Goal: Task Accomplishment & Management: Complete application form

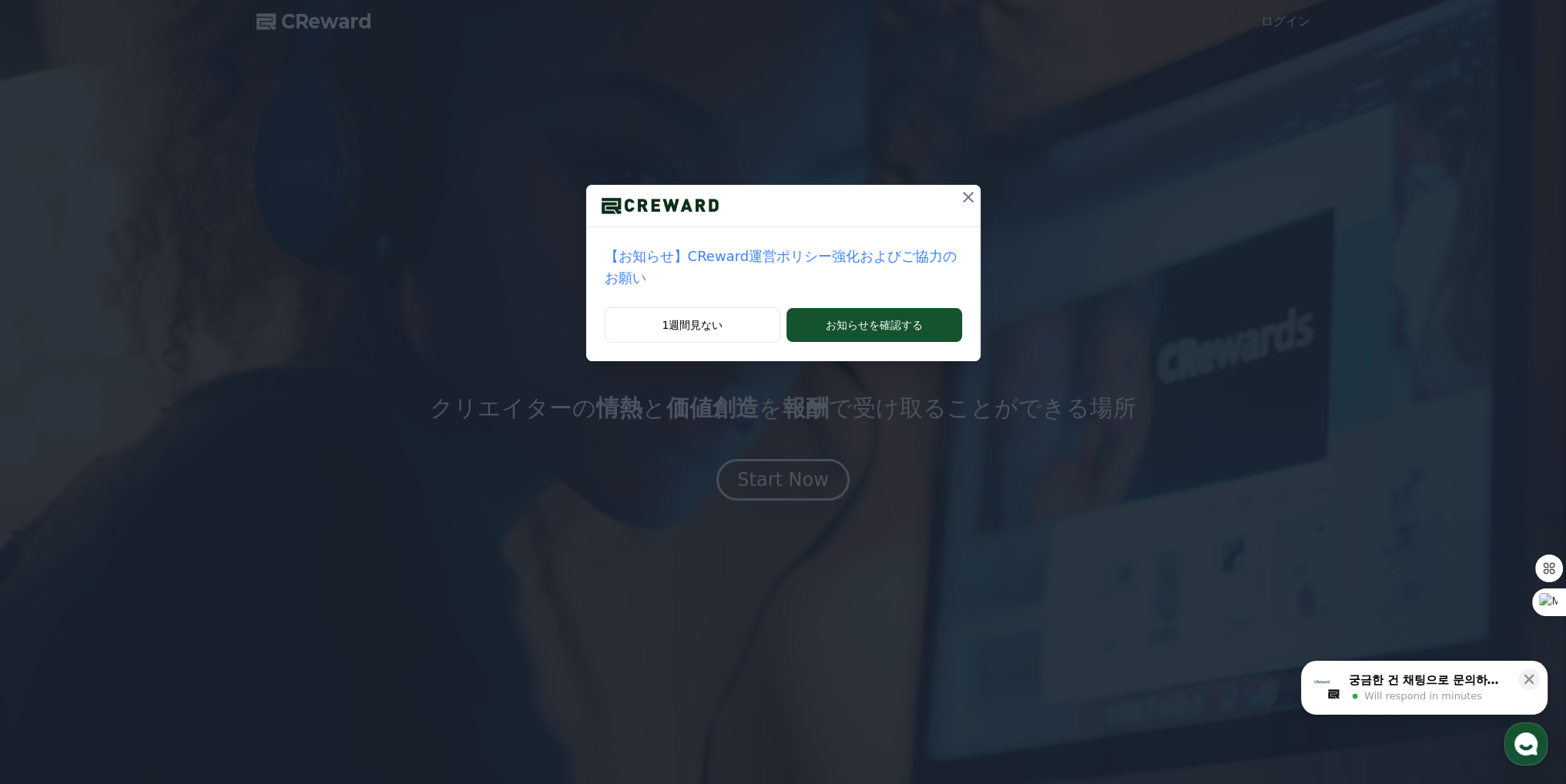
click at [959, 195] on icon at bounding box center [968, 197] width 18 height 18
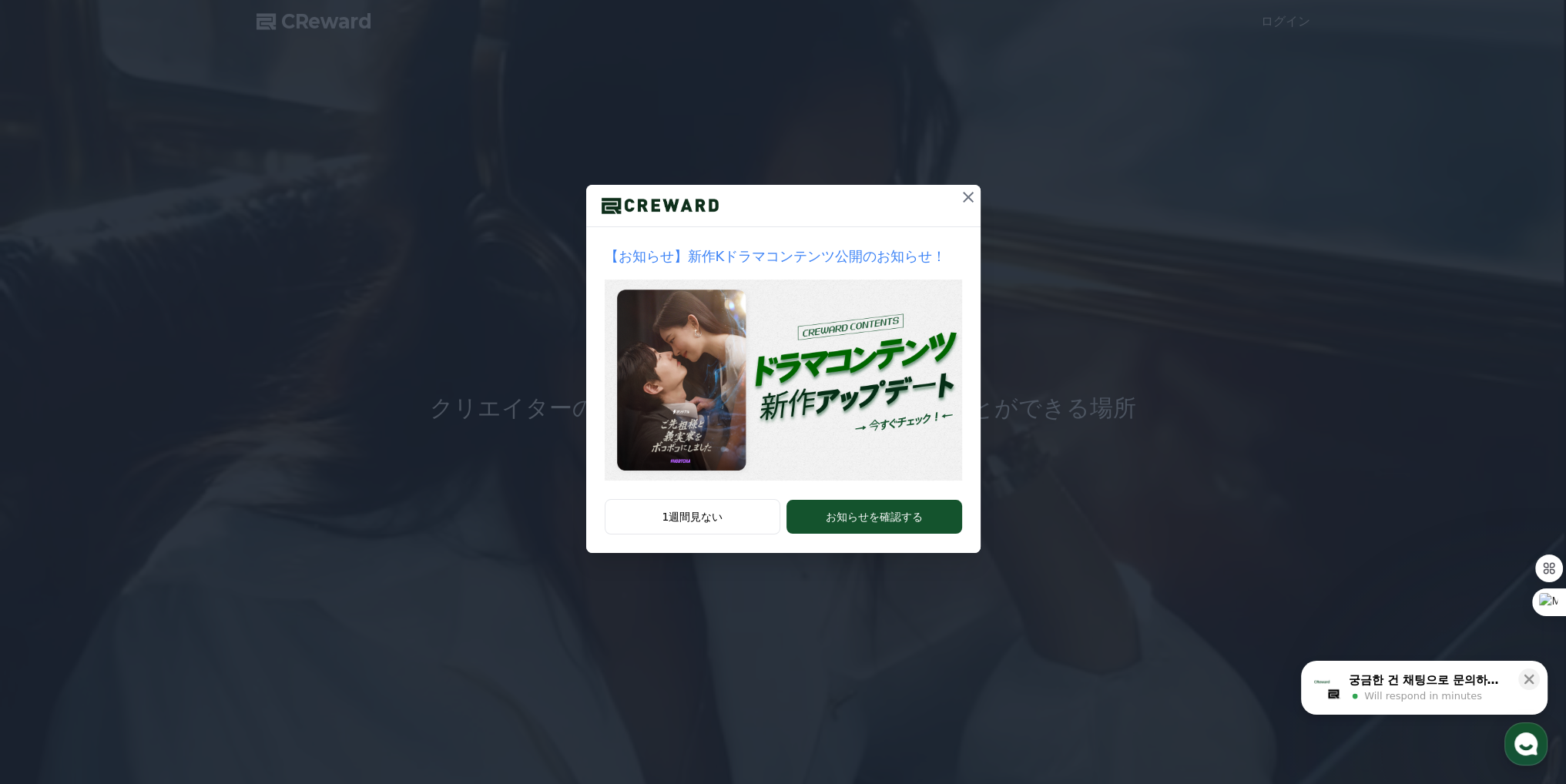
click at [960, 194] on icon at bounding box center [968, 197] width 18 height 18
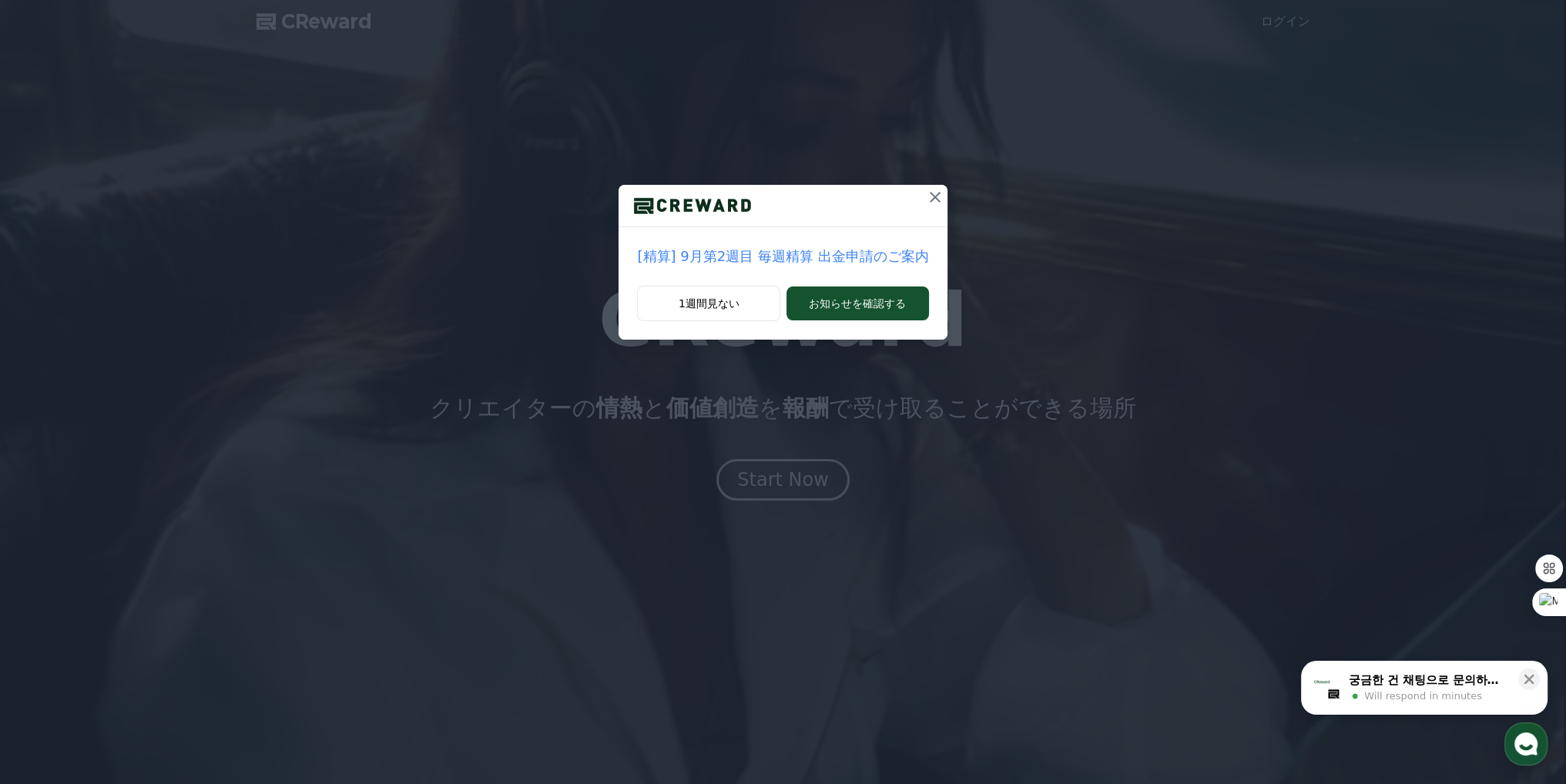
click at [960, 195] on div "[精算] 9月第2週目 毎週精算 出金申請のご案内 1週間見ない お知らせを確認する" at bounding box center [783, 182] width 1566 height 364
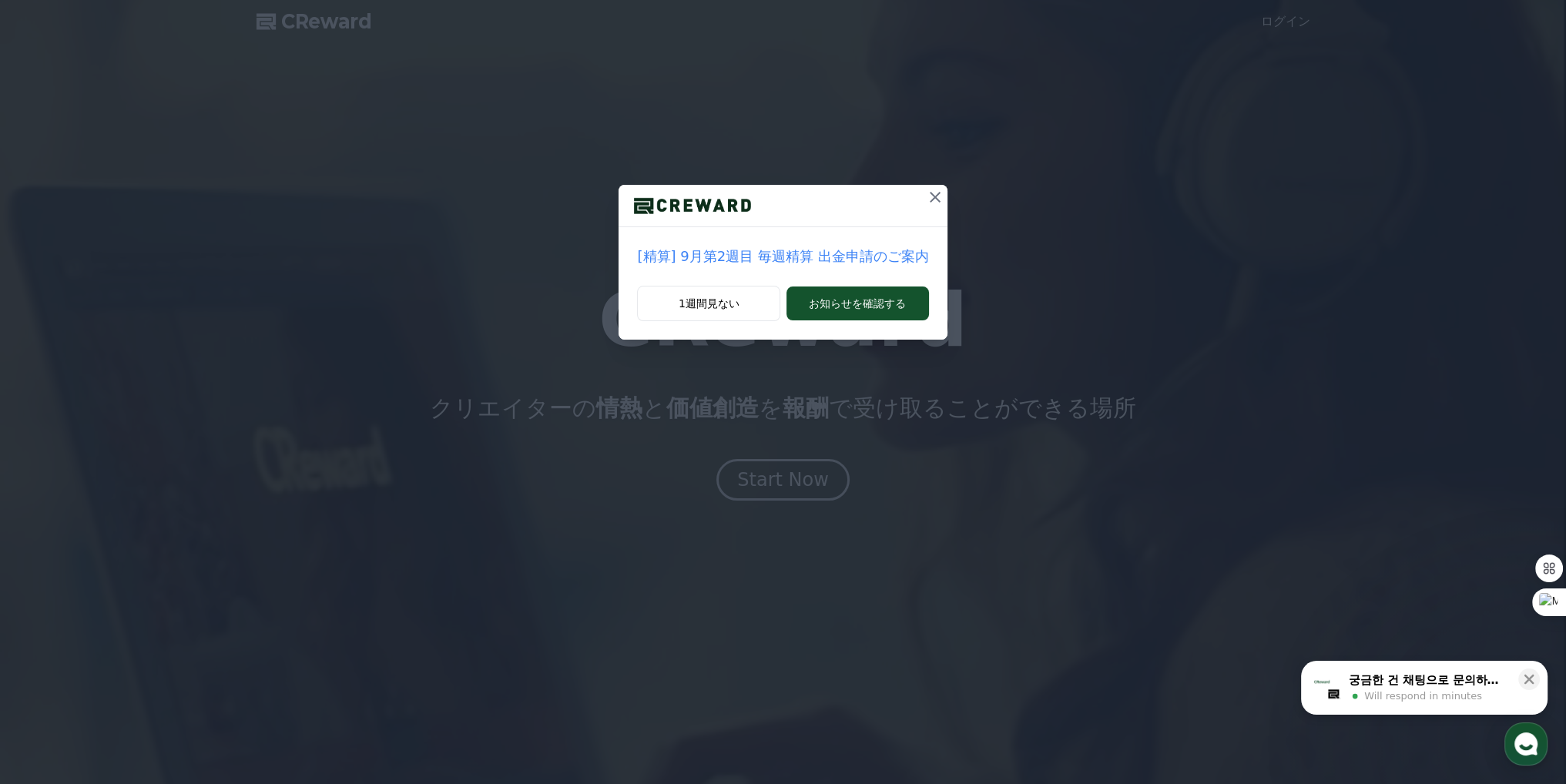
click at [939, 200] on div "[精算] 9月第2週目 毎週精算 出金申請のご案内 1週間見ない お知らせを確認する" at bounding box center [783, 182] width 1566 height 364
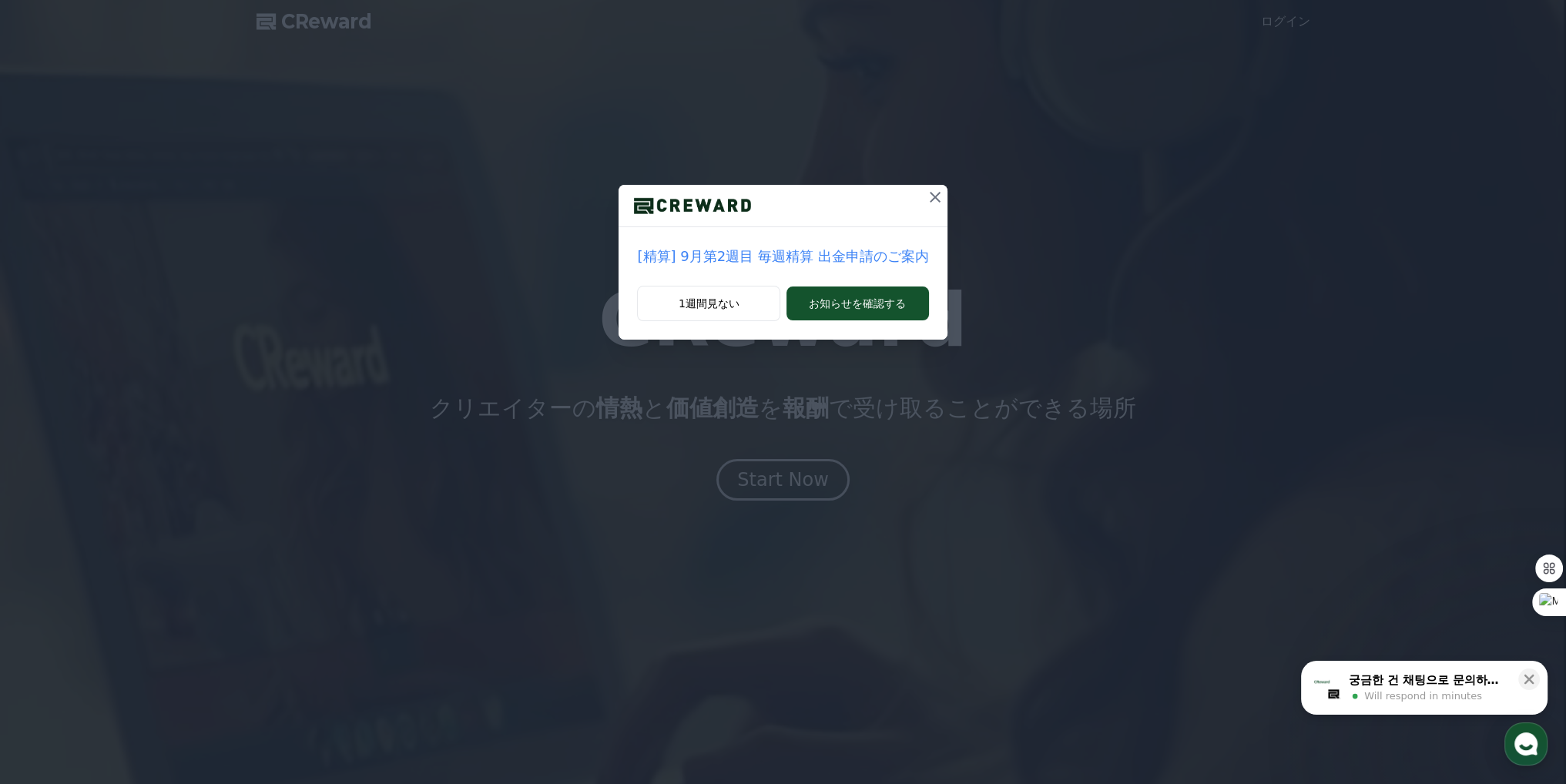
click at [933, 201] on button at bounding box center [935, 197] width 25 height 25
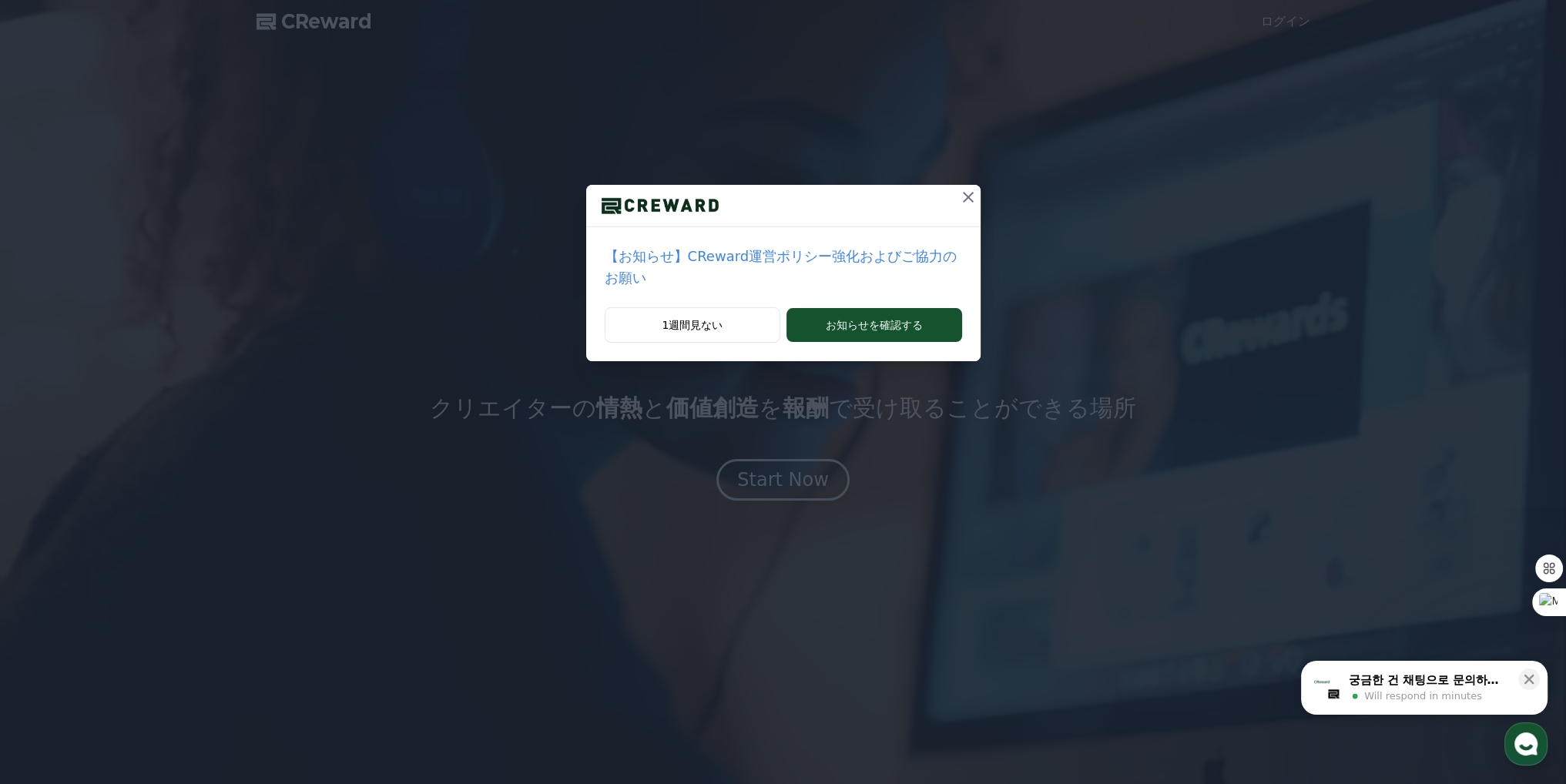
click at [959, 206] on icon at bounding box center [968, 197] width 18 height 18
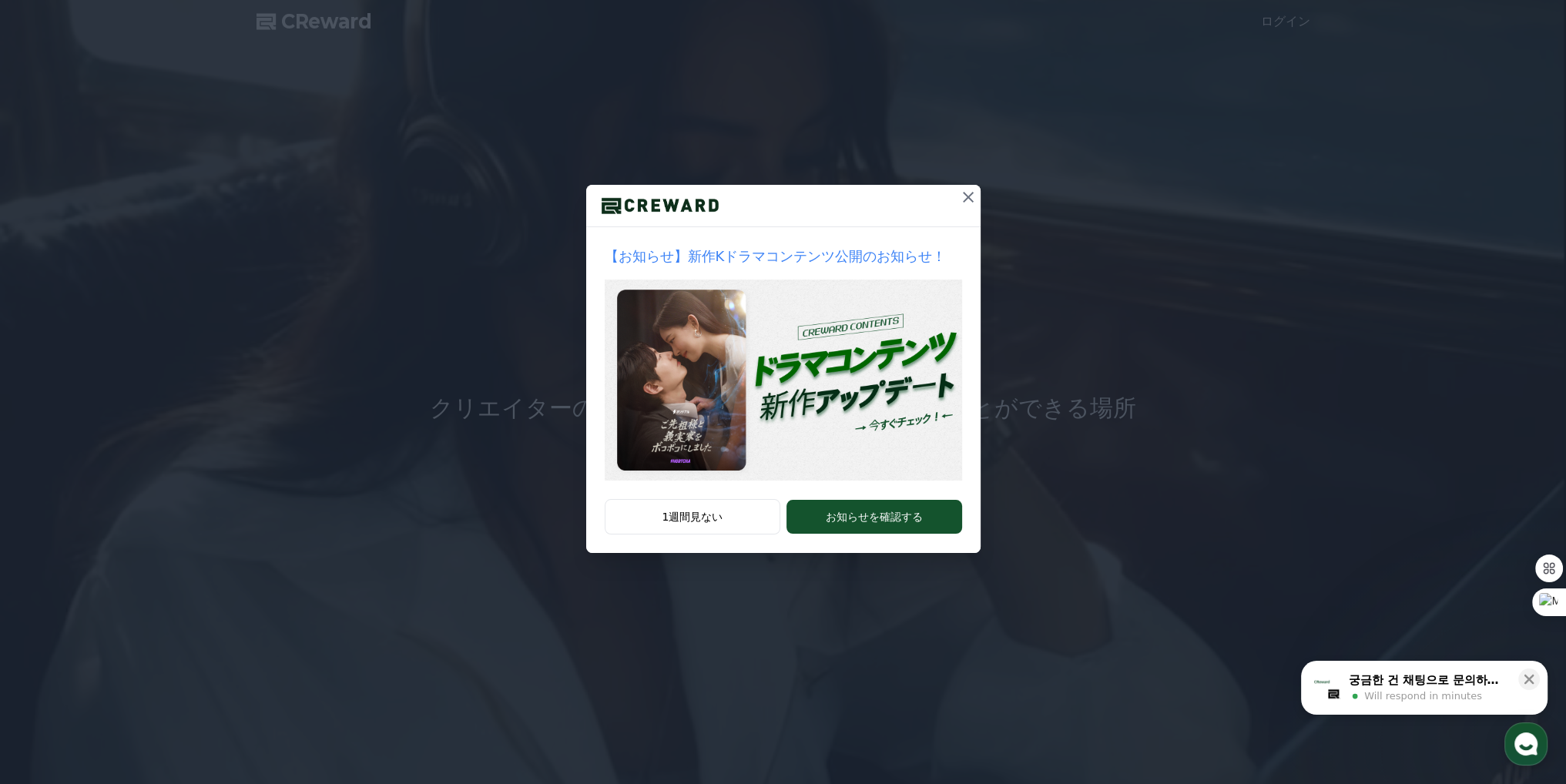
click at [975, 202] on icon at bounding box center [968, 197] width 18 height 18
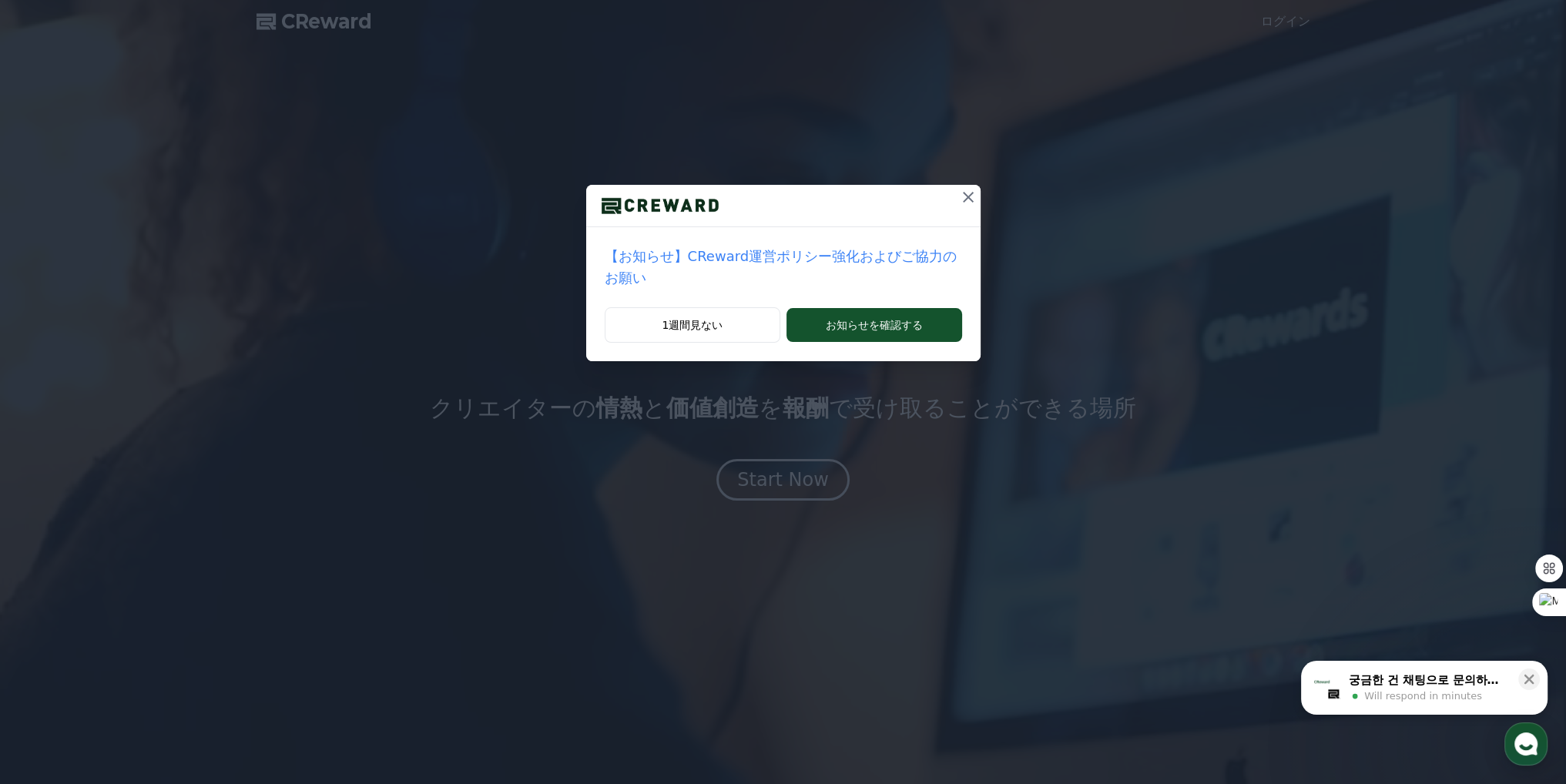
click at [956, 208] on button at bounding box center [968, 197] width 25 height 25
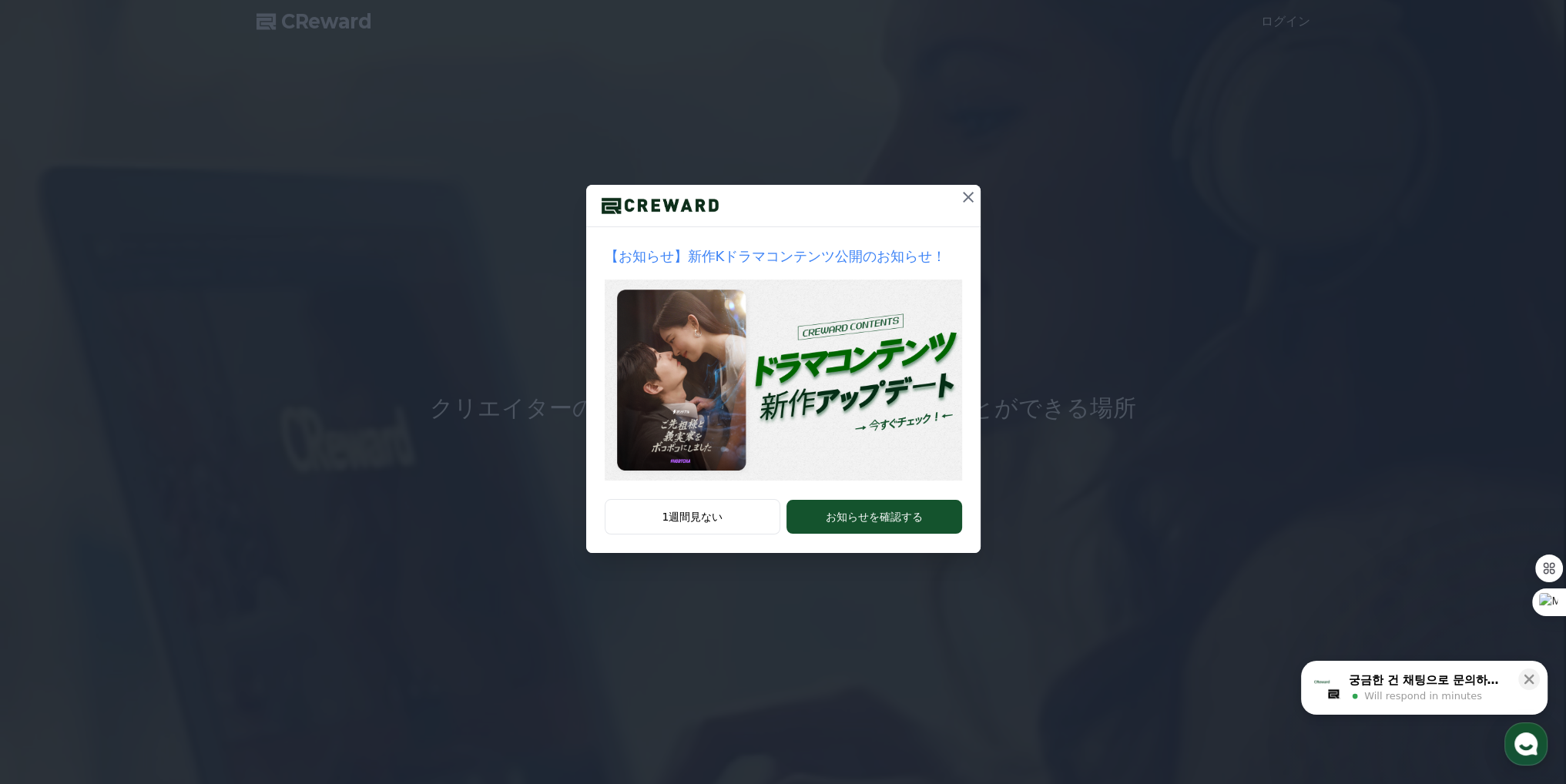
click at [953, 206] on div at bounding box center [783, 206] width 394 height 42
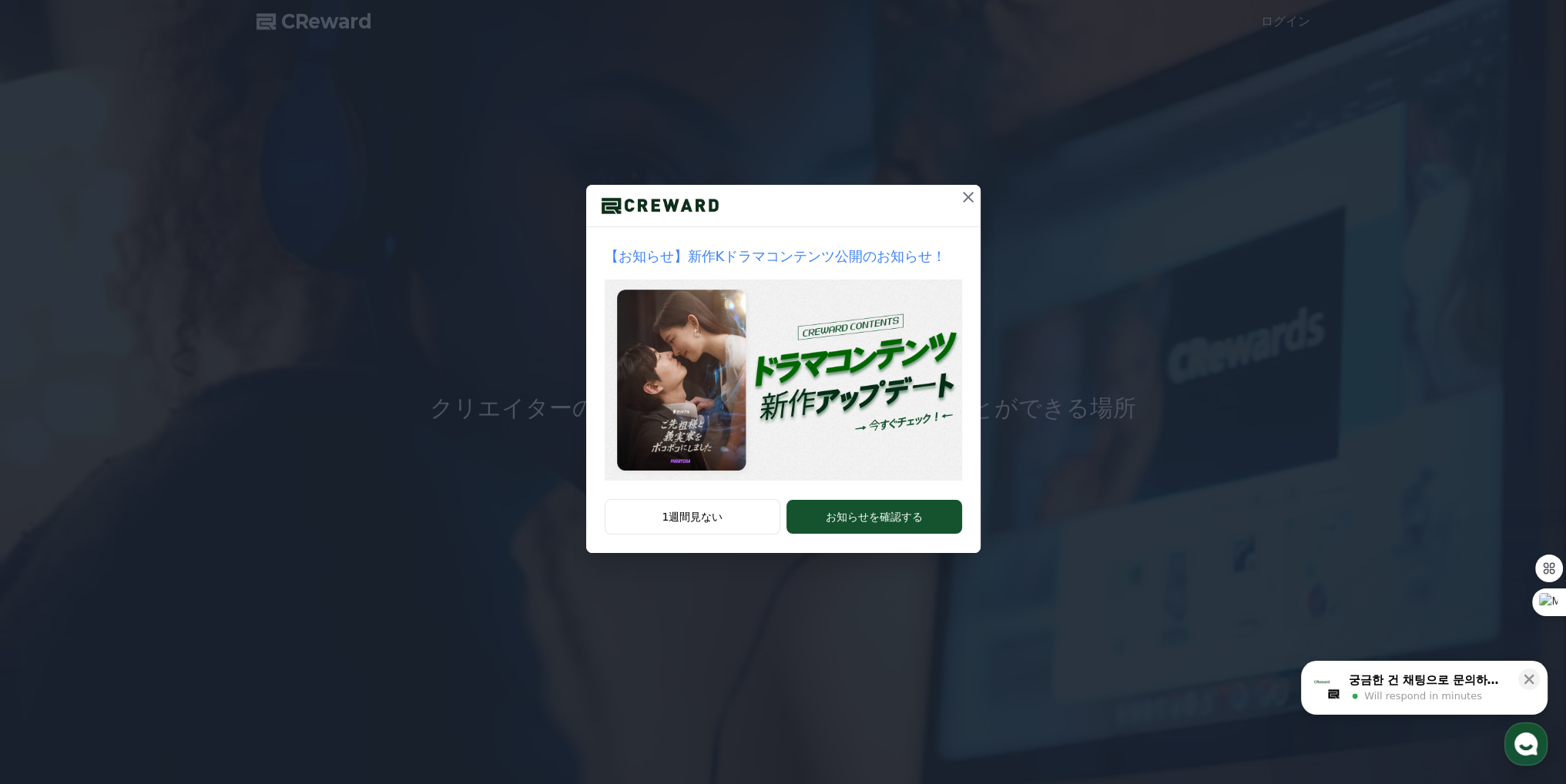
click at [963, 198] on icon at bounding box center [968, 197] width 18 height 18
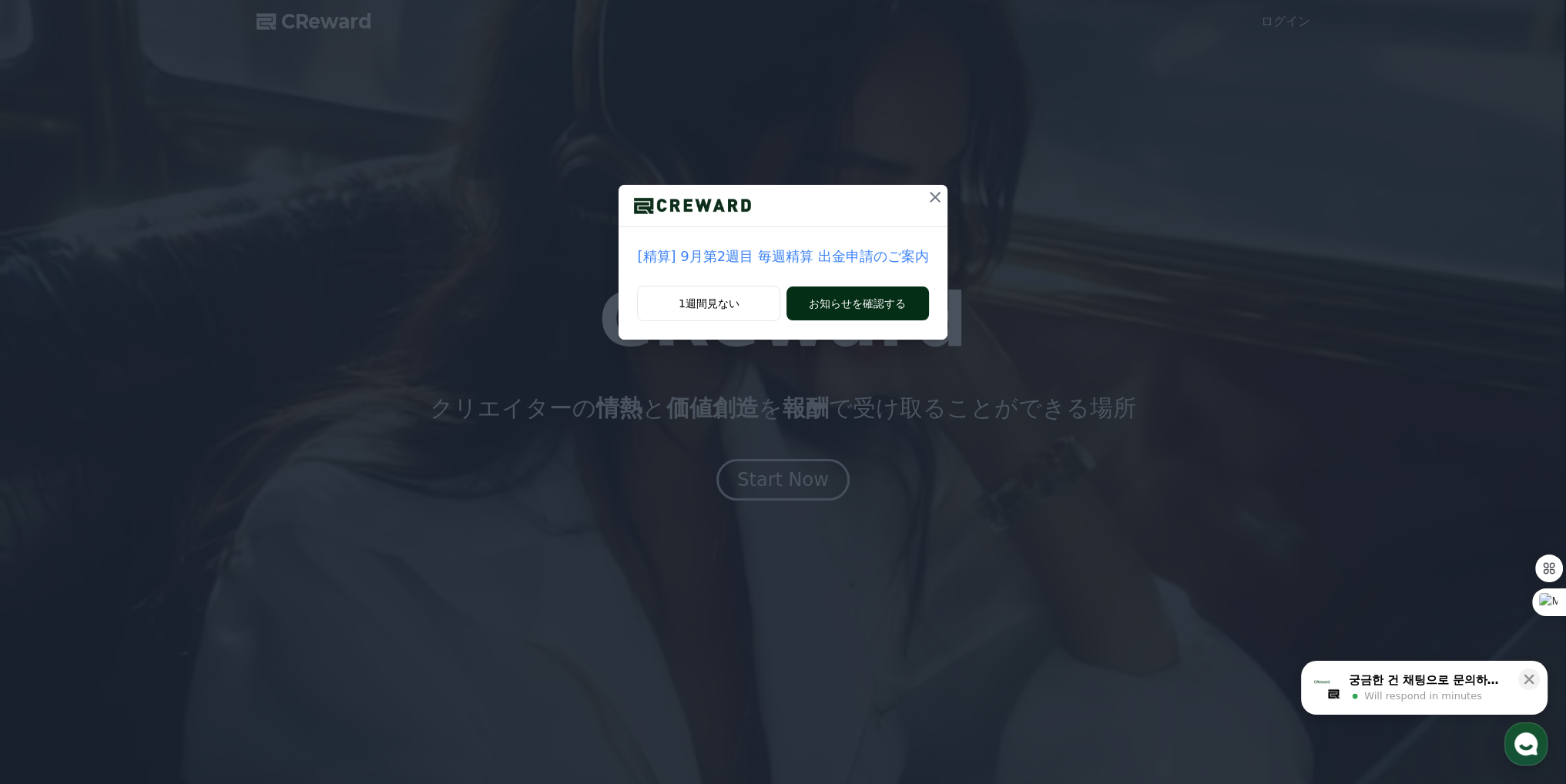
click at [864, 295] on button "お知らせを確認する" at bounding box center [857, 303] width 142 height 34
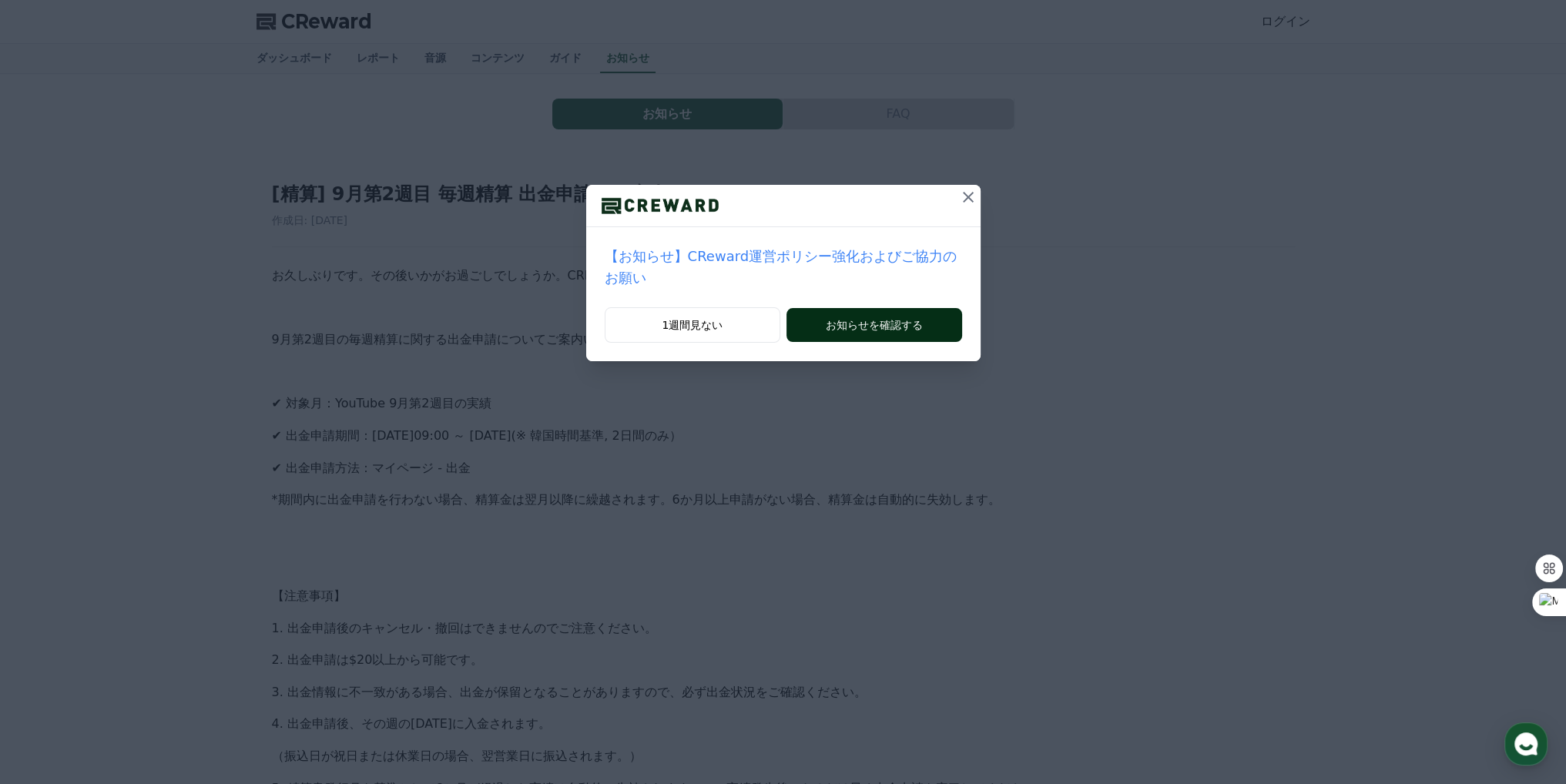
click at [821, 308] on button "お知らせを確認する" at bounding box center [874, 325] width 175 height 34
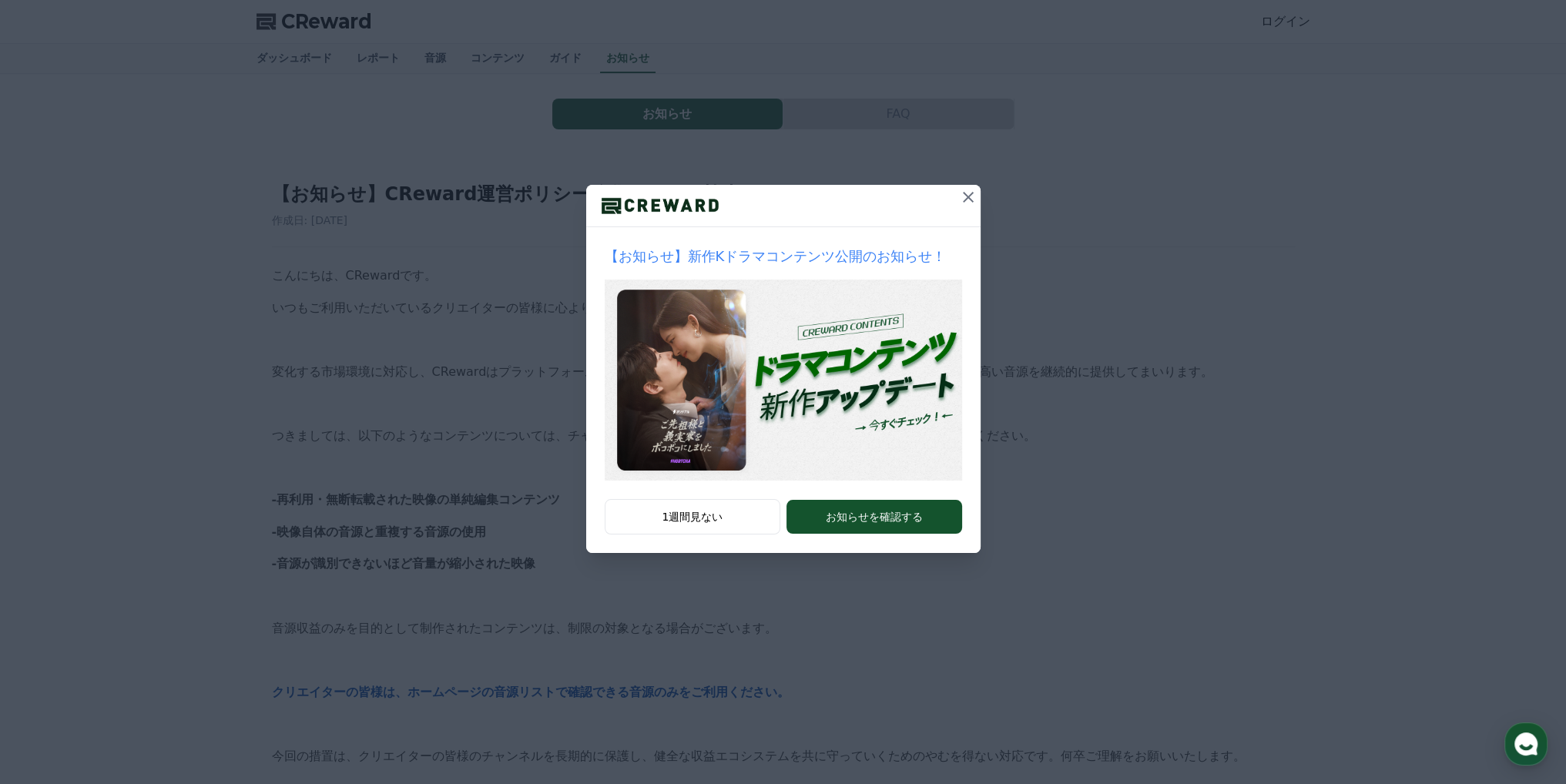
click at [968, 199] on icon at bounding box center [968, 197] width 18 height 18
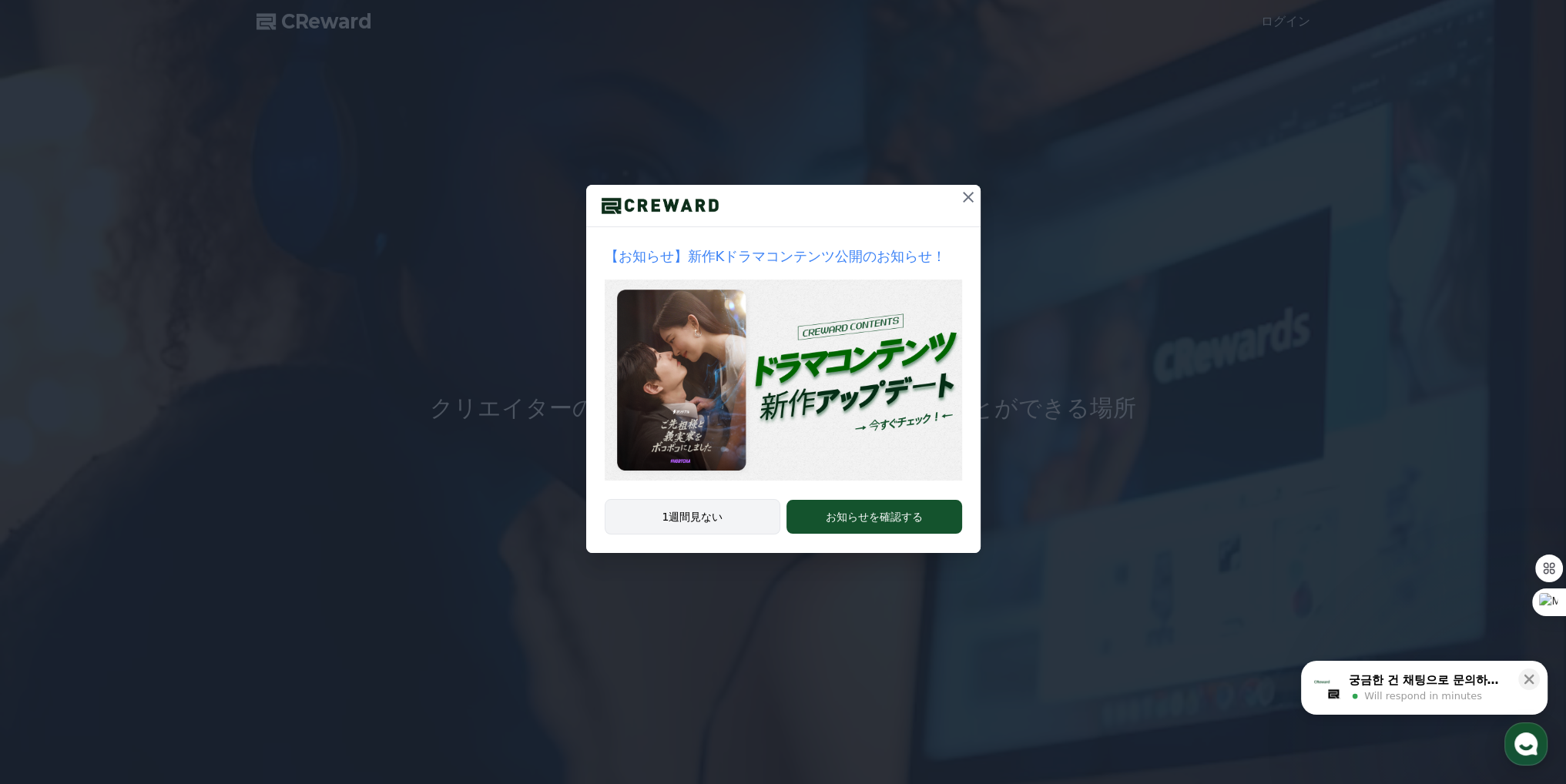
click at [743, 514] on button "1週間見ない" at bounding box center [693, 517] width 176 height 36
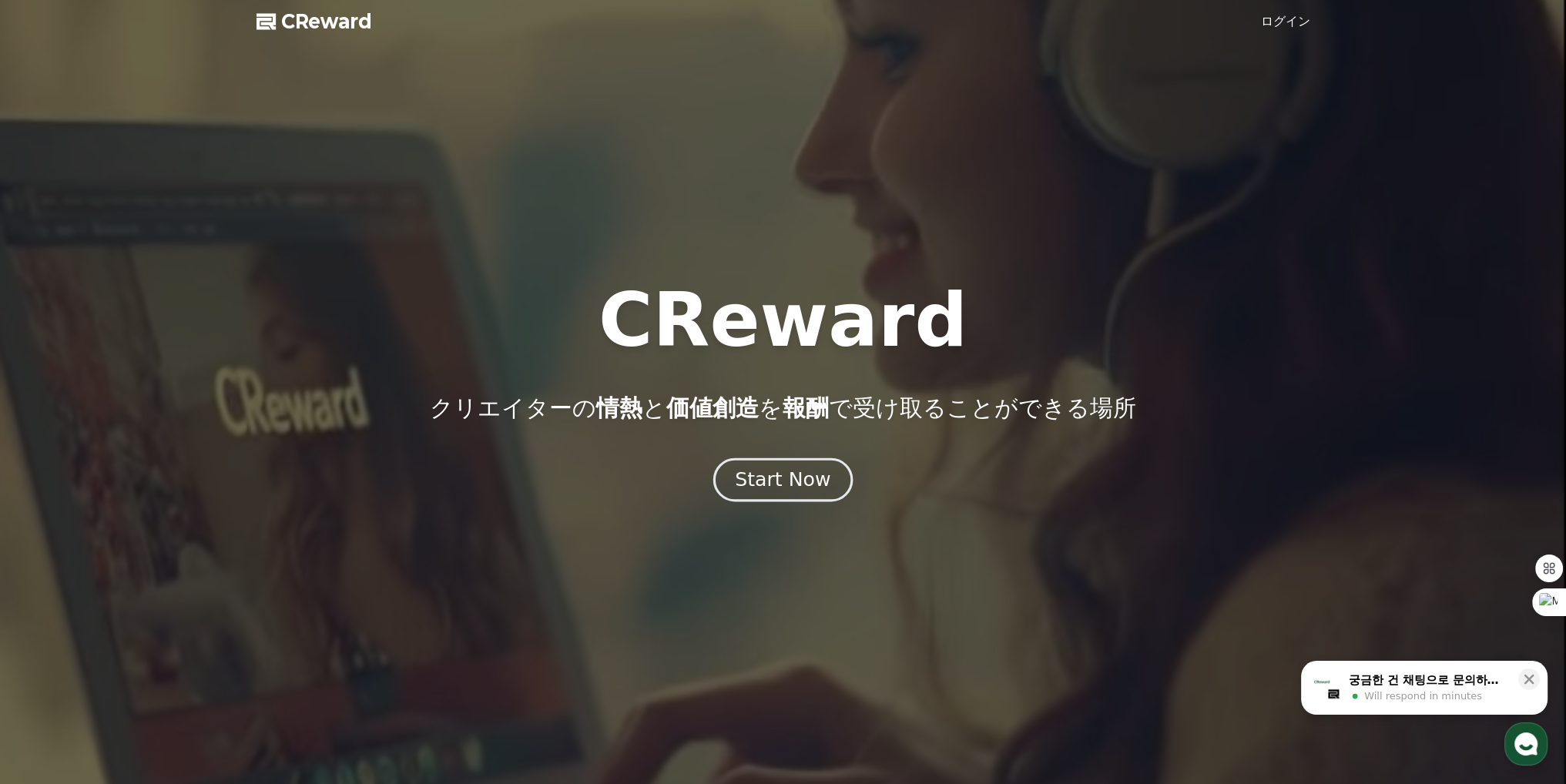
click at [797, 478] on div "Start Now" at bounding box center [783, 479] width 95 height 26
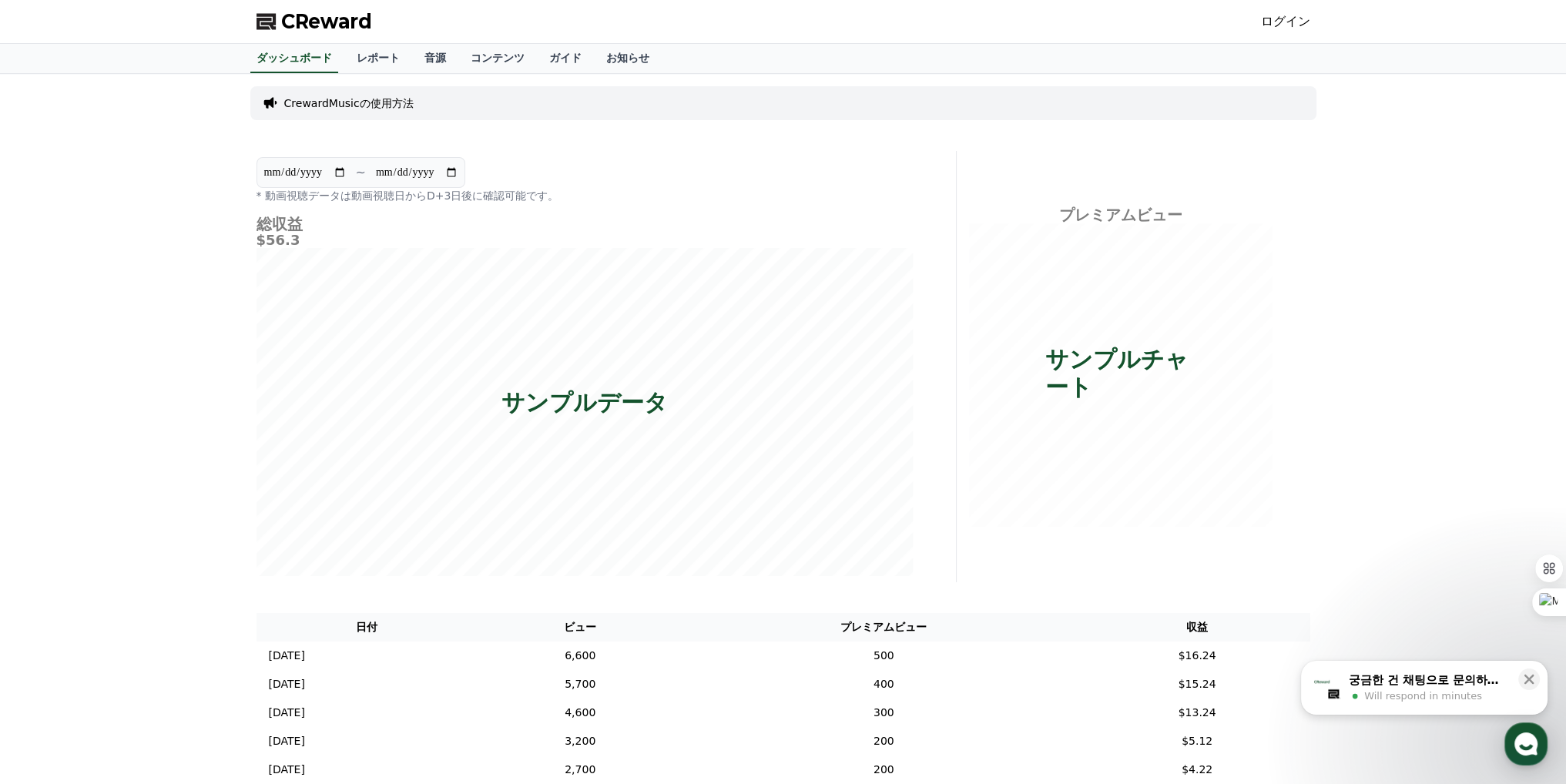
click at [1299, 24] on link "ログイン" at bounding box center [1286, 21] width 49 height 18
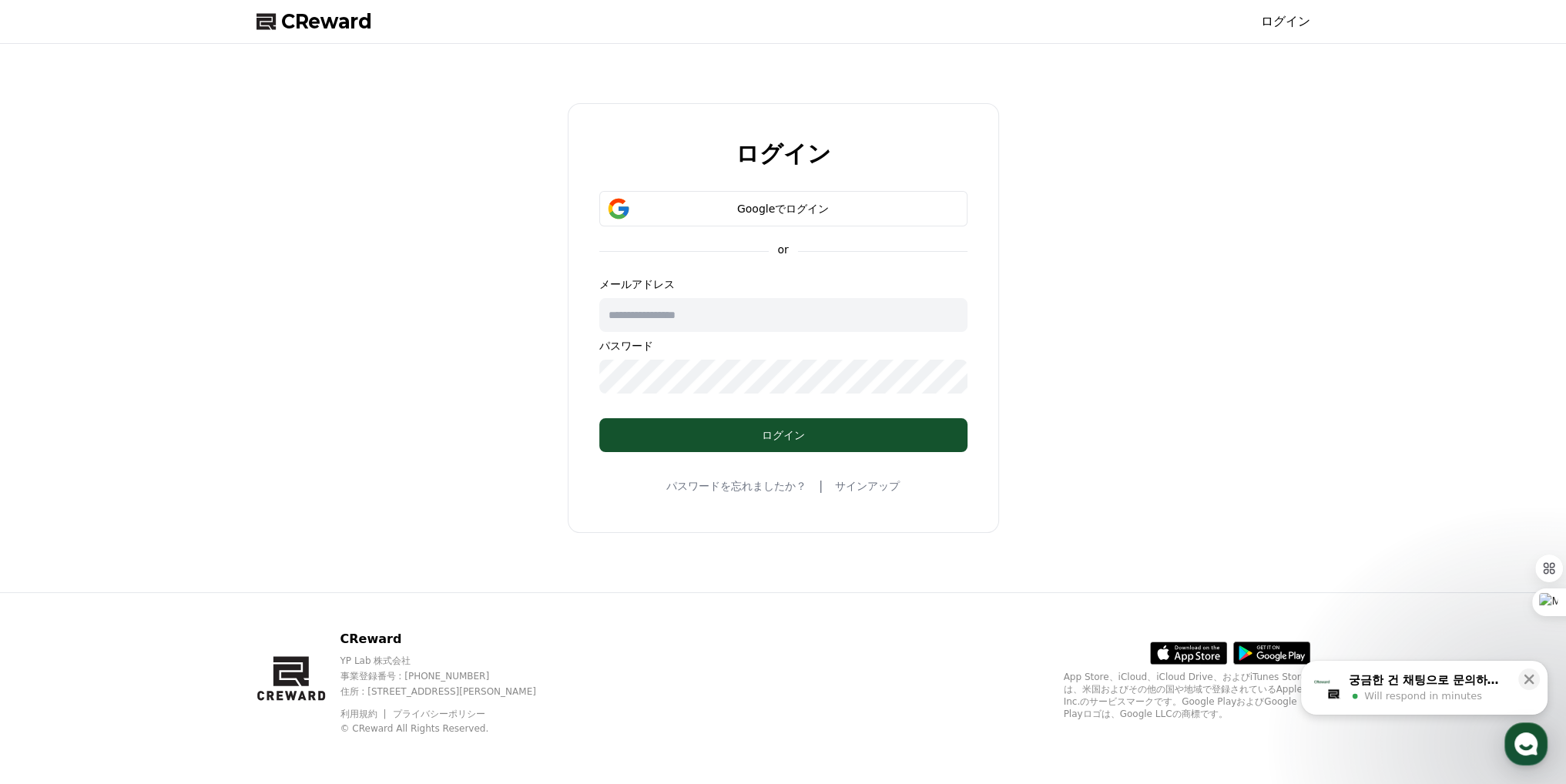
click at [752, 311] on input "text" at bounding box center [783, 315] width 368 height 34
click at [802, 215] on div "Googleでログイン" at bounding box center [783, 208] width 324 height 15
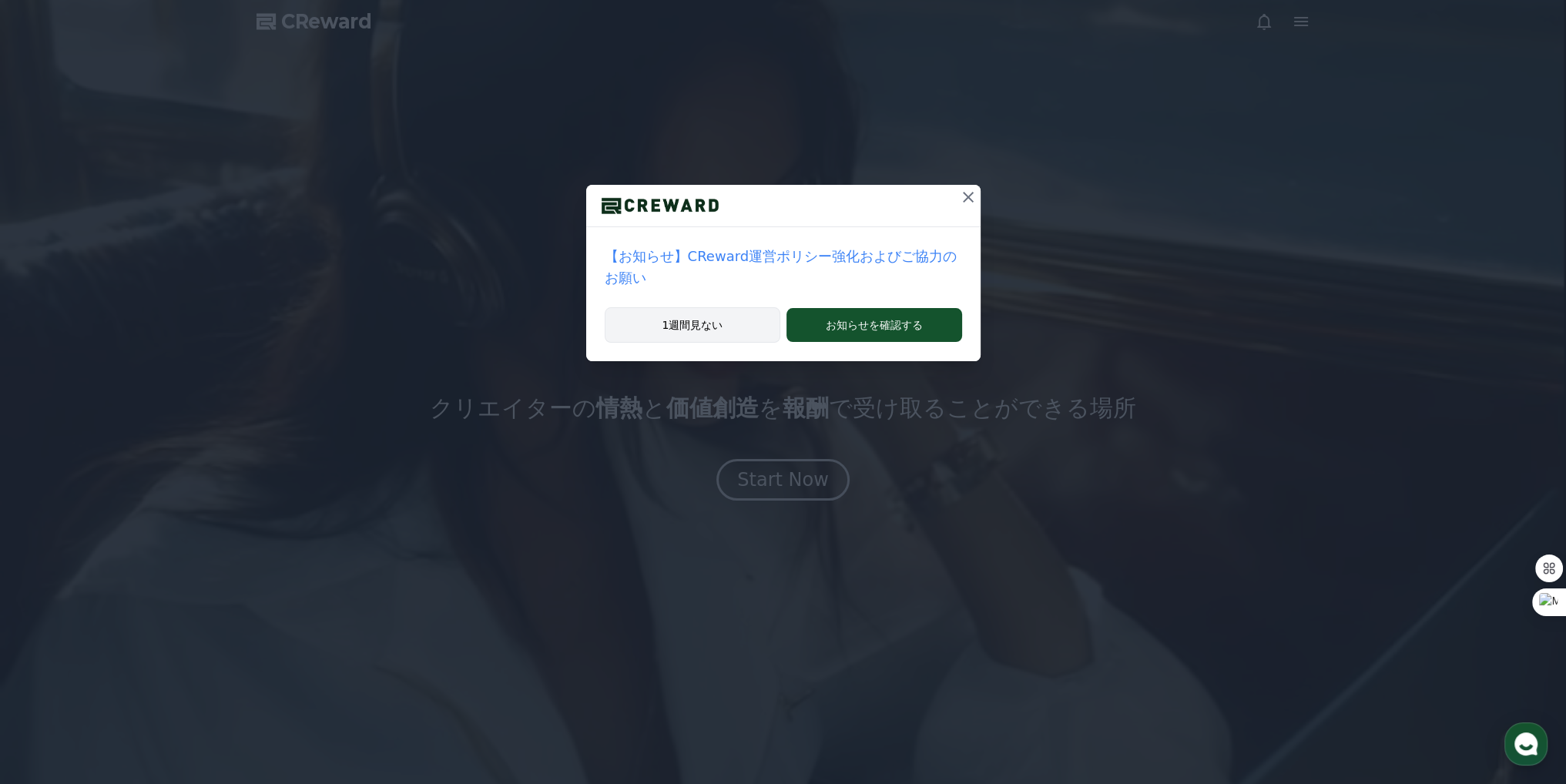
click at [731, 307] on button "1週間見ない" at bounding box center [693, 325] width 176 height 36
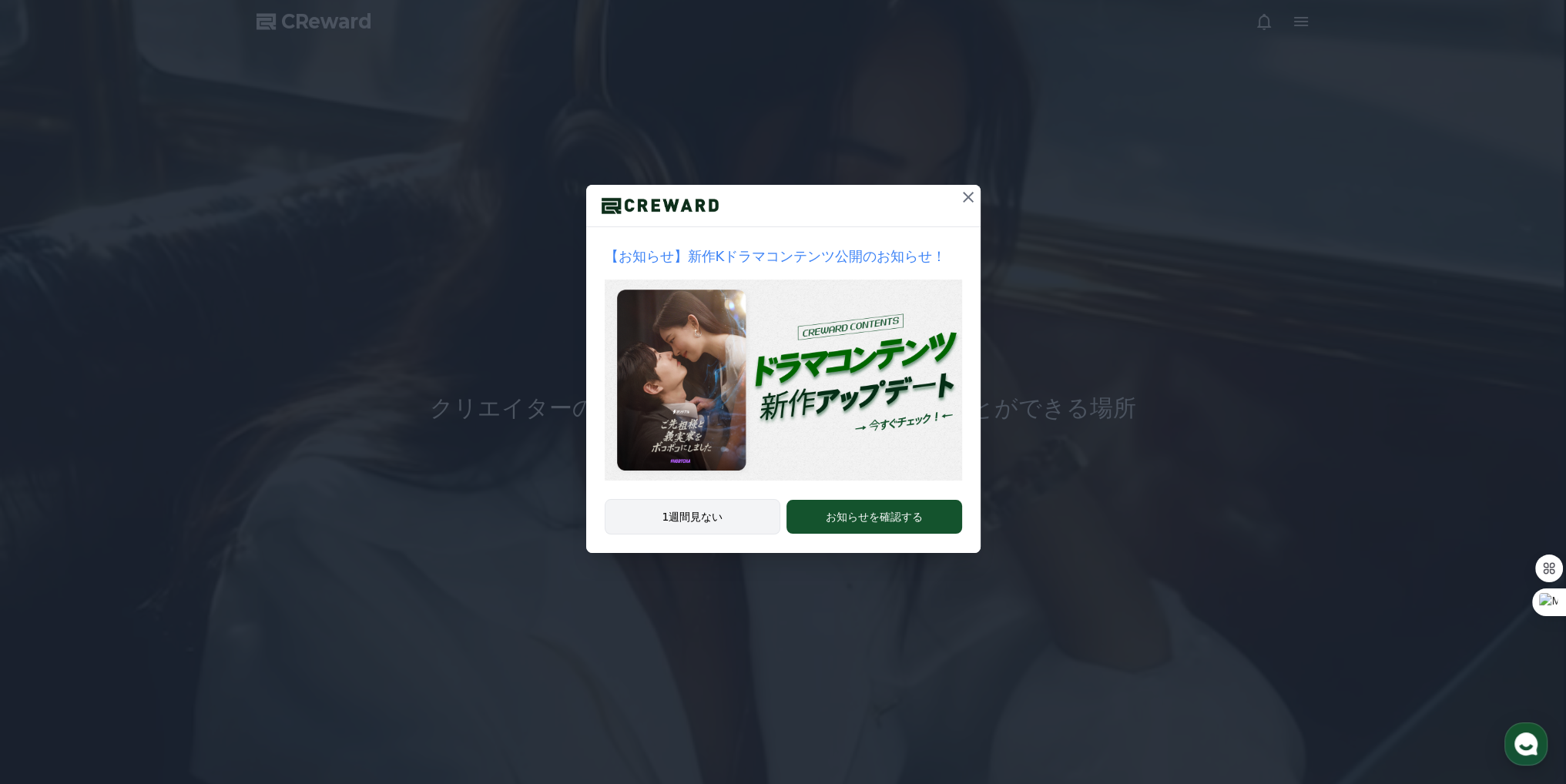
click at [694, 513] on button "1週間見ない" at bounding box center [693, 517] width 176 height 36
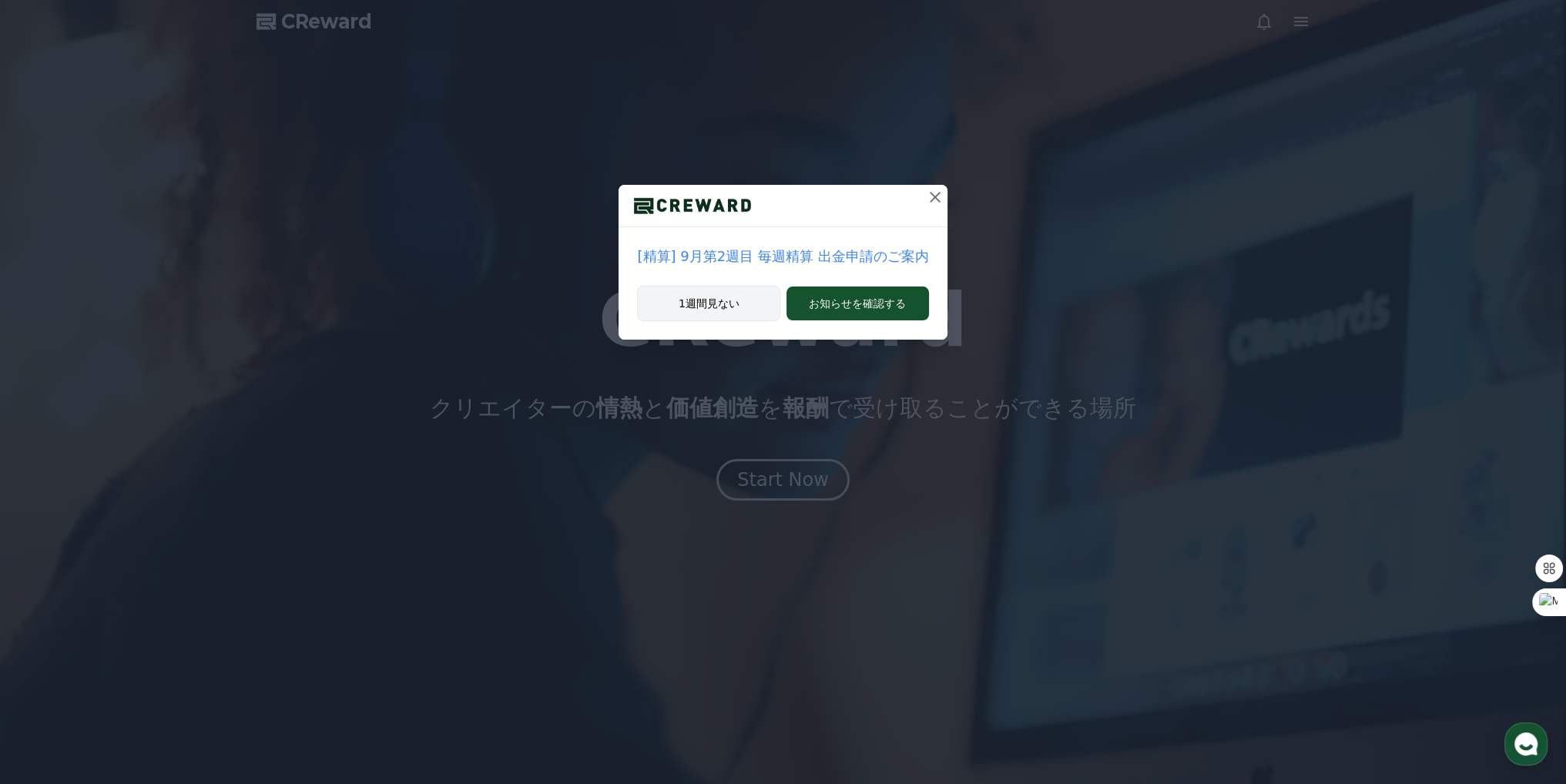
click at [687, 518] on div "[精算] 9月第2週目 毎週精算 出金申請のご案内 1週間見ない お知らせを確認する" at bounding box center [783, 392] width 1566 height 784
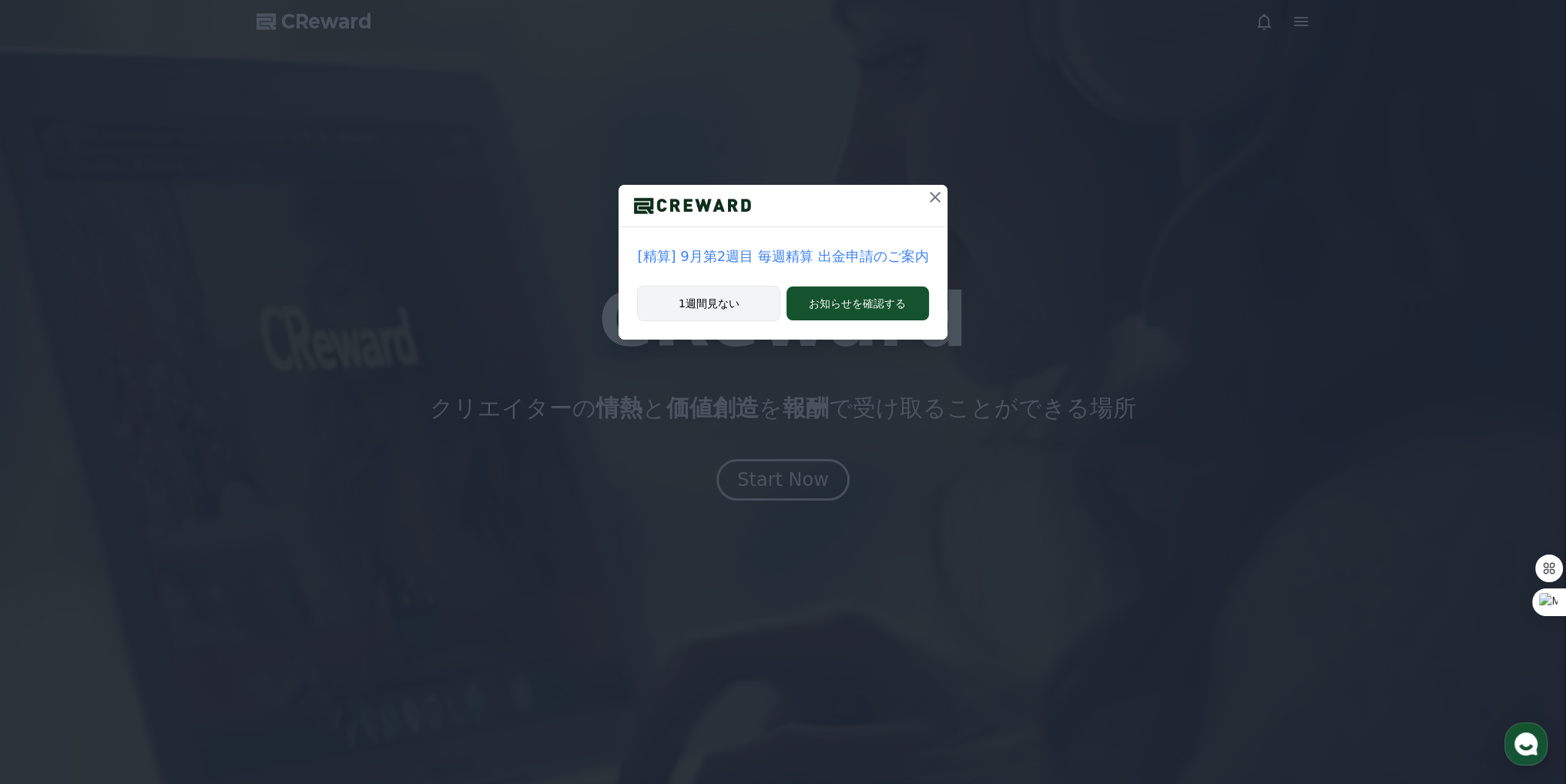
click at [733, 318] on button "1週間見ない" at bounding box center [709, 303] width 144 height 36
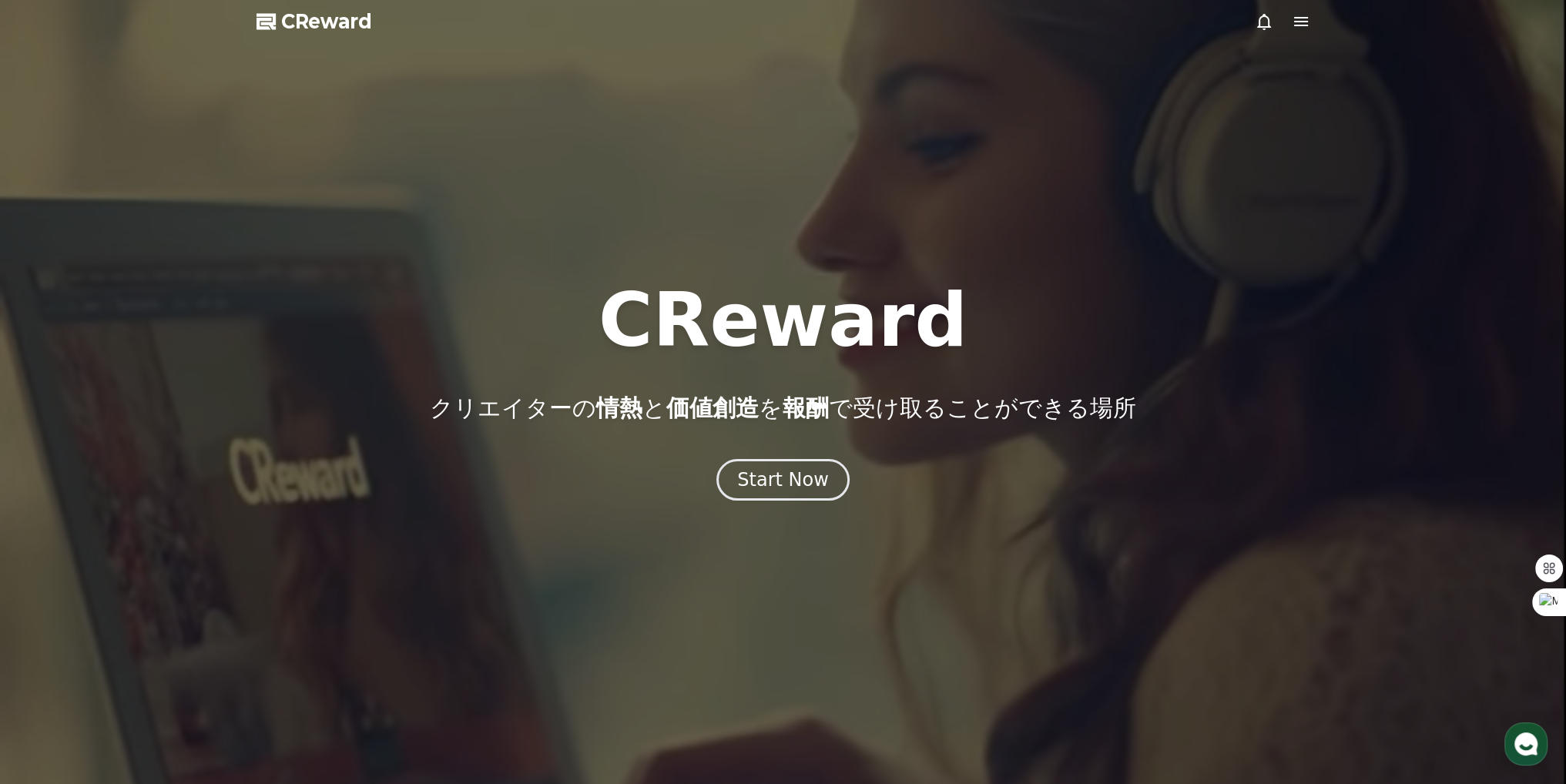
click at [1300, 24] on icon at bounding box center [1301, 21] width 18 height 18
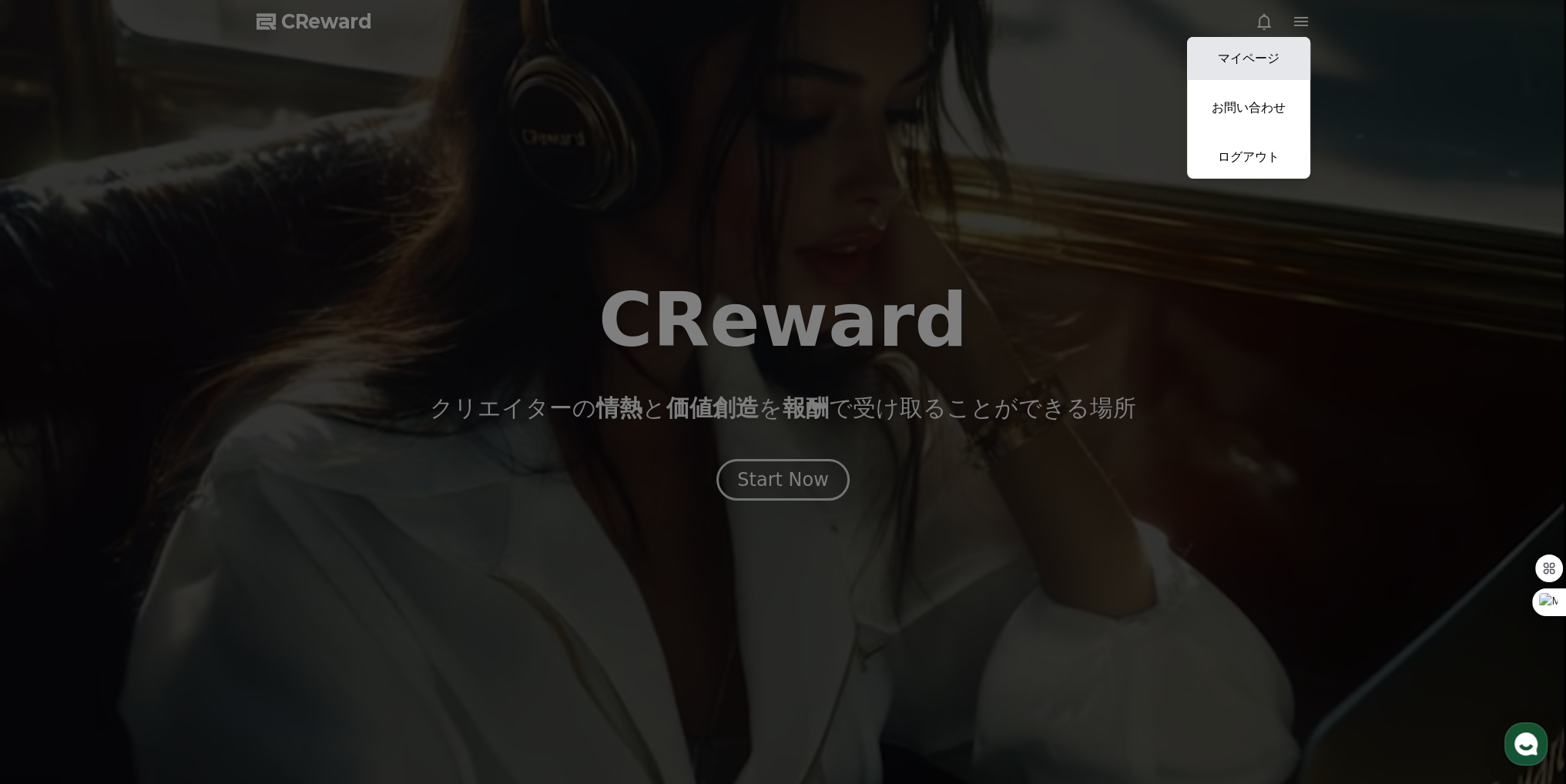
click at [1267, 45] on link "マイページ" at bounding box center [1249, 59] width 123 height 43
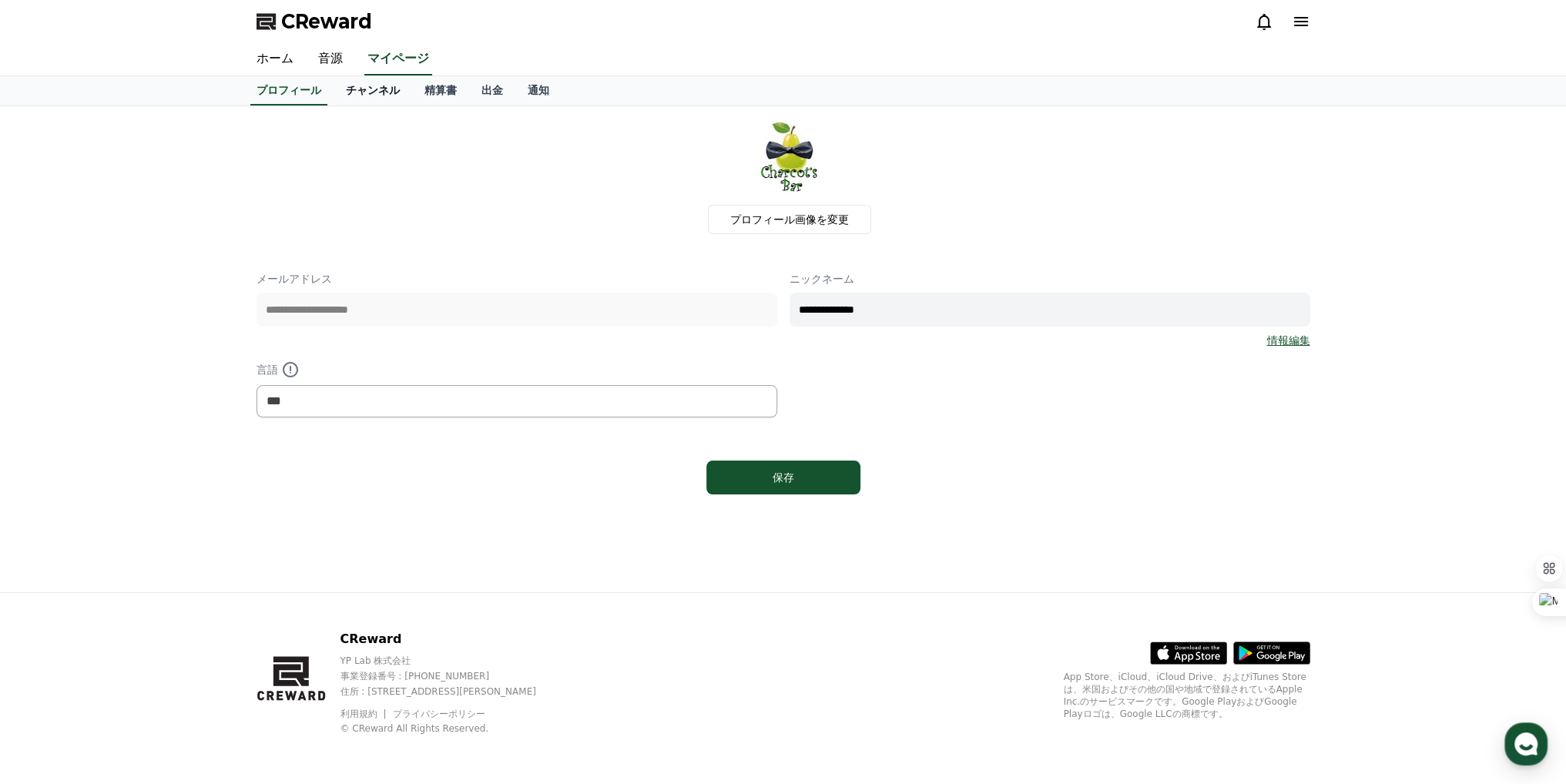
click at [342, 86] on link "チャンネル" at bounding box center [372, 90] width 79 height 29
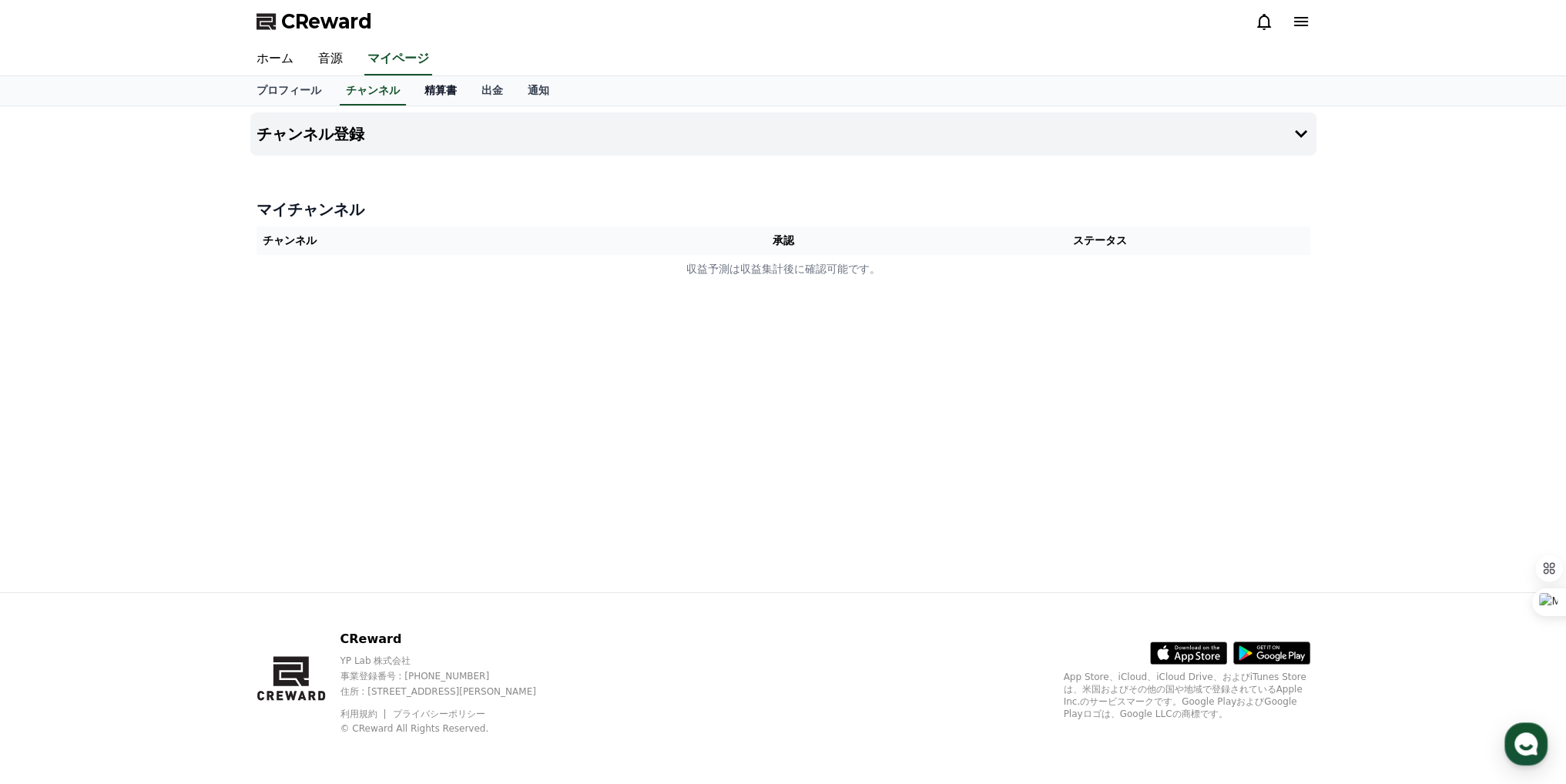
click at [412, 82] on link "精算書" at bounding box center [441, 90] width 57 height 29
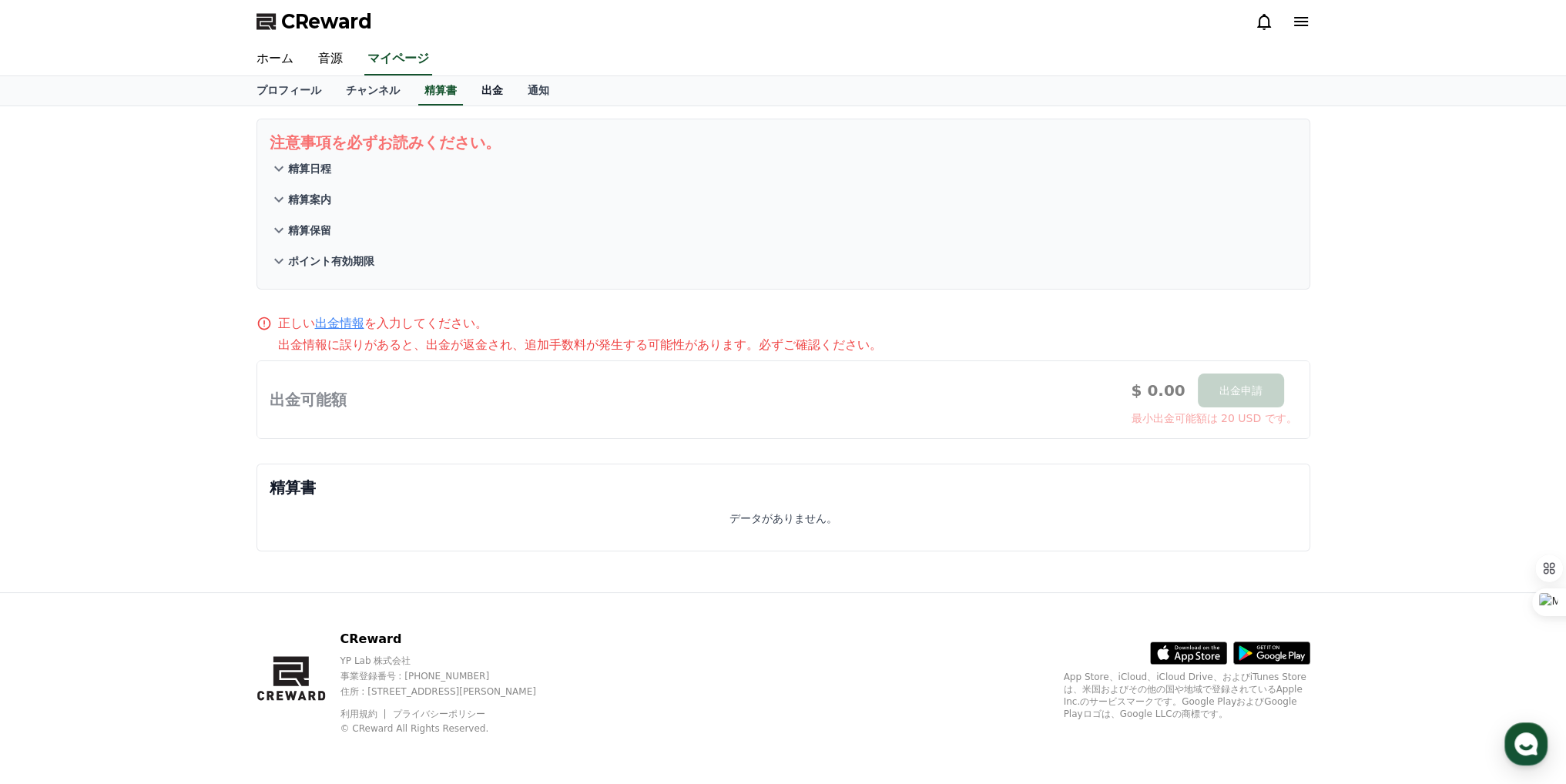
click at [469, 79] on link "出金" at bounding box center [492, 90] width 46 height 29
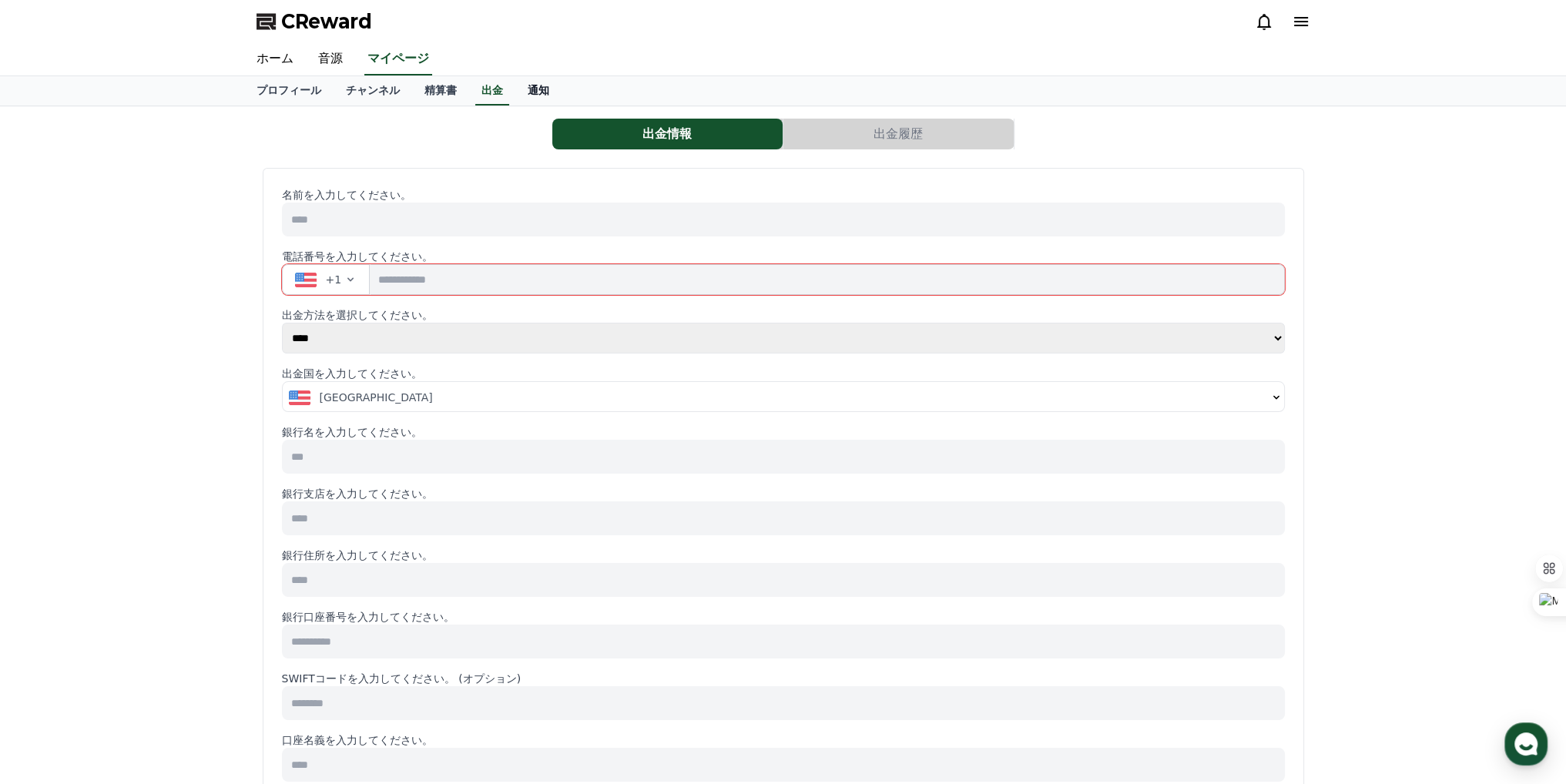
click at [515, 79] on link "通知" at bounding box center [538, 90] width 46 height 29
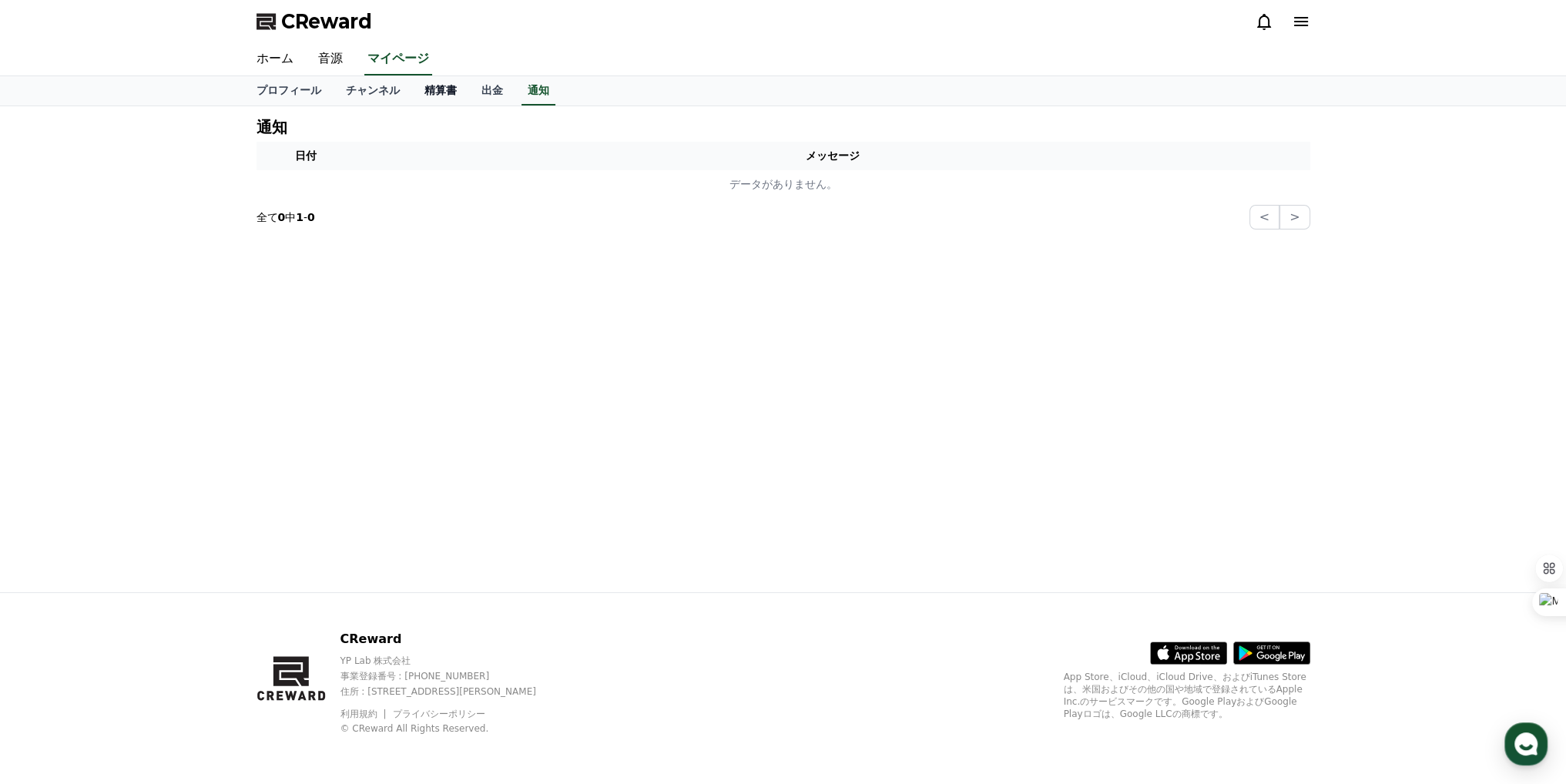
click at [413, 80] on link "精算書" at bounding box center [441, 90] width 57 height 29
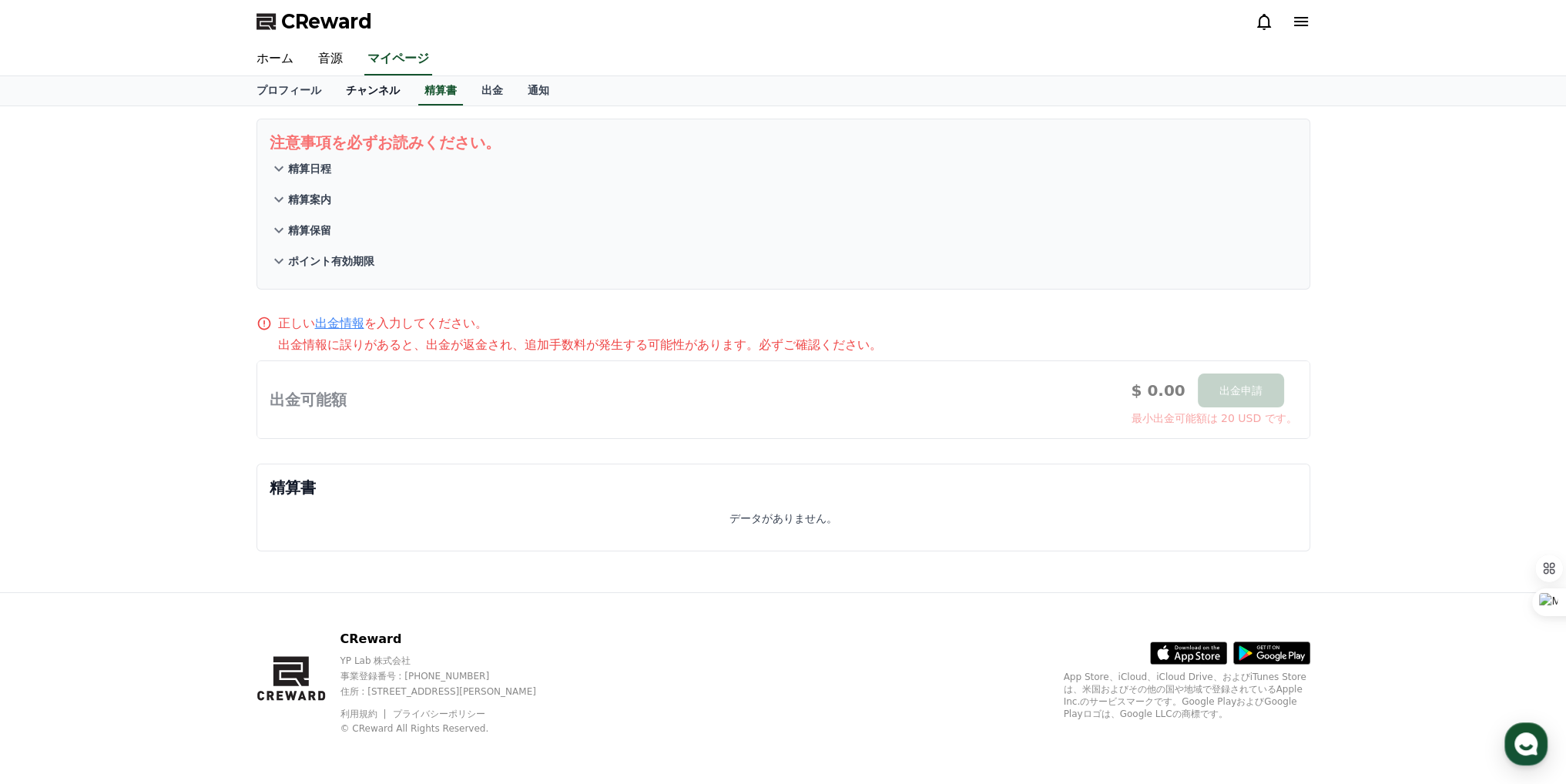
click at [355, 85] on link "チャンネル" at bounding box center [372, 90] width 79 height 29
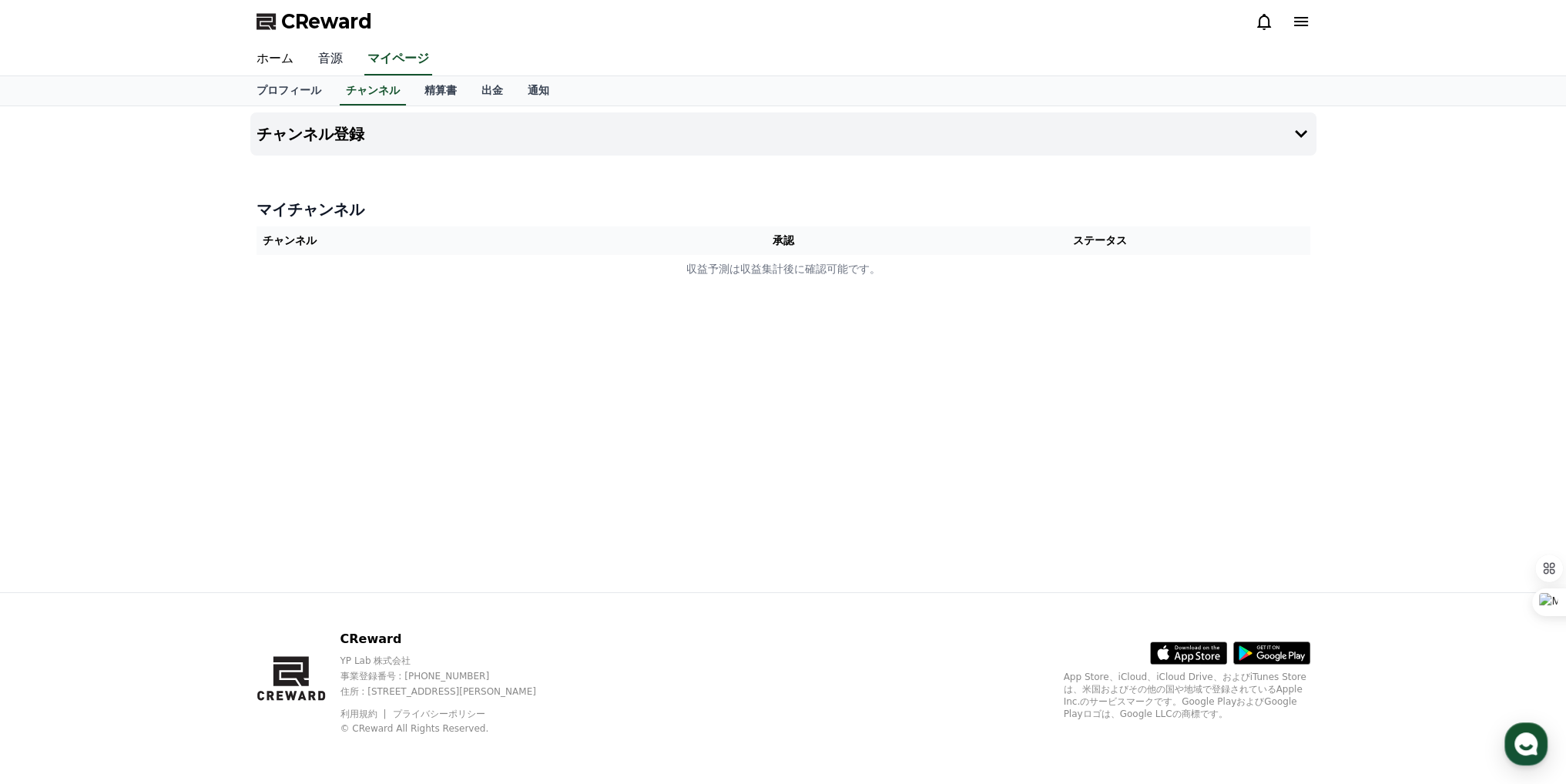
click at [335, 65] on link "音源" at bounding box center [330, 59] width 49 height 33
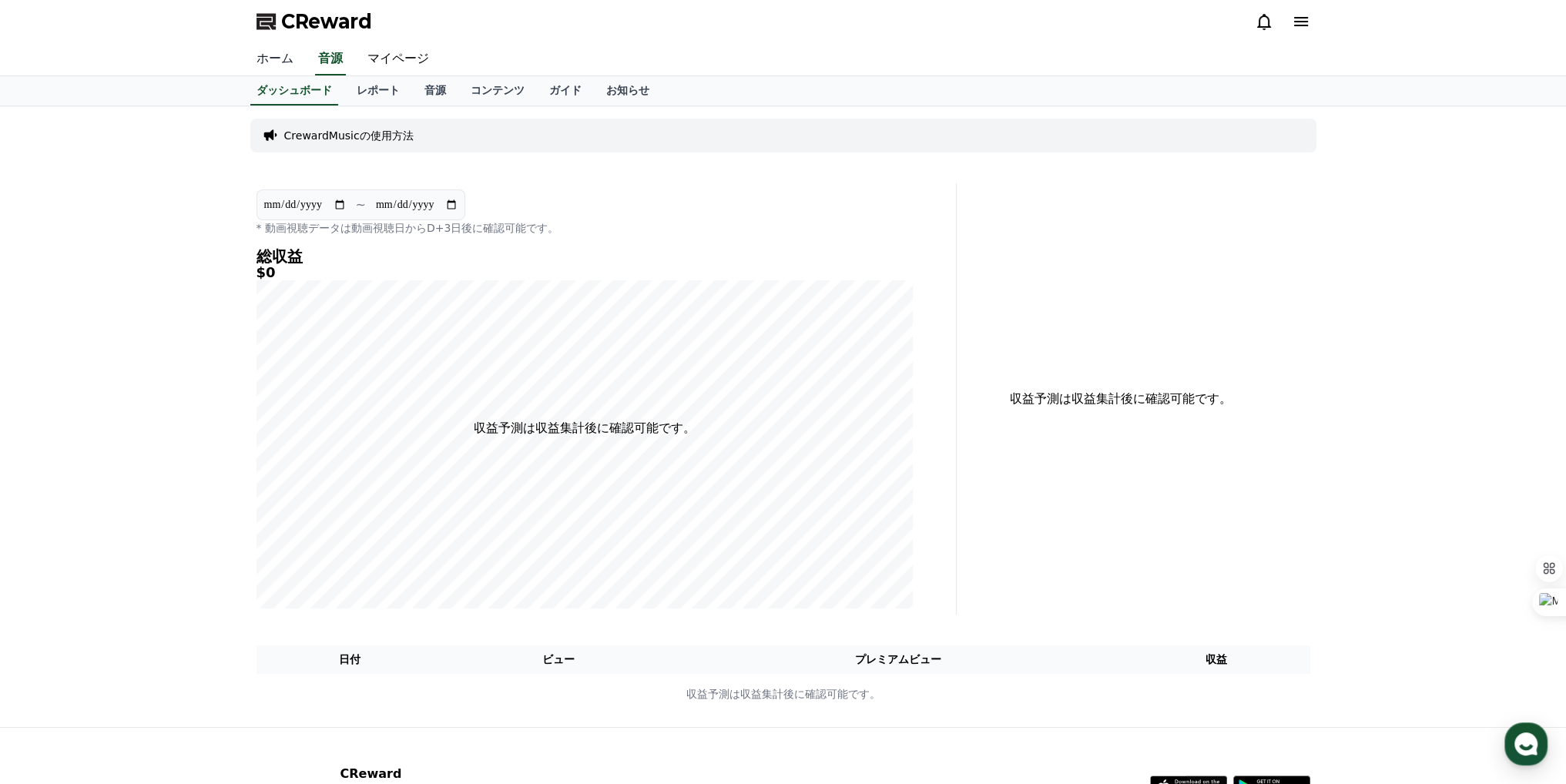
click at [256, 65] on link "ホーム" at bounding box center [275, 59] width 62 height 33
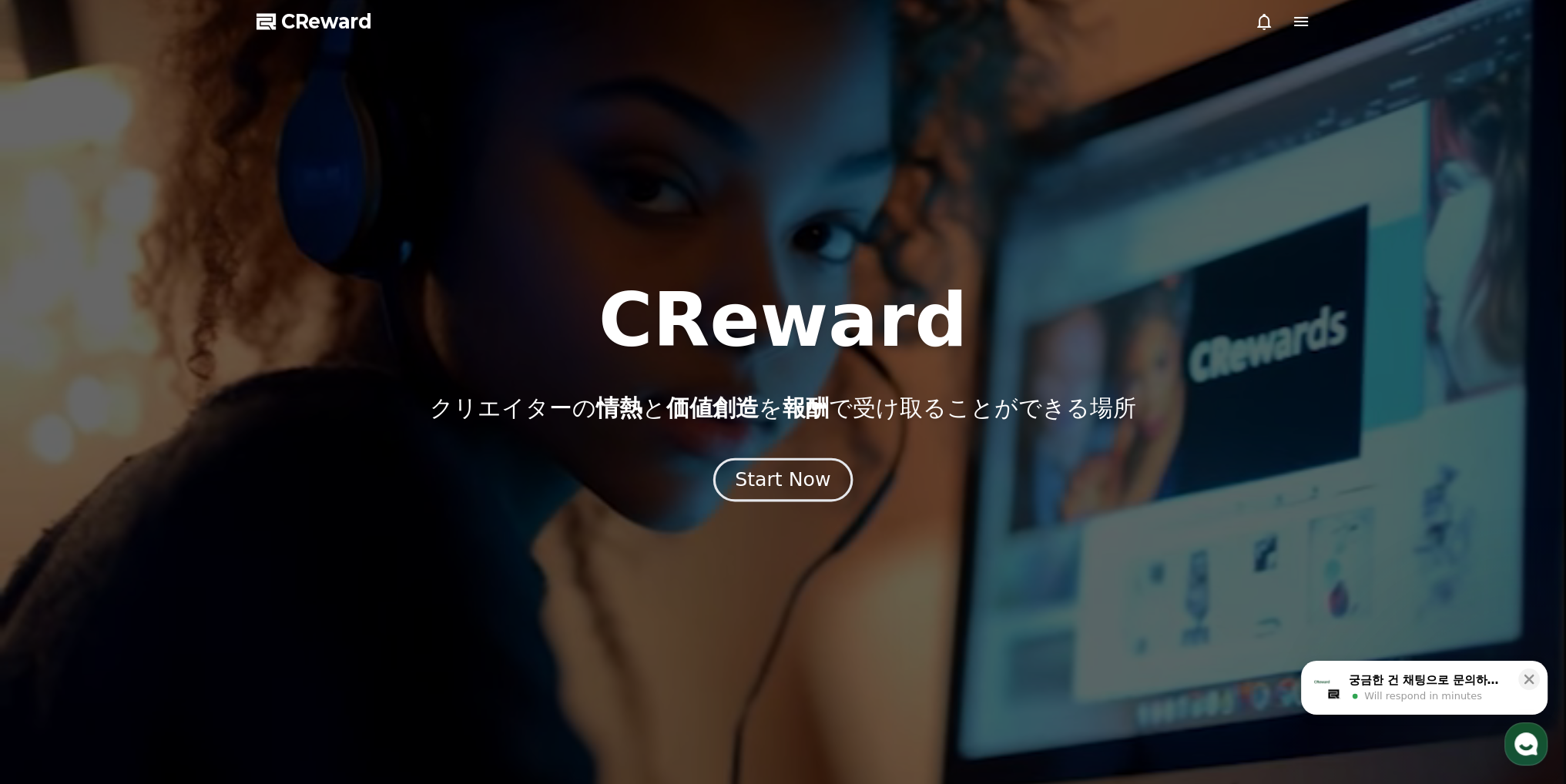
click at [752, 475] on div "Start Now" at bounding box center [783, 479] width 95 height 26
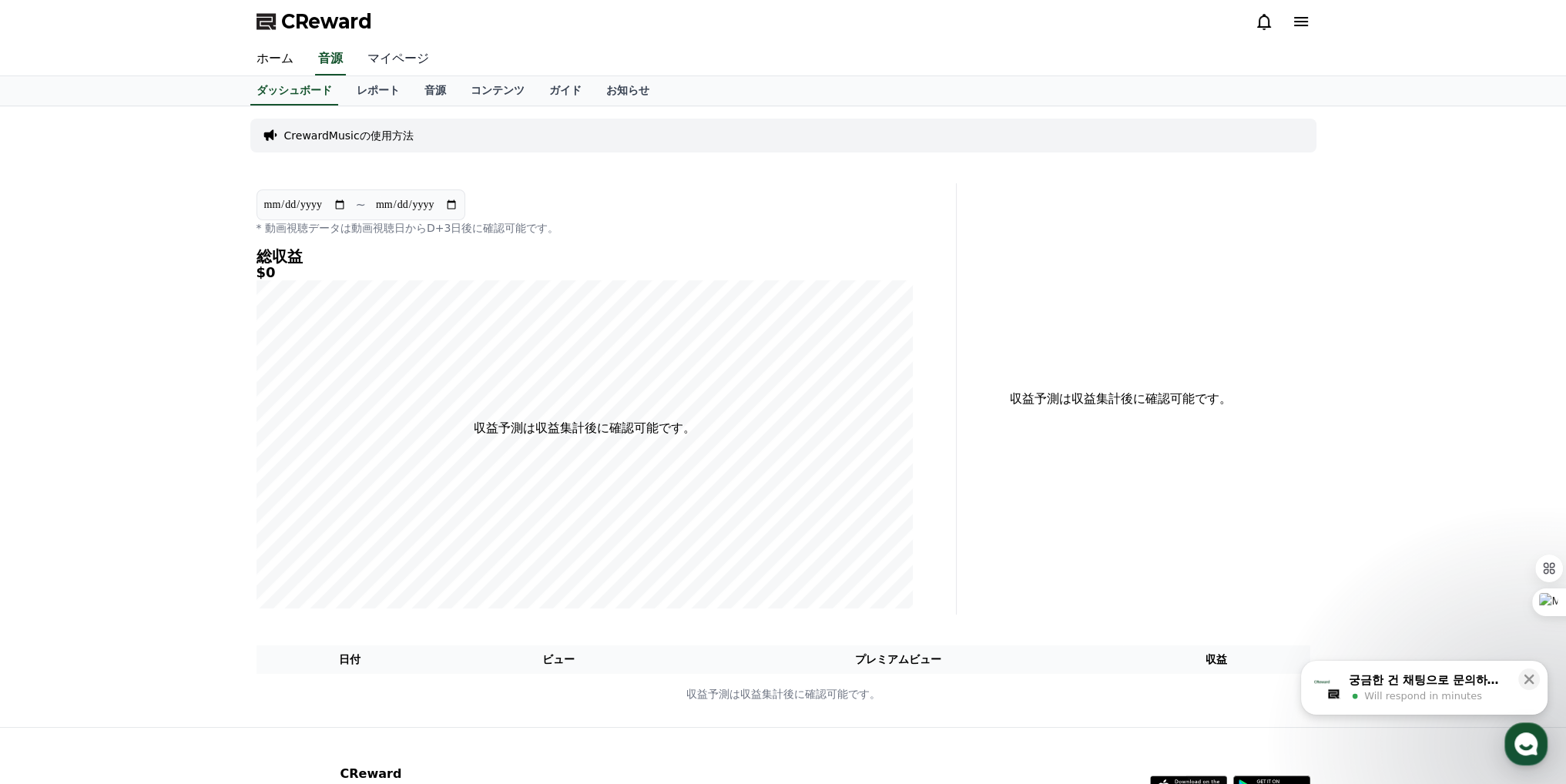
click at [367, 62] on link "マイページ" at bounding box center [398, 59] width 87 height 33
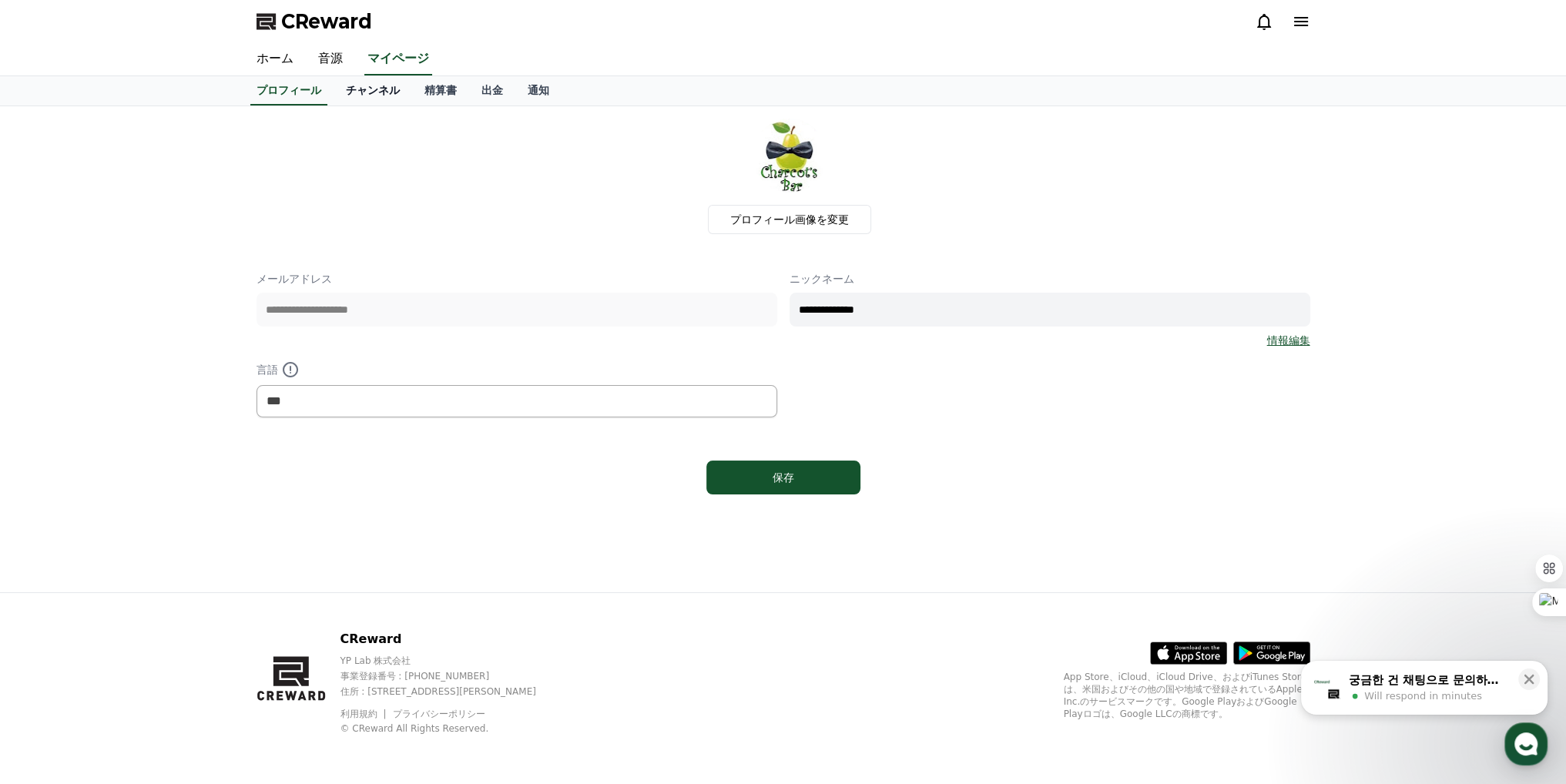
click at [352, 94] on link "チャンネル" at bounding box center [372, 90] width 79 height 29
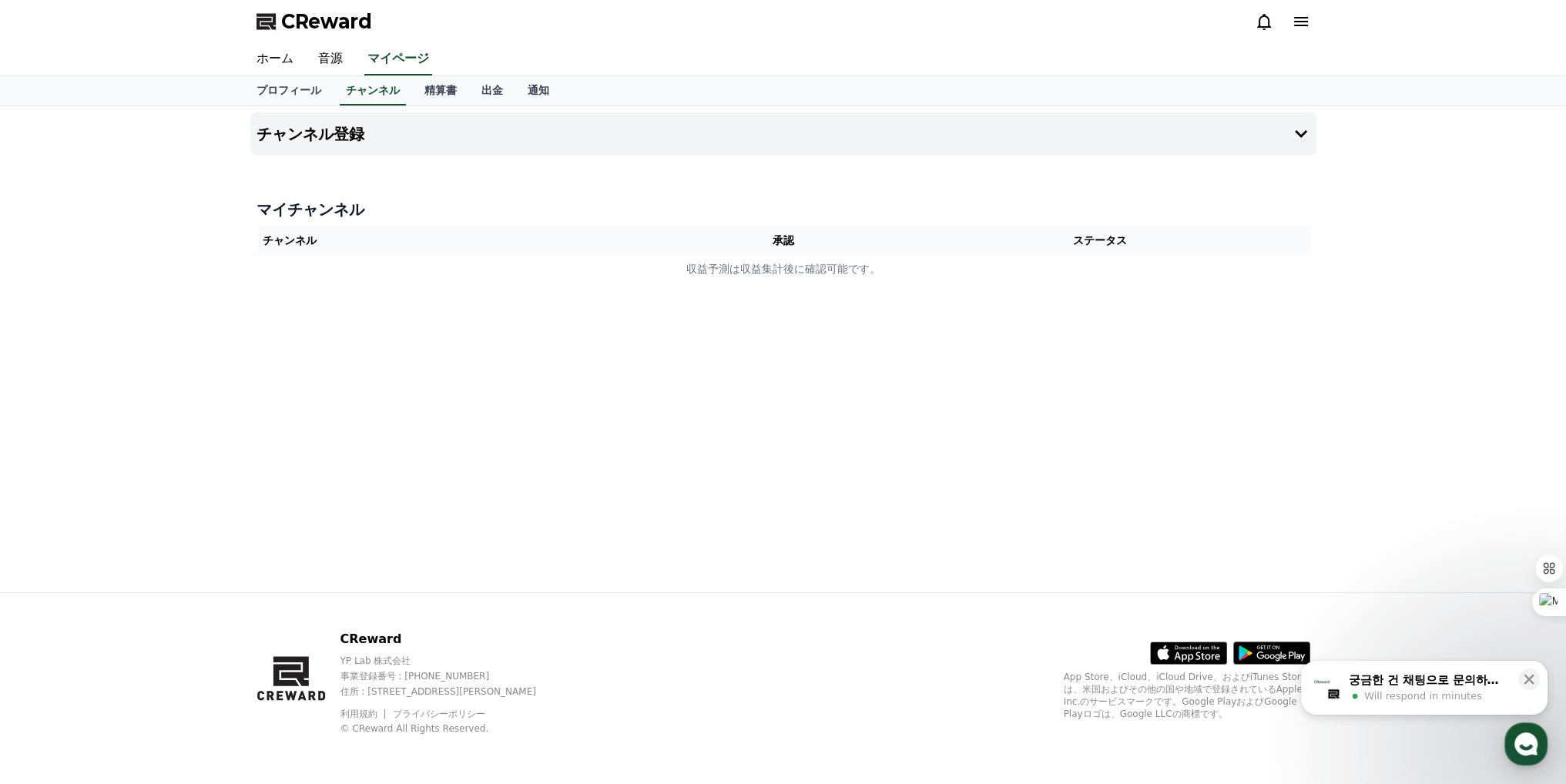
click at [437, 237] on th "チャンネル" at bounding box center [466, 240] width 420 height 29
click at [302, 136] on h4 "チャンネル登録" at bounding box center [310, 133] width 108 height 17
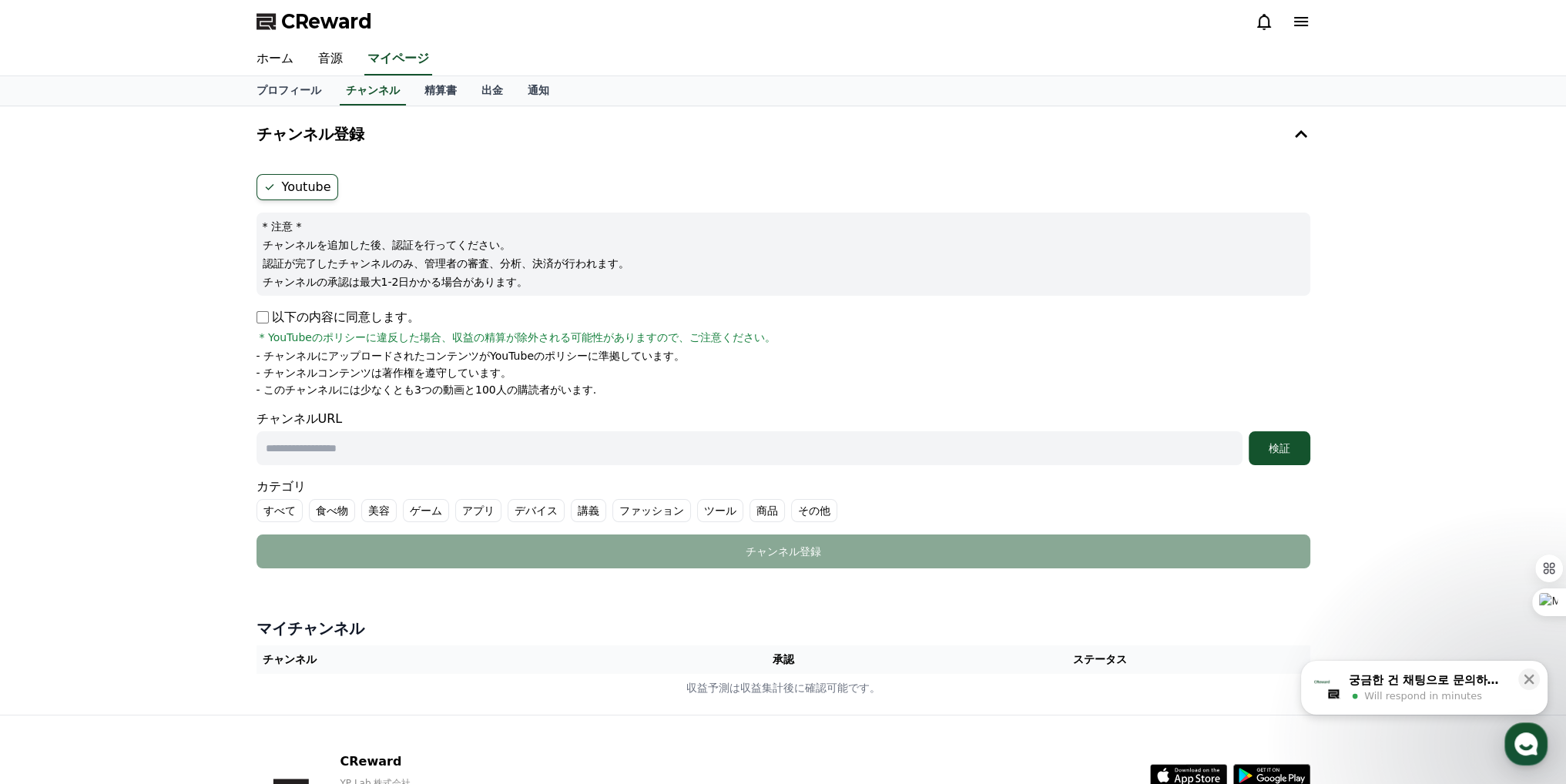
click at [300, 190] on label "Youtube" at bounding box center [297, 186] width 82 height 26
click at [325, 442] on input "text" at bounding box center [749, 448] width 986 height 34
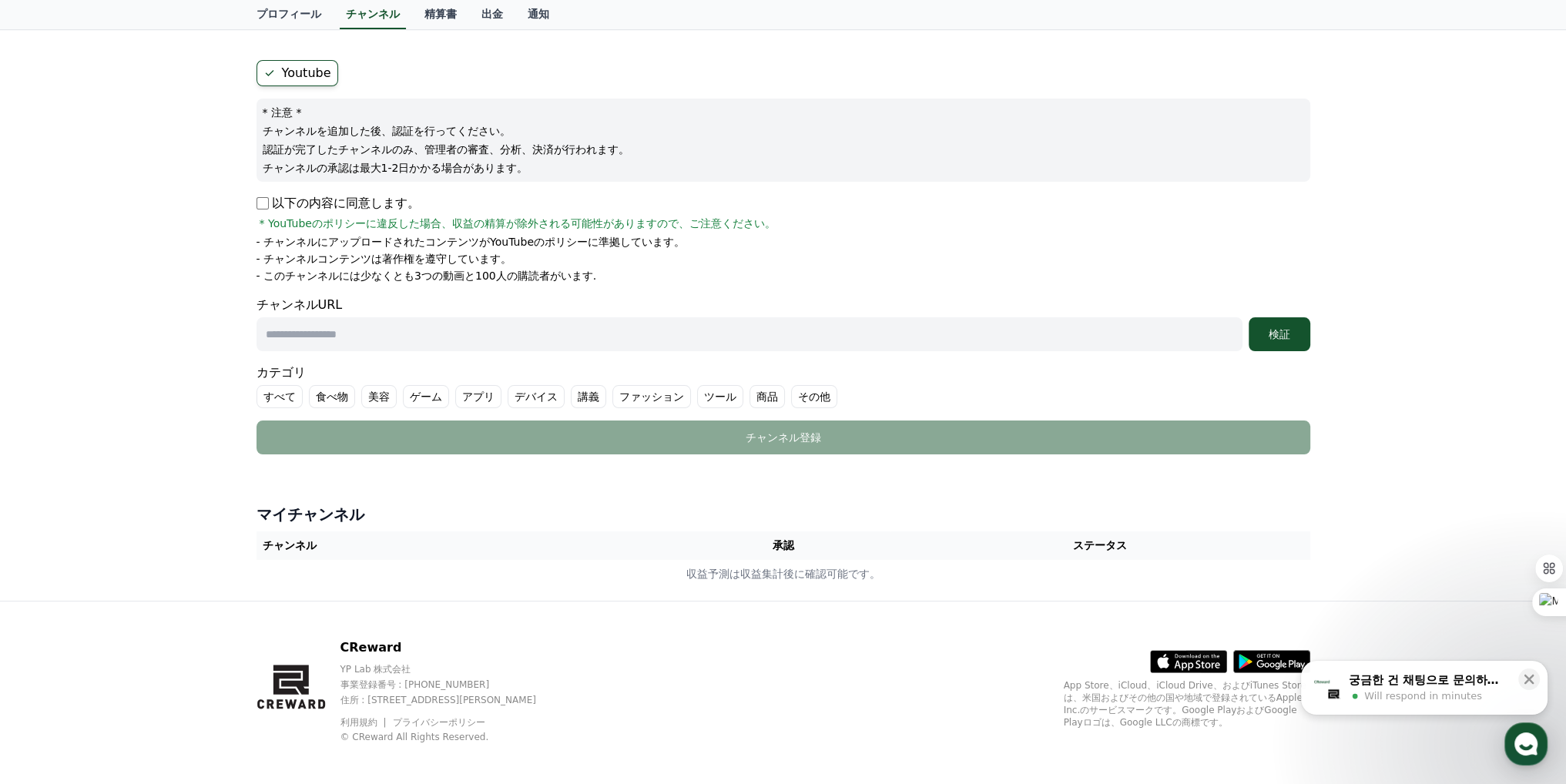
scroll to position [121, 0]
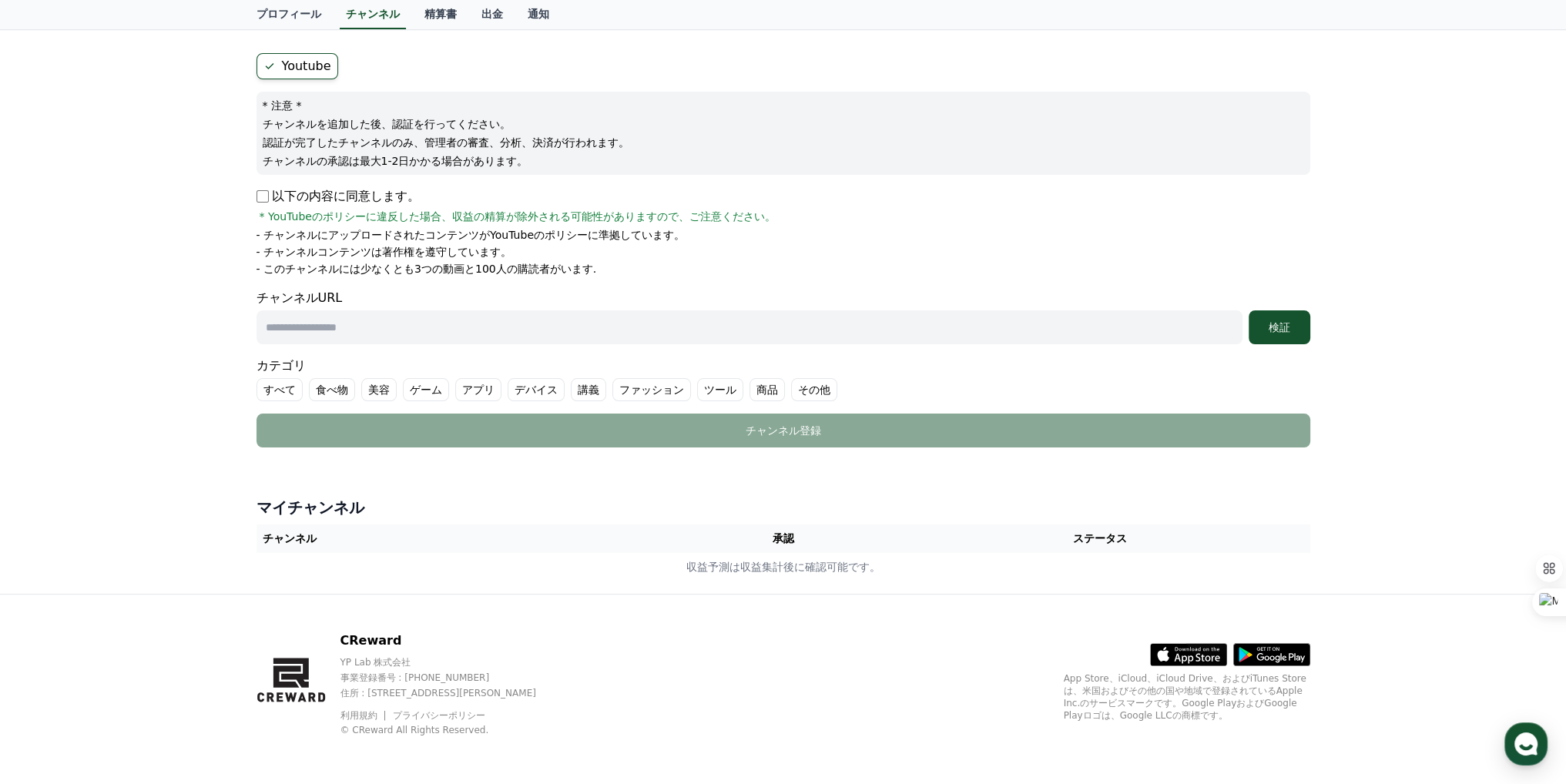
click at [516, 317] on input "text" at bounding box center [749, 327] width 986 height 34
paste input "**********"
type input "**********"
click at [1259, 317] on button "検証" at bounding box center [1279, 327] width 62 height 34
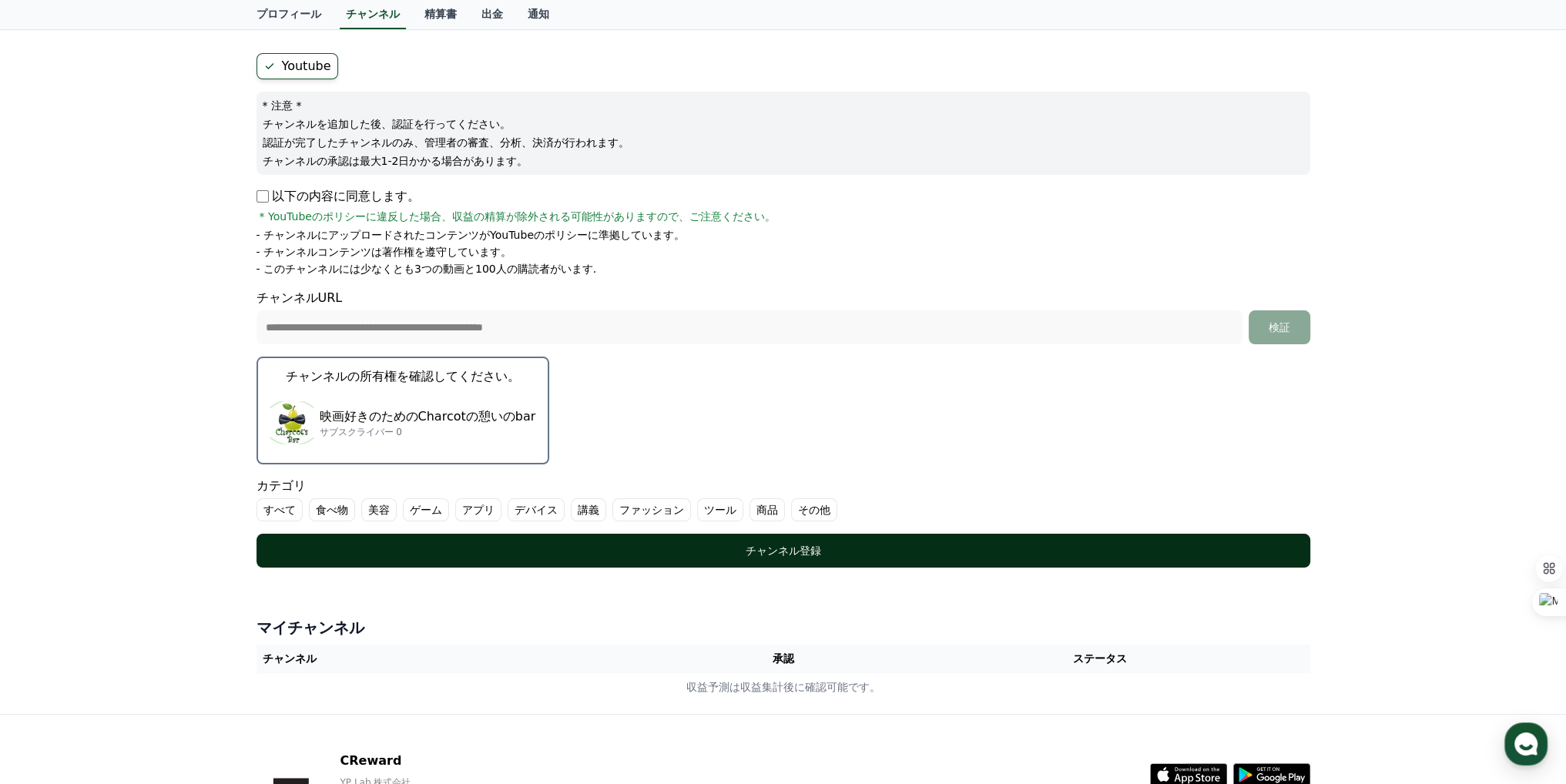
click at [644, 543] on div "チャンネル登録" at bounding box center [783, 550] width 992 height 15
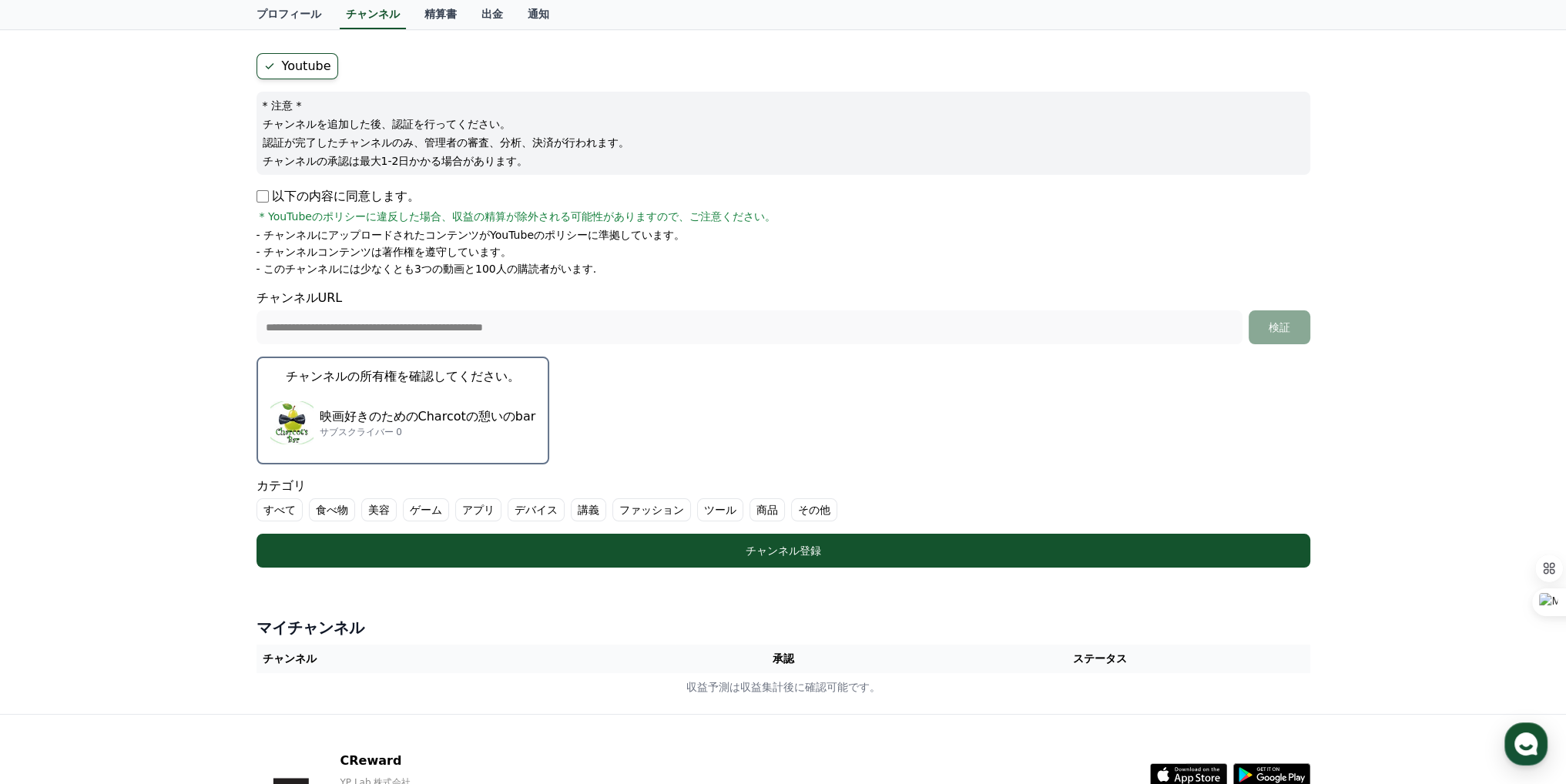
click at [791, 499] on label "その他" at bounding box center [814, 509] width 46 height 23
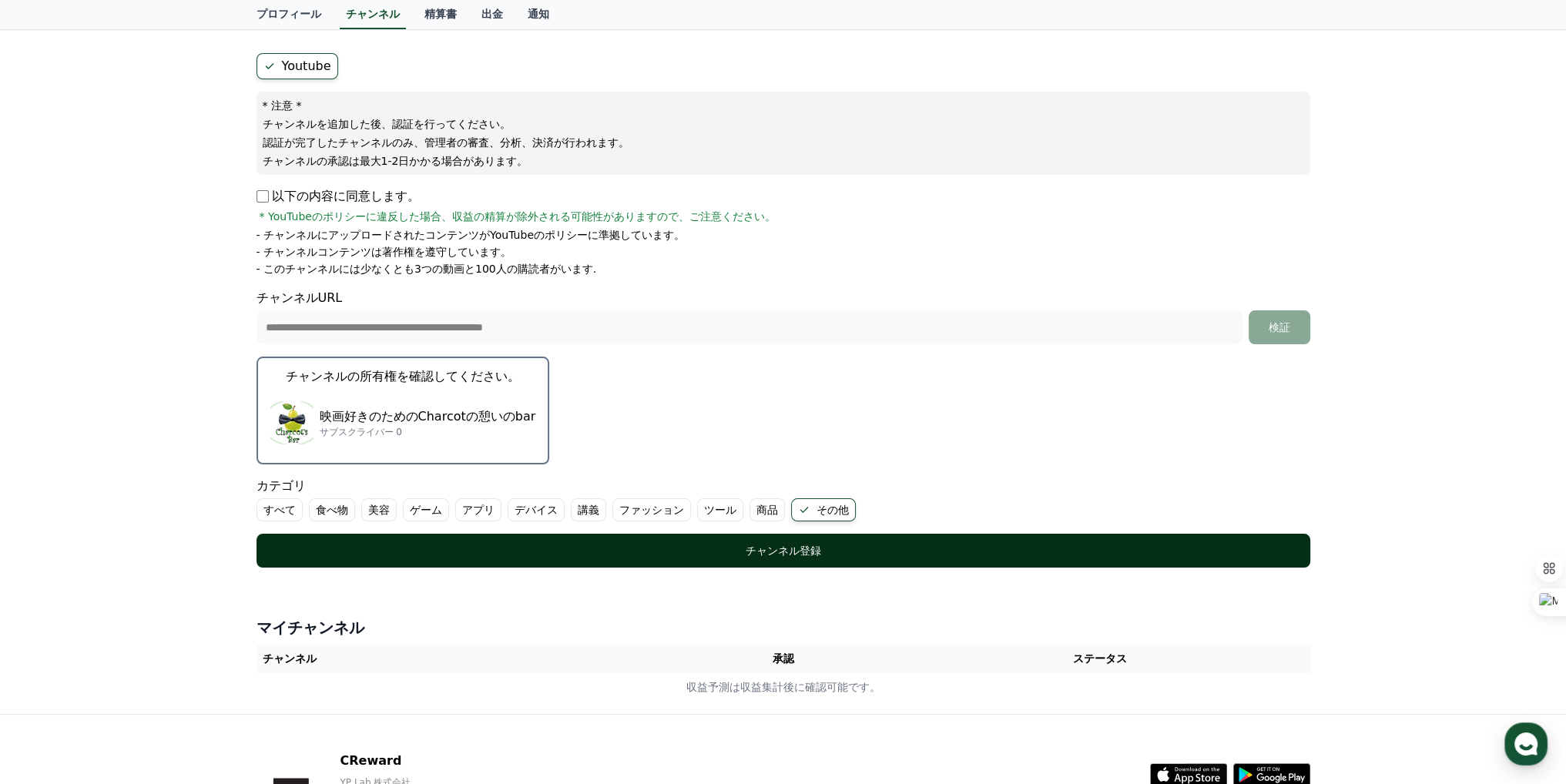
click at [718, 543] on div "チャンネル登録" at bounding box center [783, 550] width 992 height 15
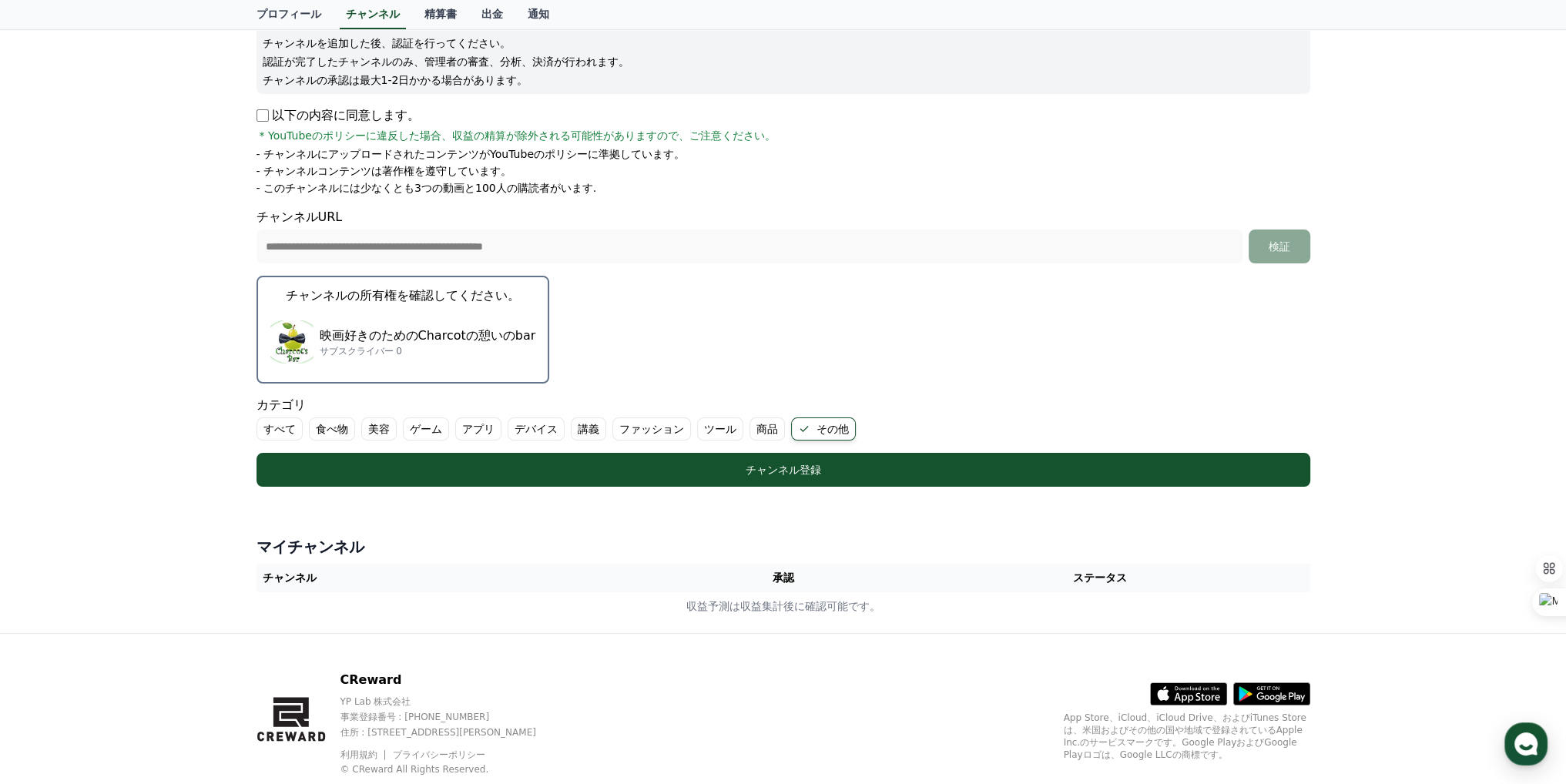
scroll to position [240, 0]
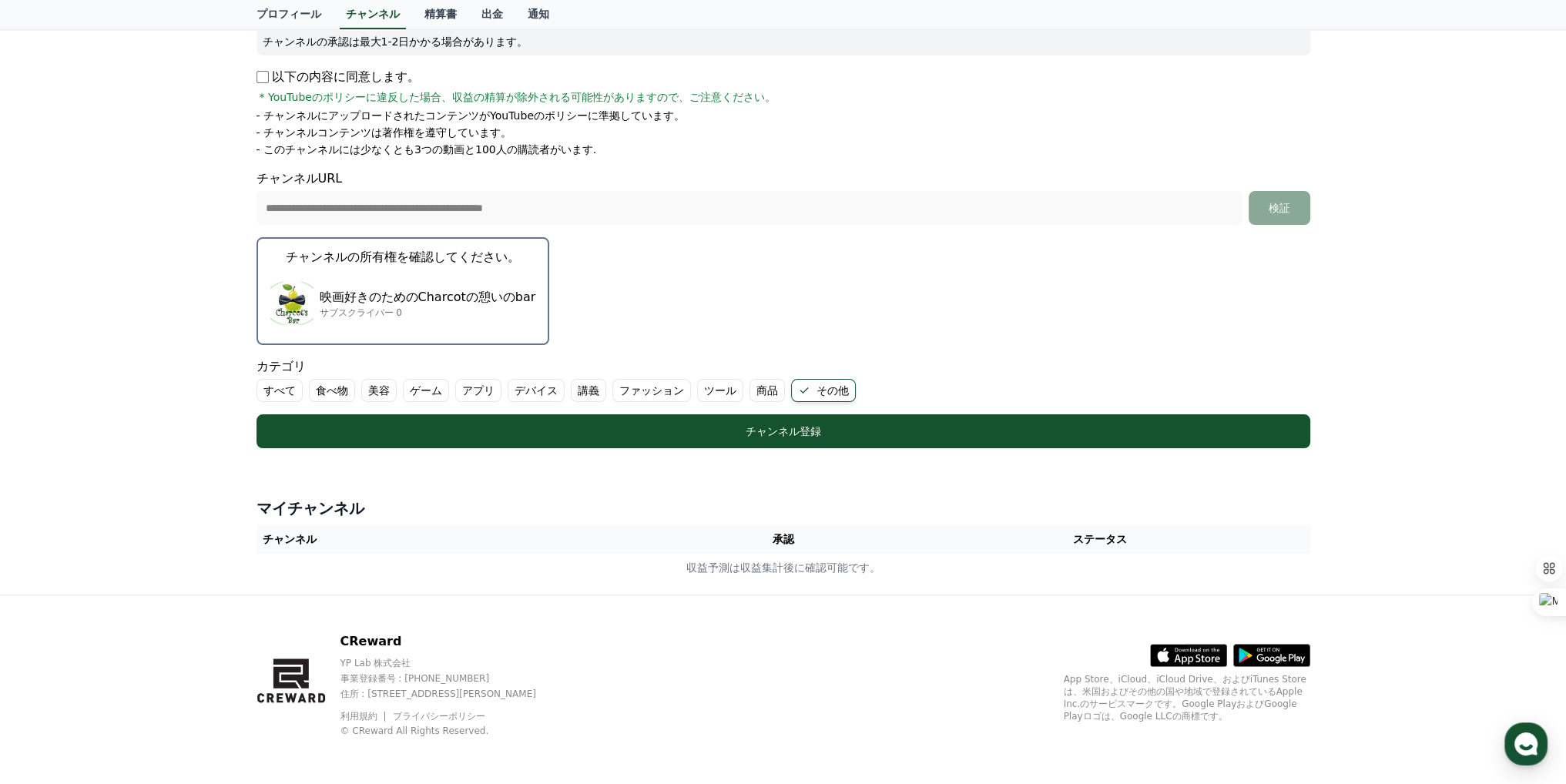
click at [771, 544] on th "承認" at bounding box center [783, 540] width 215 height 29
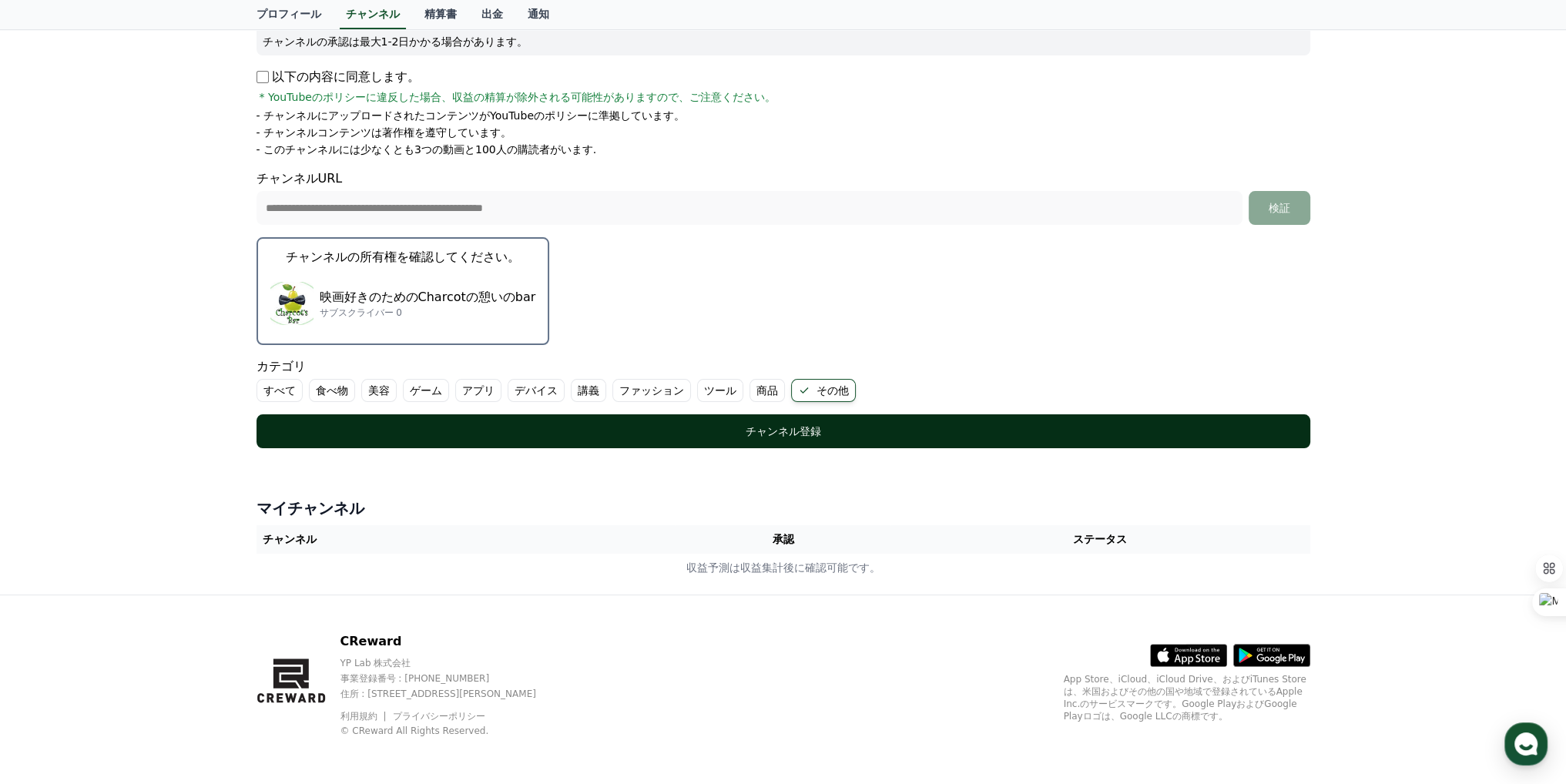
click at [829, 440] on button "チャンネル登録" at bounding box center [783, 431] width 1054 height 34
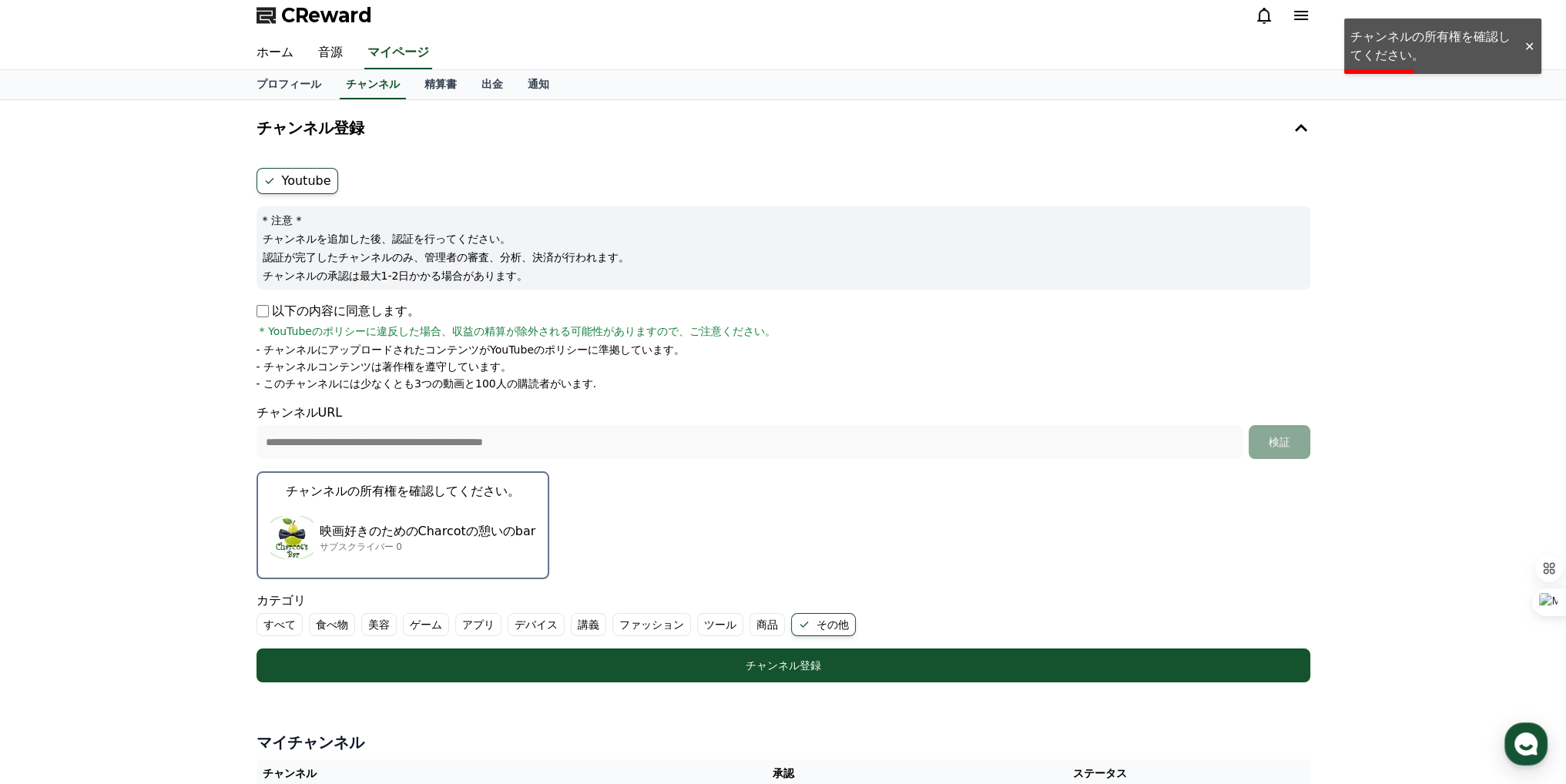
scroll to position [0, 0]
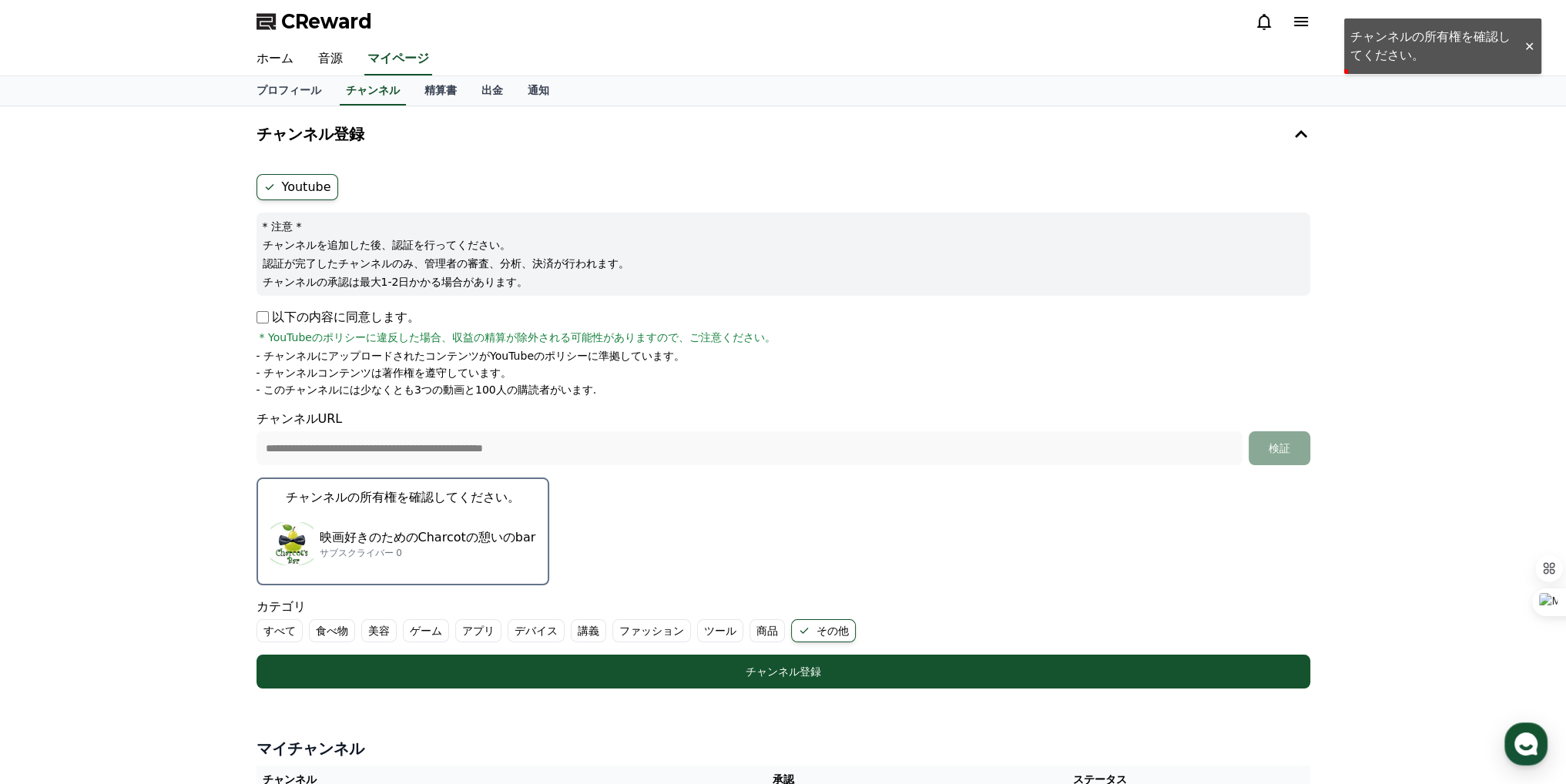
click at [333, 528] on p "映画好きのためのCharcotの憩いのbar" at bounding box center [428, 537] width 217 height 18
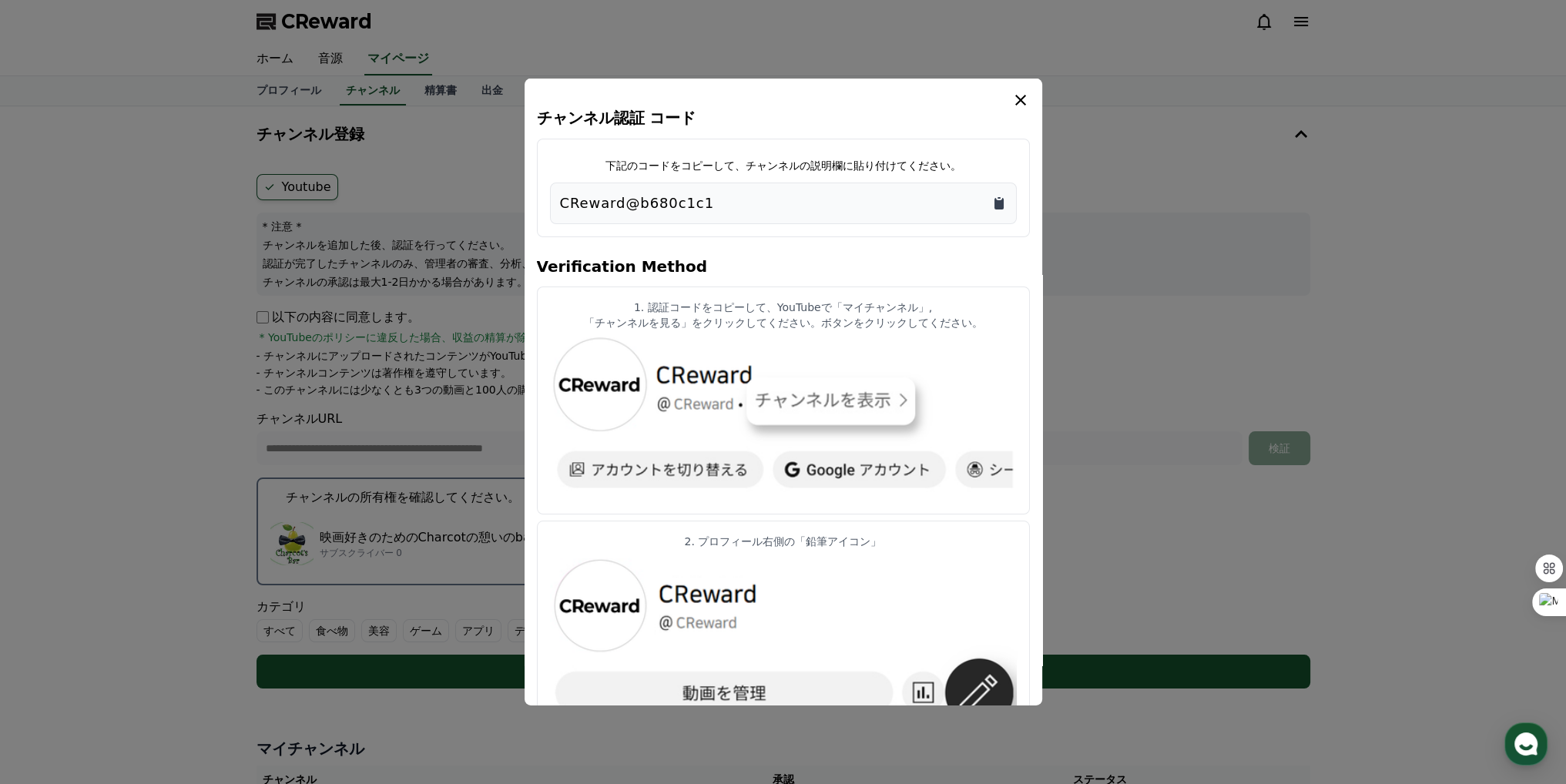
click at [995, 197] on icon "Copy to clipboard" at bounding box center [998, 203] width 15 height 15
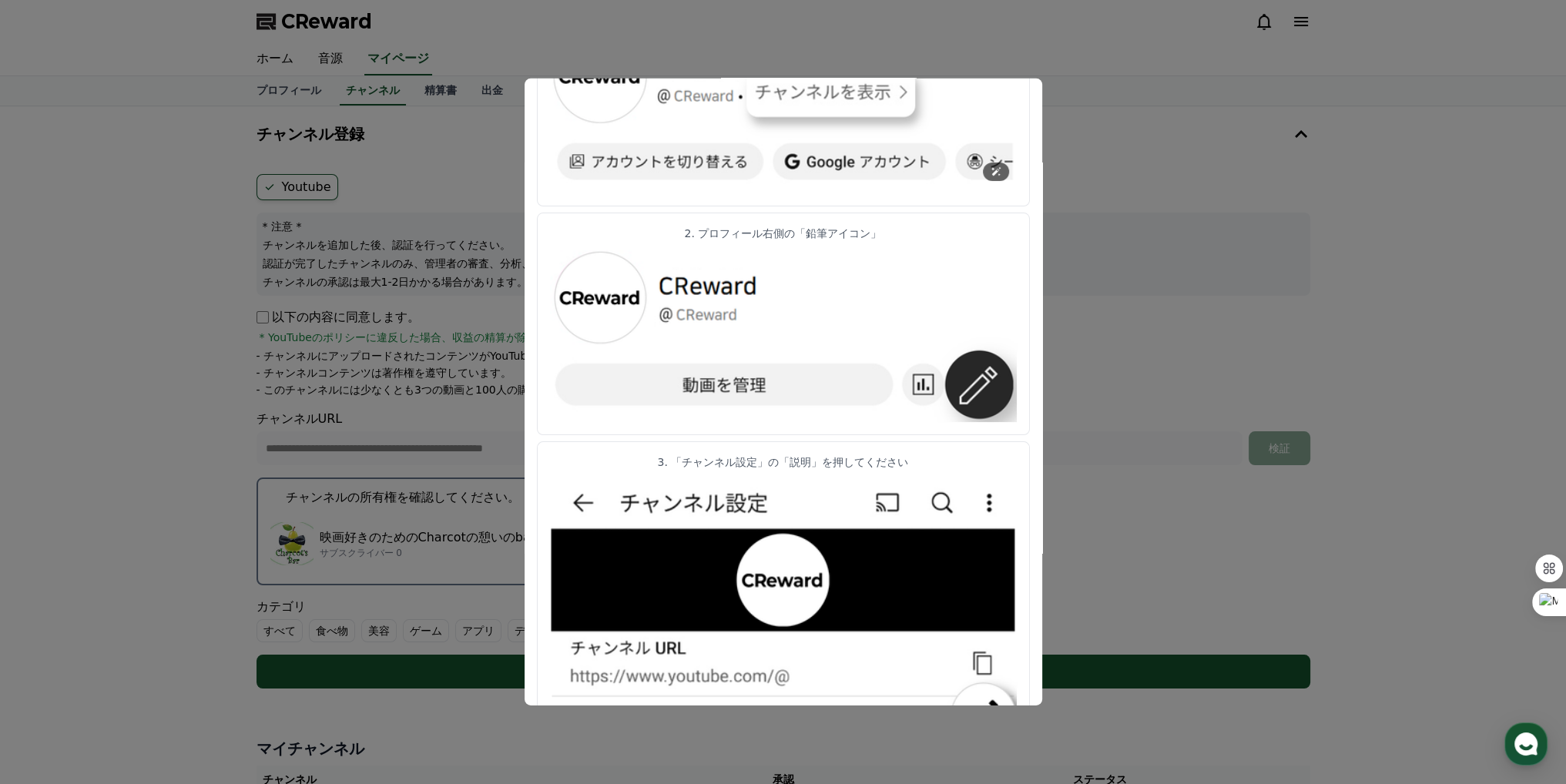
scroll to position [623, 0]
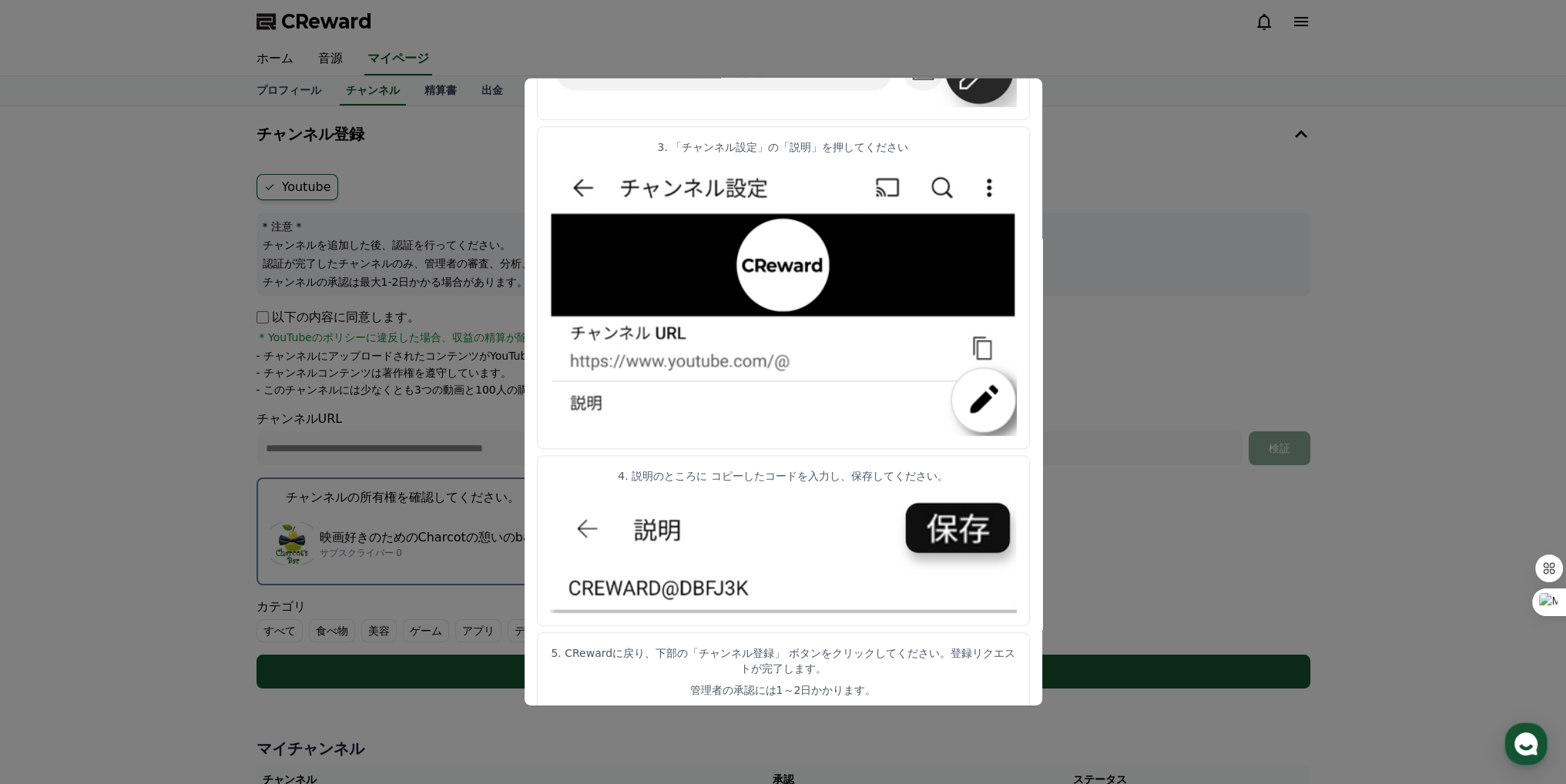
click at [1054, 144] on button "close modal" at bounding box center [783, 392] width 1566 height 784
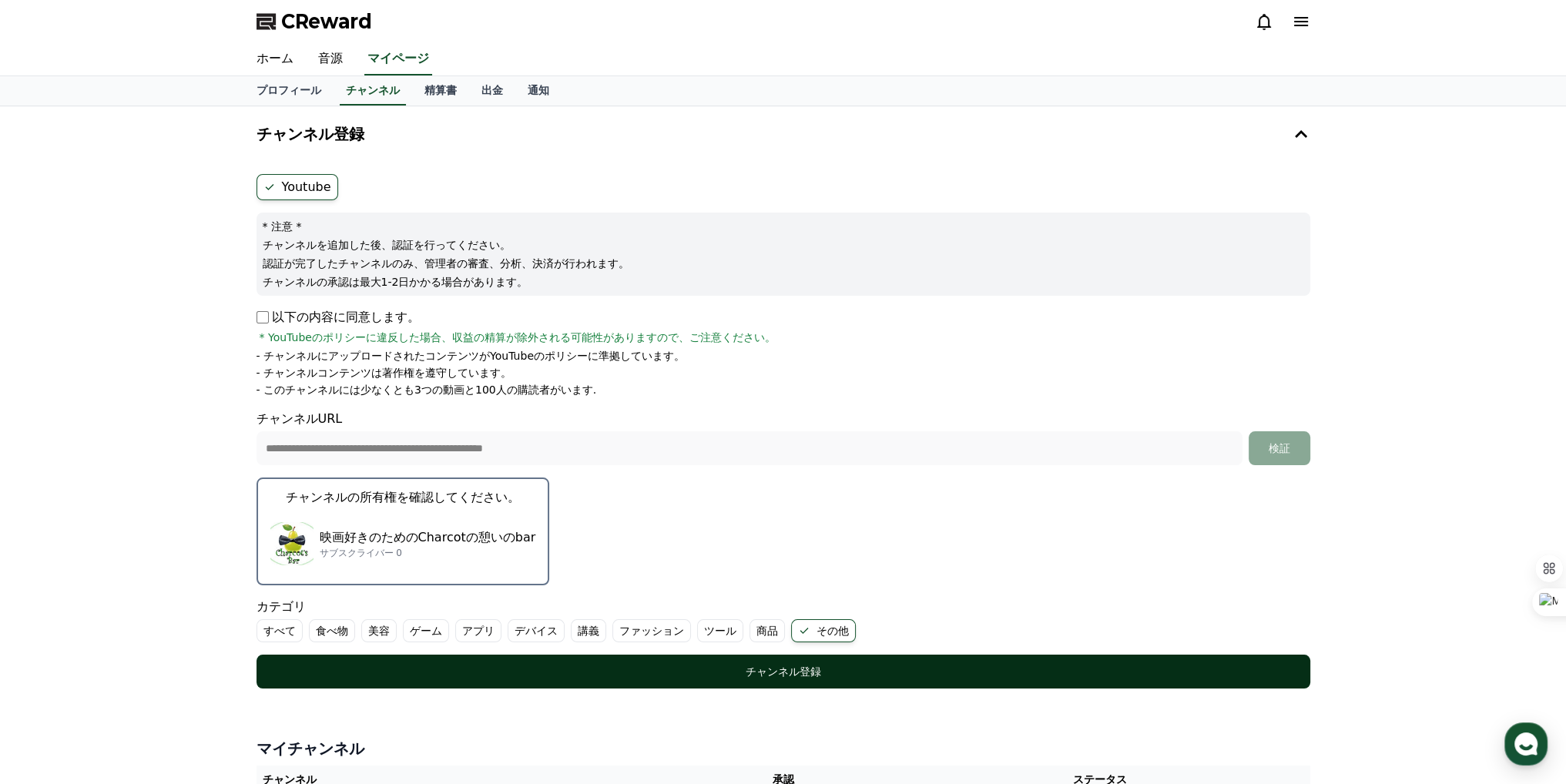
click at [698, 664] on div "チャンネル登録" at bounding box center [783, 671] width 992 height 15
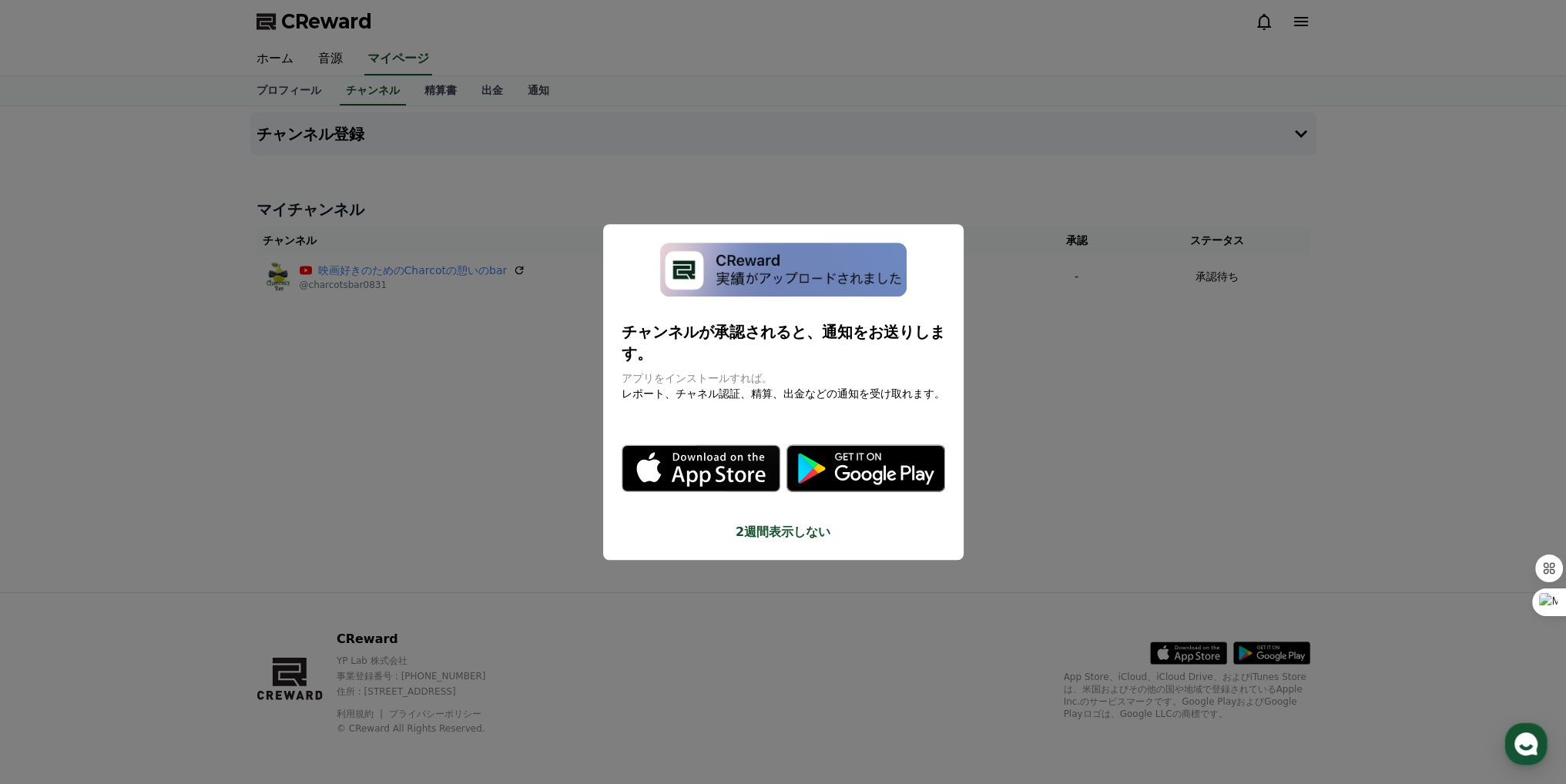
click at [1075, 417] on button "close modal" at bounding box center [783, 392] width 1566 height 784
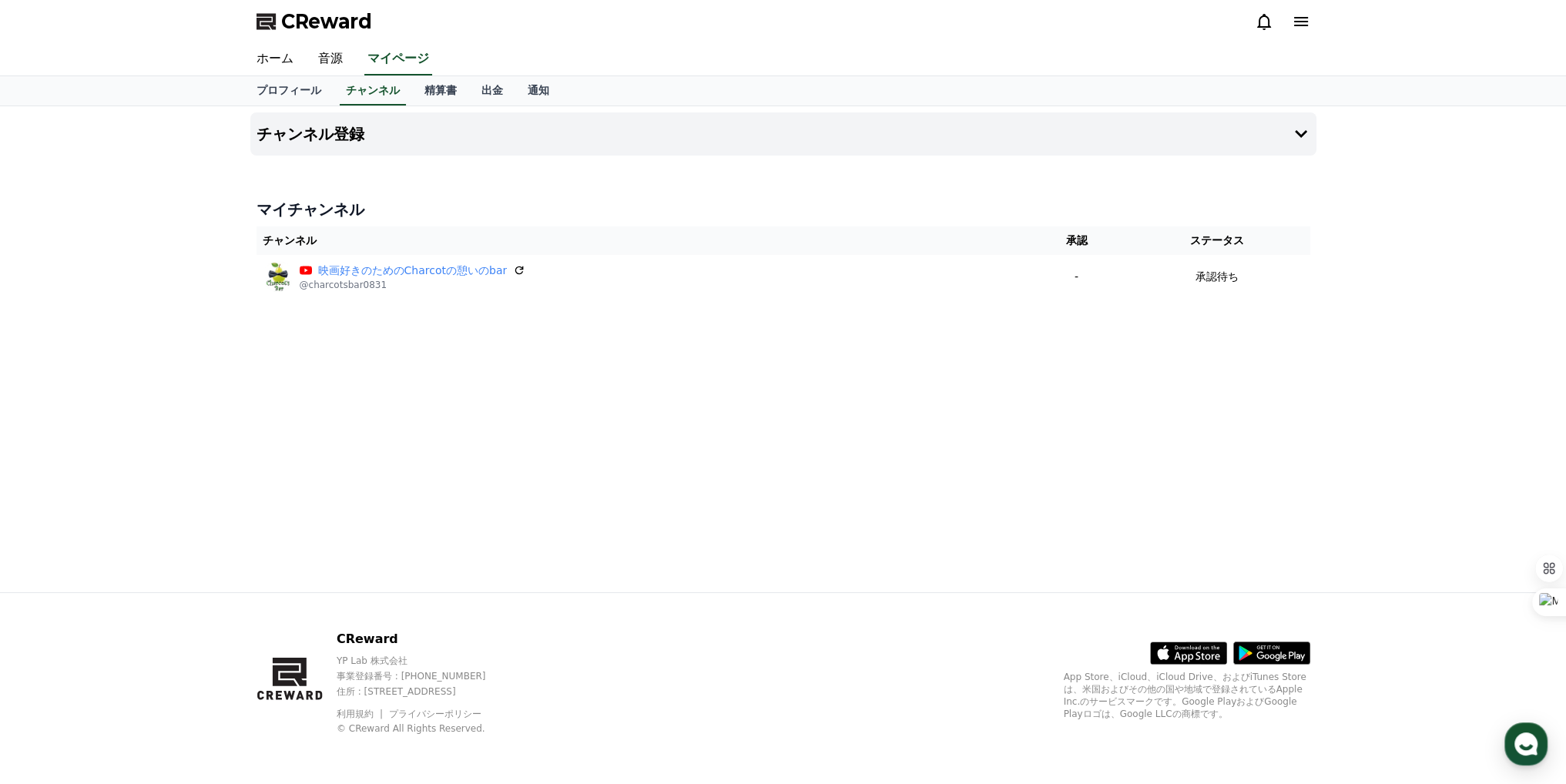
click at [838, 202] on h4 "マイチャンネル" at bounding box center [783, 209] width 1054 height 21
click at [268, 57] on link "ホーム" at bounding box center [275, 59] width 62 height 33
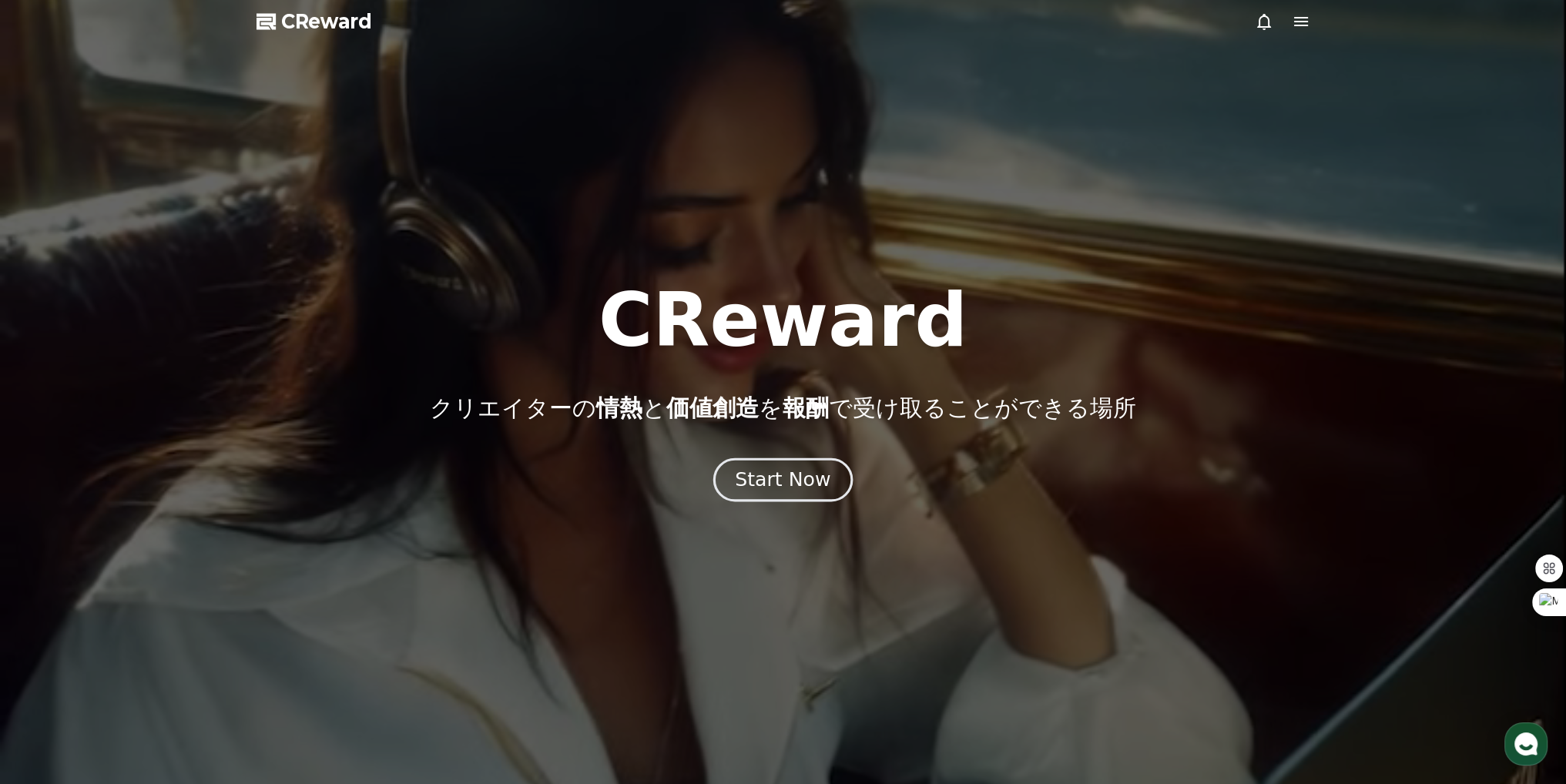
click at [761, 478] on div "Start Now" at bounding box center [783, 479] width 95 height 26
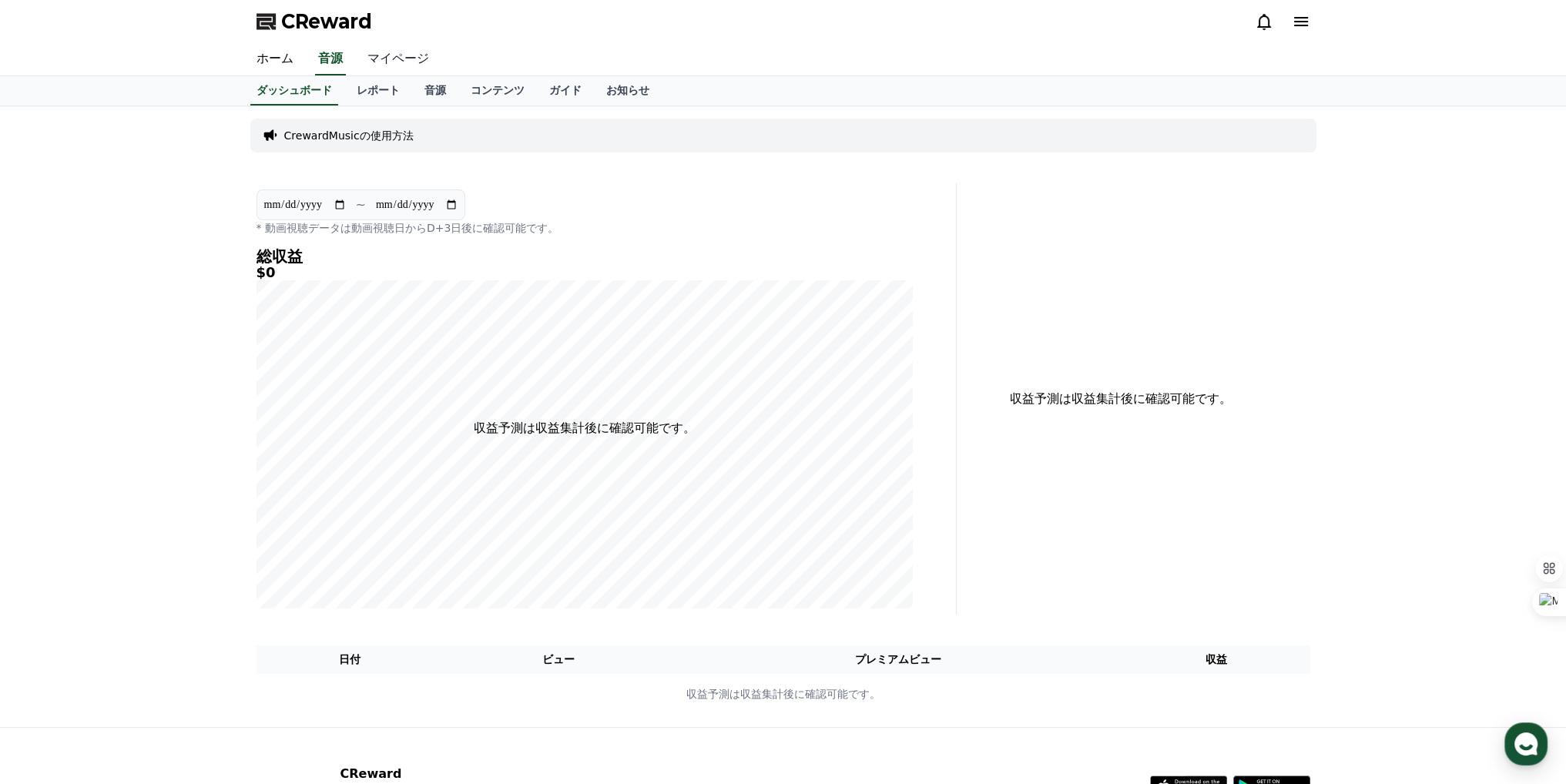
click at [382, 63] on link "マイページ" at bounding box center [398, 59] width 87 height 33
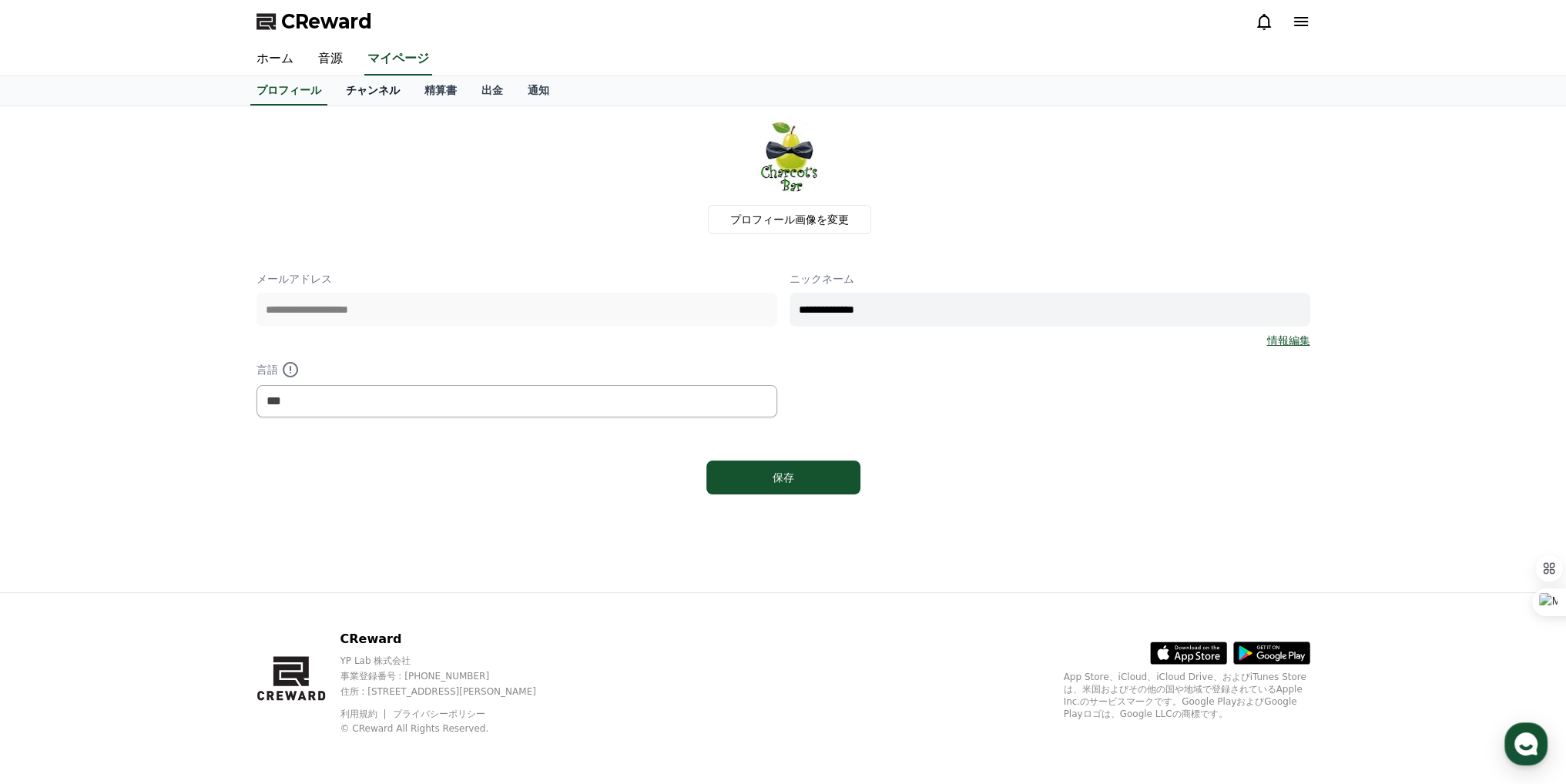
click at [370, 100] on link "チャンネル" at bounding box center [372, 90] width 79 height 29
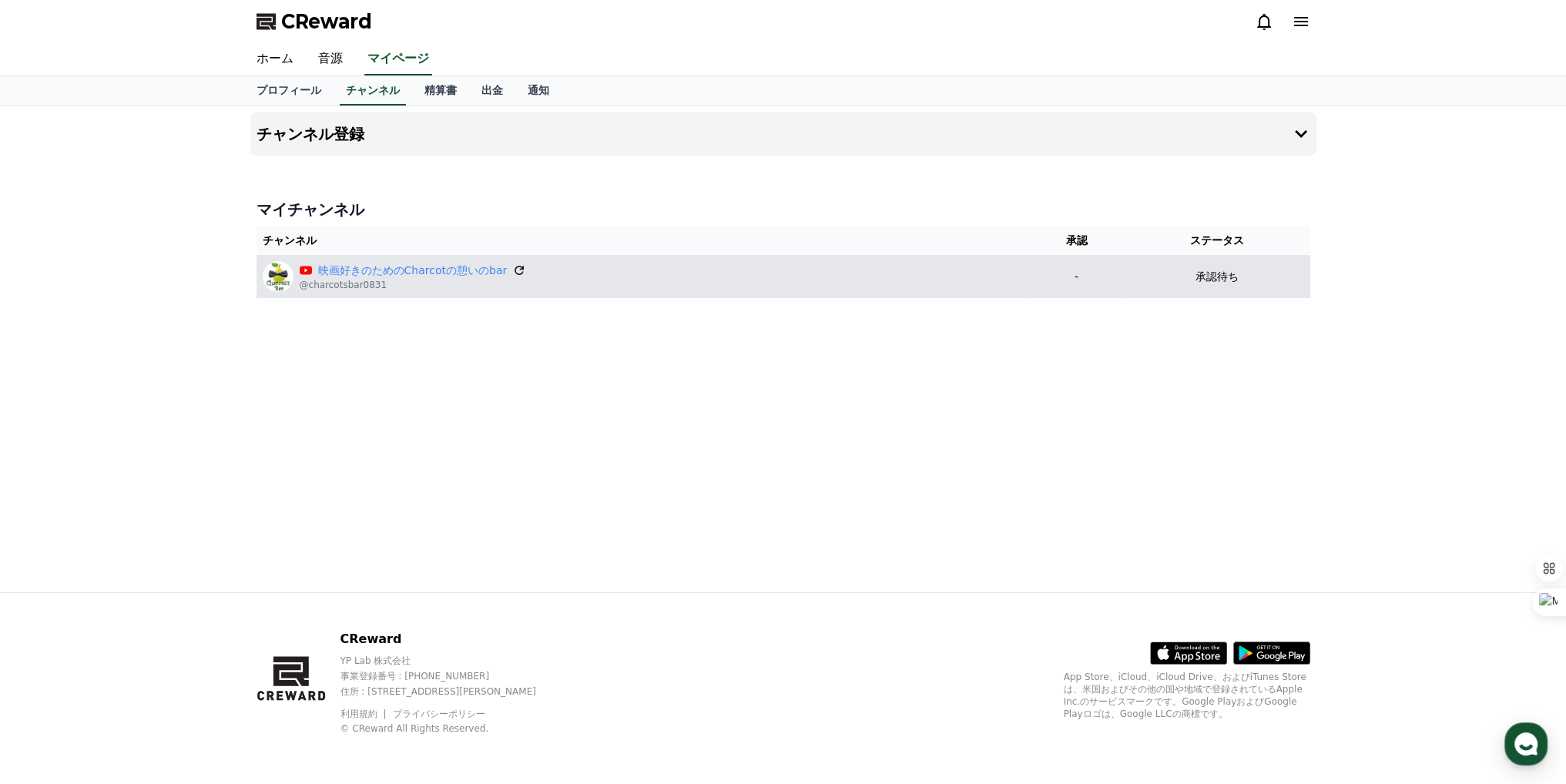
click at [512, 267] on icon at bounding box center [518, 270] width 13 height 13
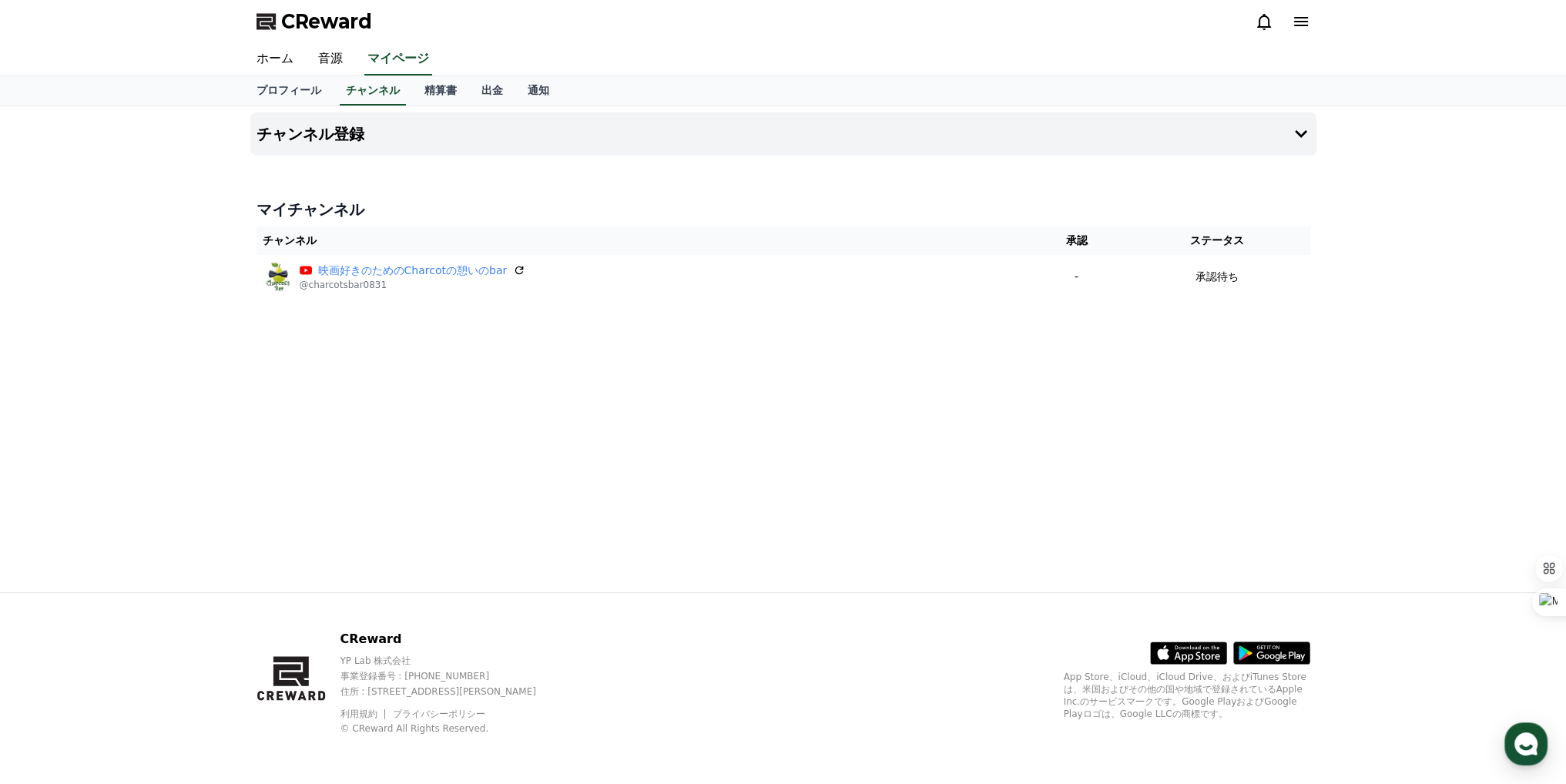
click at [880, 171] on div "チャンネル登録 マイチャンネル チャンネル 承認 ステータス 映画好きのためのCharcotの憩いのbar @charcotsbar0831 - 承認待ち" at bounding box center [783, 349] width 1079 height 486
click at [412, 90] on link "精算書" at bounding box center [441, 90] width 57 height 29
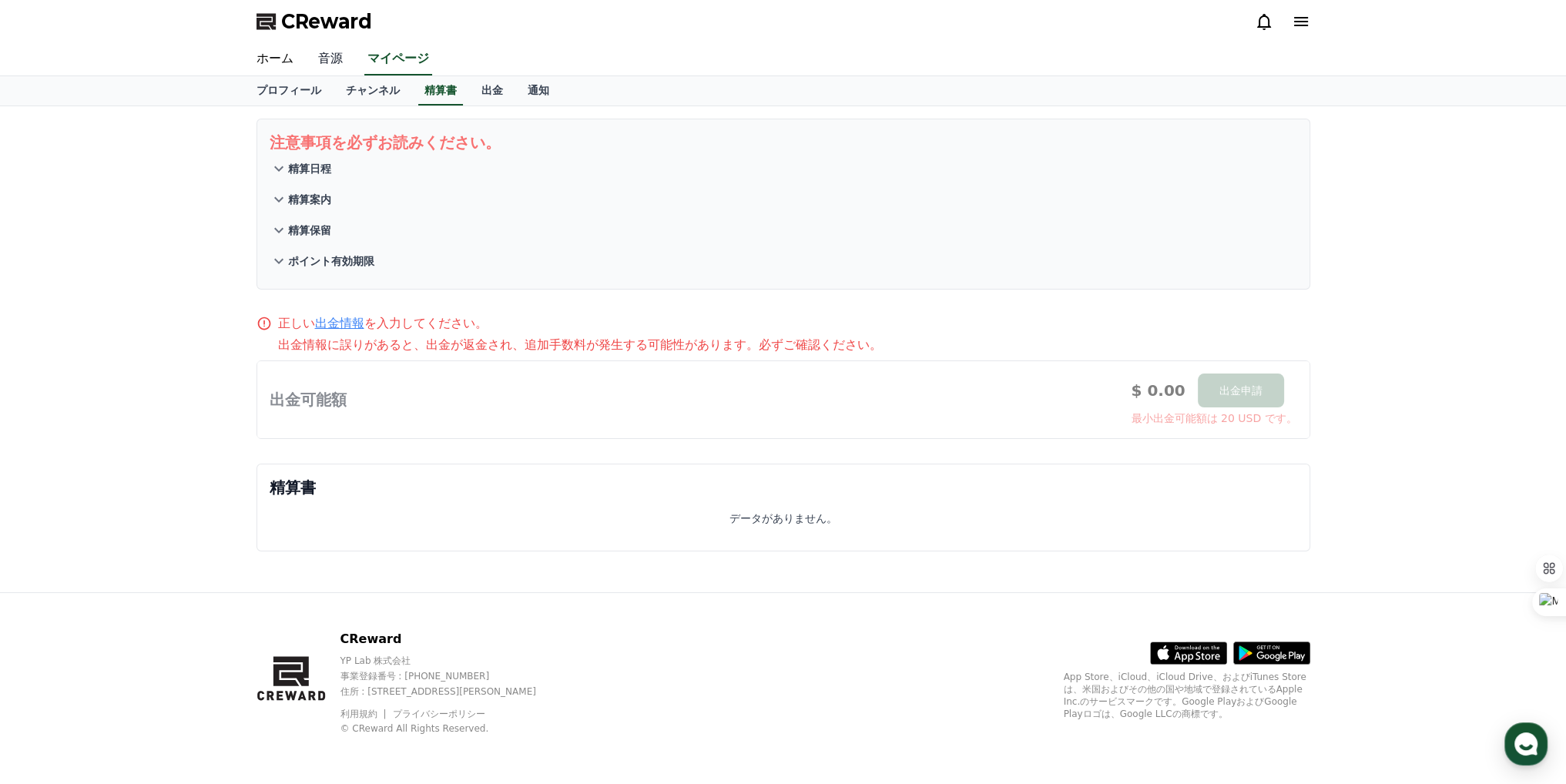
click at [333, 60] on link "音源" at bounding box center [330, 59] width 49 height 33
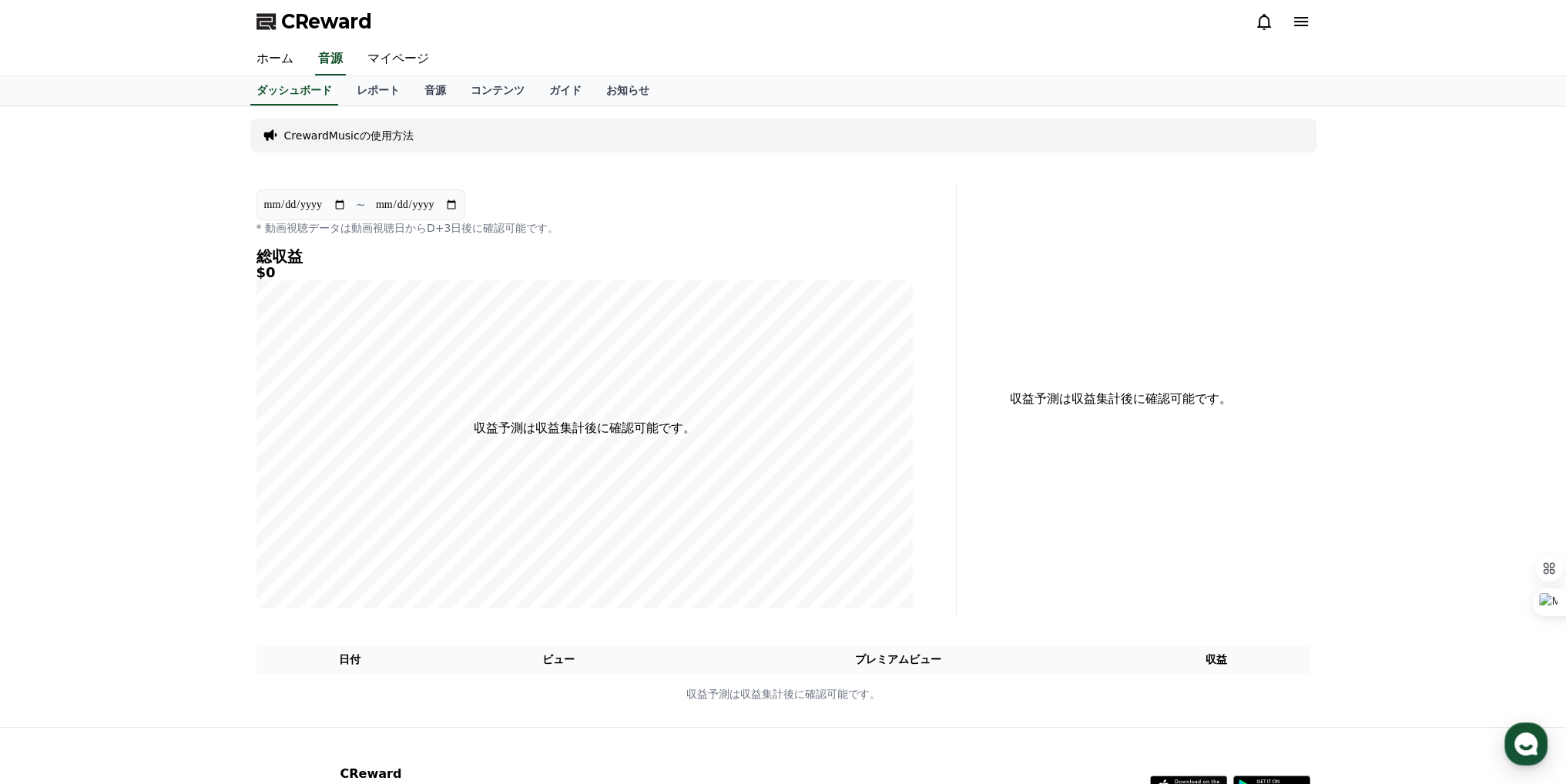
click at [363, 130] on p "CrewardMusicの使用方法" at bounding box center [348, 135] width 129 height 15
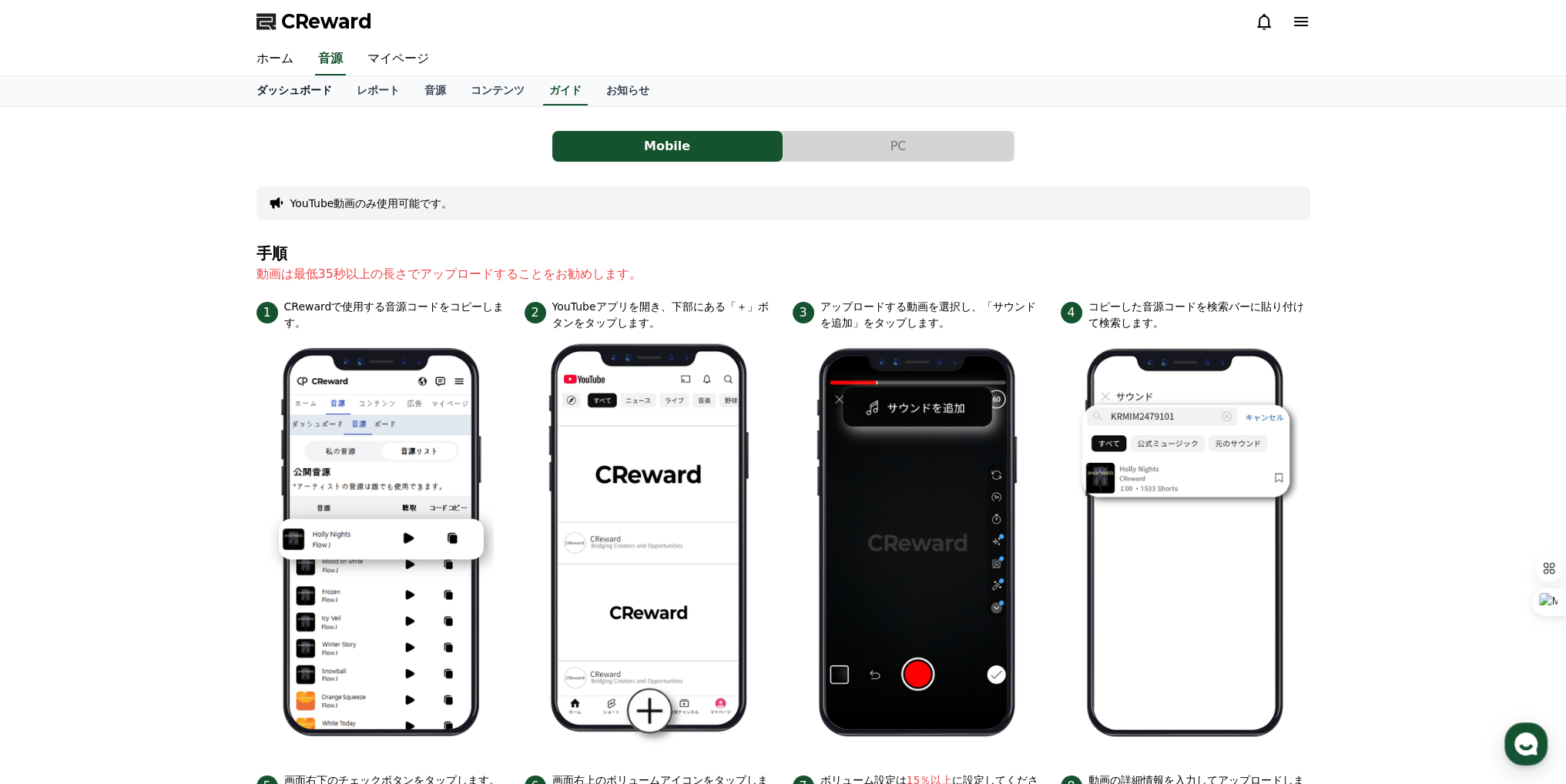
click at [277, 94] on link "ダッシュボード" at bounding box center [294, 90] width 100 height 29
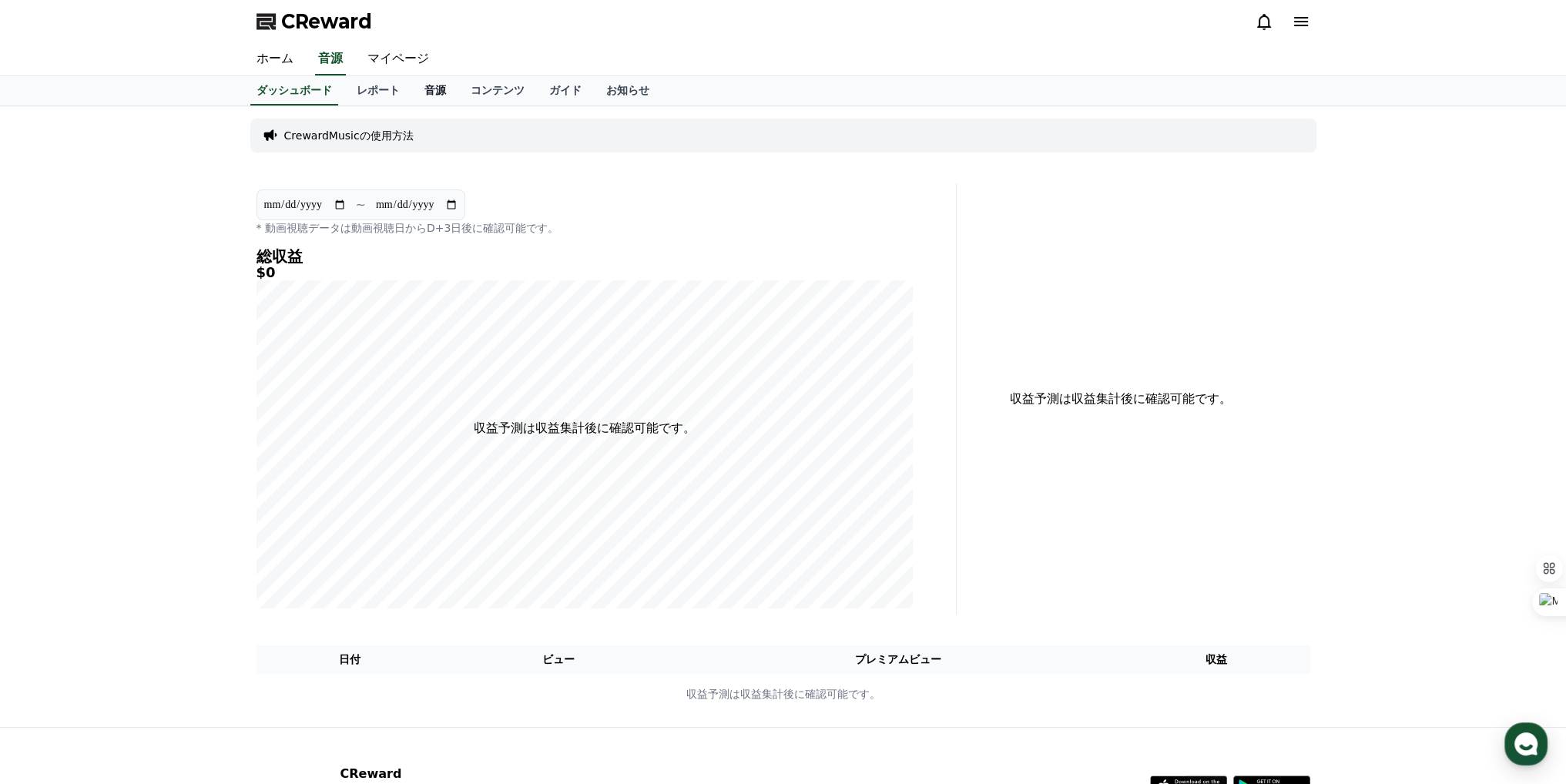
click at [412, 93] on link "音源" at bounding box center [435, 90] width 46 height 29
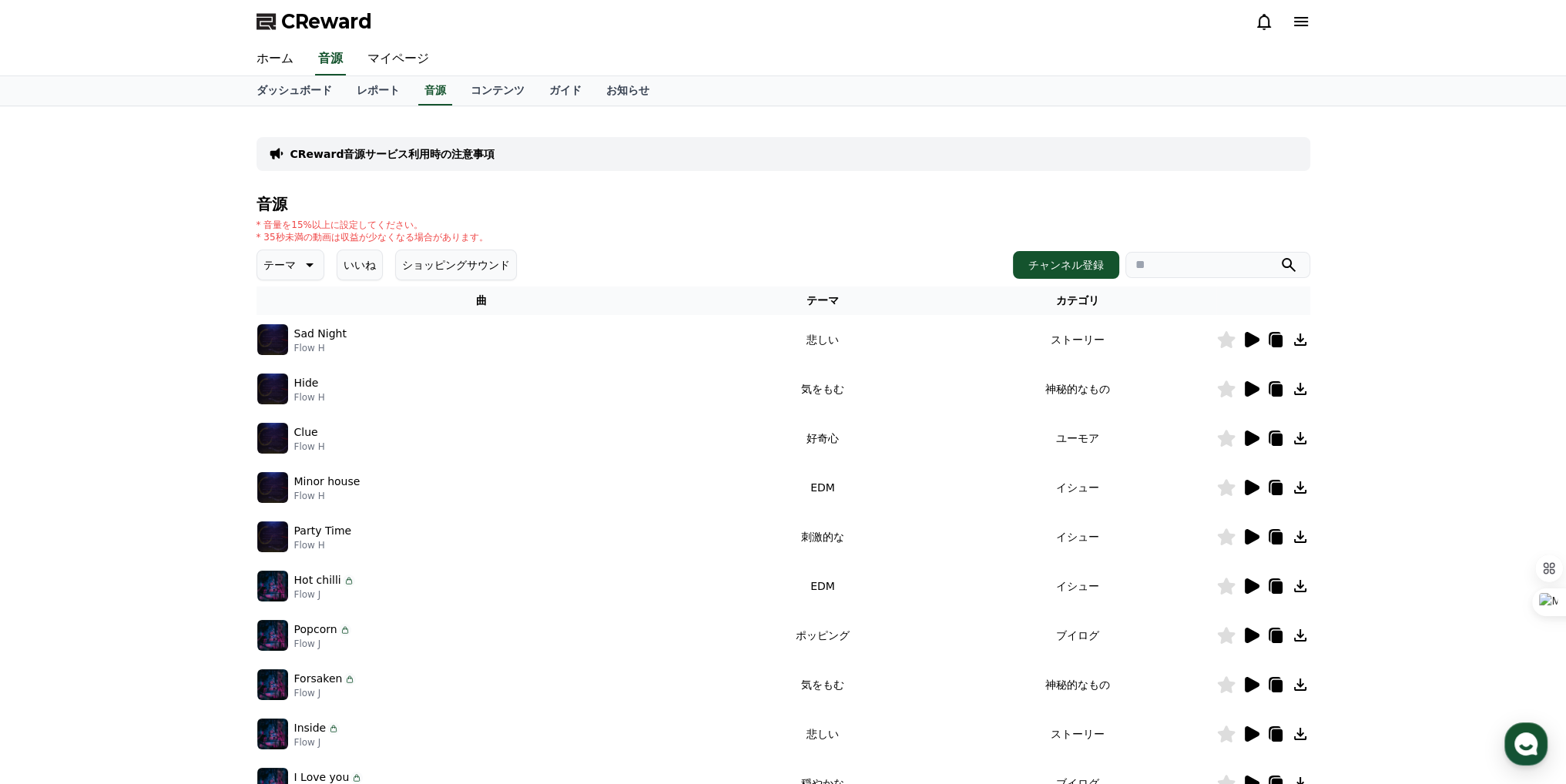
click at [1245, 340] on icon at bounding box center [1252, 339] width 14 height 15
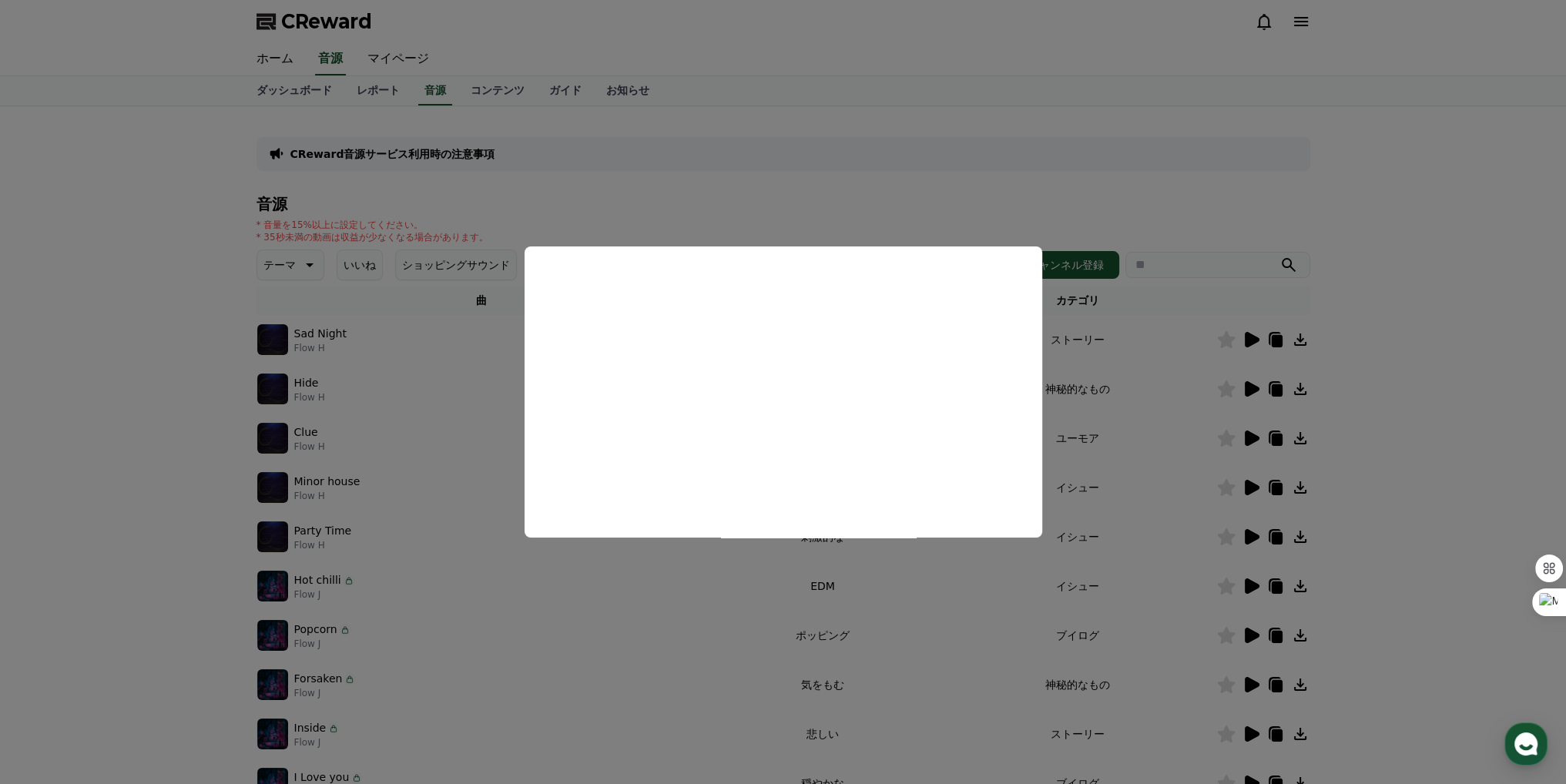
click at [1132, 363] on button "close modal" at bounding box center [783, 392] width 1566 height 784
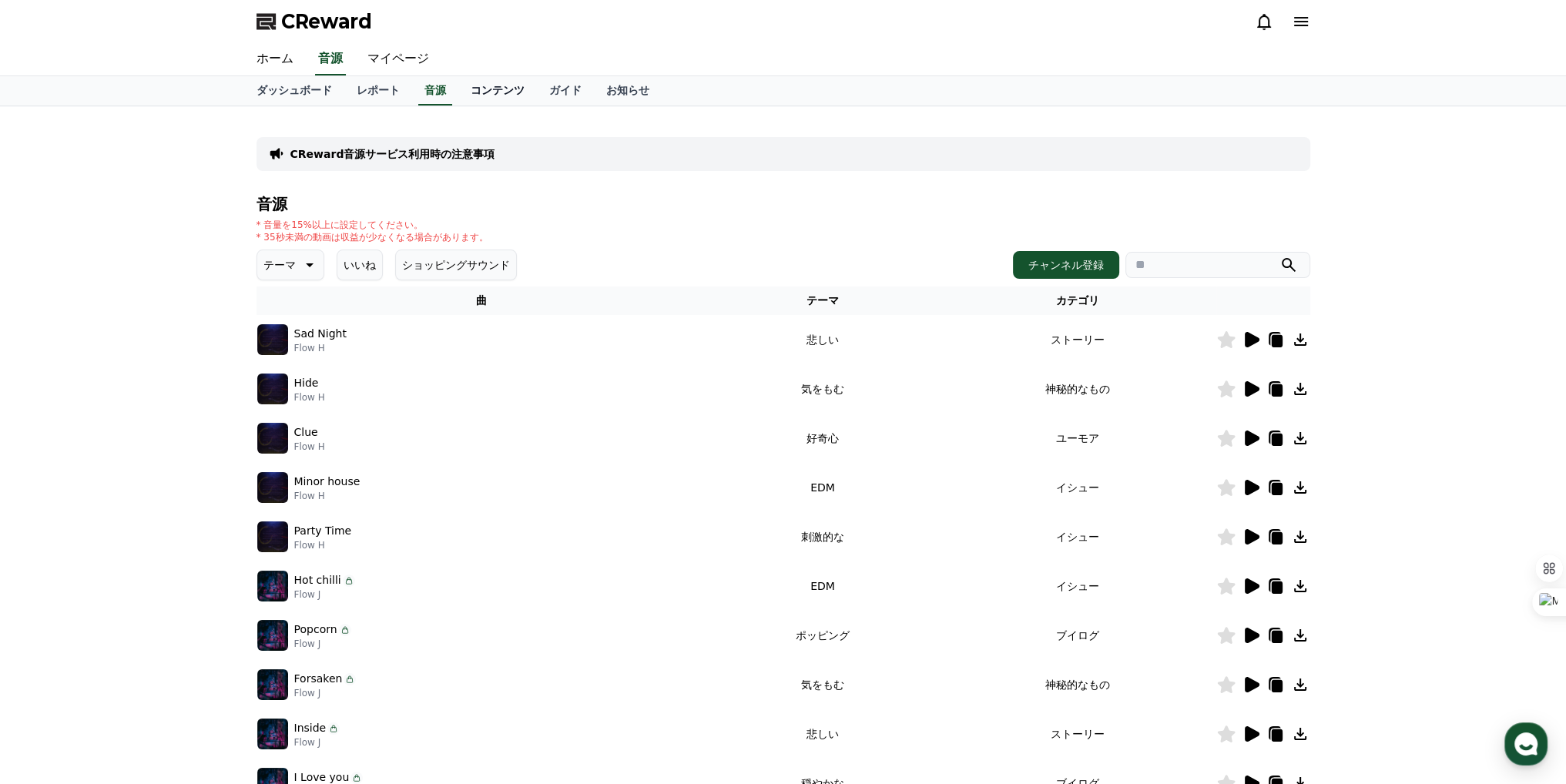
click at [458, 95] on link "コンテンツ" at bounding box center [497, 90] width 79 height 29
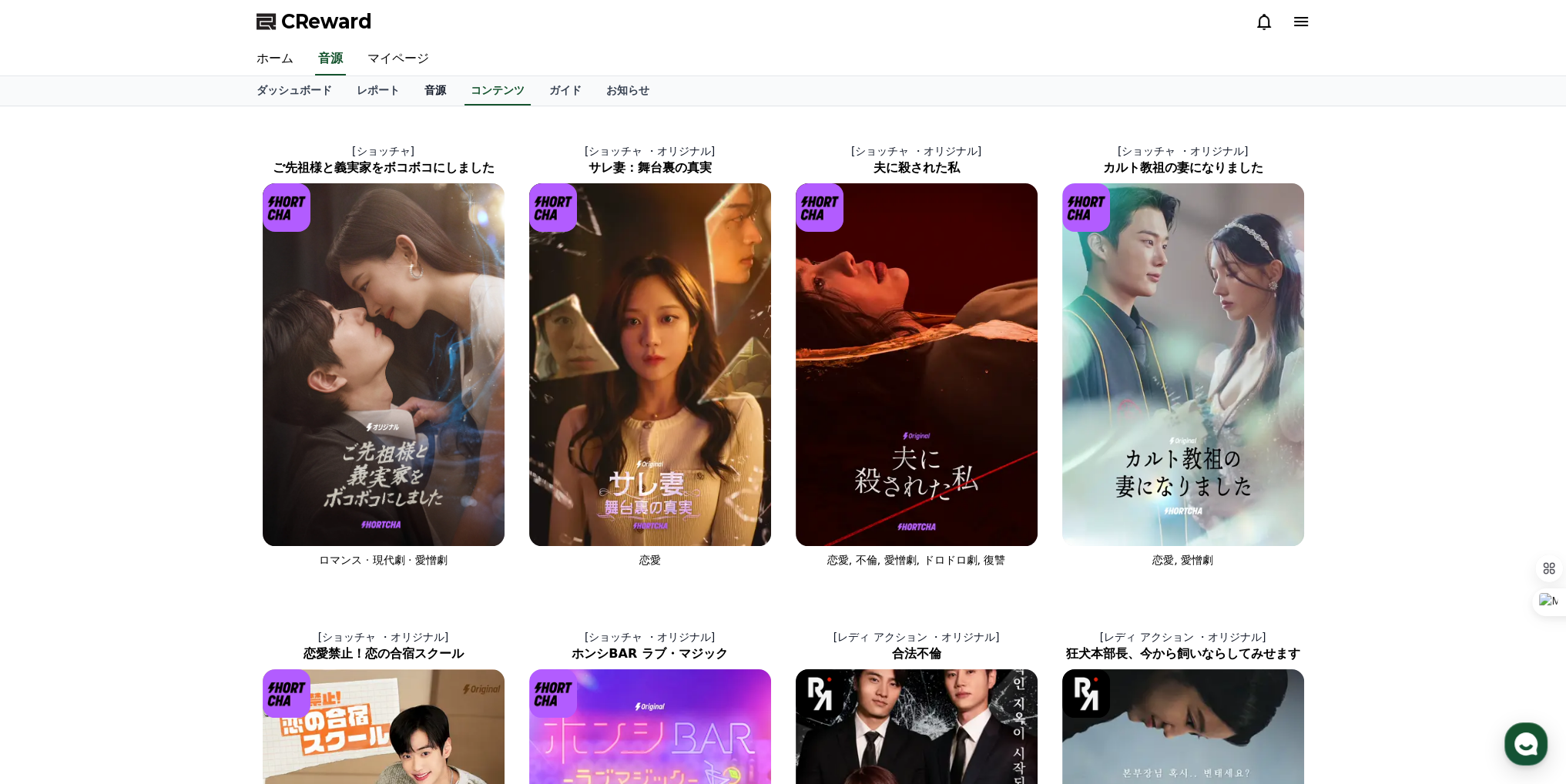
click at [413, 93] on link "音源" at bounding box center [435, 90] width 46 height 29
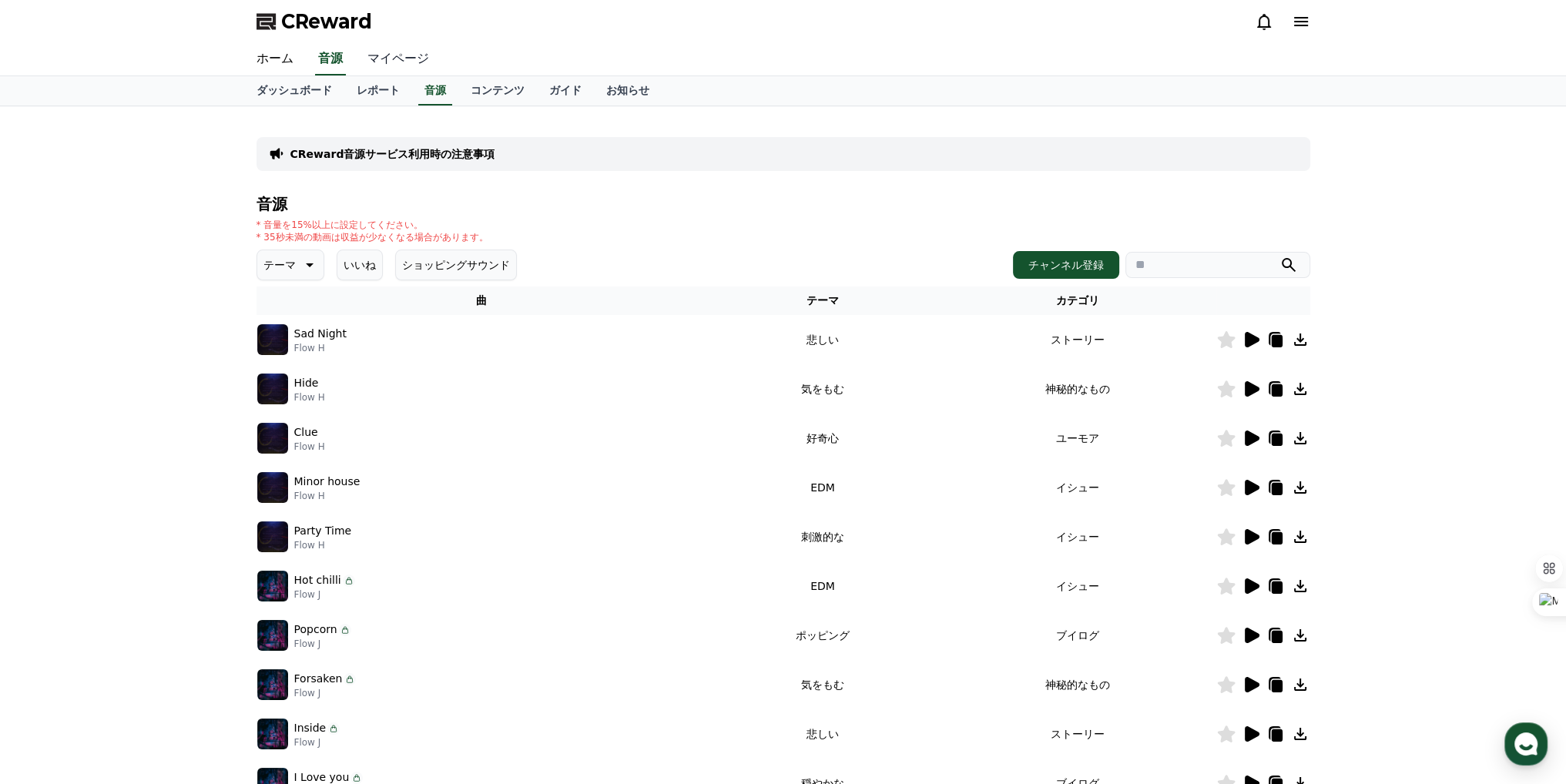
click at [394, 60] on link "マイページ" at bounding box center [398, 59] width 87 height 33
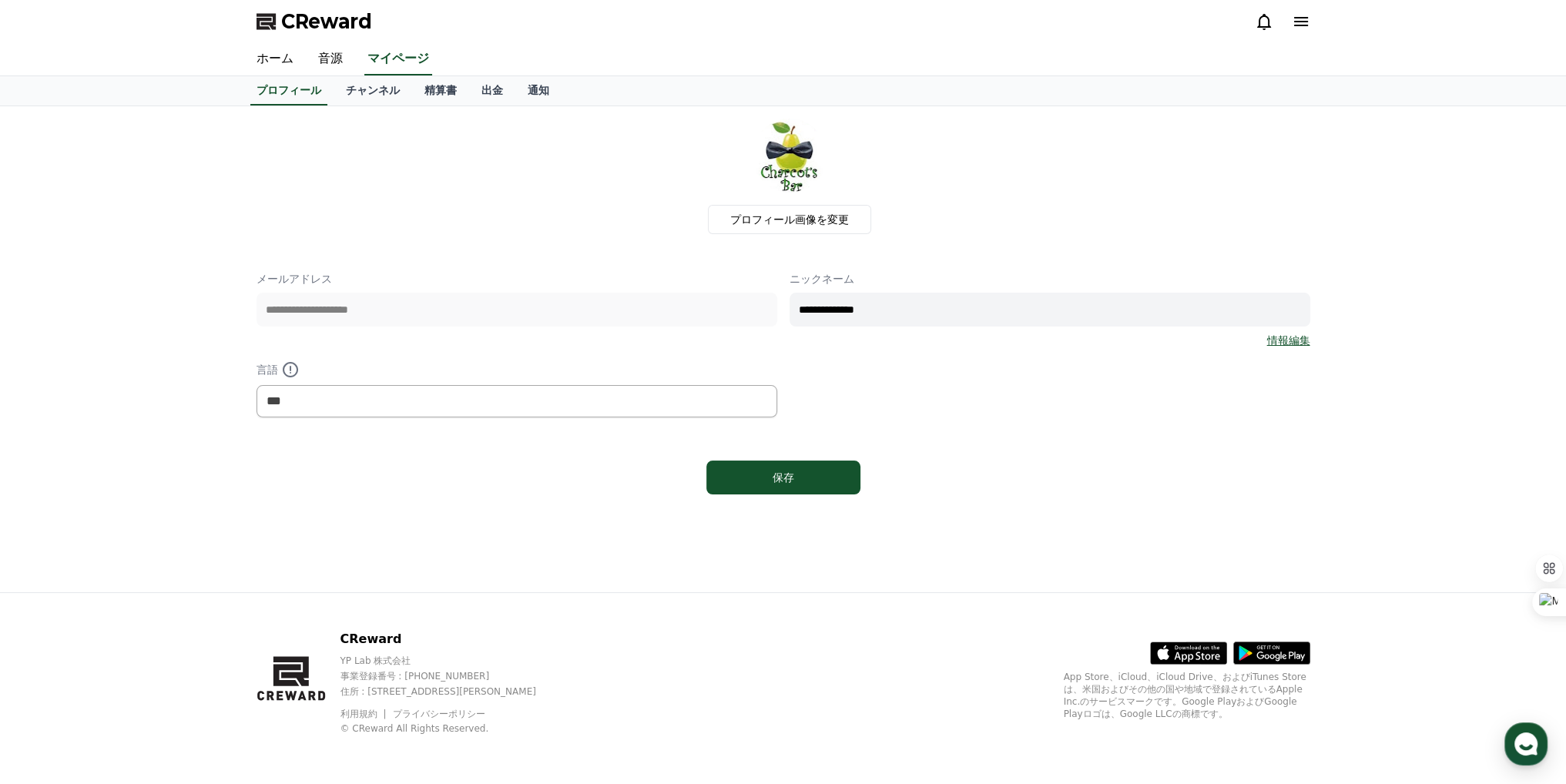
click at [339, 123] on div "プロフィール画像を変更" at bounding box center [790, 176] width 1041 height 116
click at [327, 70] on link "音源" at bounding box center [330, 59] width 49 height 33
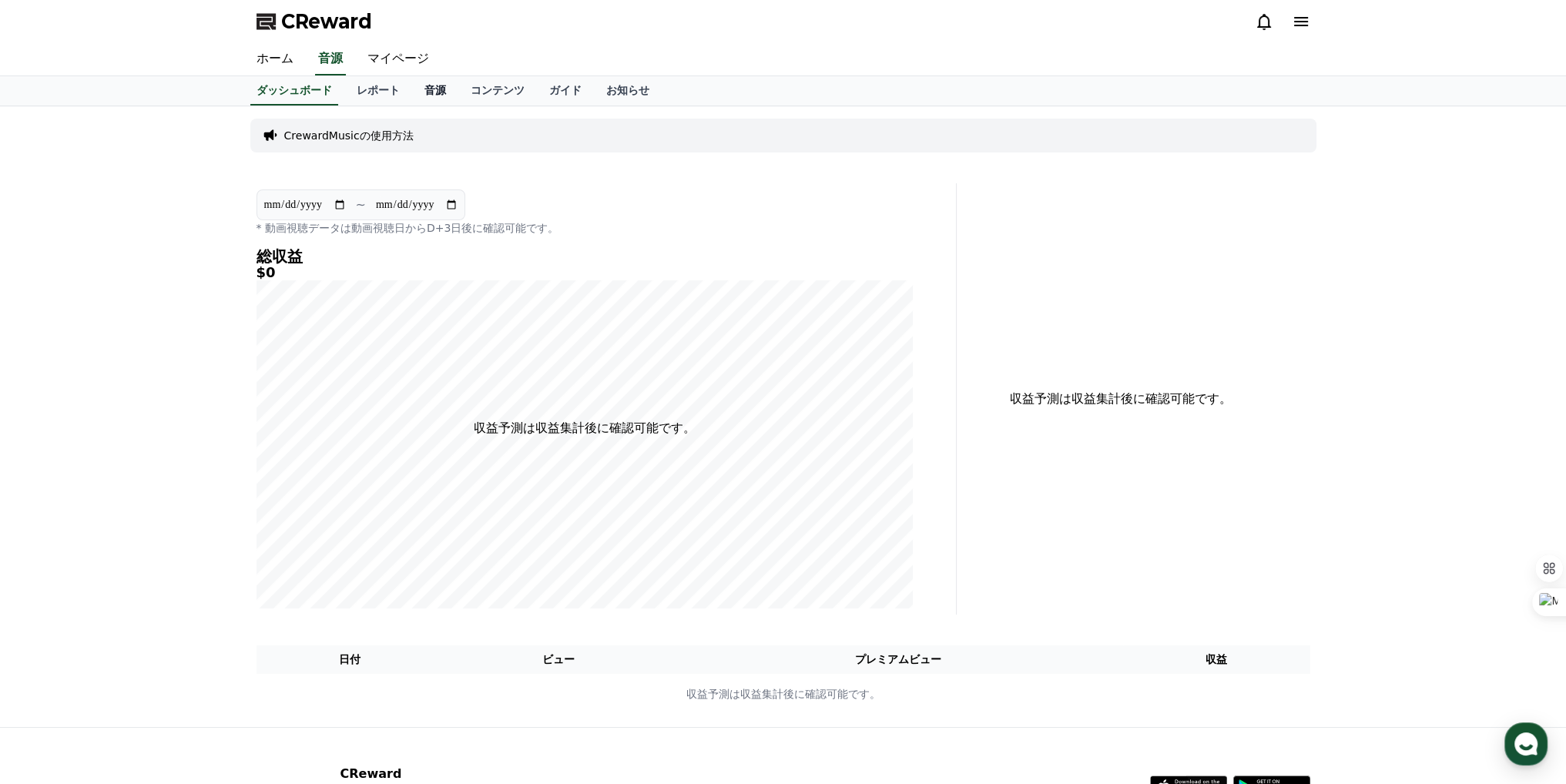
click at [412, 88] on link "音源" at bounding box center [435, 90] width 46 height 29
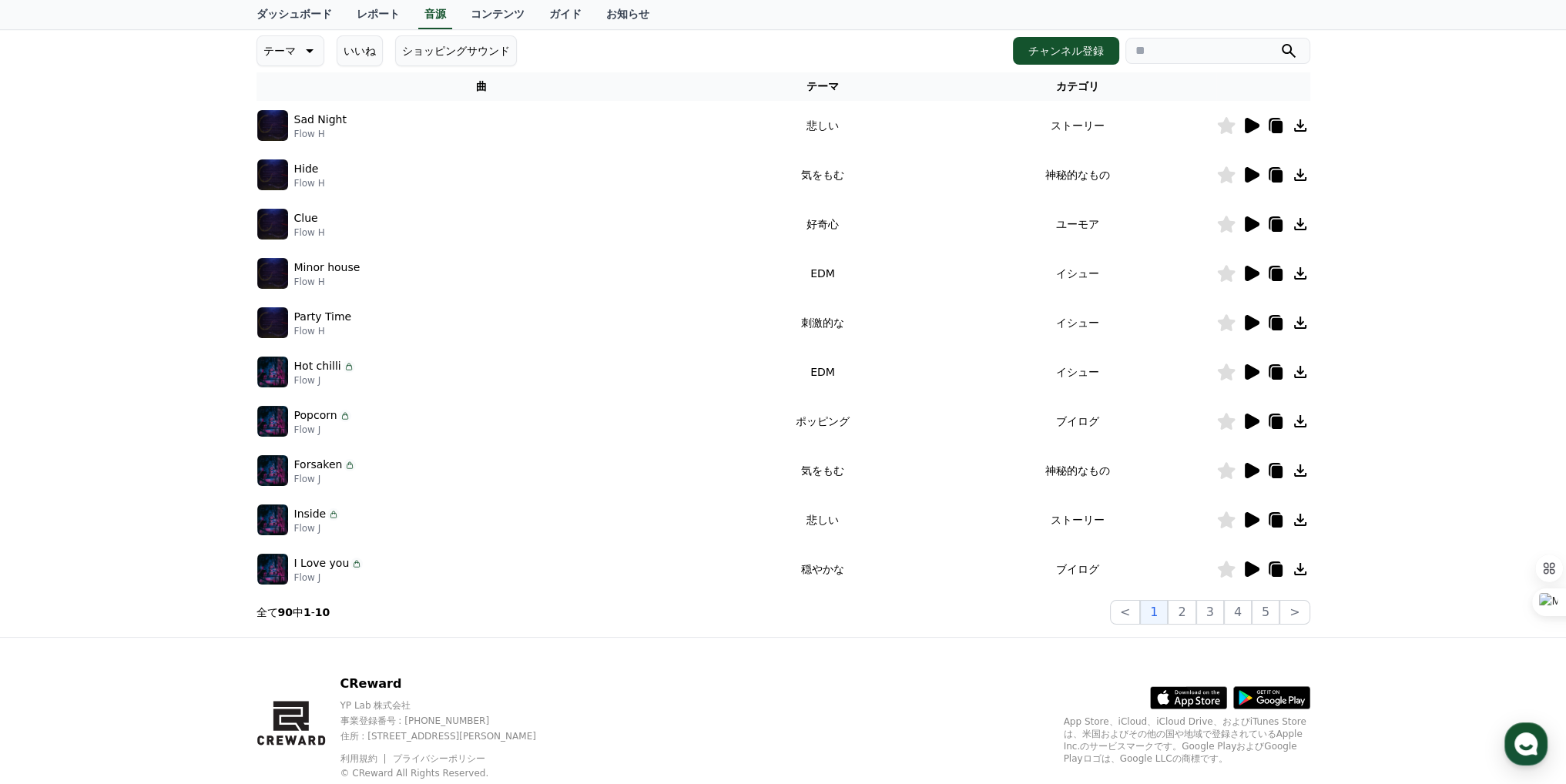
scroll to position [231, 0]
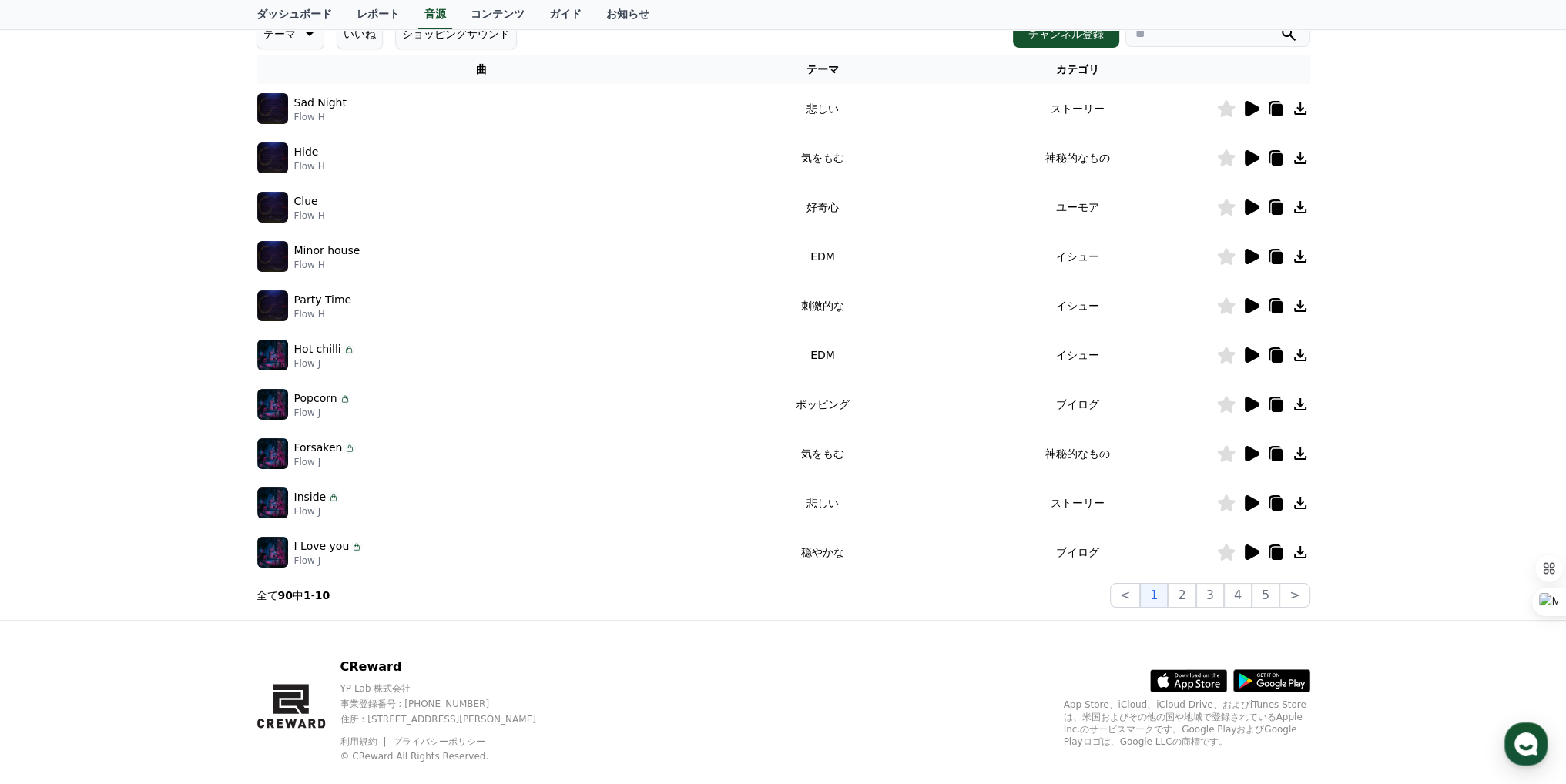
click at [1248, 102] on icon at bounding box center [1252, 108] width 14 height 15
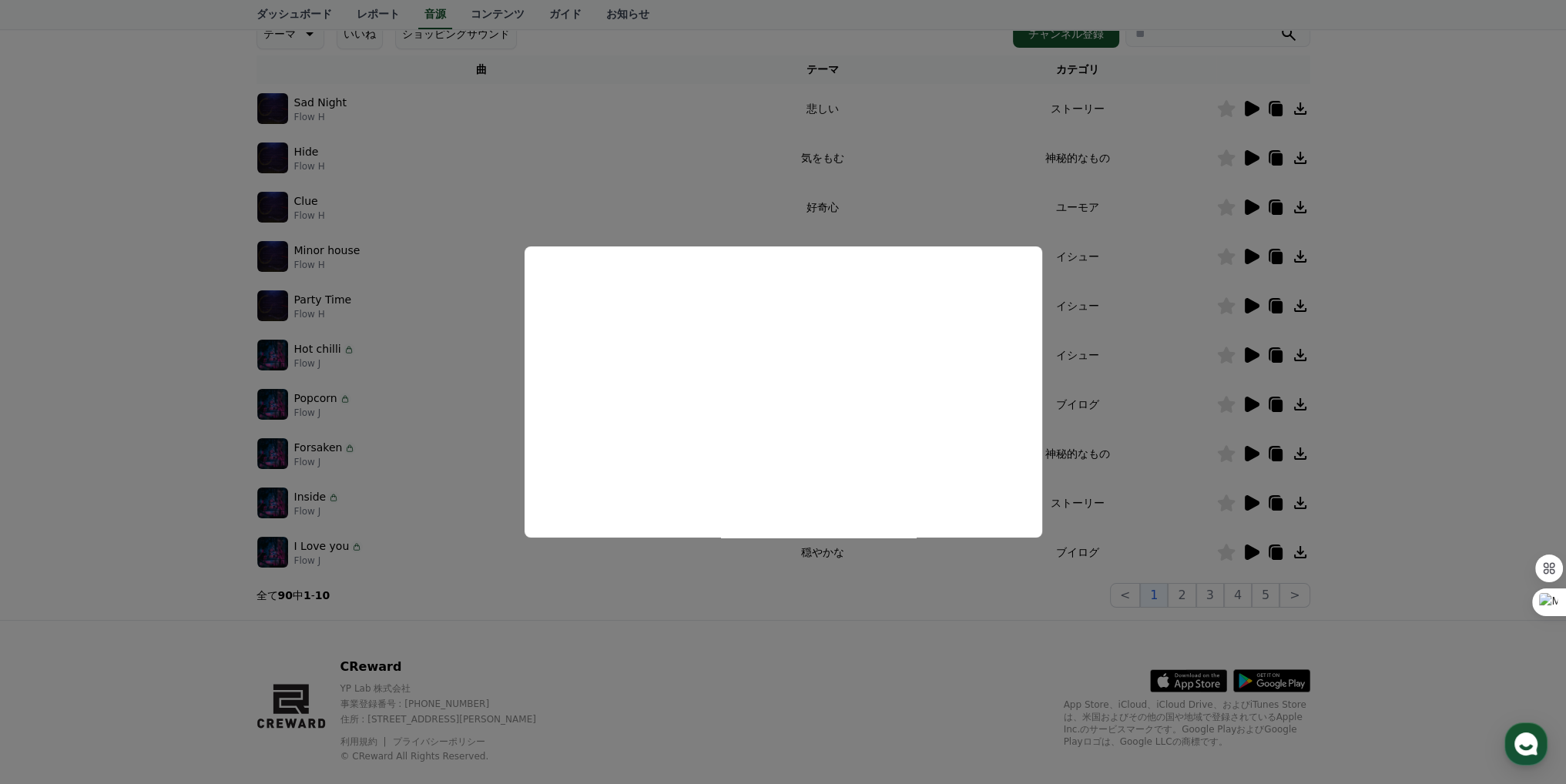
click at [654, 108] on button "close modal" at bounding box center [783, 392] width 1566 height 784
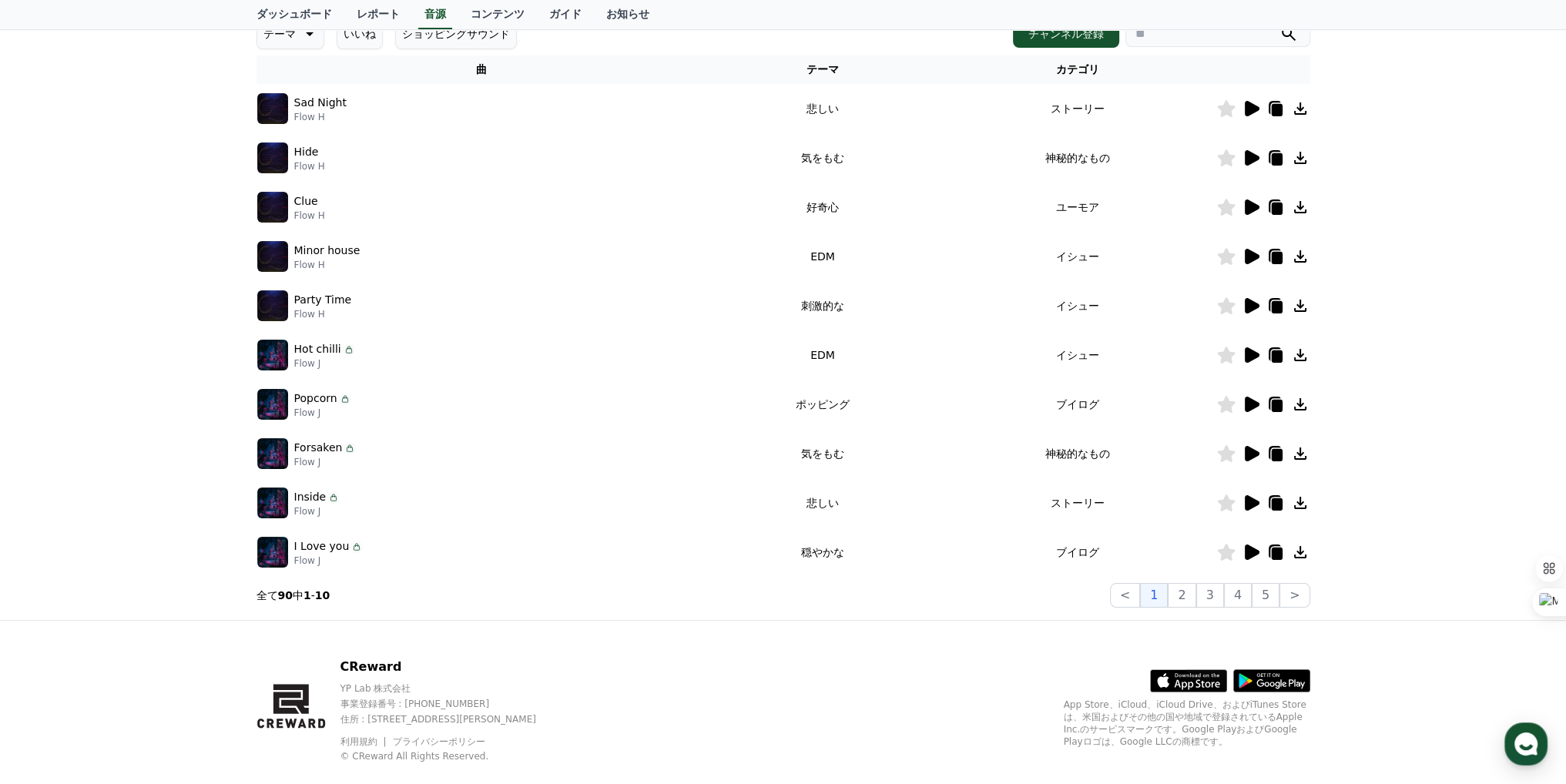
click at [1279, 109] on icon at bounding box center [1276, 110] width 11 height 13
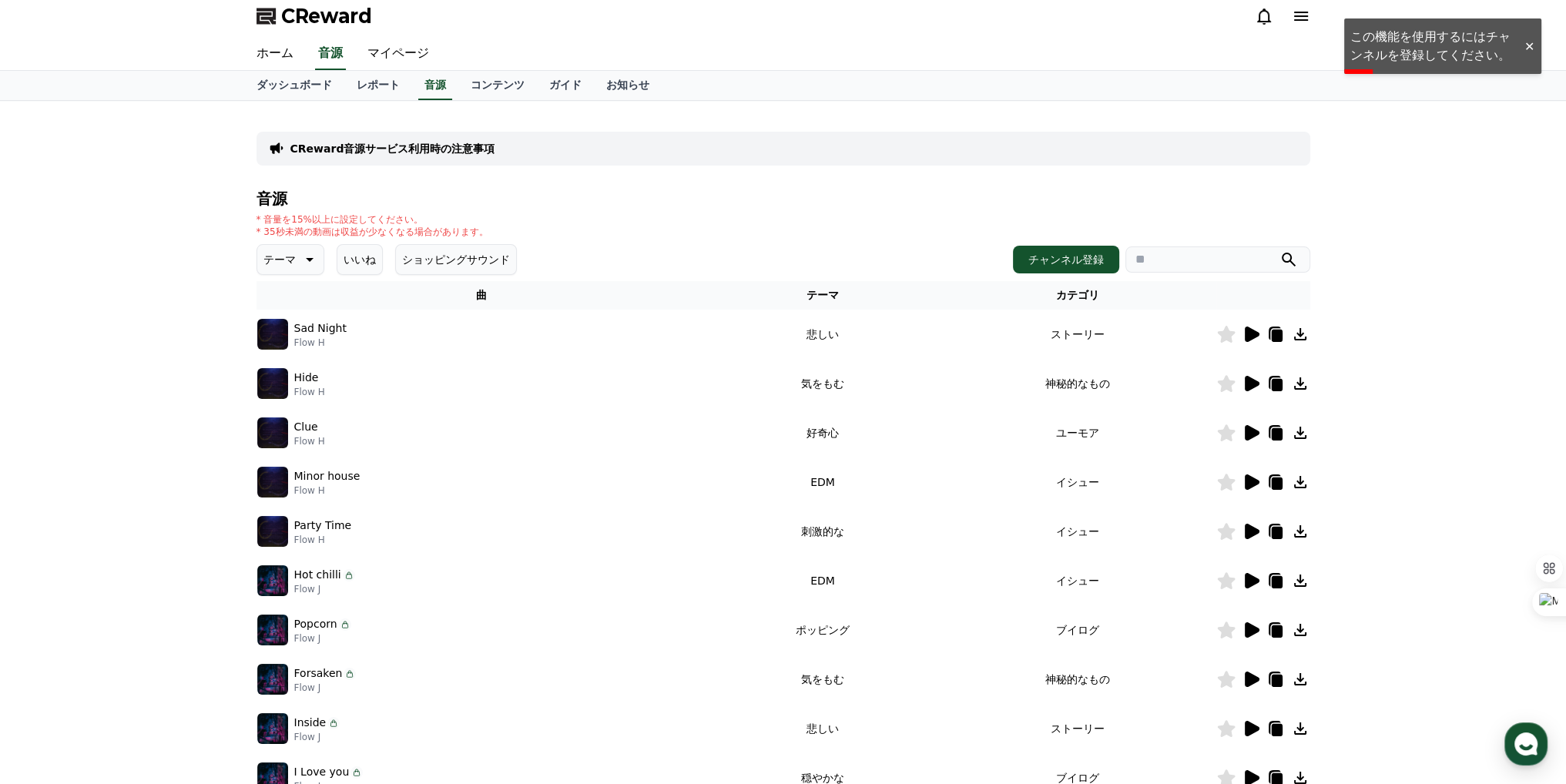
scroll to position [0, 0]
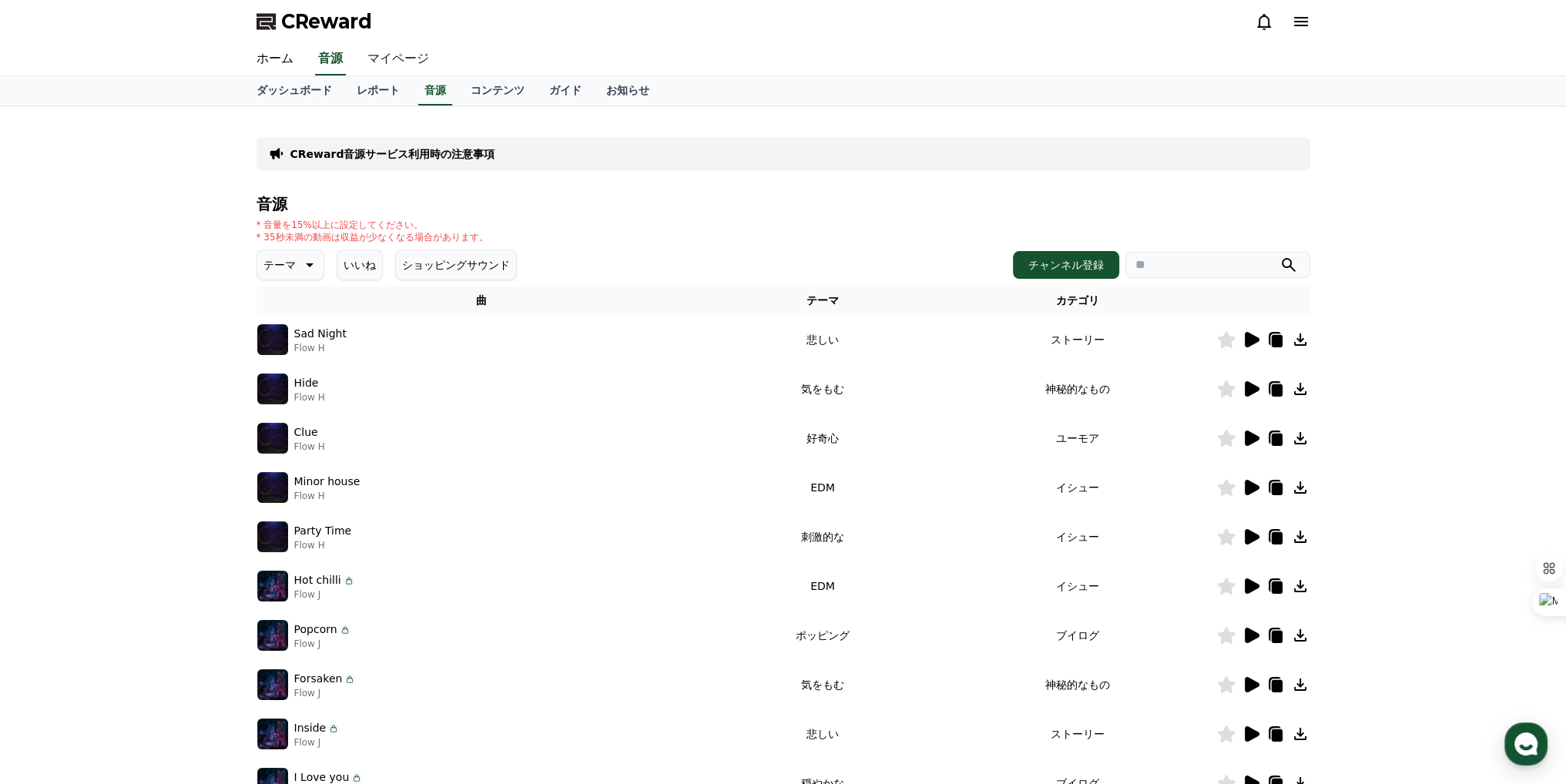
click at [362, 56] on link "マイページ" at bounding box center [398, 59] width 87 height 33
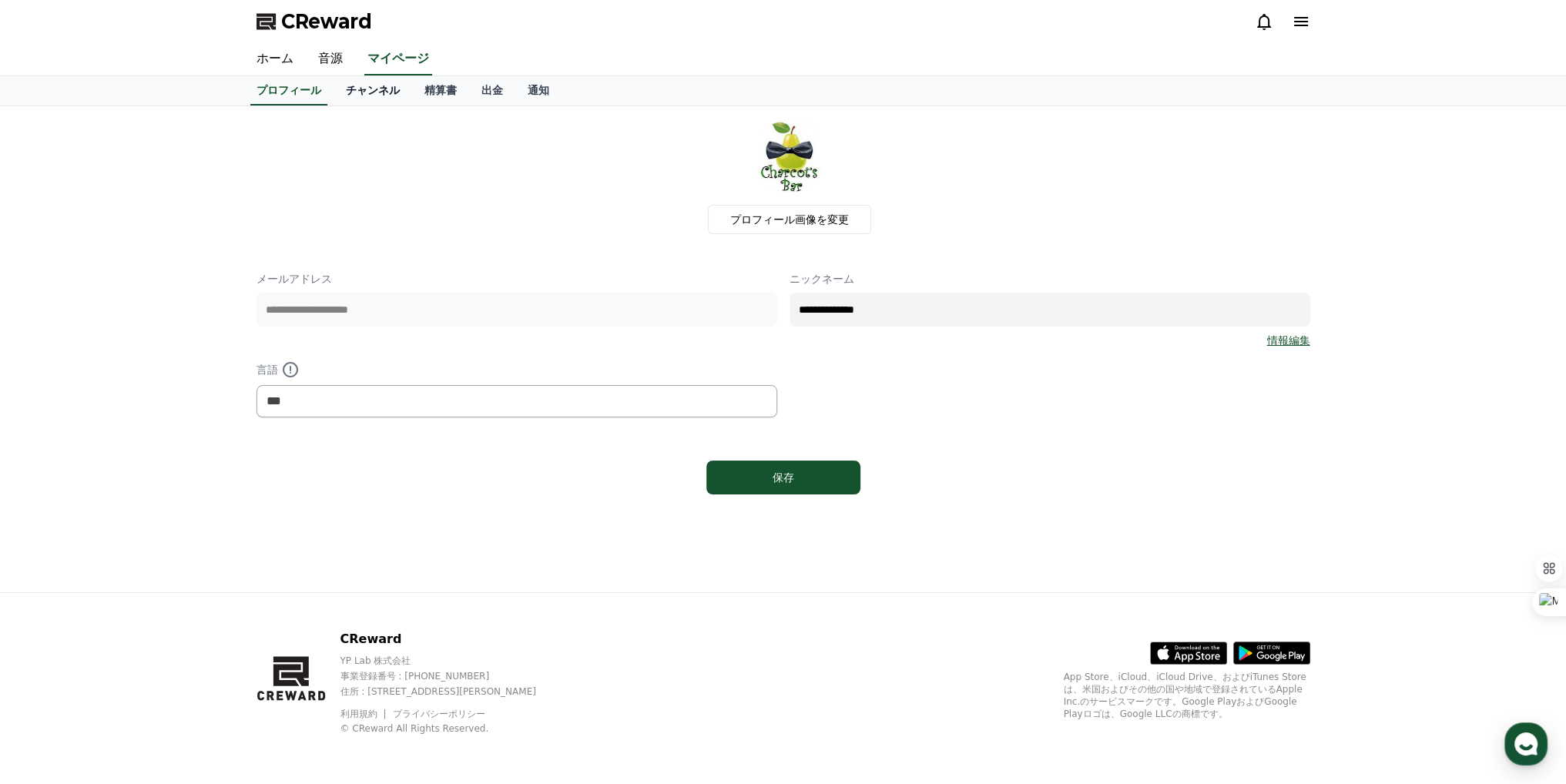
click at [354, 86] on link "チャンネル" at bounding box center [372, 90] width 79 height 29
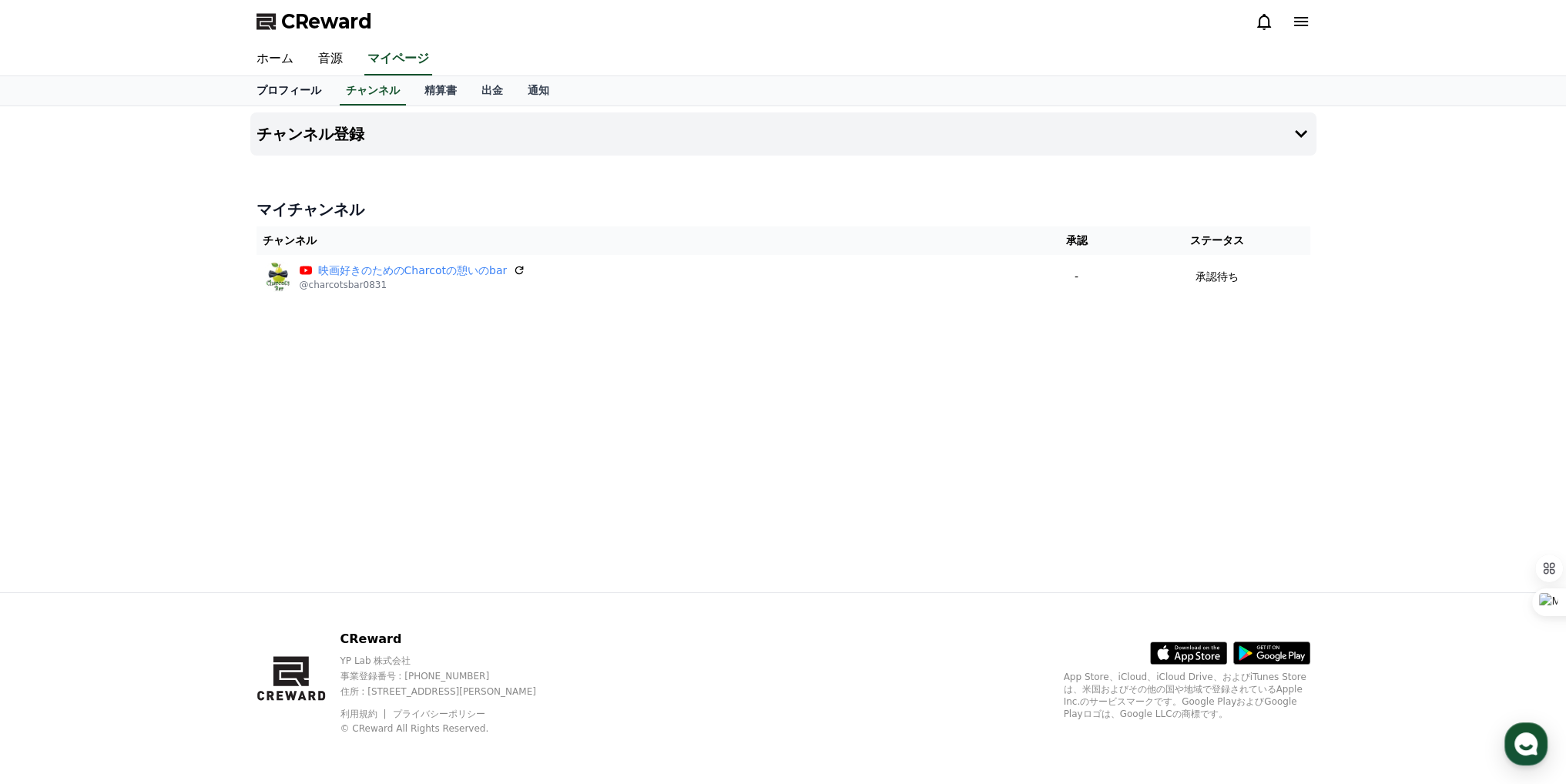
click at [284, 88] on link "プロフィール" at bounding box center [289, 90] width 90 height 29
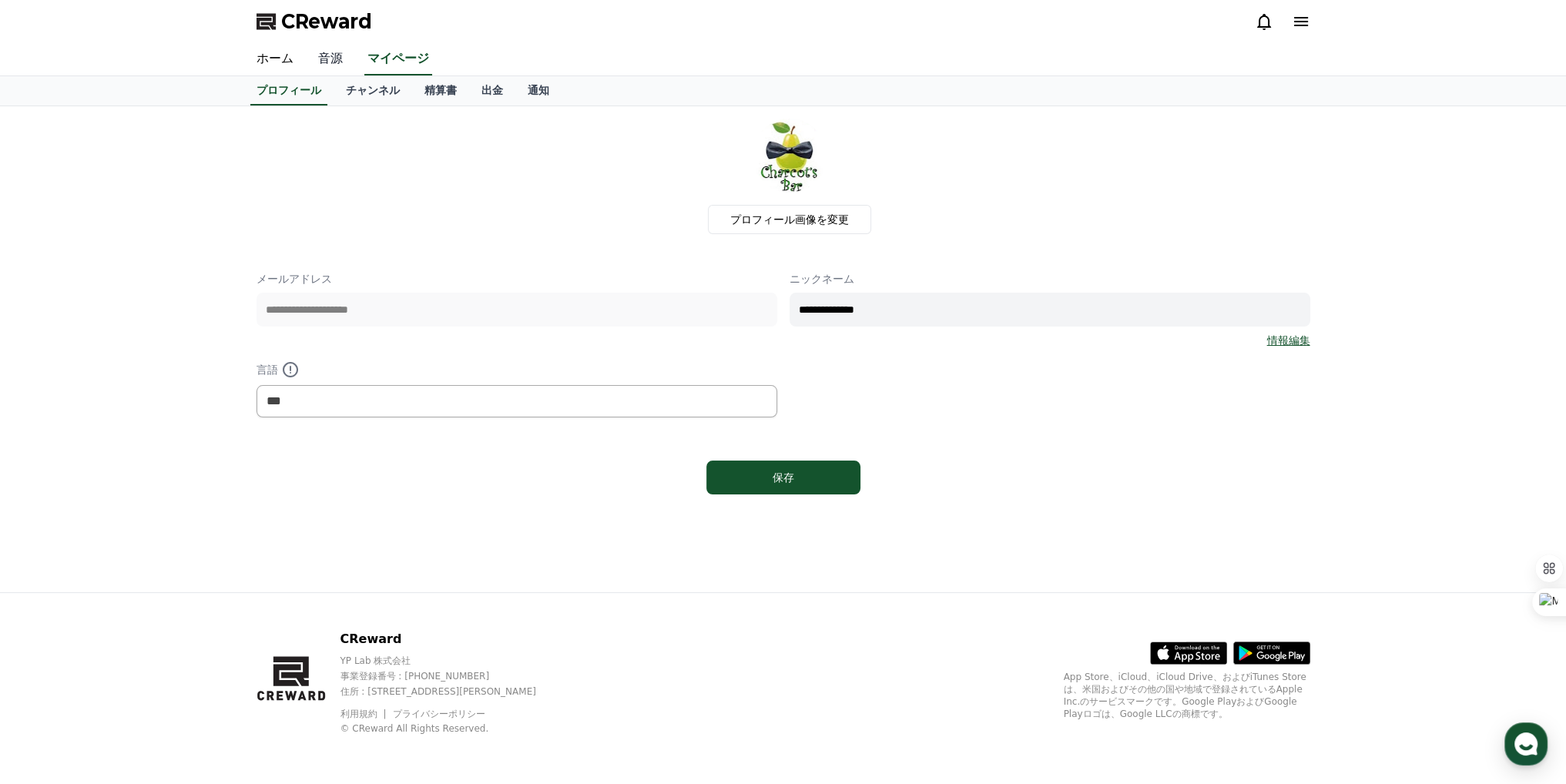
click at [306, 50] on link "音源" at bounding box center [330, 59] width 49 height 33
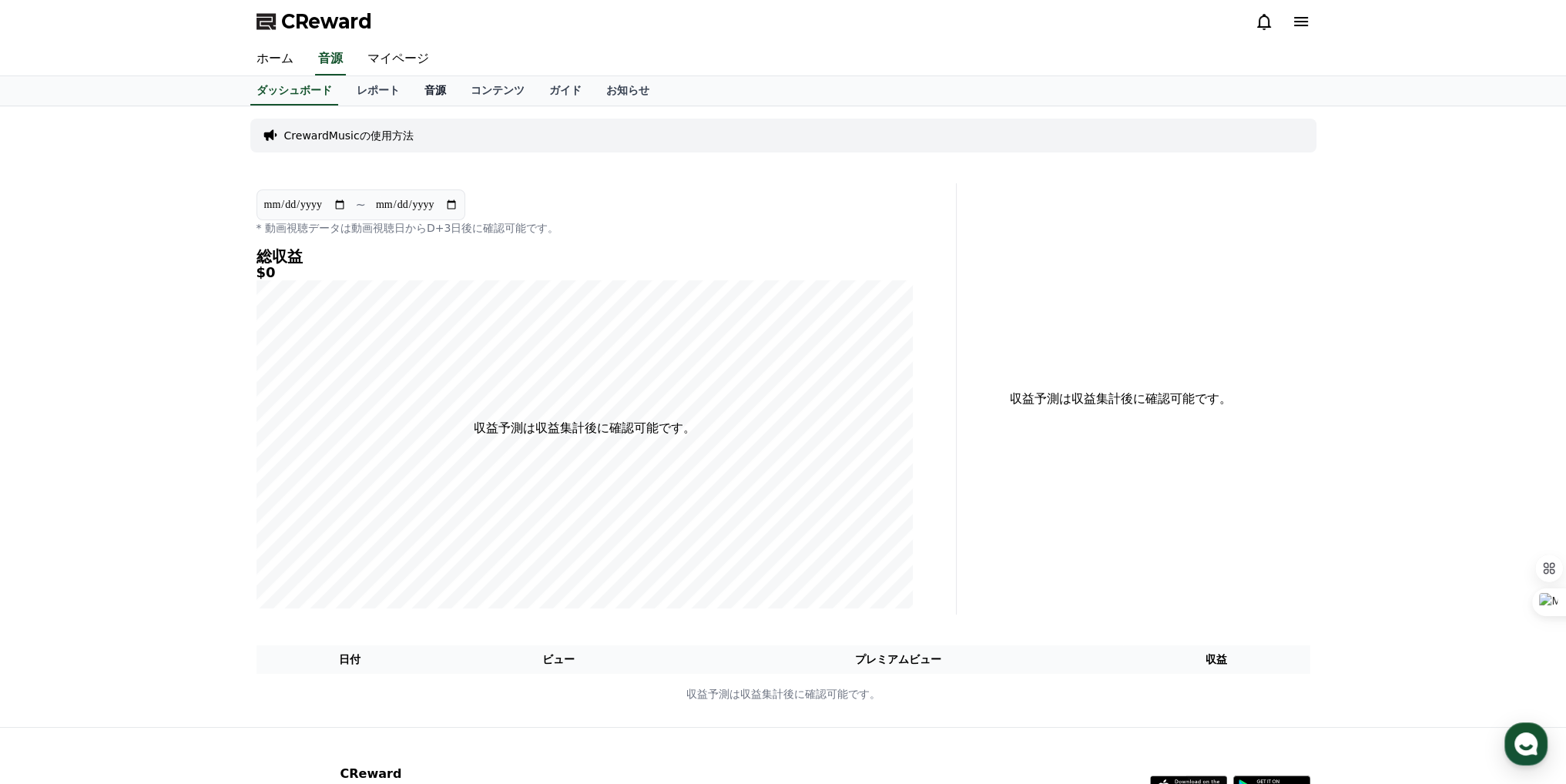
click at [412, 94] on link "音源" at bounding box center [435, 90] width 46 height 29
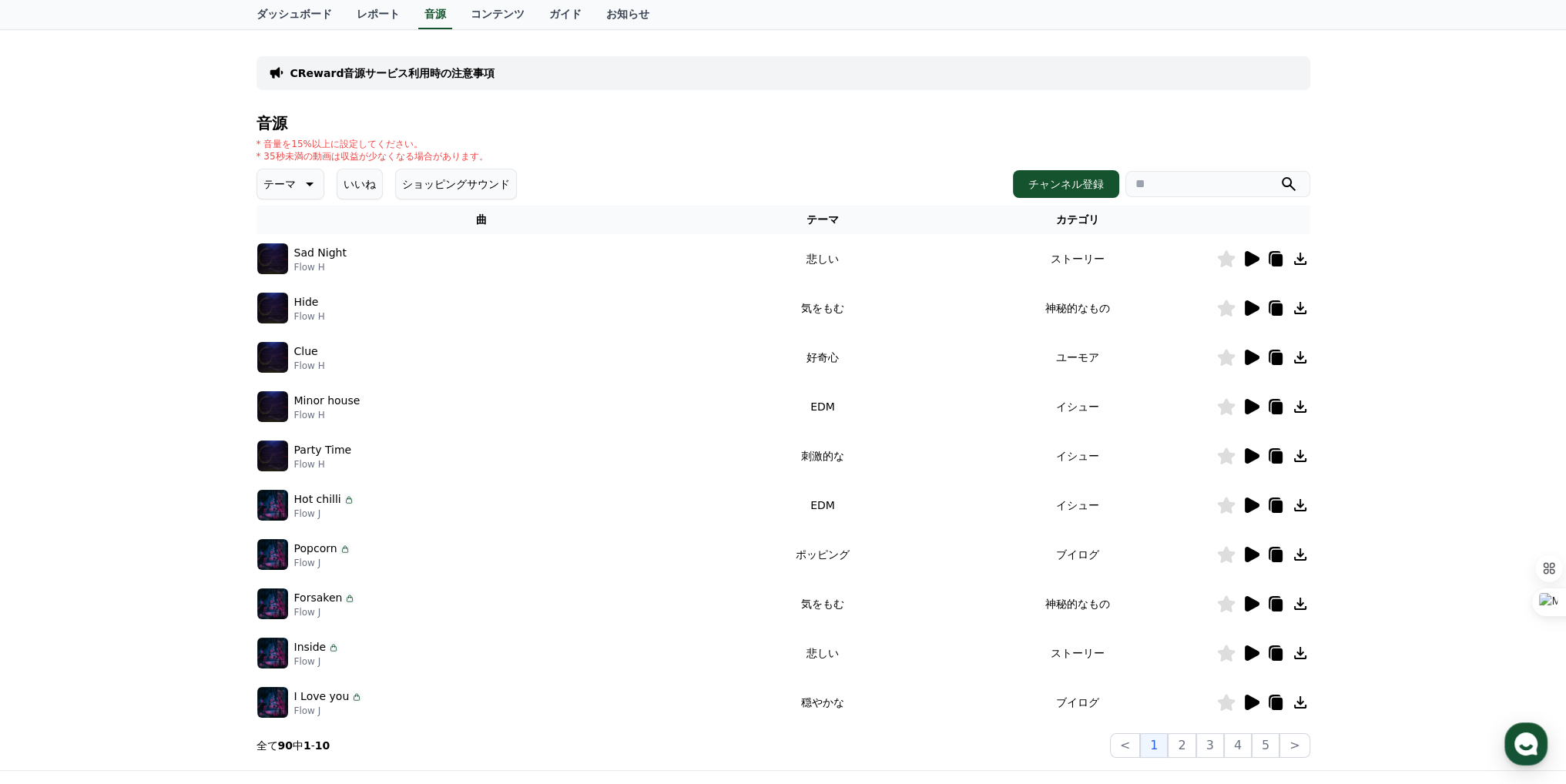
scroll to position [27, 0]
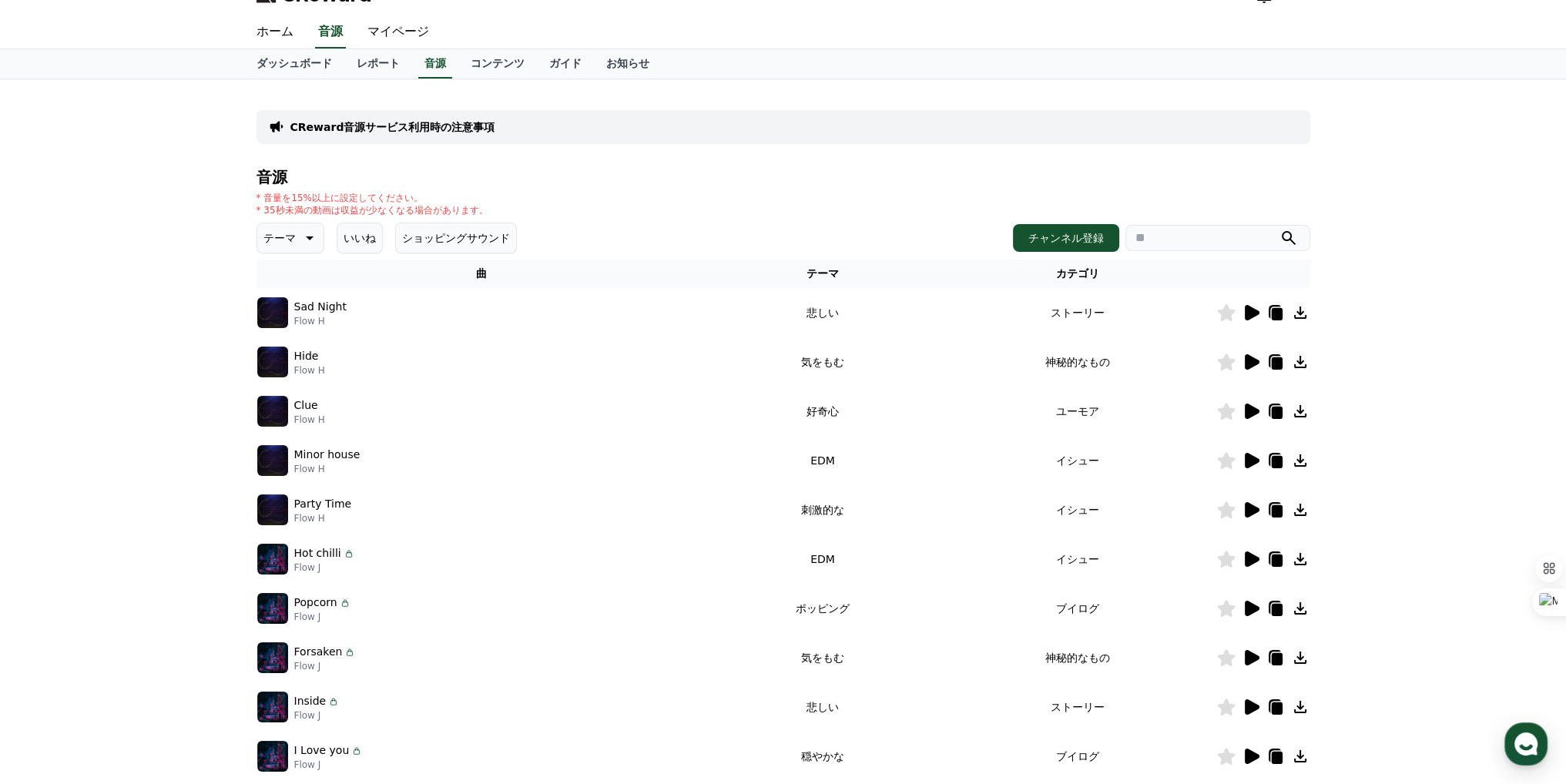
click at [305, 239] on icon at bounding box center [308, 237] width 18 height 18
click at [279, 367] on button "雄壮な" at bounding box center [281, 368] width 44 height 34
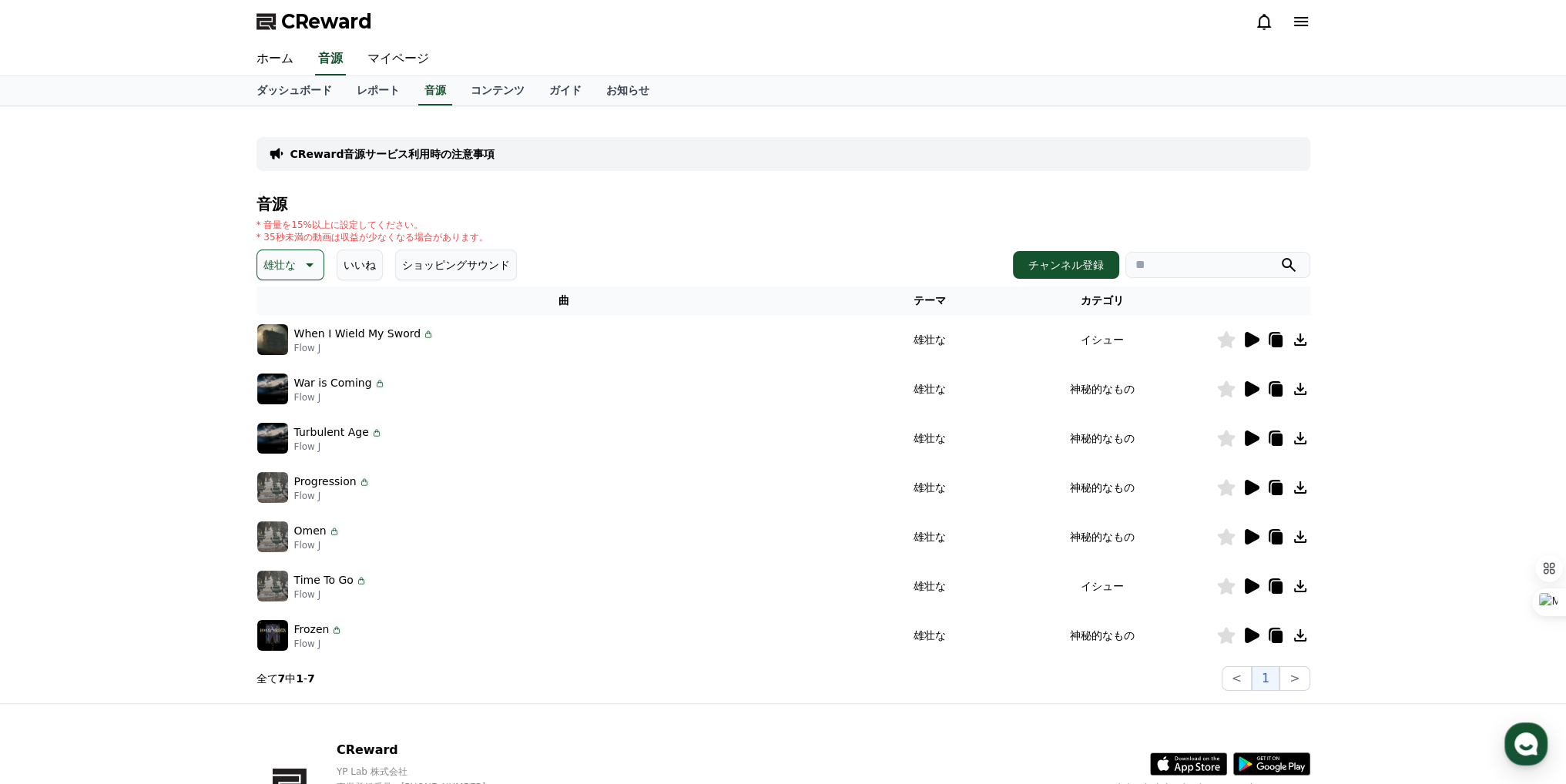
click at [1249, 338] on icon at bounding box center [1252, 339] width 14 height 15
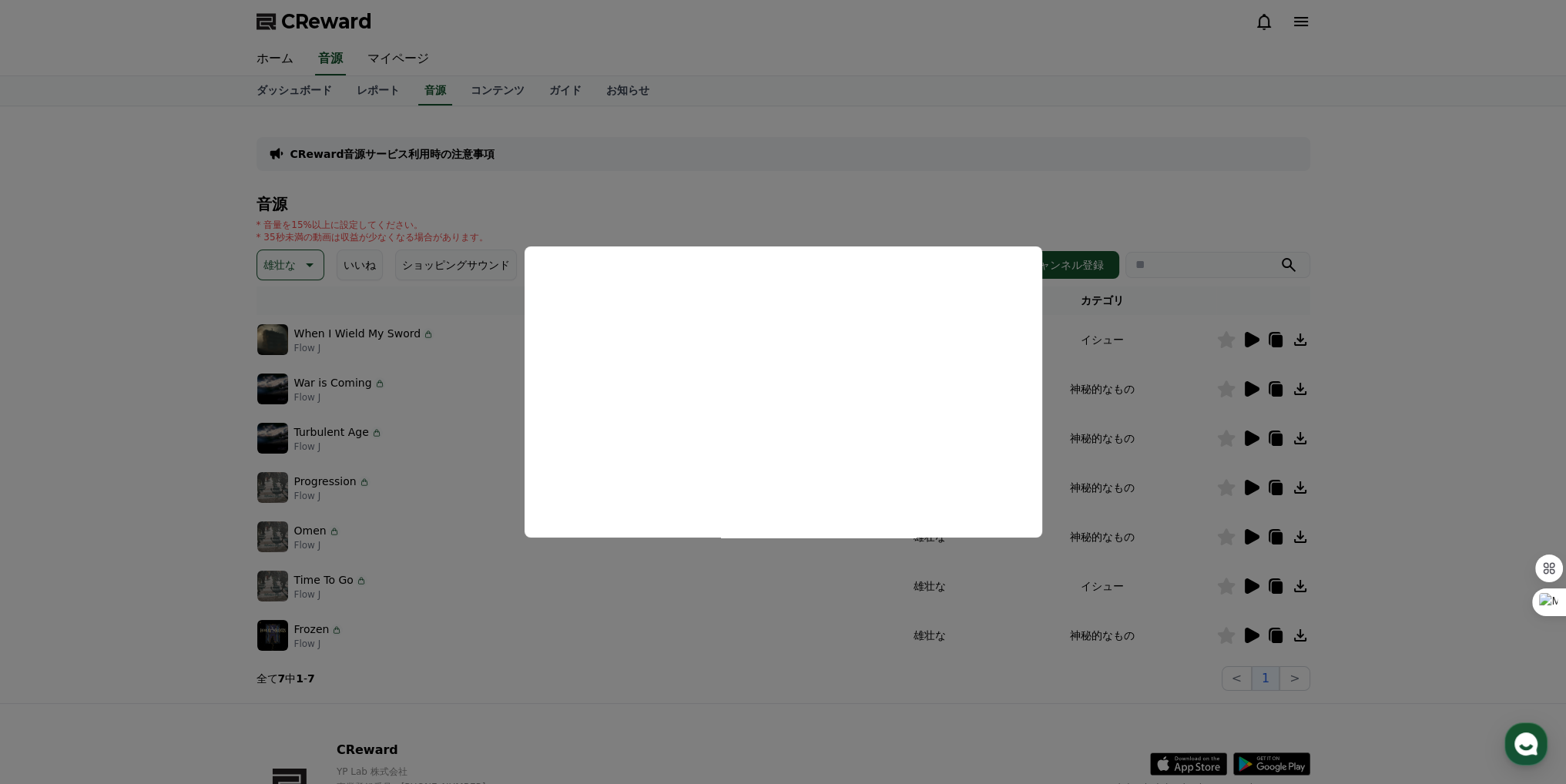
click at [809, 111] on button "close modal" at bounding box center [783, 392] width 1566 height 784
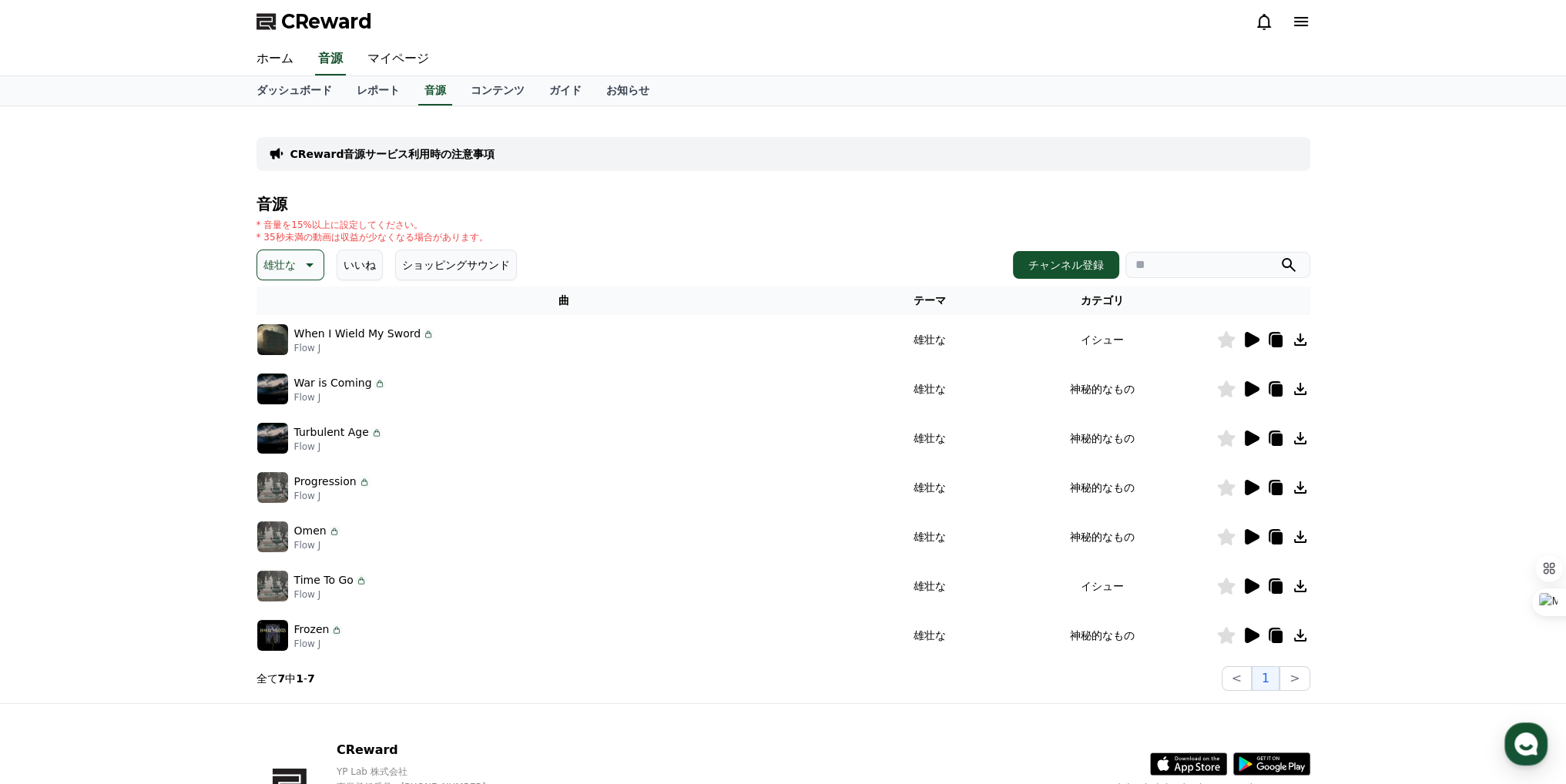
click at [310, 259] on icon at bounding box center [308, 264] width 18 height 18
click at [283, 333] on button "EDM" at bounding box center [277, 324] width 37 height 34
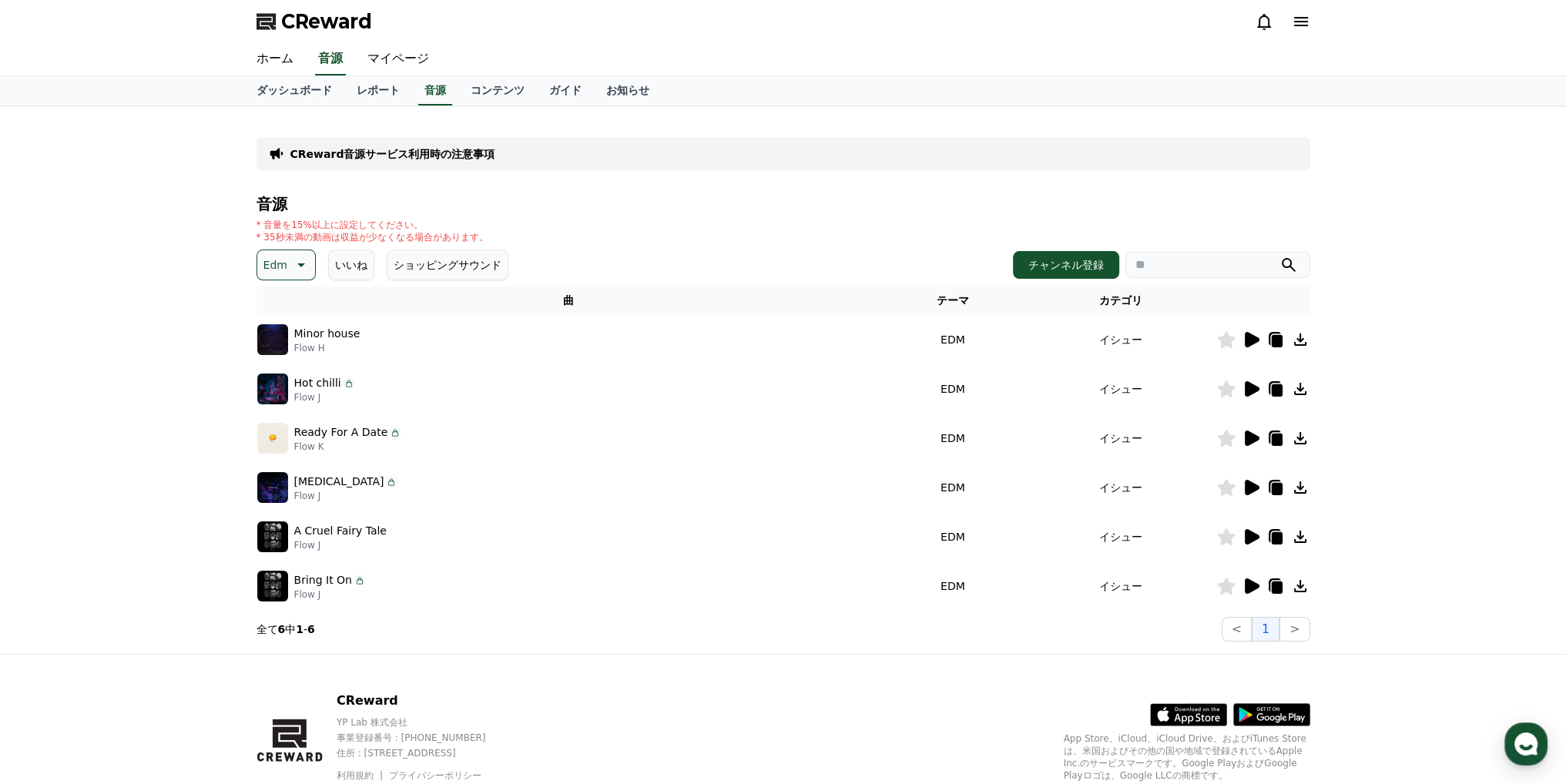
click at [1253, 343] on icon at bounding box center [1250, 339] width 18 height 18
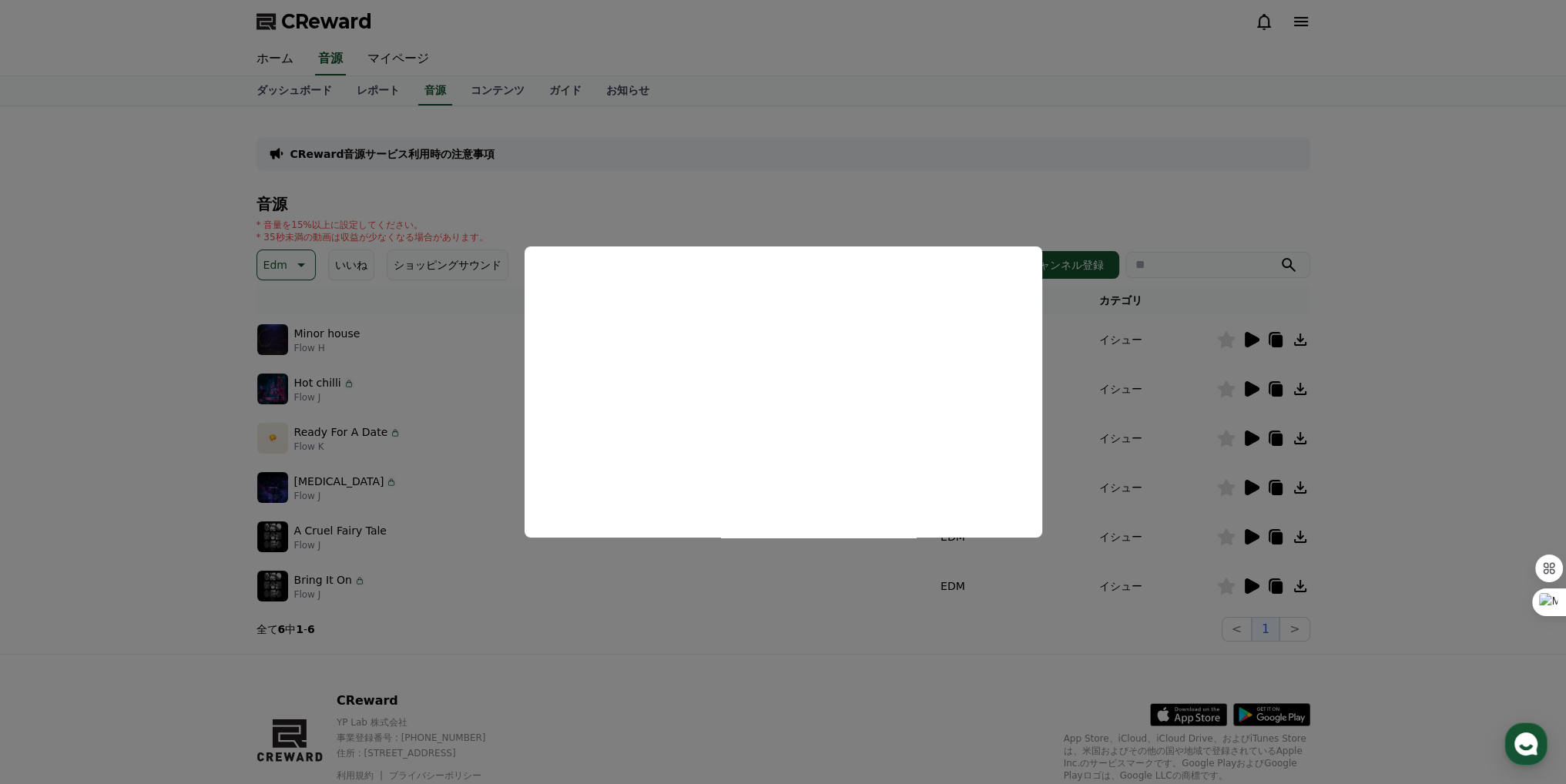
click at [1094, 354] on button "close modal" at bounding box center [783, 392] width 1566 height 784
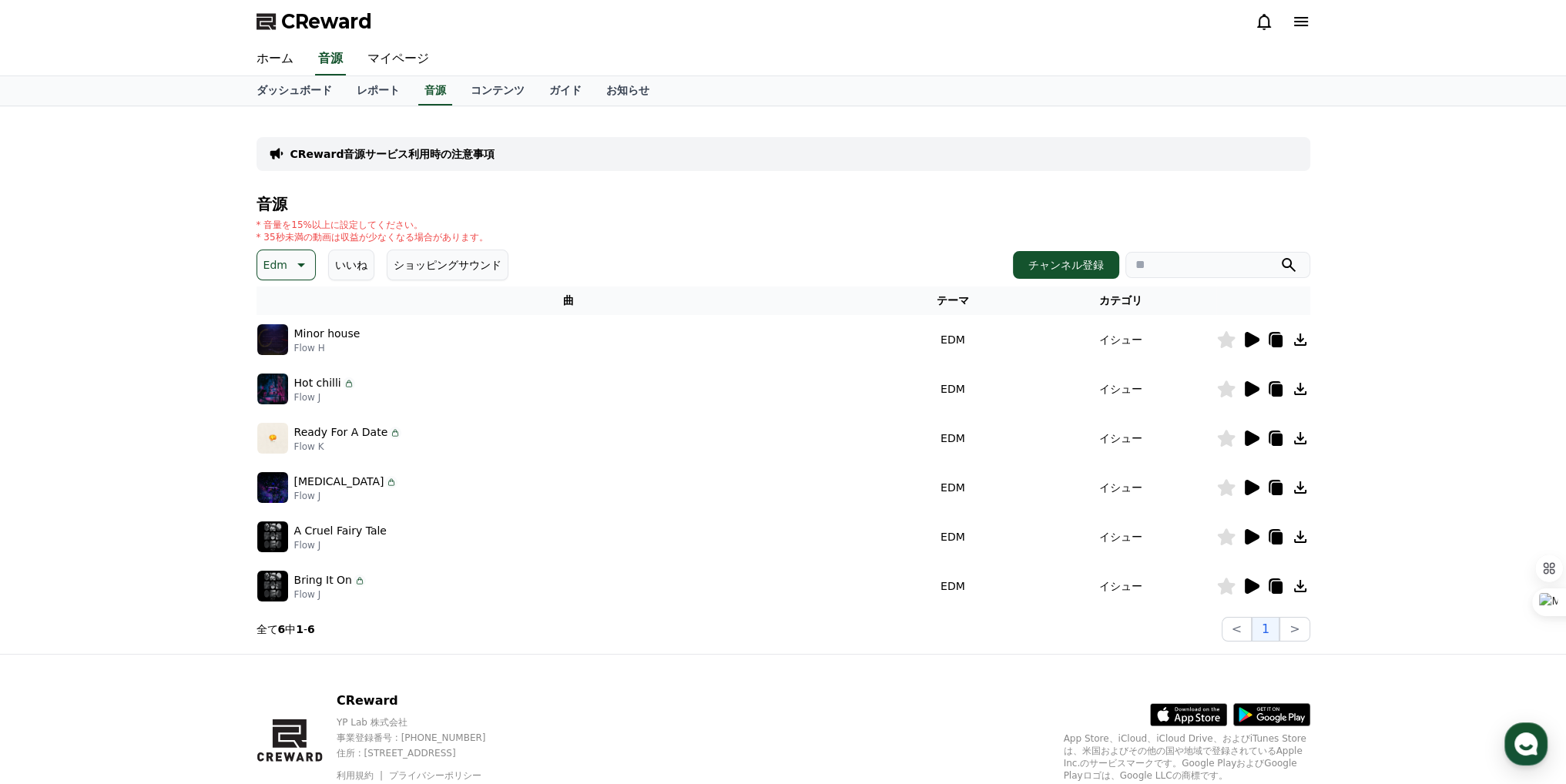
click at [300, 259] on icon at bounding box center [299, 264] width 18 height 18
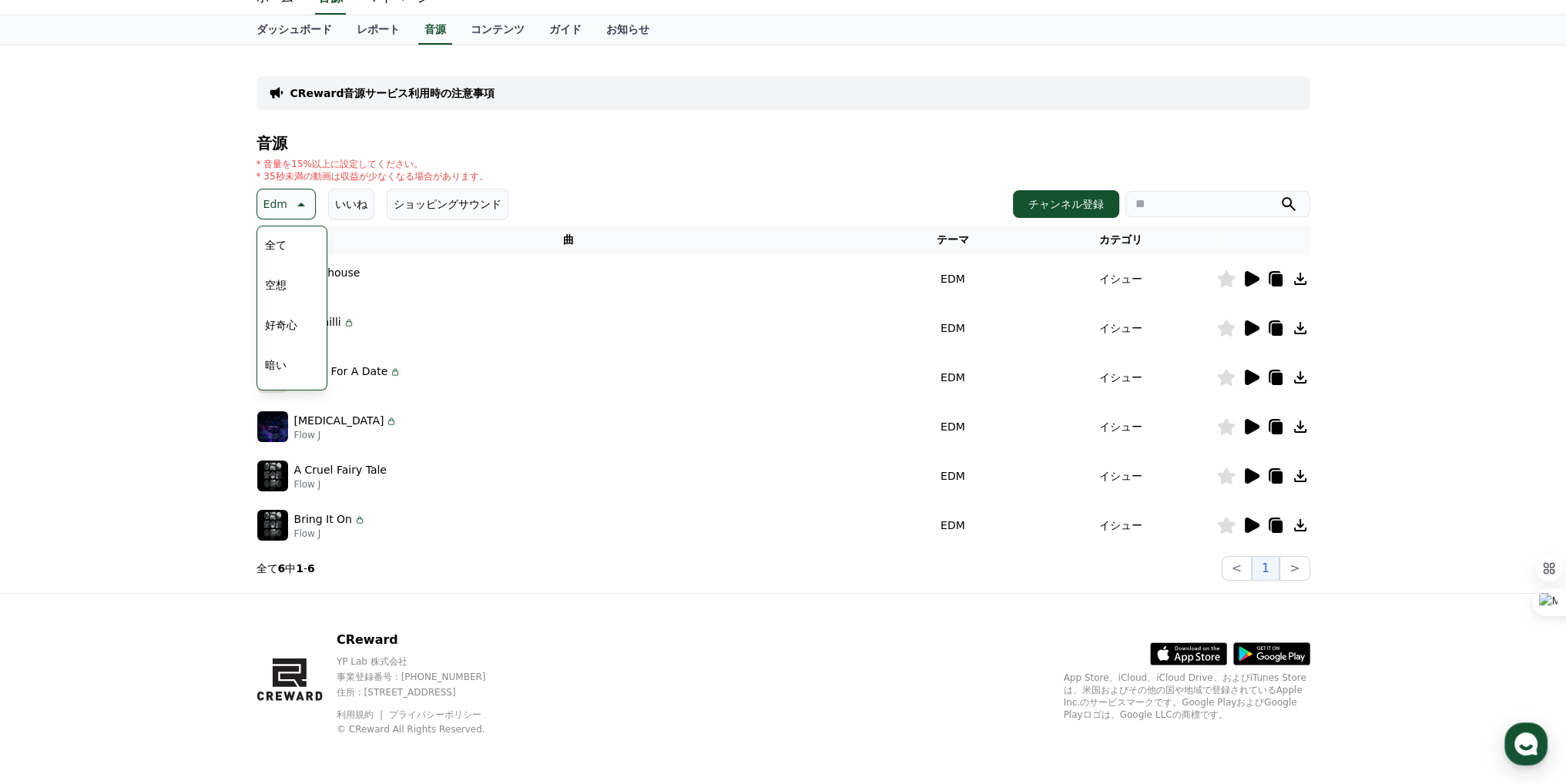
click at [287, 279] on button "空想" at bounding box center [275, 285] width 34 height 34
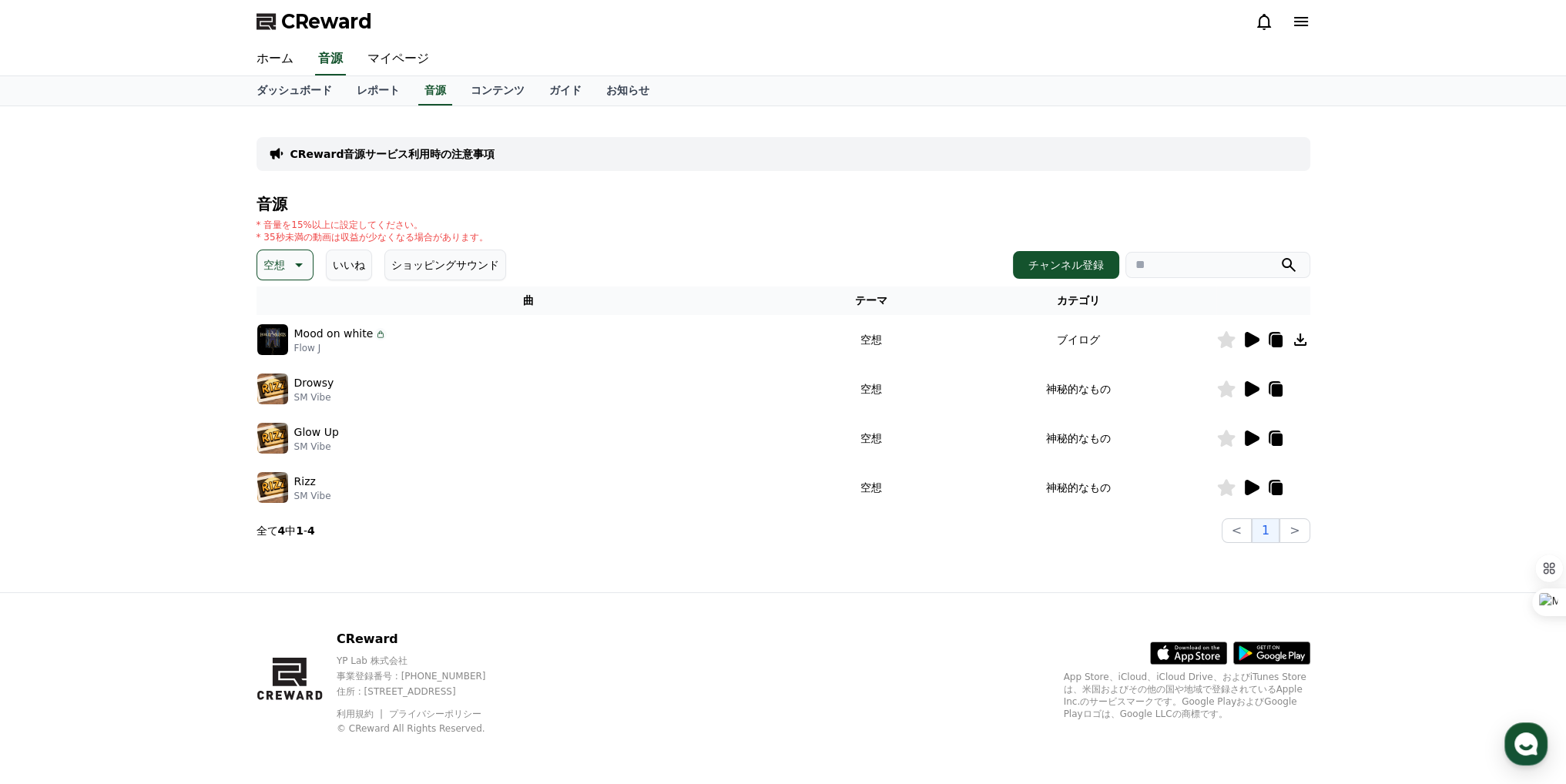
click at [1248, 346] on icon at bounding box center [1252, 339] width 14 height 15
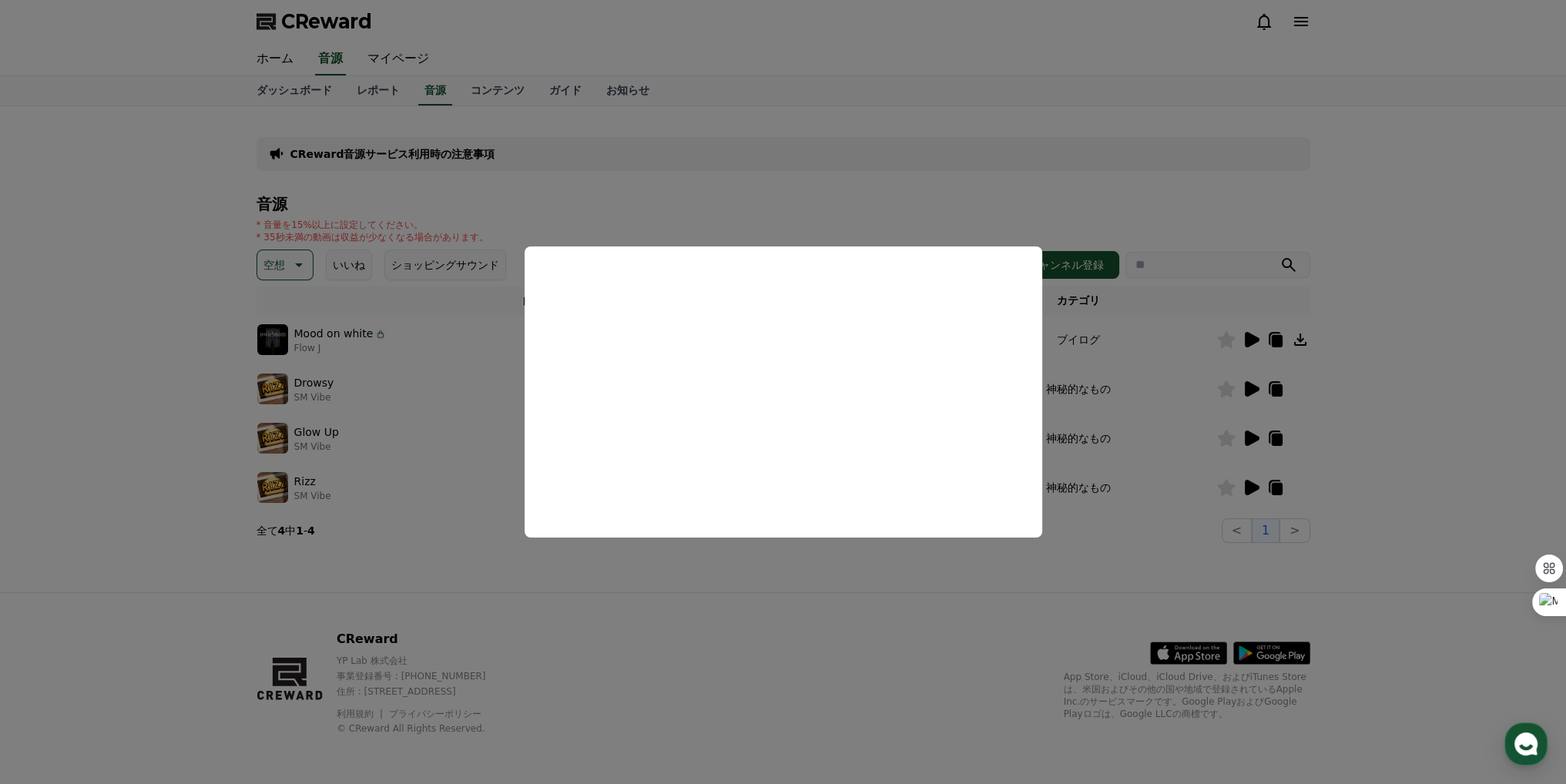
click at [1099, 318] on button "close modal" at bounding box center [783, 392] width 1566 height 784
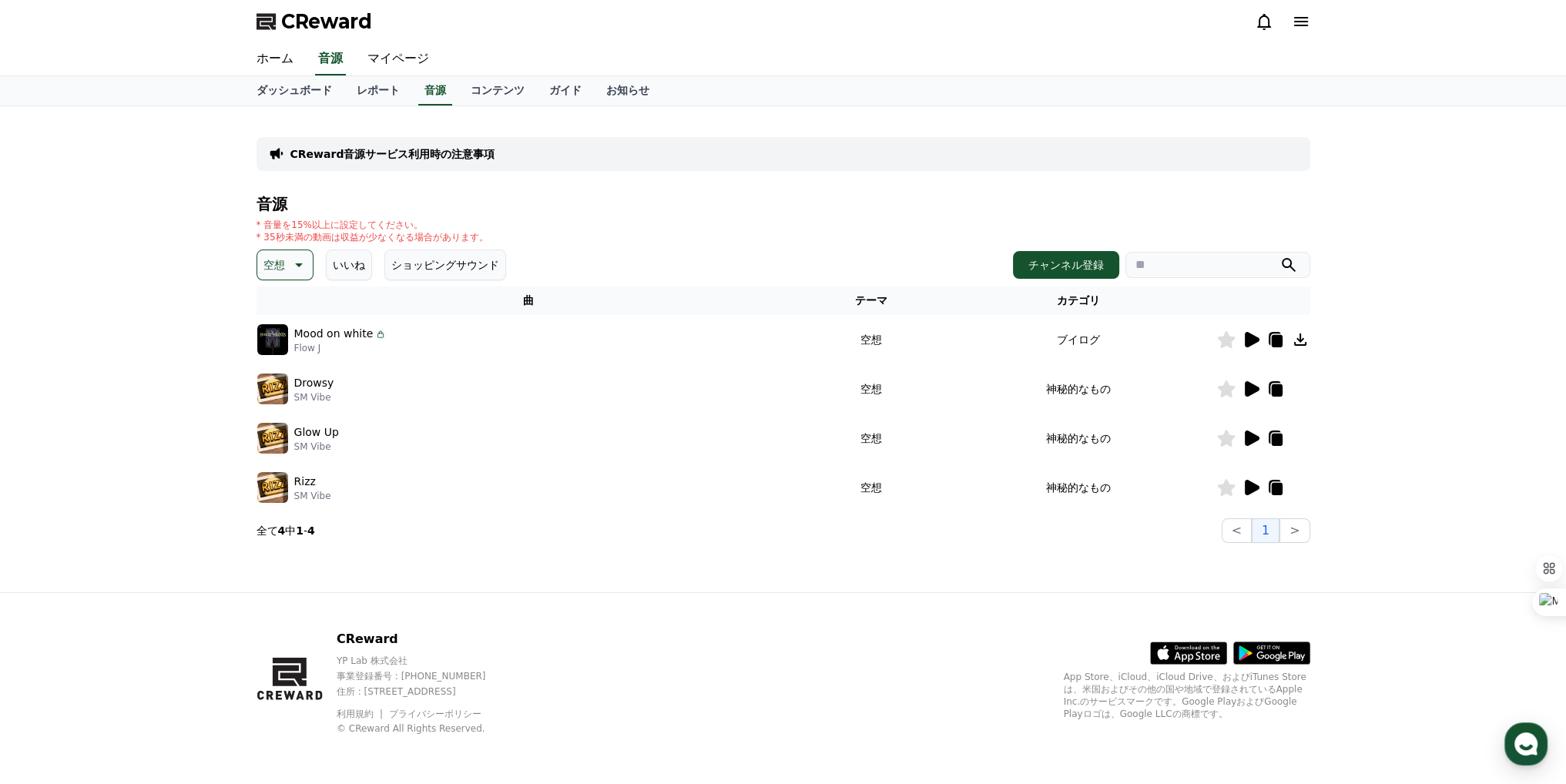
click at [414, 256] on button "ショッピングサウンド" at bounding box center [444, 264] width 121 height 31
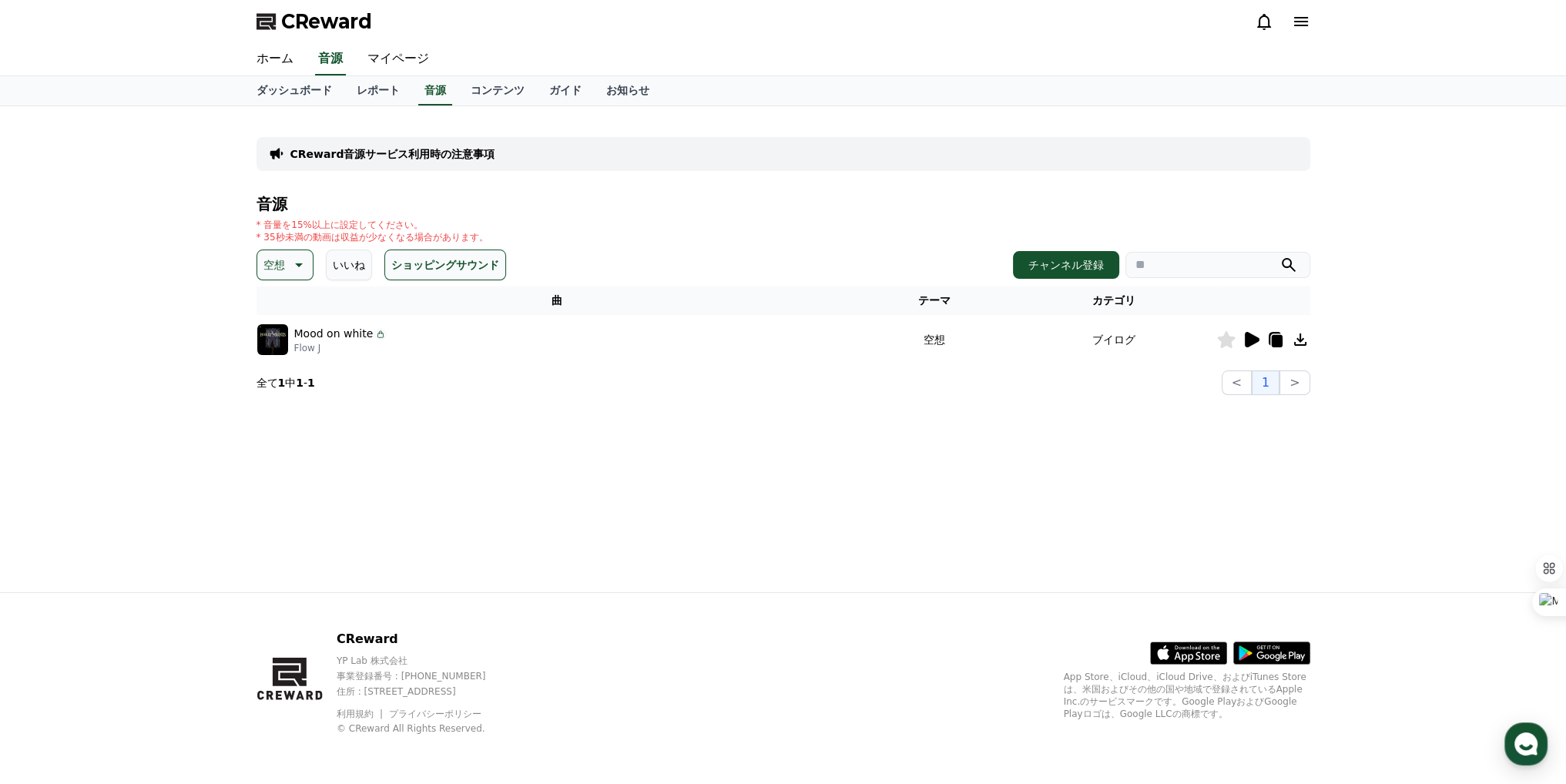
click at [361, 263] on button "いいね" at bounding box center [349, 264] width 46 height 31
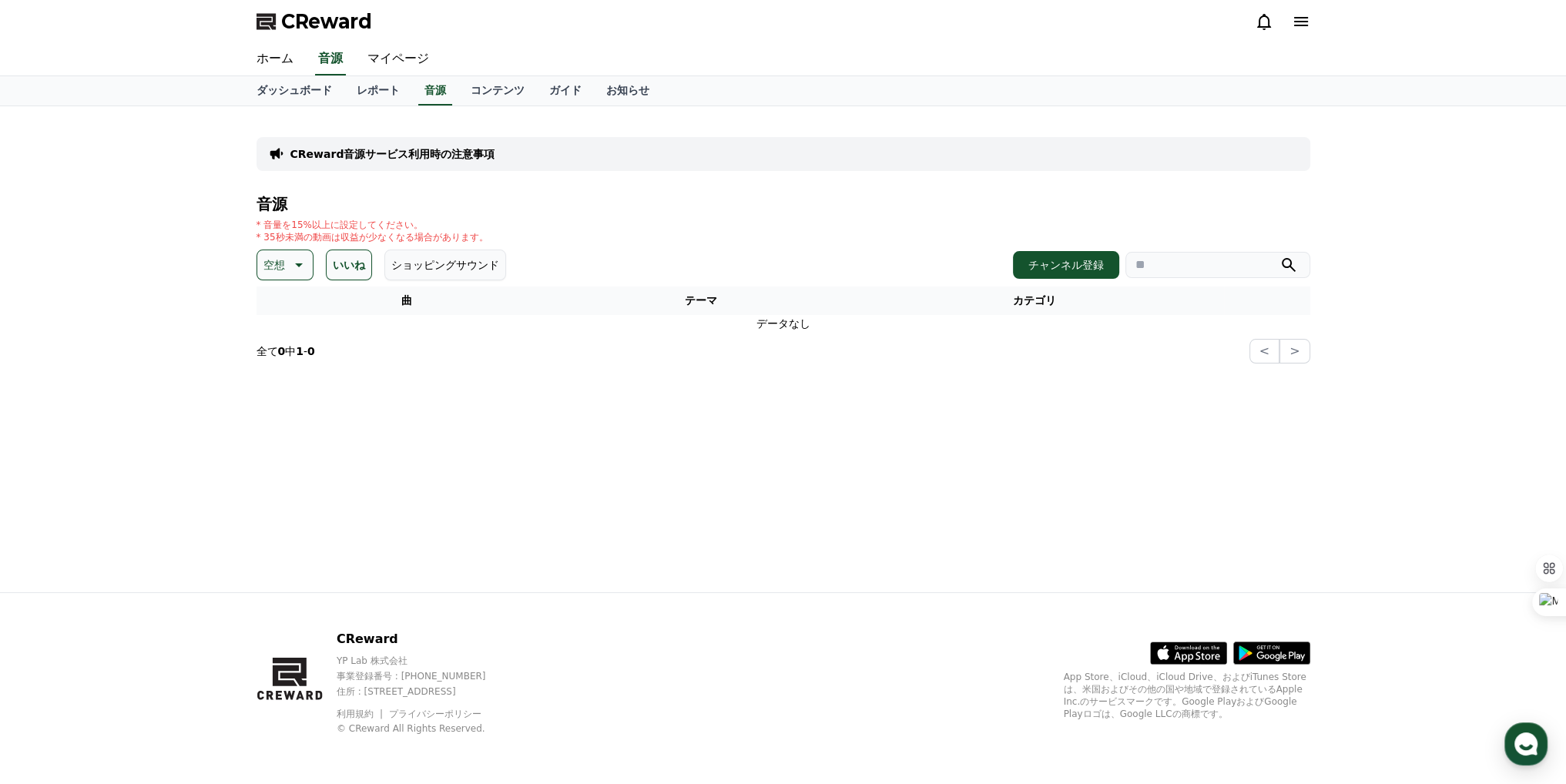
click at [294, 266] on icon at bounding box center [297, 264] width 18 height 18
click at [283, 271] on p "空想" at bounding box center [274, 264] width 21 height 21
click at [279, 272] on p "空想" at bounding box center [274, 264] width 21 height 21
click at [276, 379] on button "好奇心" at bounding box center [281, 386] width 44 height 34
click at [352, 252] on button "いいね" at bounding box center [360, 264] width 46 height 31
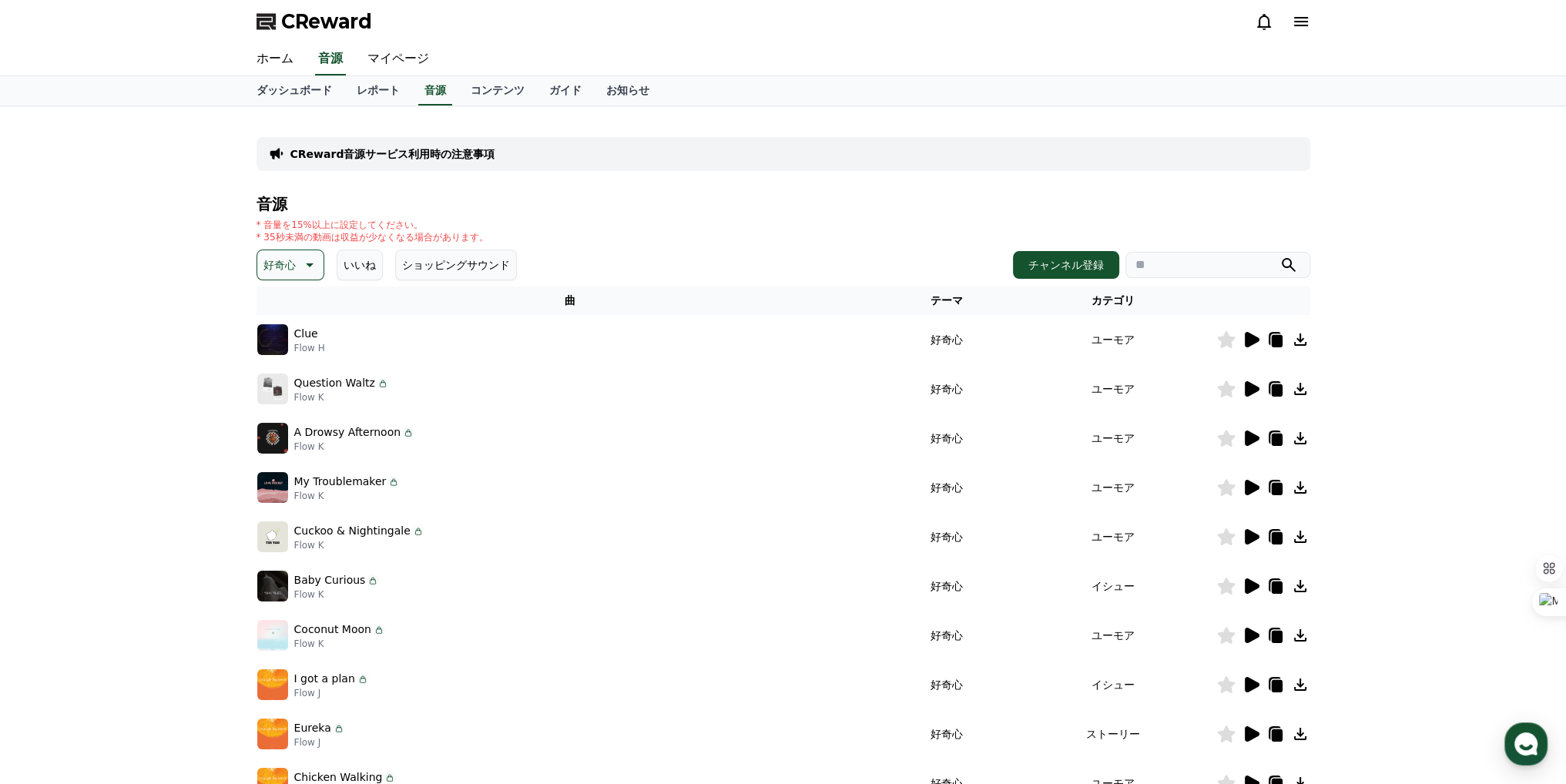
click at [1256, 343] on icon at bounding box center [1250, 339] width 18 height 18
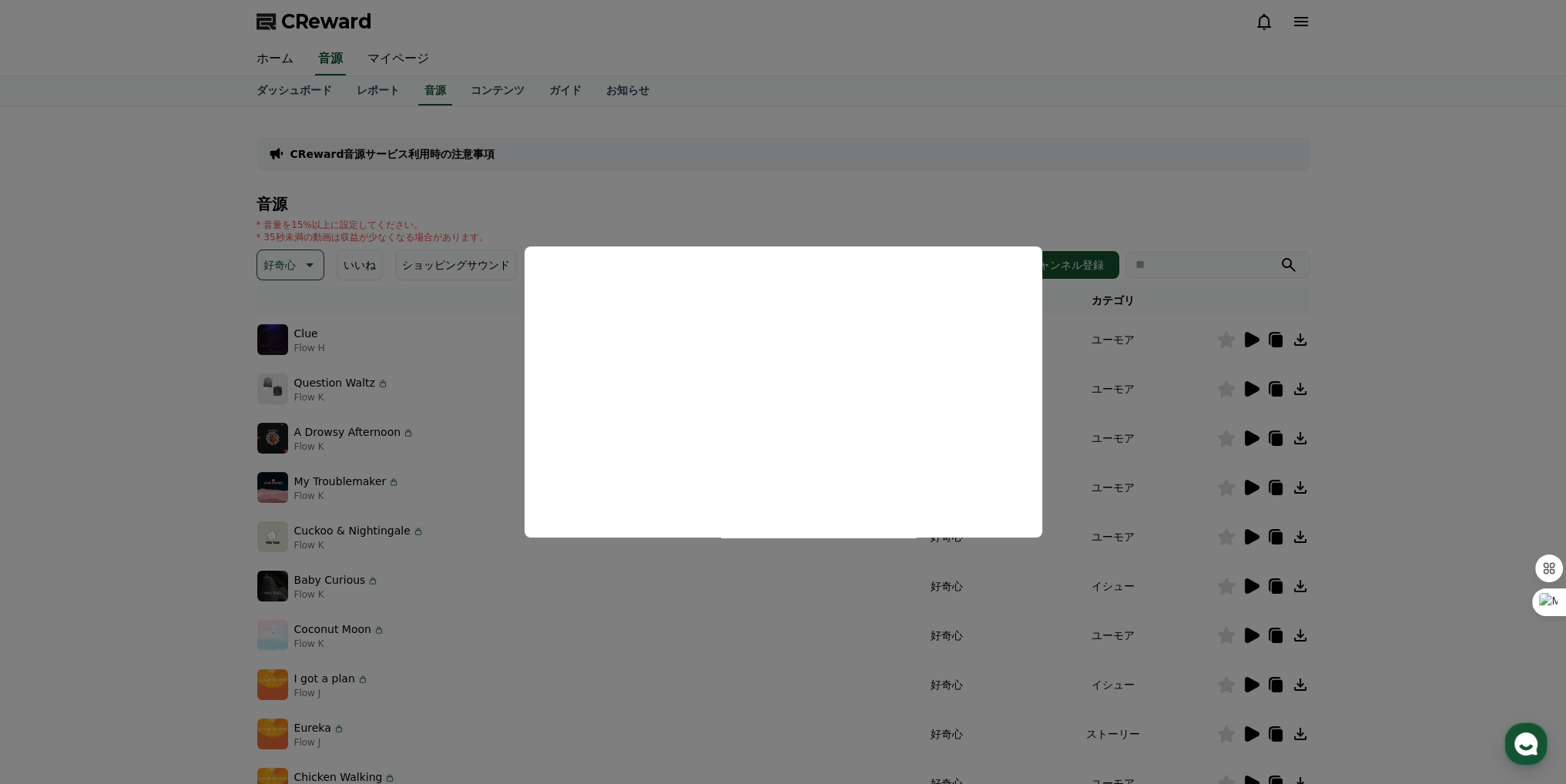
click at [1094, 375] on button "close modal" at bounding box center [783, 392] width 1566 height 784
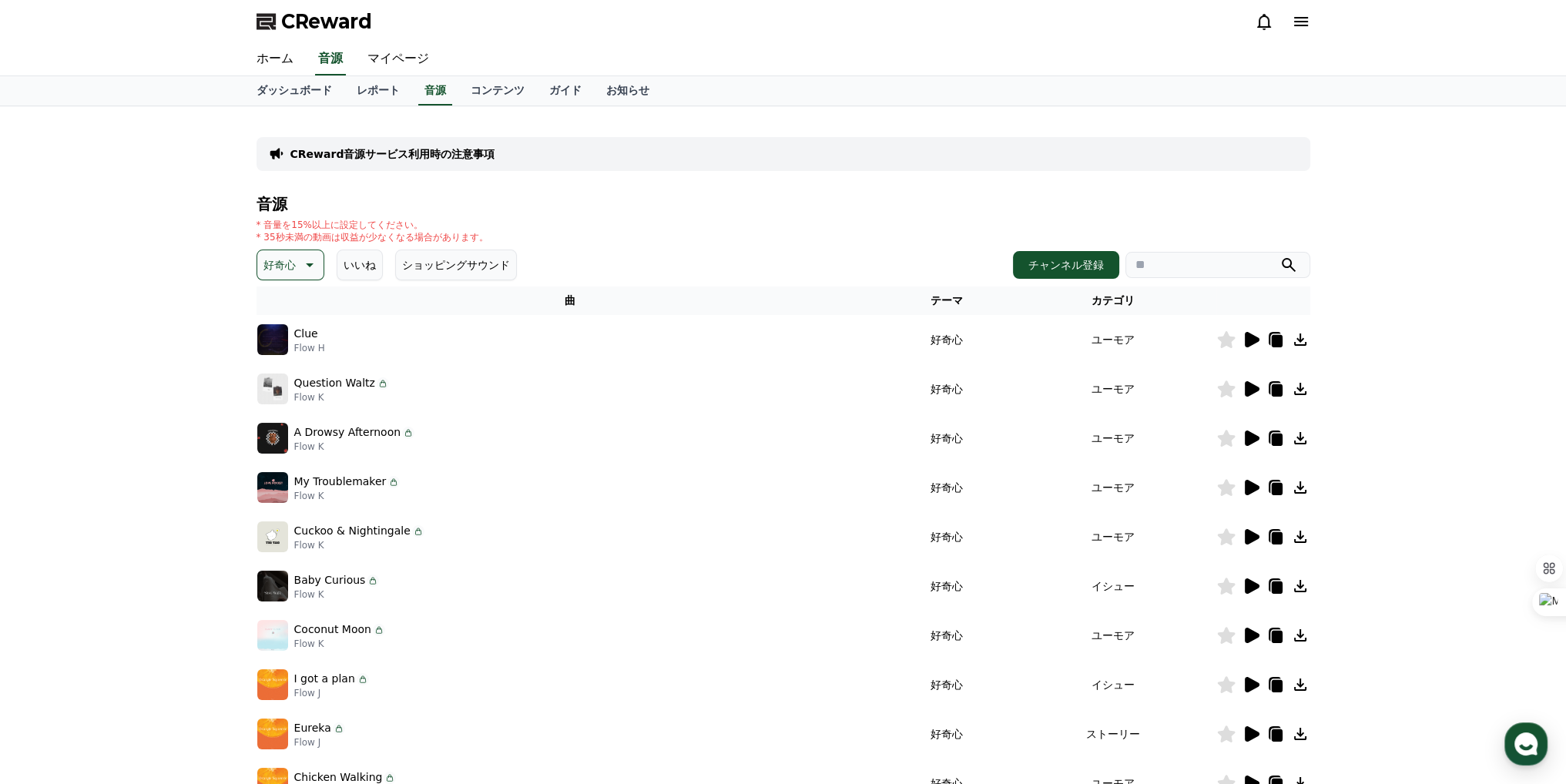
click at [294, 266] on p "好奇心" at bounding box center [279, 264] width 33 height 21
click at [481, 340] on div "Clue Flow H" at bounding box center [570, 340] width 626 height 31
click at [1258, 396] on icon at bounding box center [1250, 388] width 18 height 18
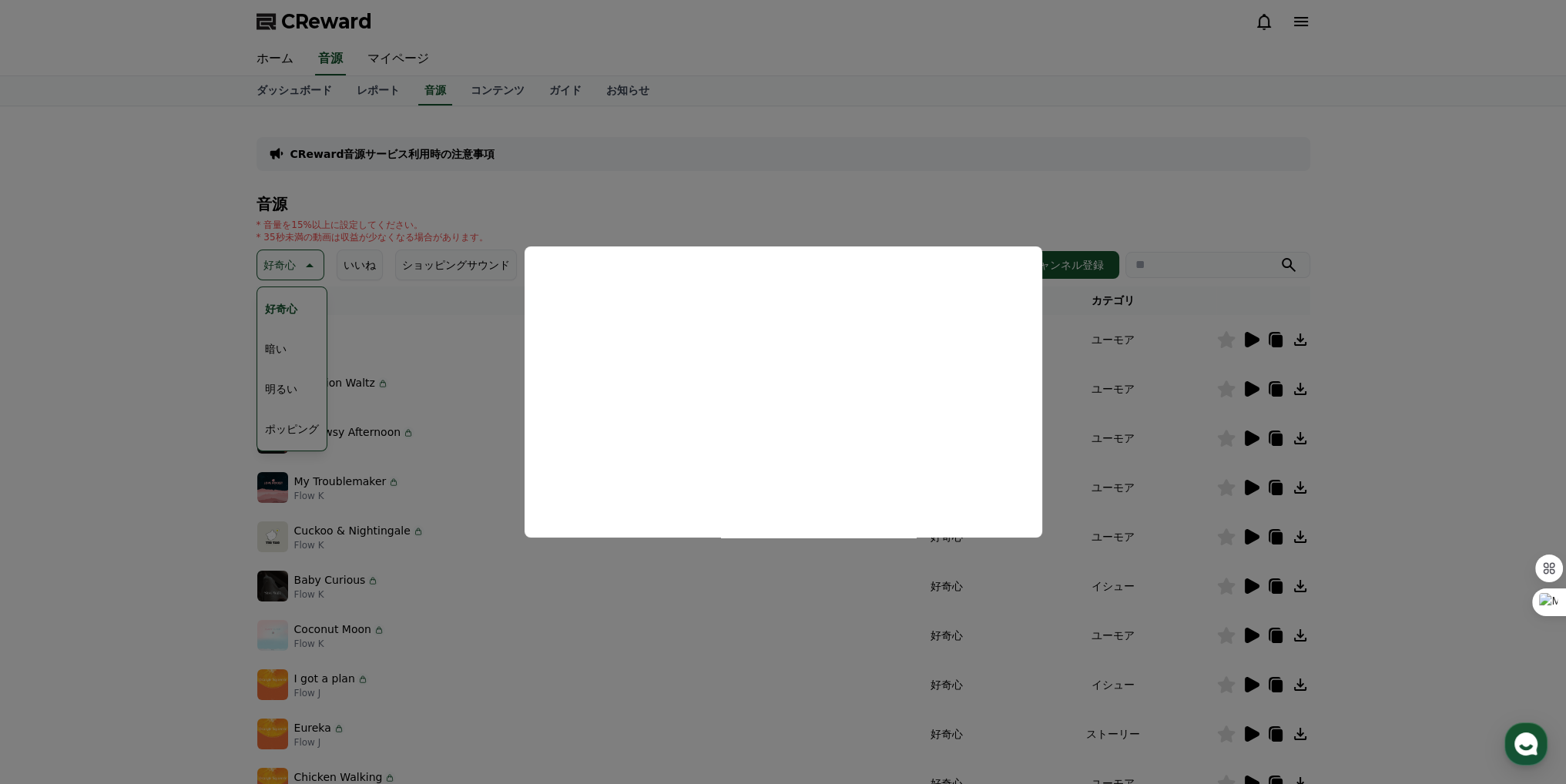
click at [737, 571] on button "close modal" at bounding box center [783, 392] width 1566 height 784
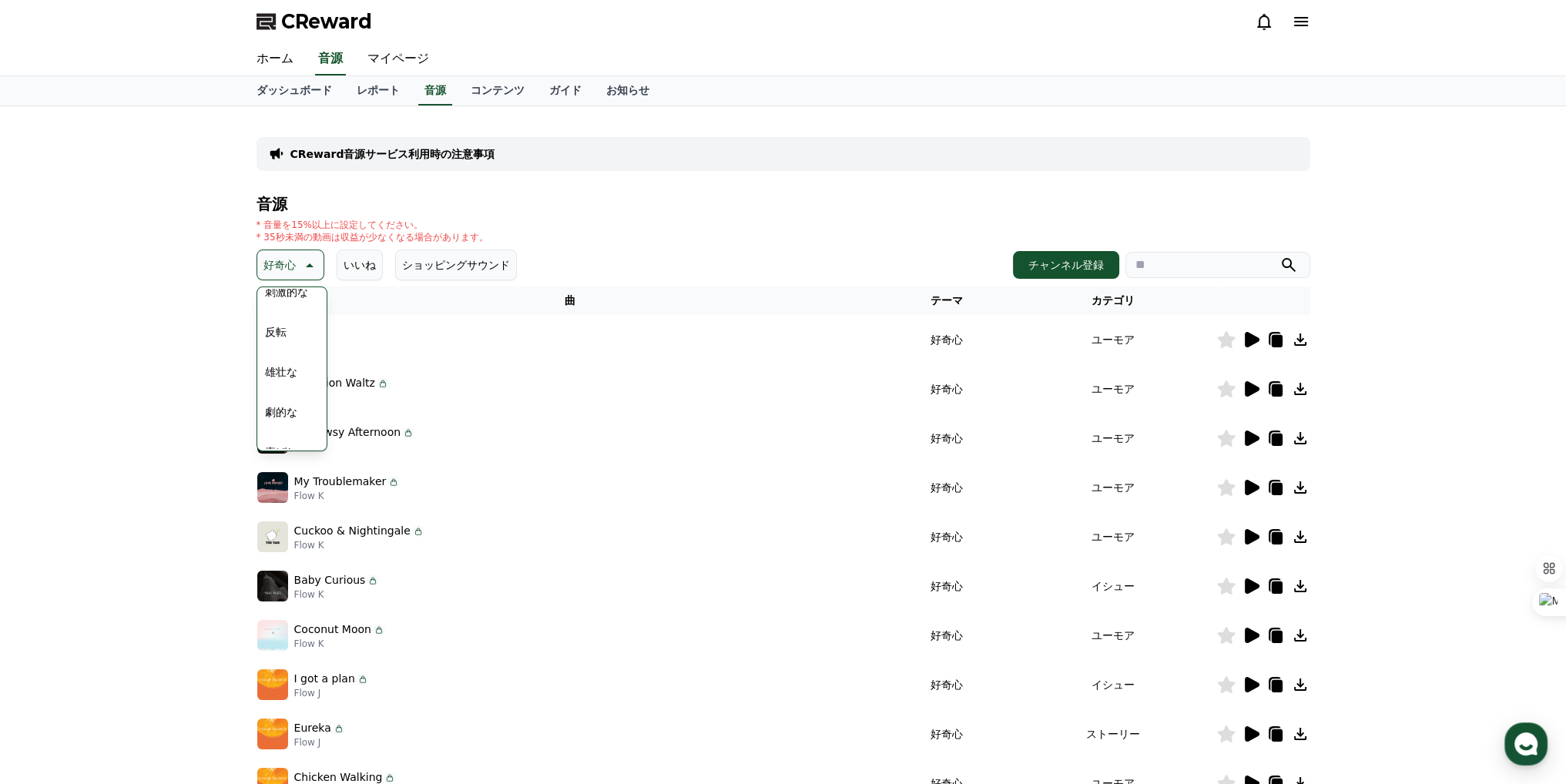
scroll to position [308, 0]
click at [290, 399] on button "喜ばしい" at bounding box center [287, 398] width 56 height 34
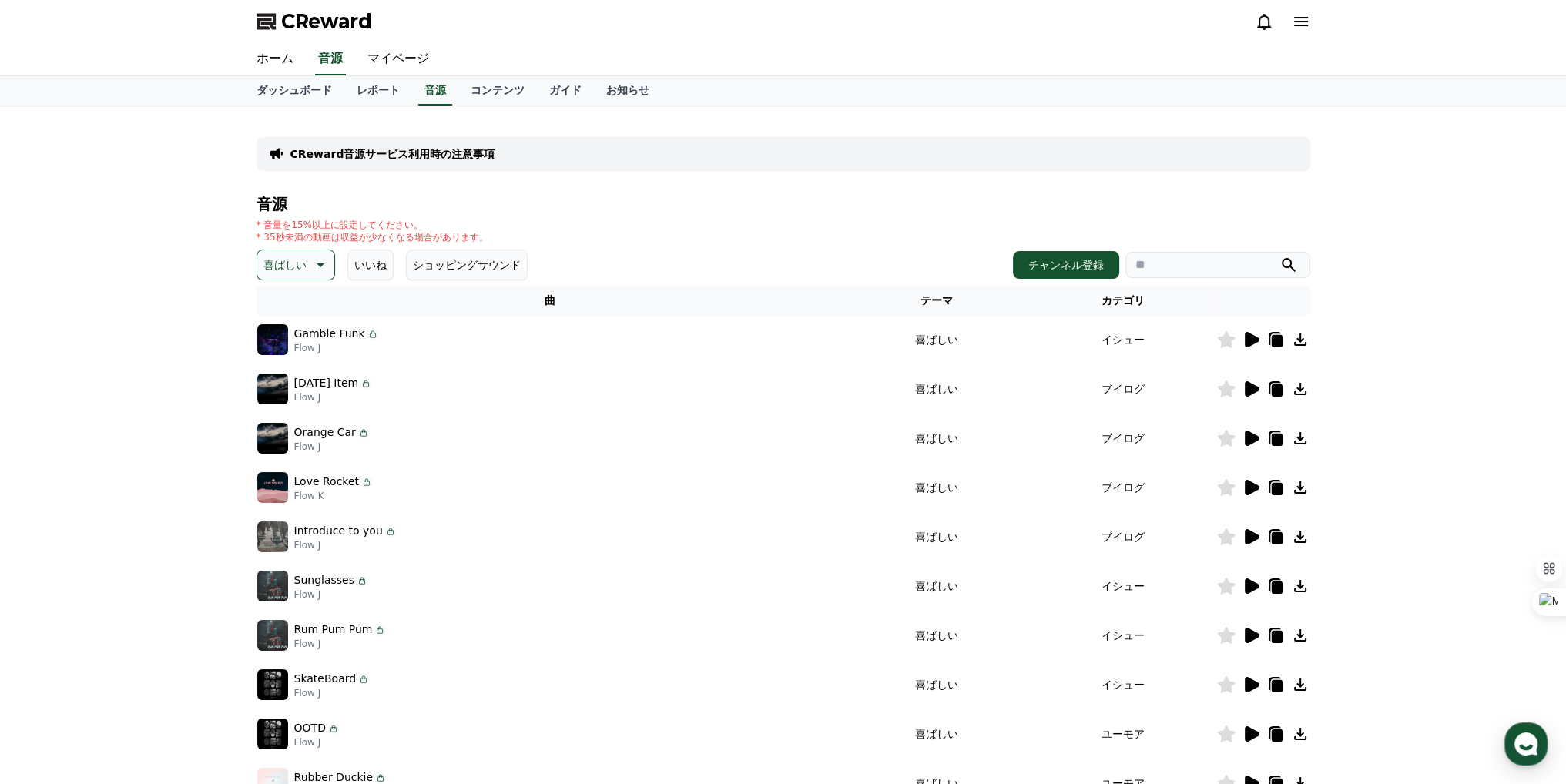
click at [1252, 343] on icon at bounding box center [1252, 339] width 14 height 15
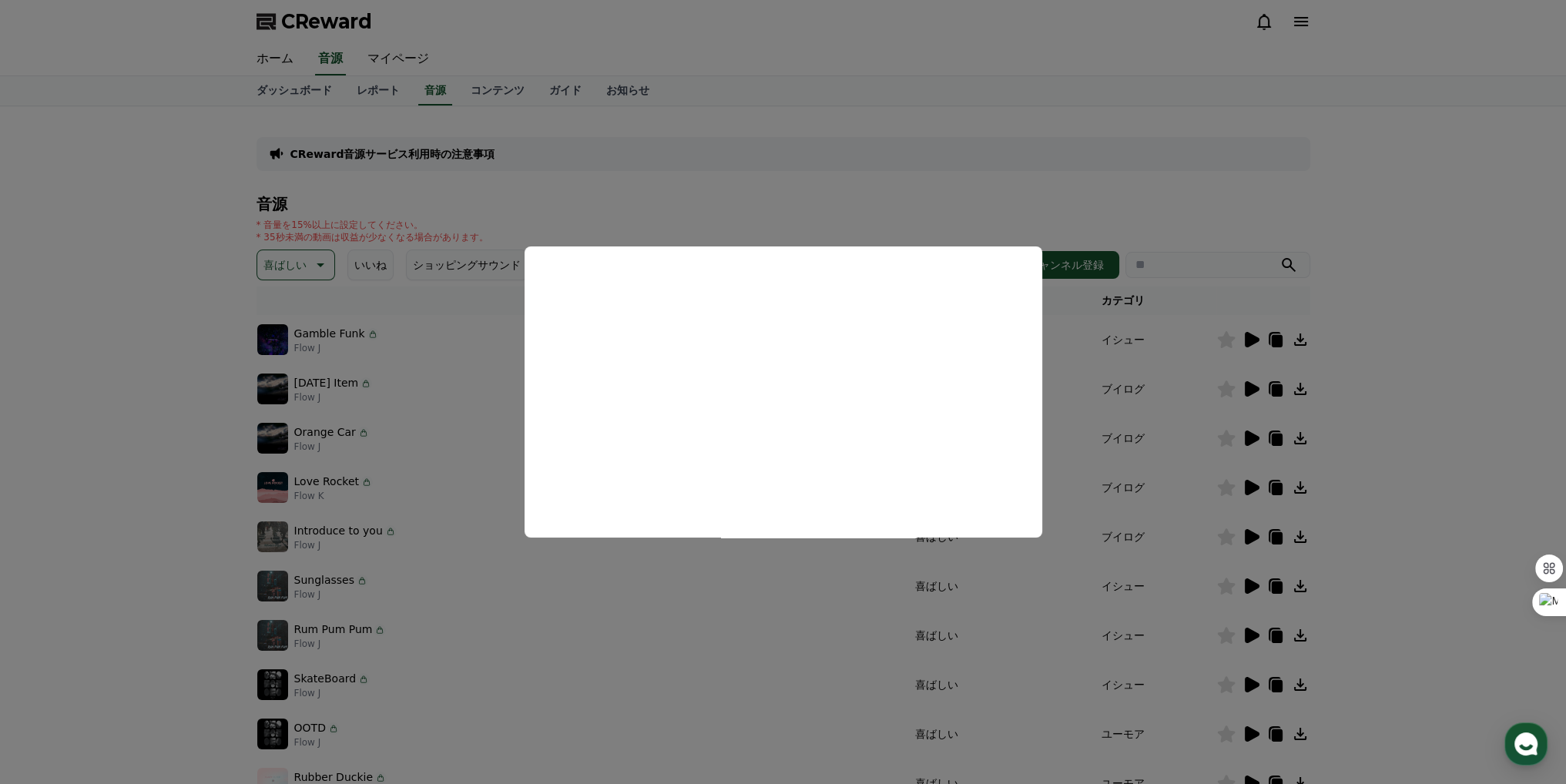
click at [798, 594] on button "close modal" at bounding box center [783, 392] width 1566 height 784
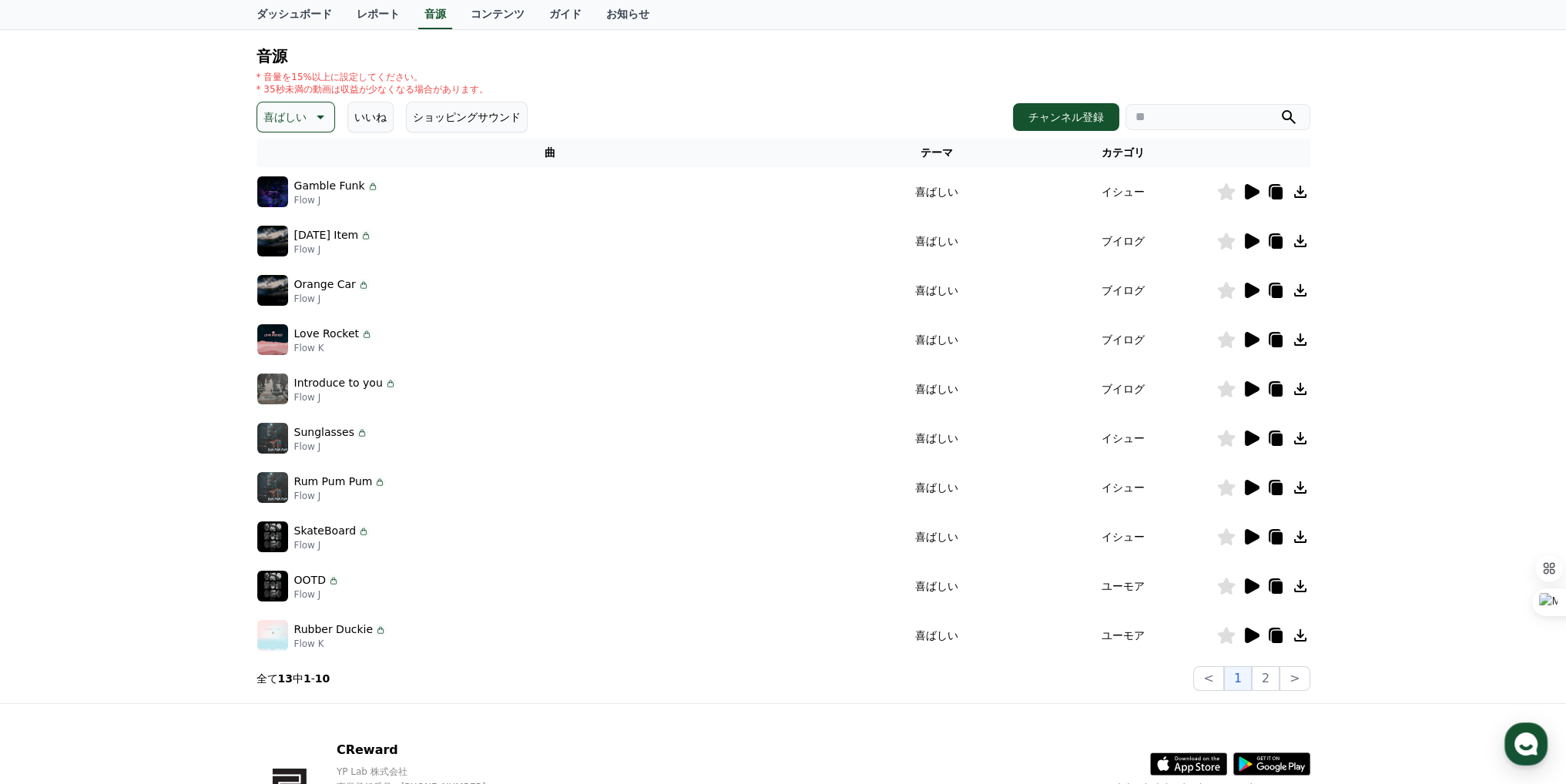
scroll to position [154, 0]
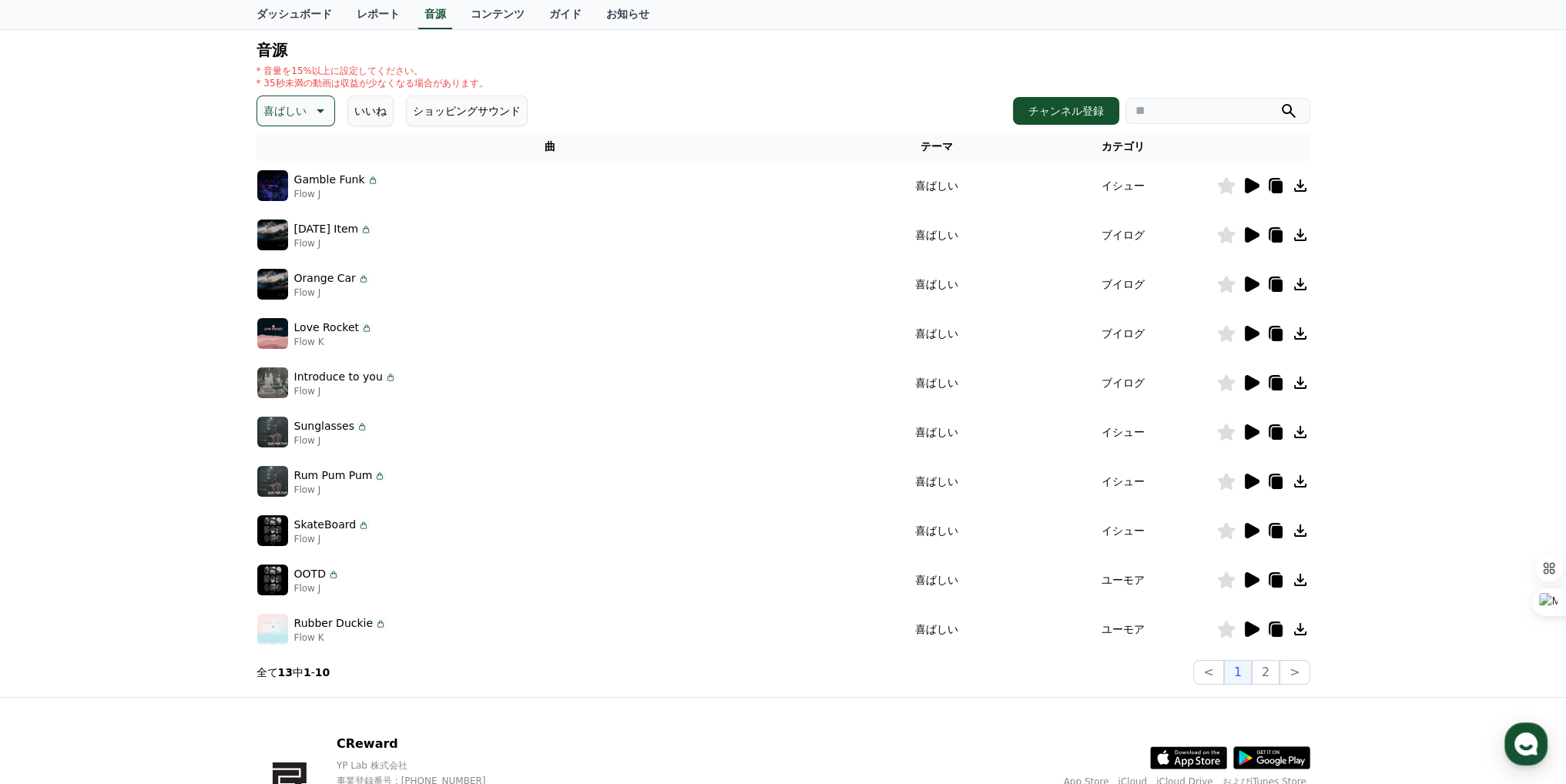
click at [1241, 627] on icon at bounding box center [1250, 628] width 18 height 18
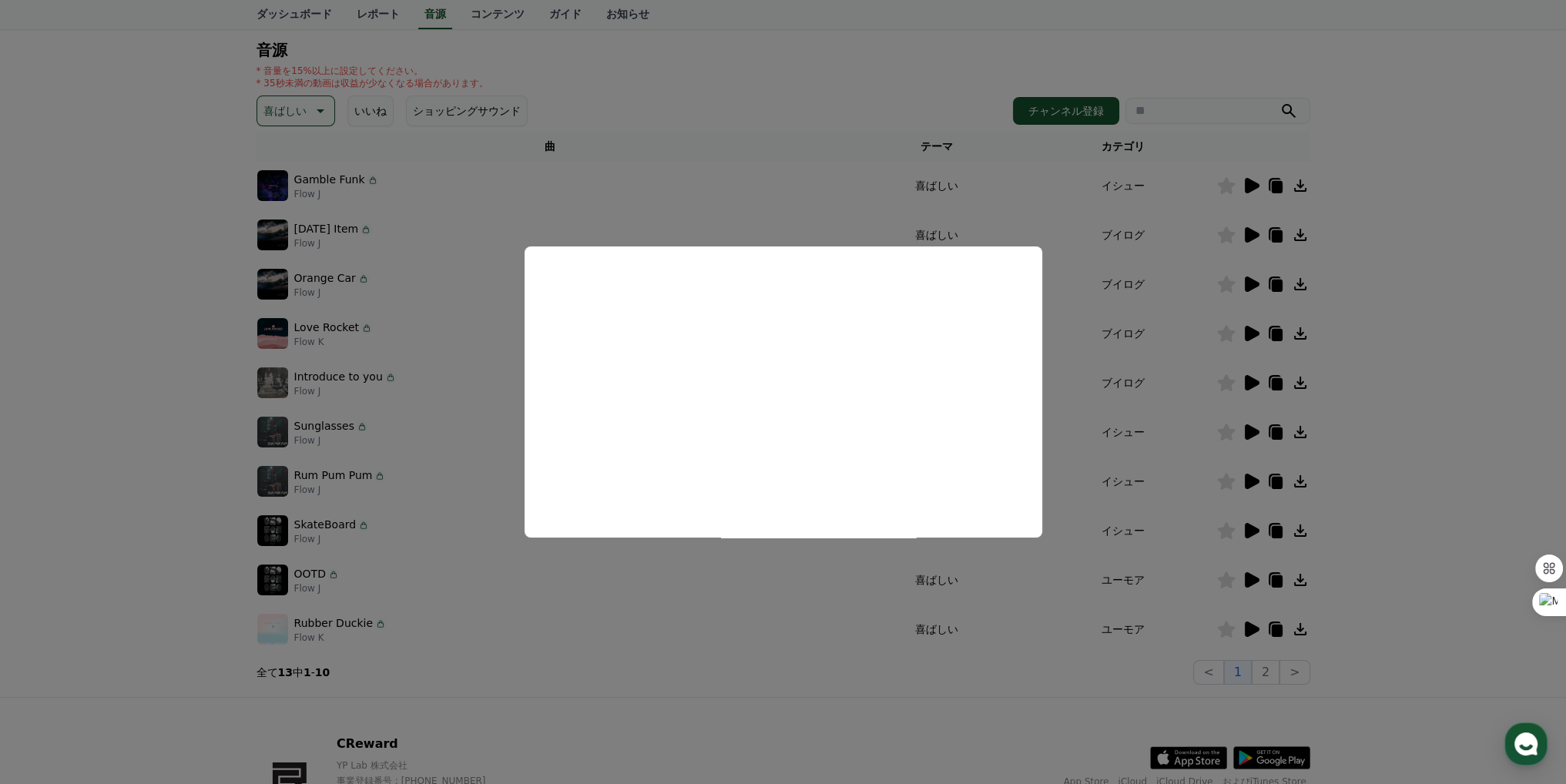
click at [715, 123] on button "close modal" at bounding box center [783, 392] width 1566 height 784
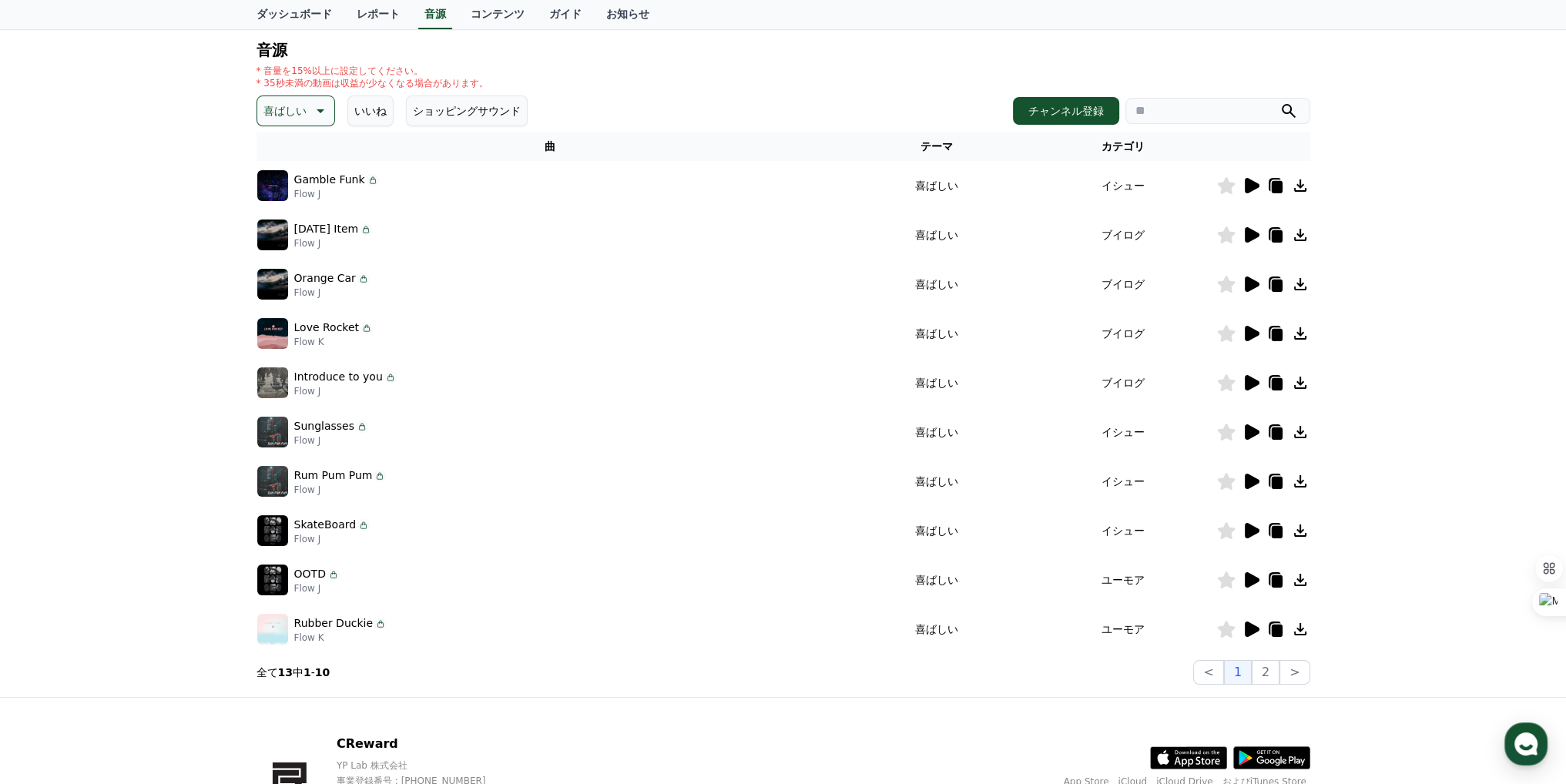
click at [271, 102] on p "喜ばしい" at bounding box center [285, 110] width 43 height 21
click at [295, 171] on button "刺激的な" at bounding box center [287, 160] width 56 height 34
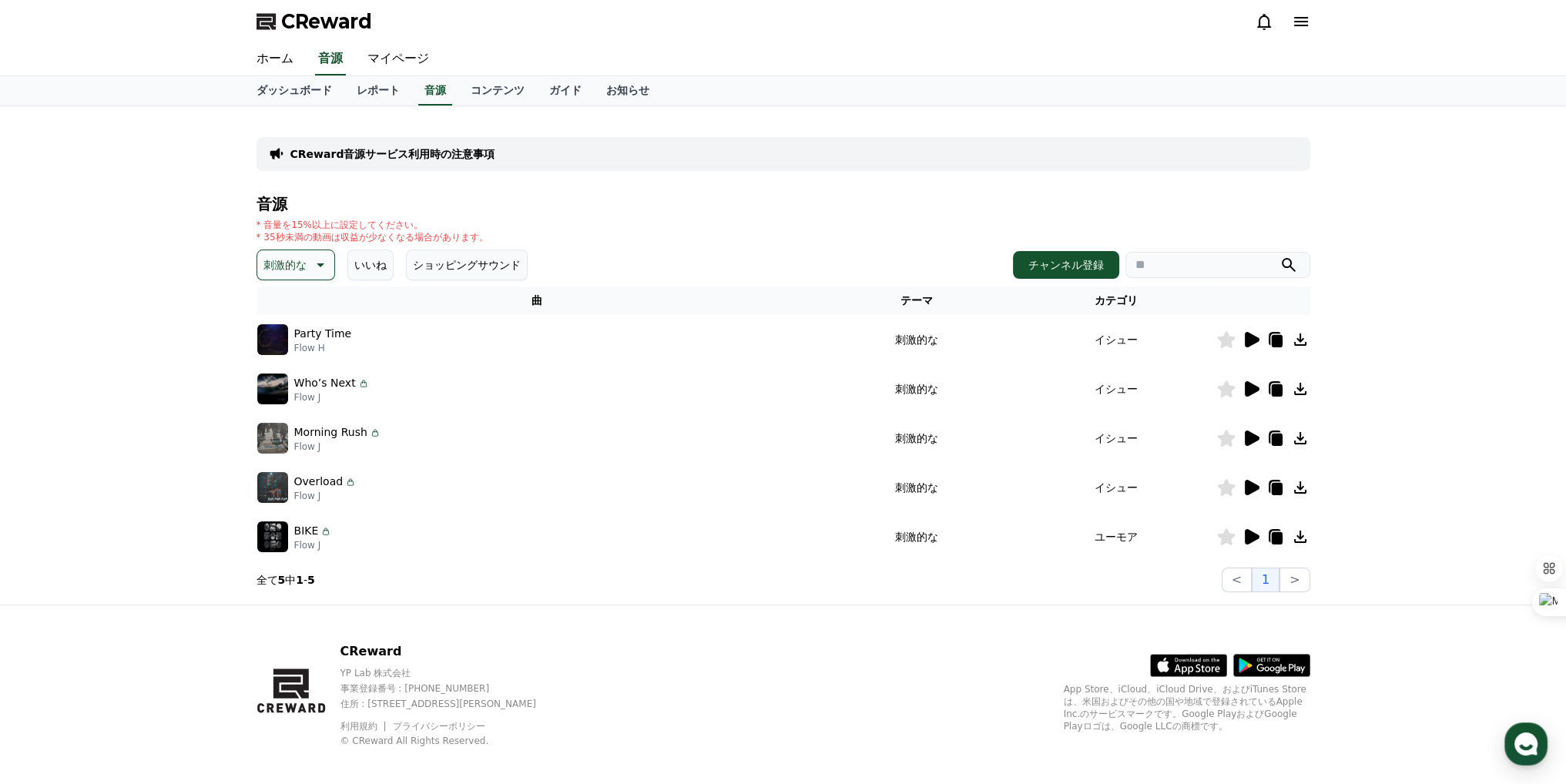
click at [1252, 342] on icon at bounding box center [1252, 339] width 14 height 15
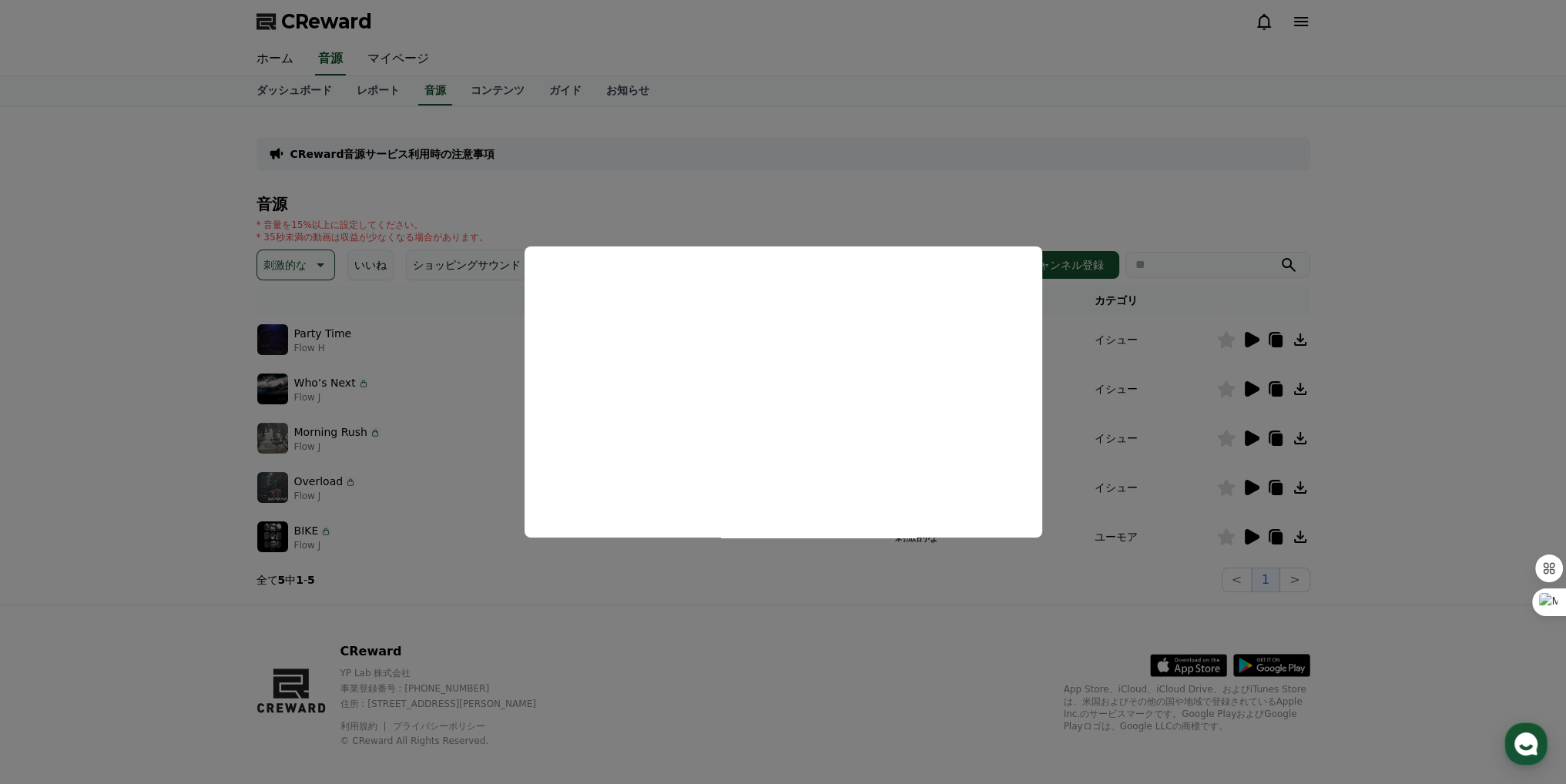
click at [795, 650] on button "close modal" at bounding box center [783, 392] width 1566 height 784
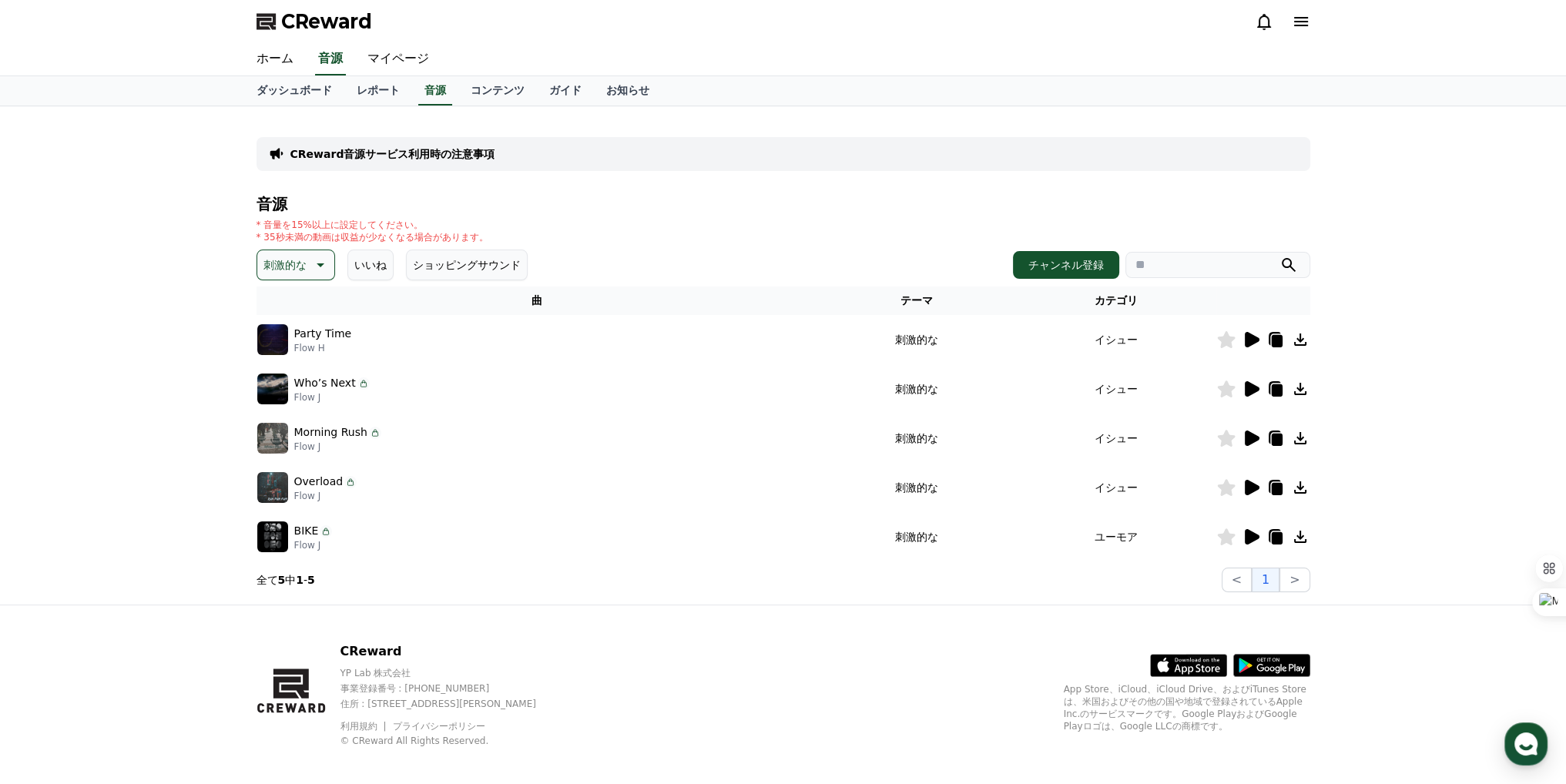
click at [1221, 342] on icon at bounding box center [1225, 339] width 17 height 17
click at [1251, 387] on icon at bounding box center [1252, 388] width 14 height 15
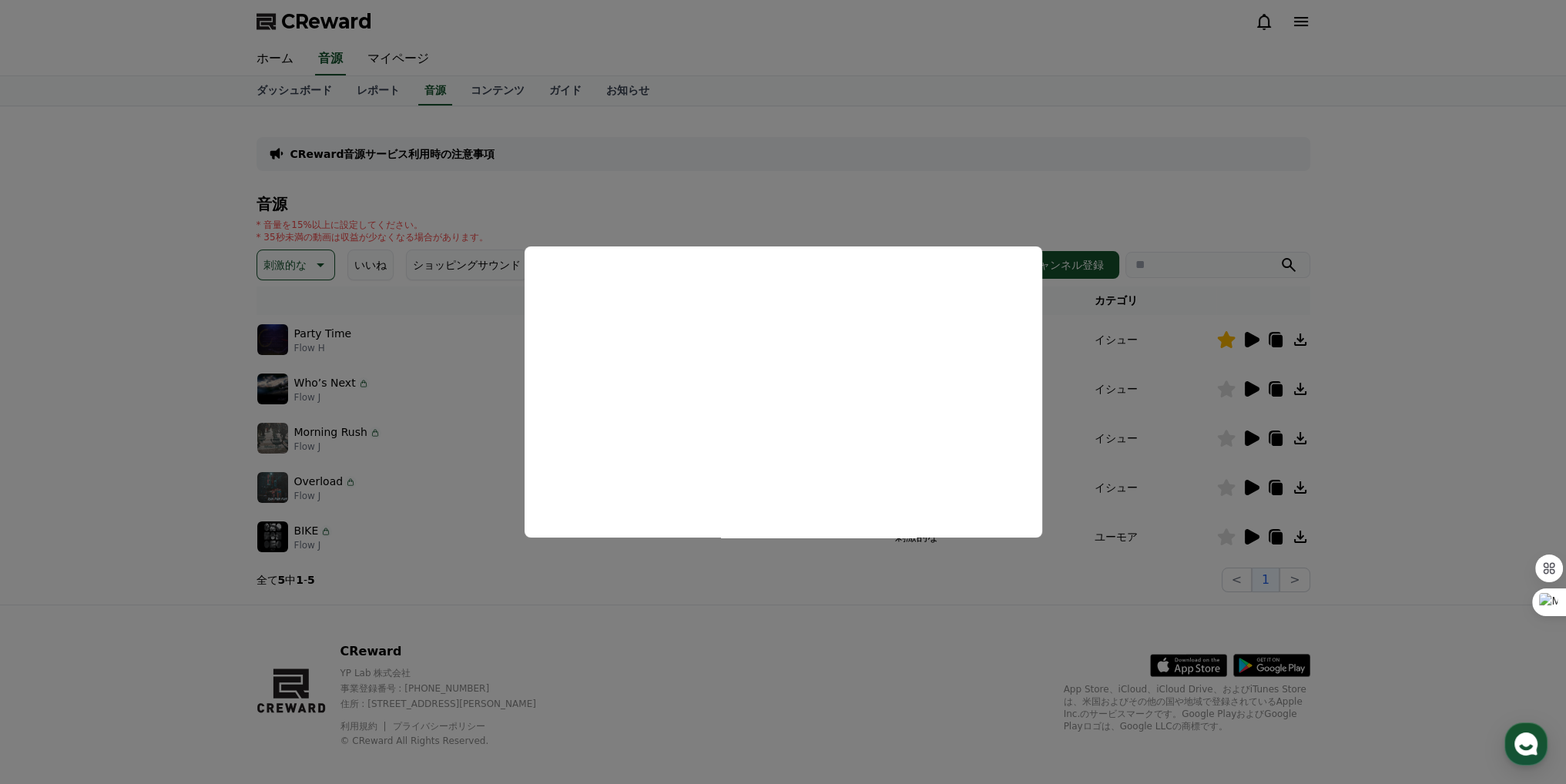
click at [768, 624] on button "close modal" at bounding box center [783, 392] width 1566 height 784
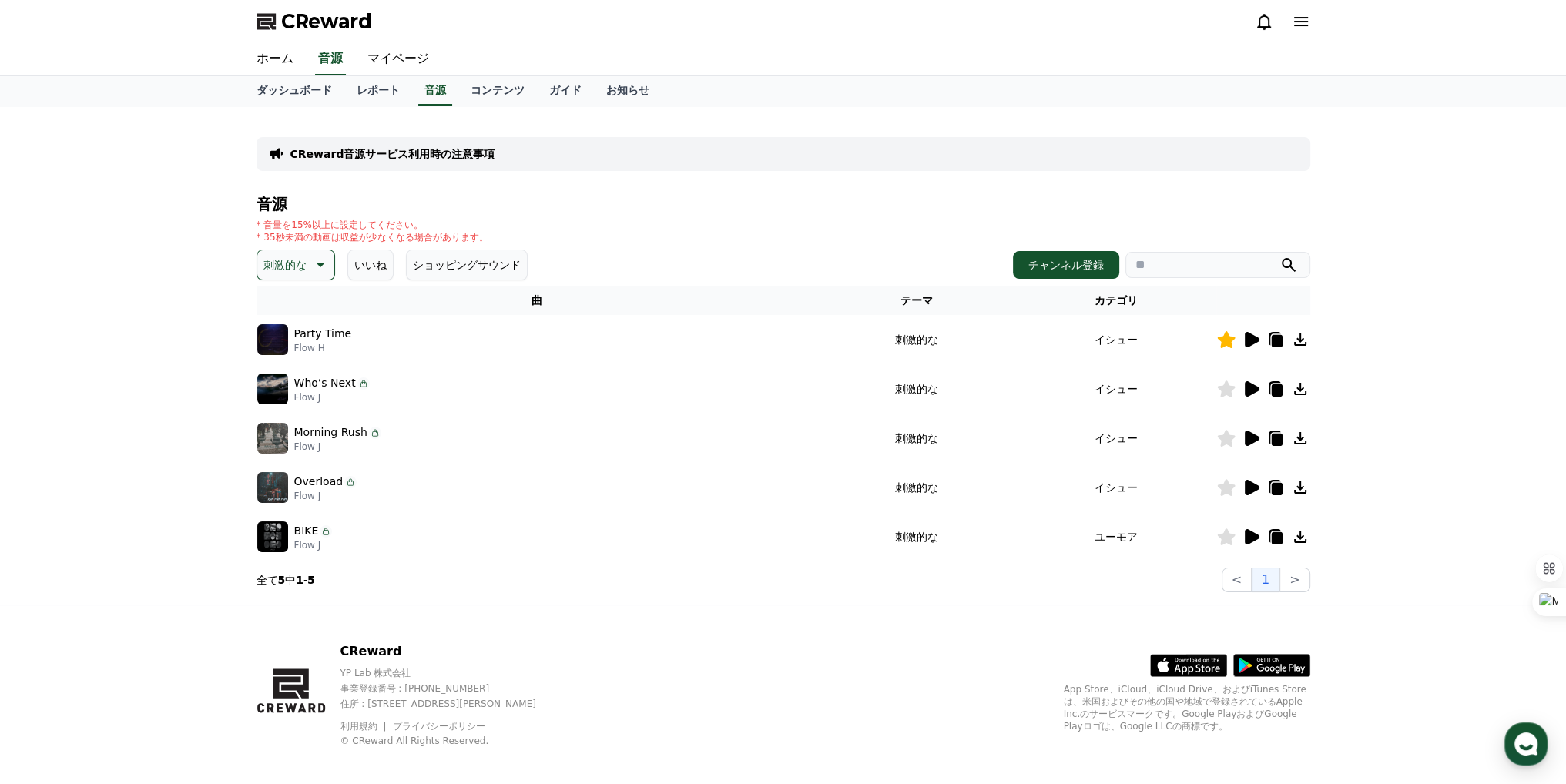
click at [1257, 434] on icon at bounding box center [1250, 438] width 18 height 18
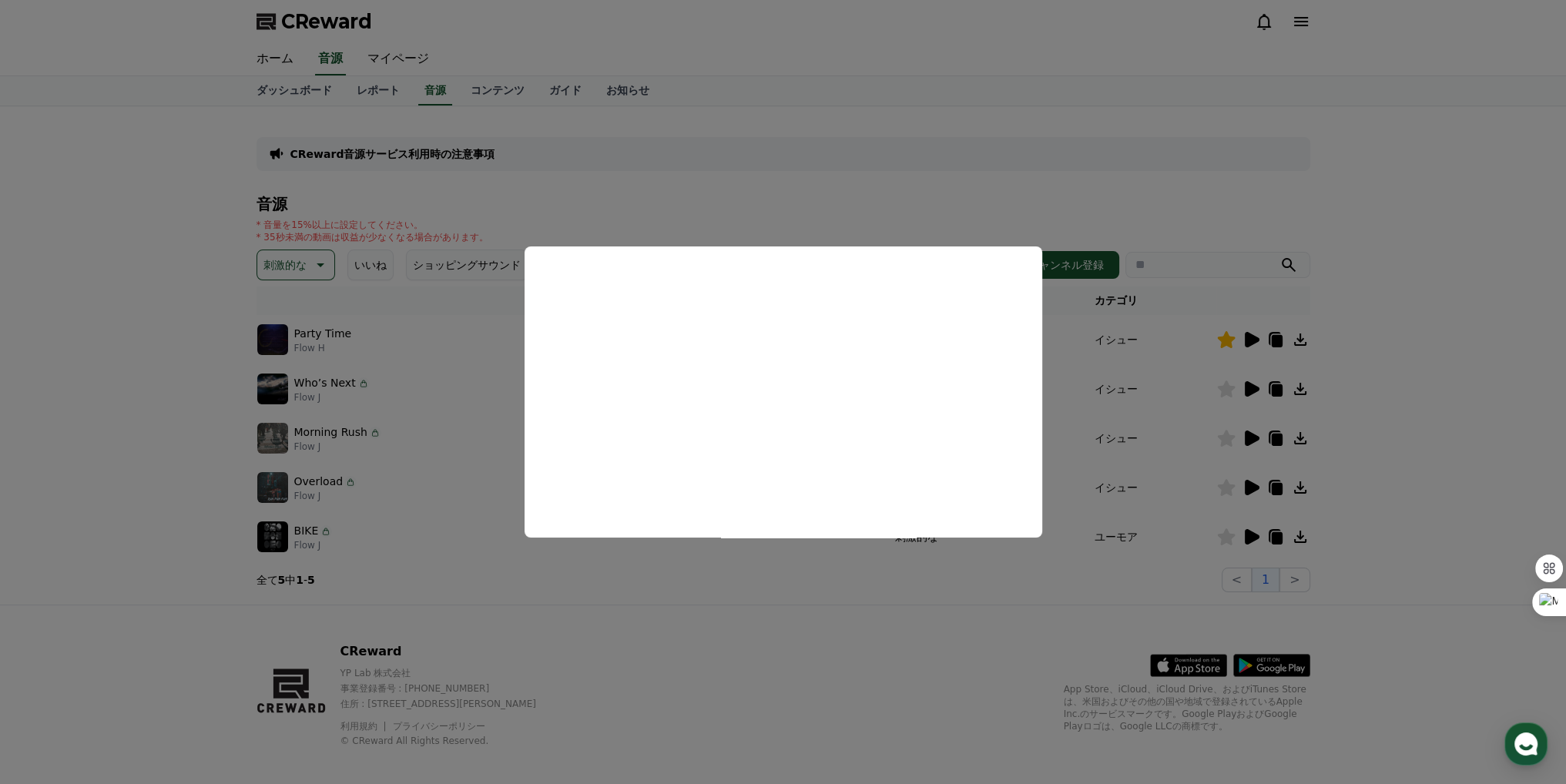
click at [674, 640] on button "close modal" at bounding box center [783, 392] width 1566 height 784
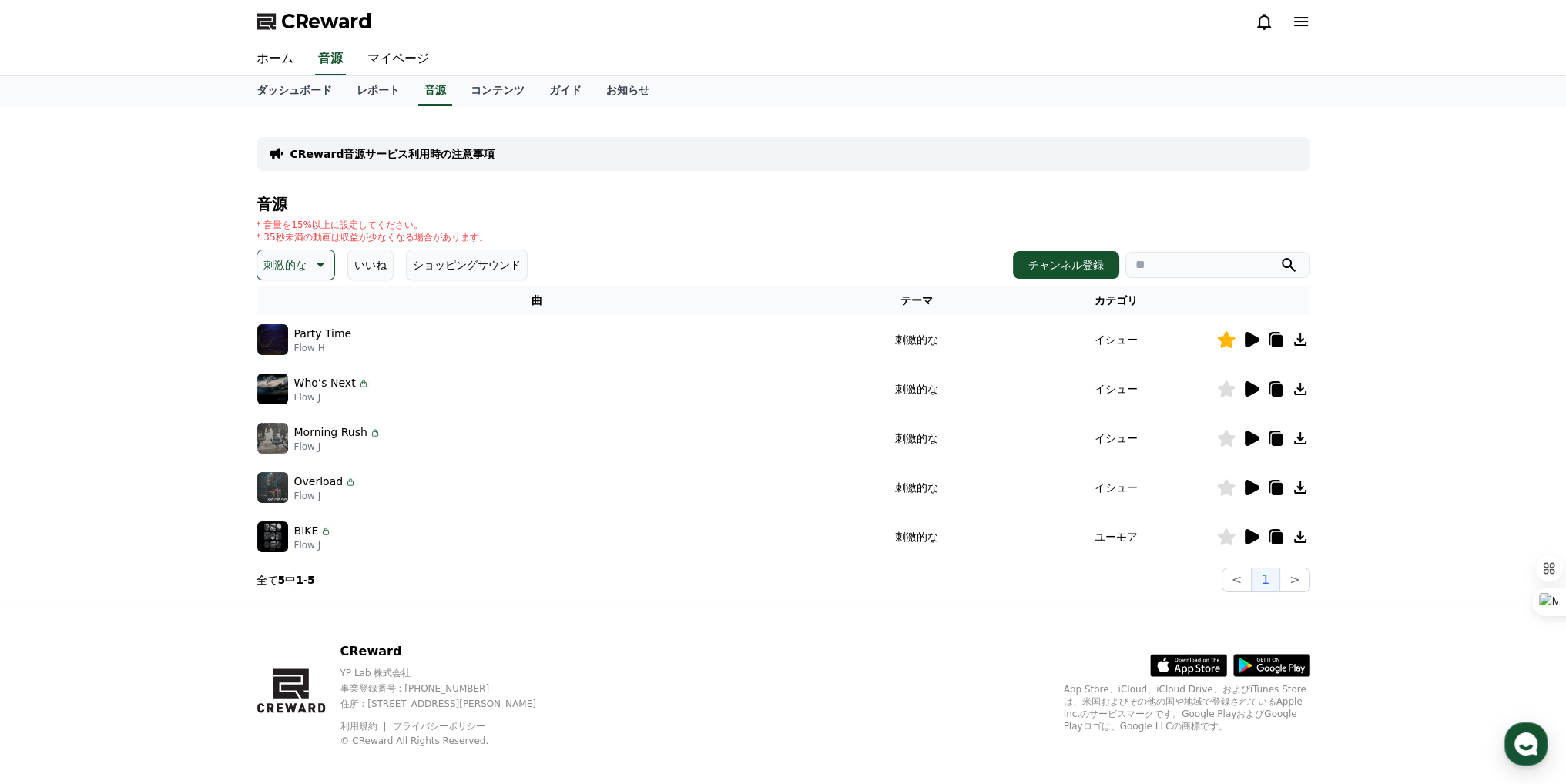
click at [1257, 486] on icon at bounding box center [1252, 487] width 14 height 15
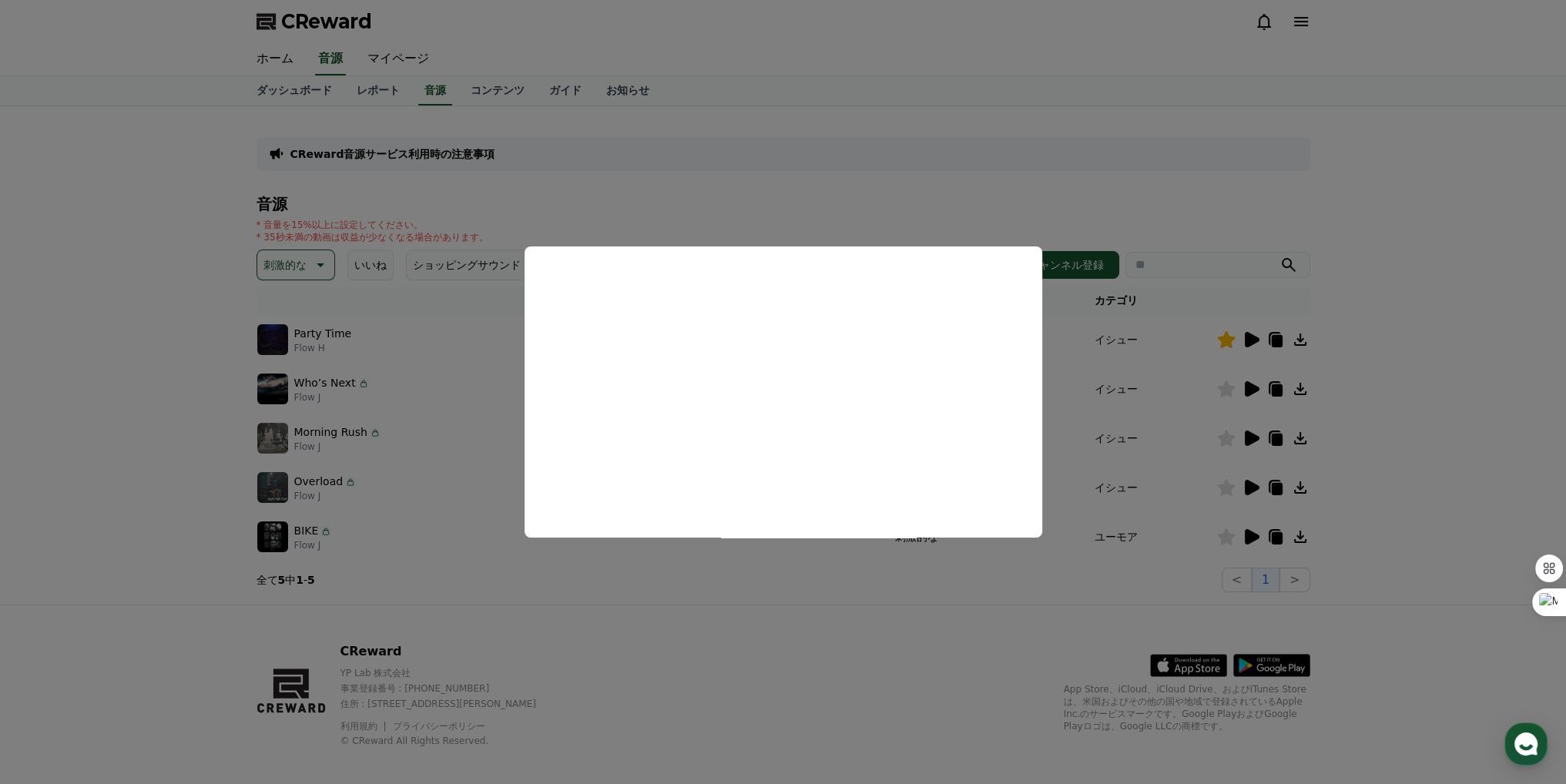
click at [783, 613] on button "close modal" at bounding box center [783, 392] width 1566 height 784
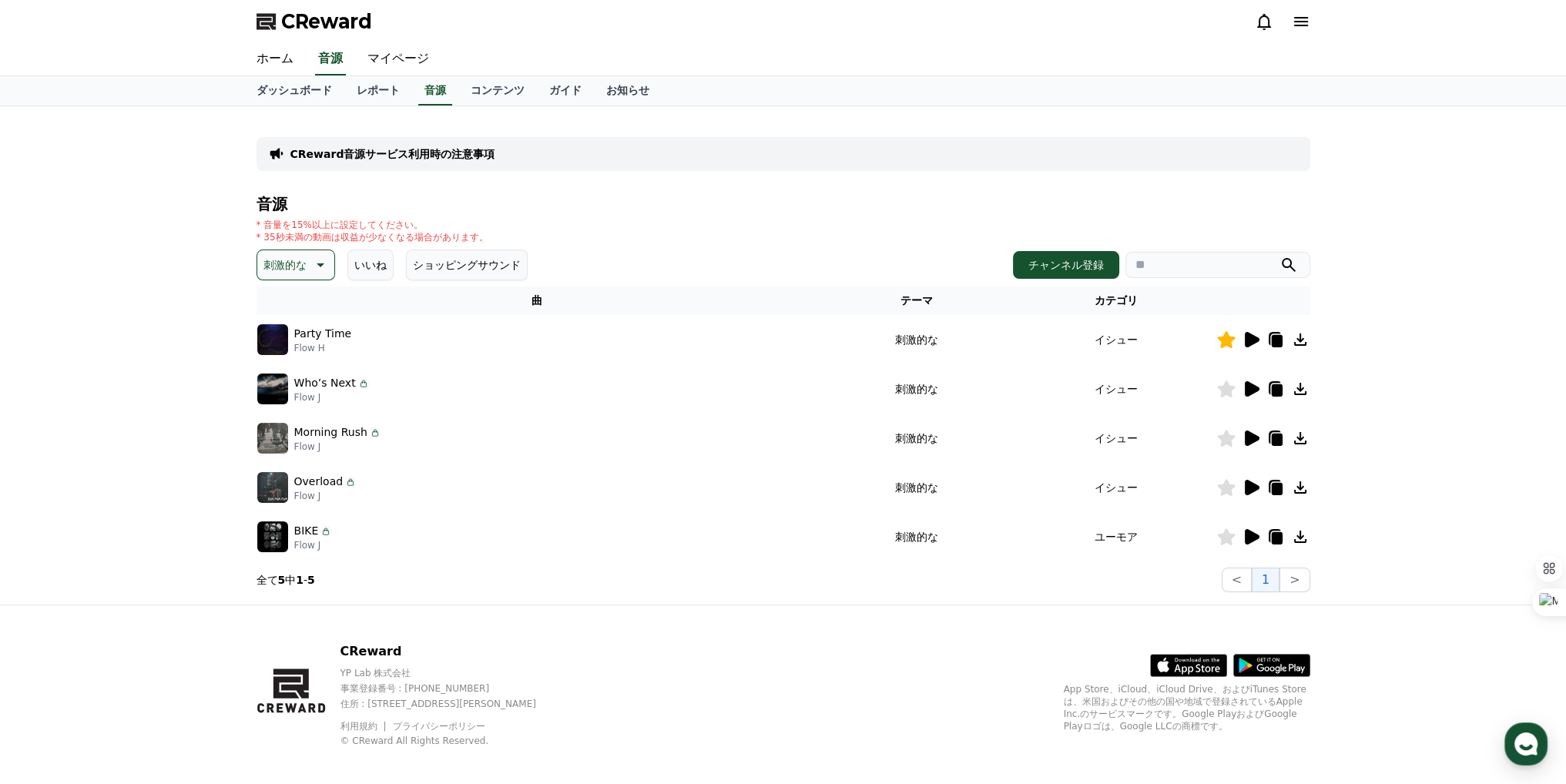
click at [1226, 490] on icon at bounding box center [1225, 487] width 17 height 17
click at [440, 255] on button "ショッピングサウンド" at bounding box center [466, 264] width 121 height 31
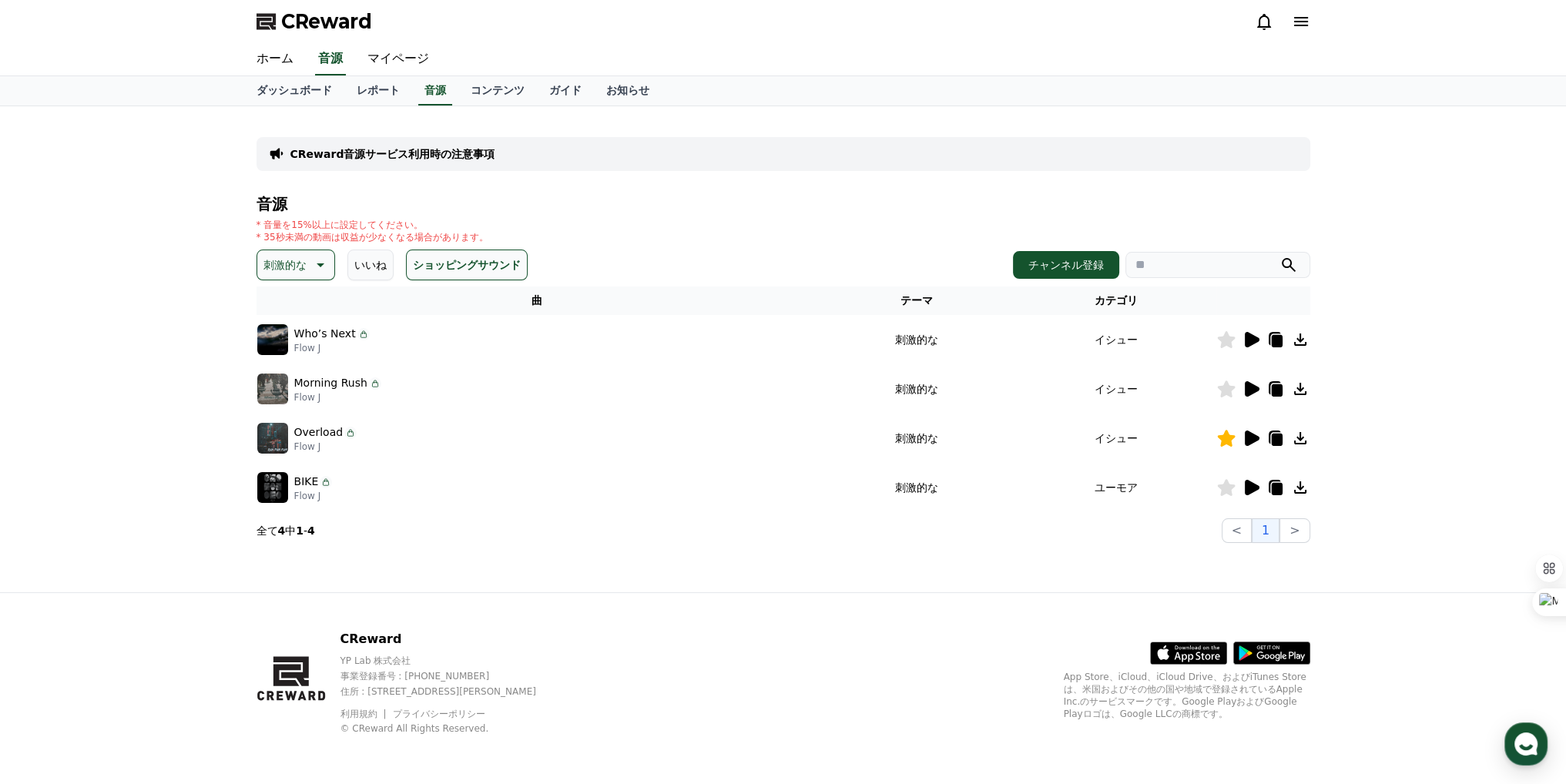
click at [382, 262] on button "いいね" at bounding box center [371, 264] width 46 height 31
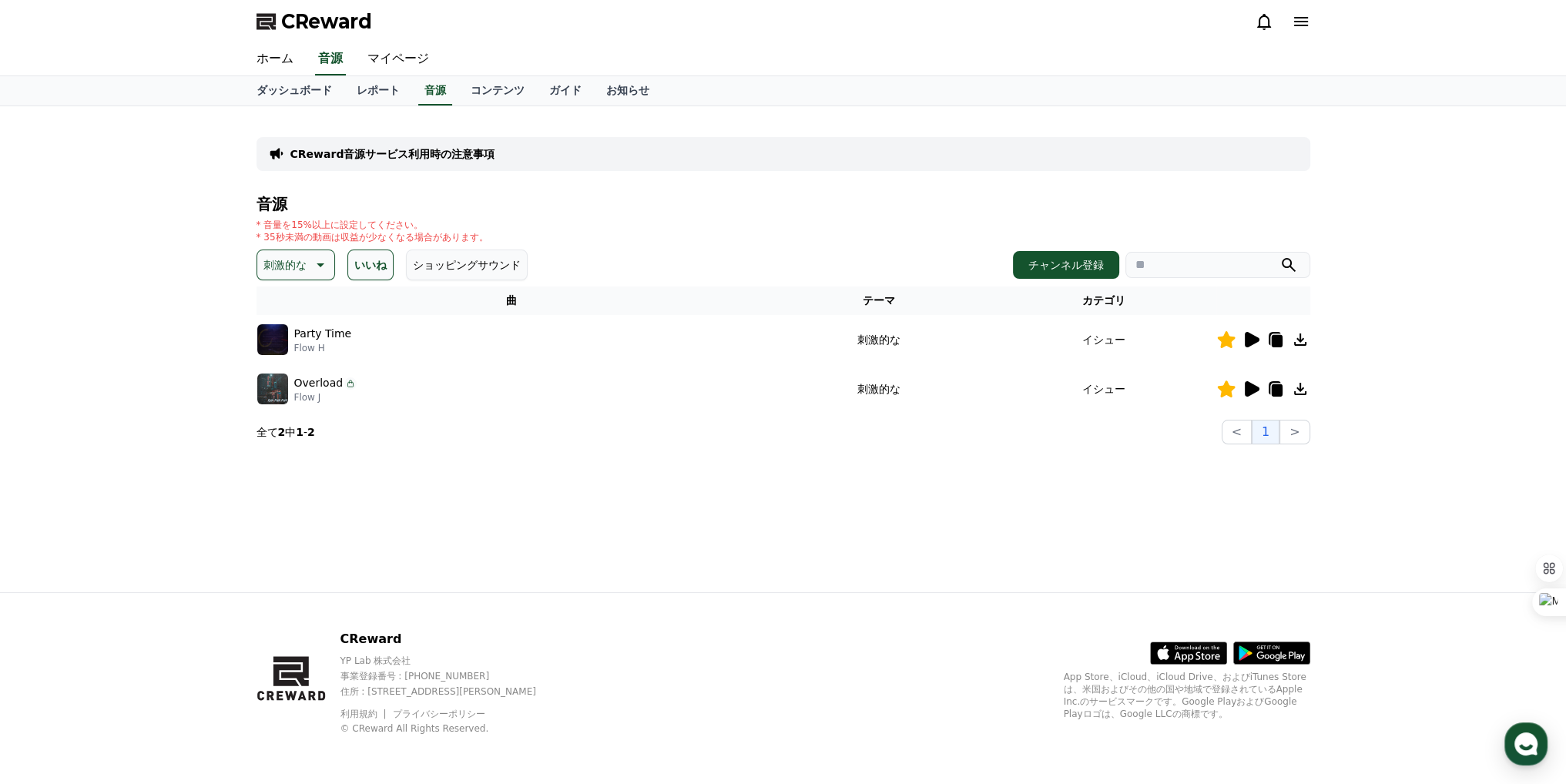
click at [272, 252] on button "刺激的な" at bounding box center [295, 264] width 79 height 31
click at [406, 261] on button "ショッピングサウンド" at bounding box center [466, 264] width 121 height 31
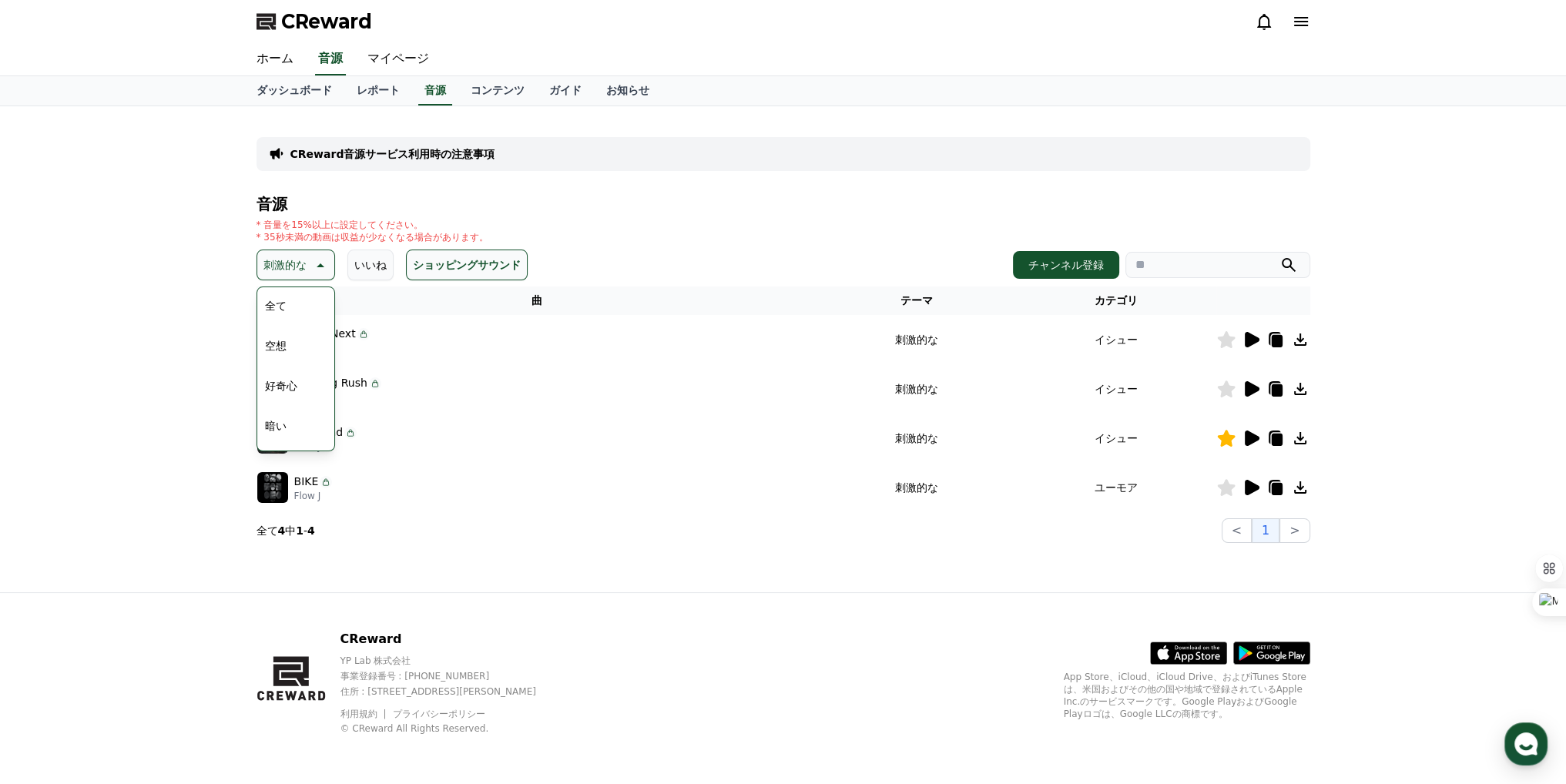
click at [368, 537] on section "全て 4 中 1 - 4 < 1 >" at bounding box center [783, 530] width 1054 height 25
click at [218, 444] on div "CReward音源サービス利用時の注意事項 音源 * 音量を15%以上に設定してください。 * 35秒未満の動画は収益が少なくなる場合があります。 刺激的な …" at bounding box center [783, 349] width 1566 height 486
click at [1245, 341] on icon at bounding box center [1250, 339] width 18 height 18
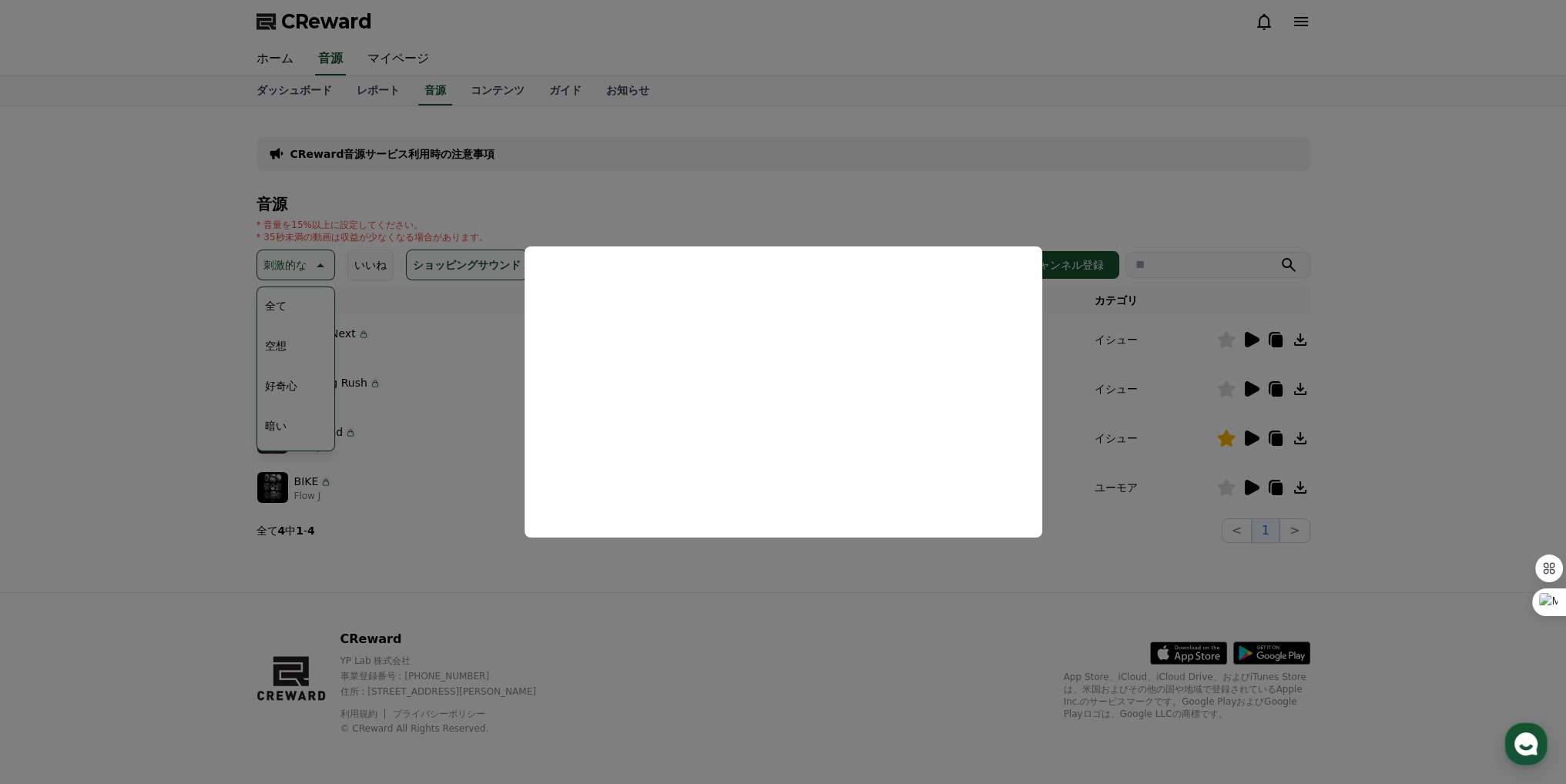
click at [633, 158] on button "close modal" at bounding box center [783, 392] width 1566 height 784
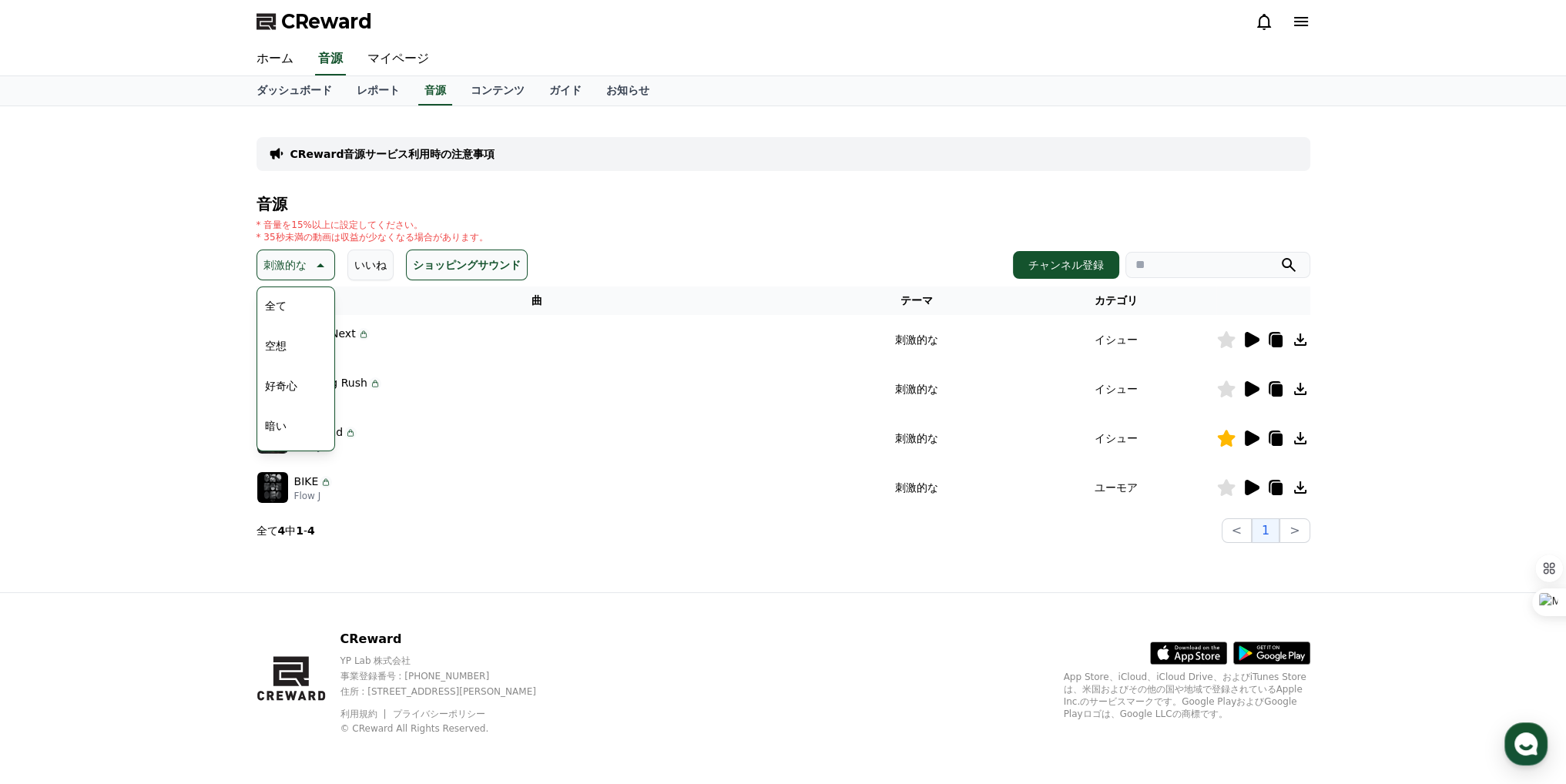
click at [312, 263] on icon at bounding box center [318, 264] width 18 height 18
click at [285, 270] on p "刺激的な" at bounding box center [285, 264] width 43 height 21
click at [286, 270] on p "刺激的な" at bounding box center [285, 264] width 43 height 21
click at [1010, 12] on div "CReward" at bounding box center [783, 21] width 1079 height 43
click at [373, 50] on link "マイページ" at bounding box center [398, 59] width 87 height 33
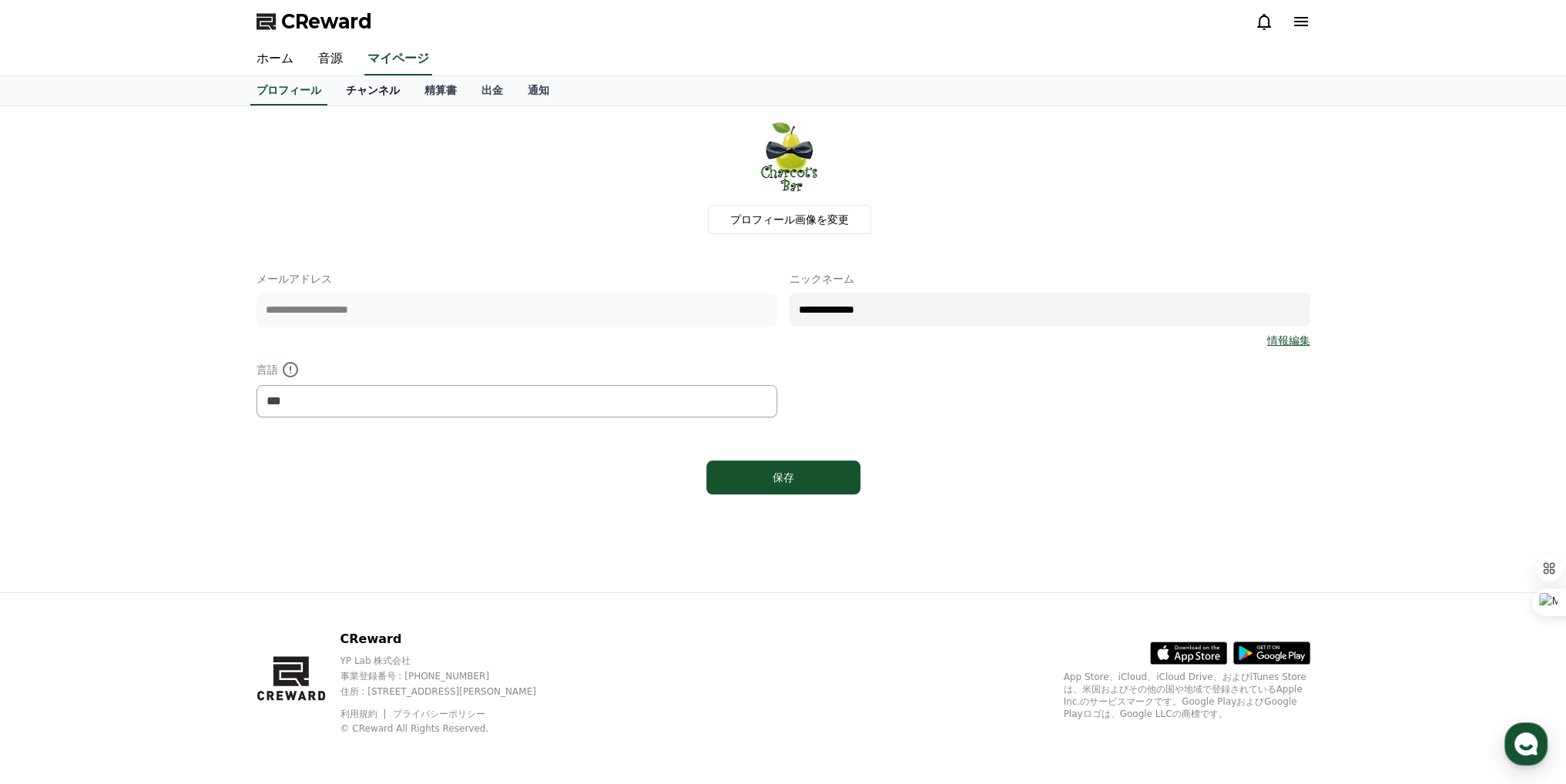
click at [361, 93] on link "チャンネル" at bounding box center [372, 90] width 79 height 29
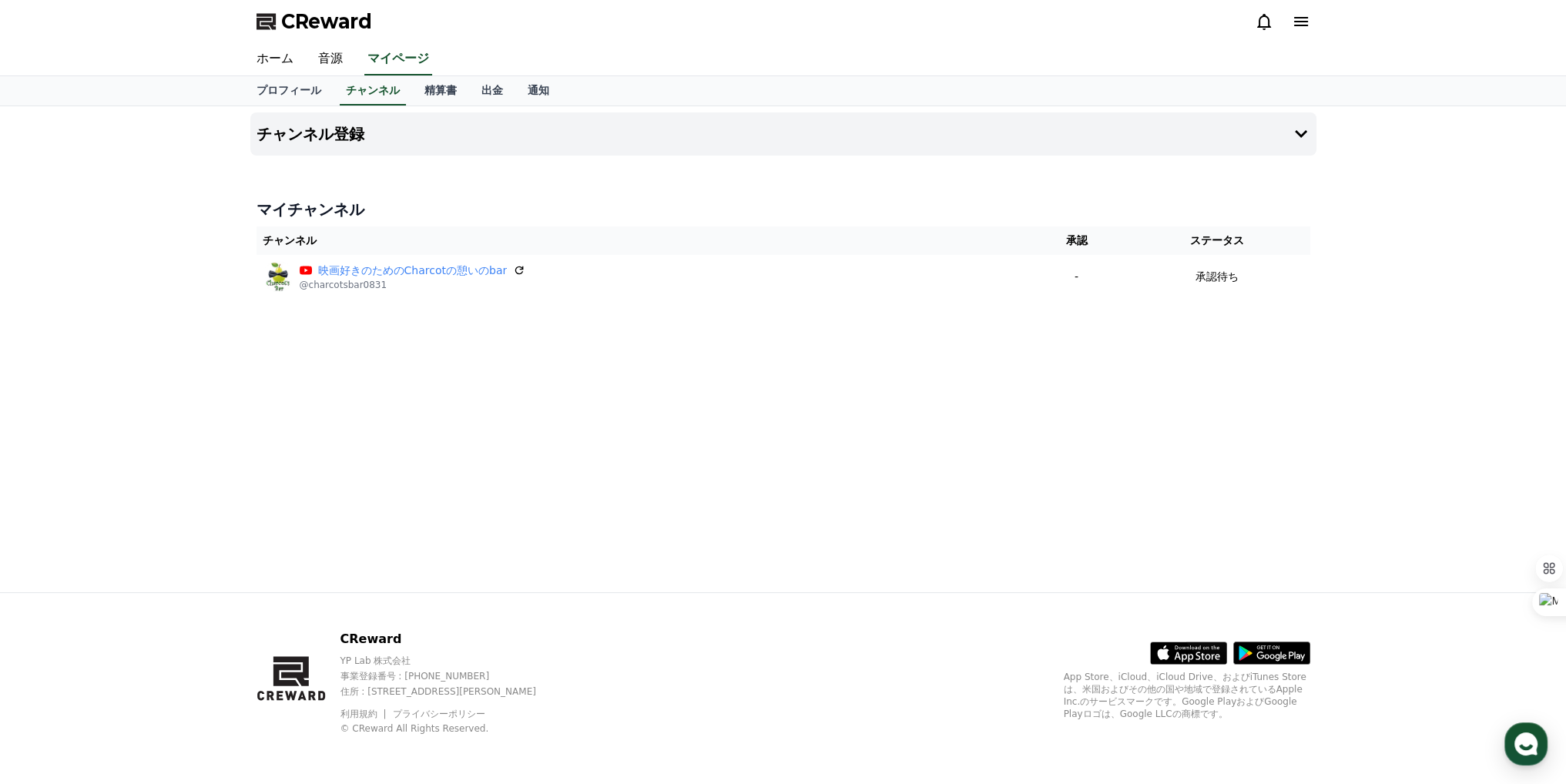
click at [637, 344] on div "チャンネル登録 マイチャンネル チャンネル 承認 ステータス 映画好きのためのCharcotの憩いのbar @charcotsbar0831 - 承認待ち" at bounding box center [783, 349] width 1079 height 486
click at [721, 202] on h4 "マイチャンネル" at bounding box center [783, 209] width 1054 height 21
